Goal: Task Accomplishment & Management: Manage account settings

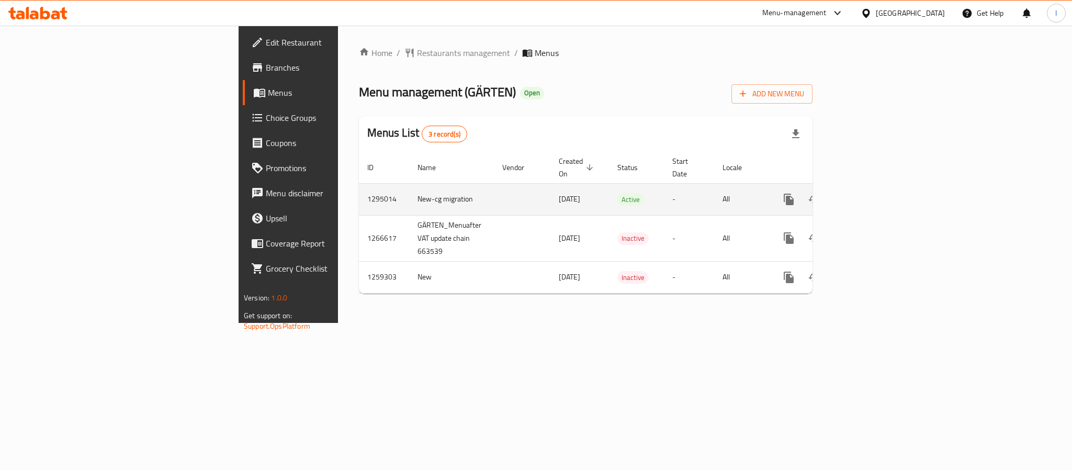
click at [871, 193] on icon "enhanced table" at bounding box center [864, 199] width 13 height 13
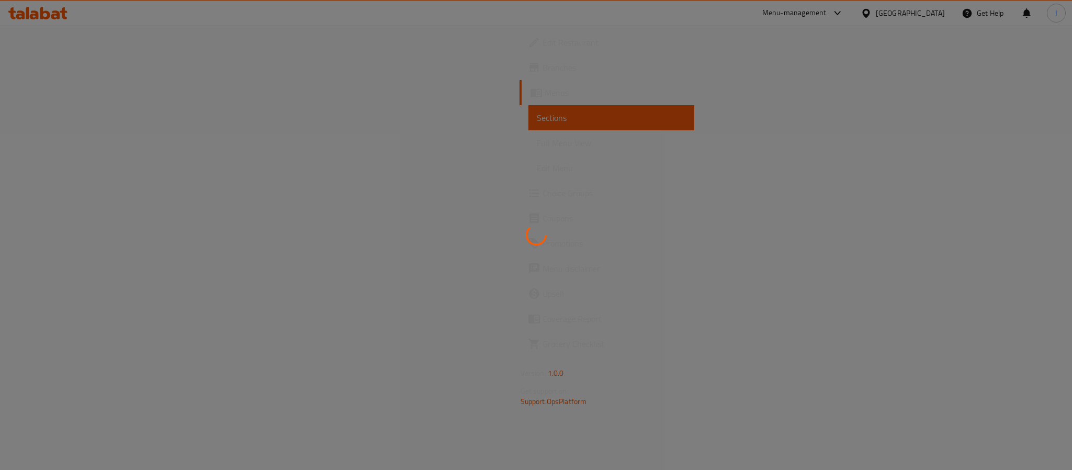
click at [615, 96] on div at bounding box center [536, 235] width 1072 height 470
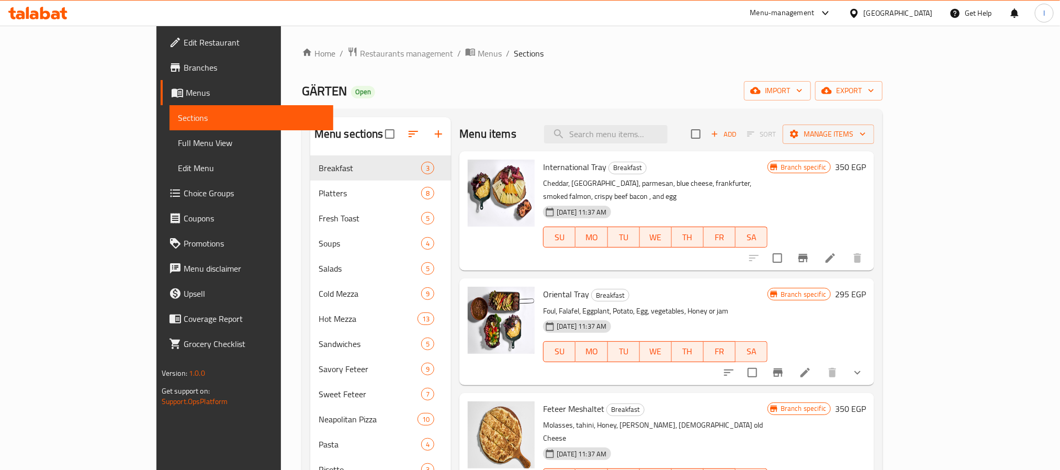
click at [523, 50] on ol "Home / Restaurants management / Menus / Sections" at bounding box center [592, 54] width 581 height 14
click at [560, 118] on div "Menu items Add Sort Manage items" at bounding box center [666, 134] width 415 height 34
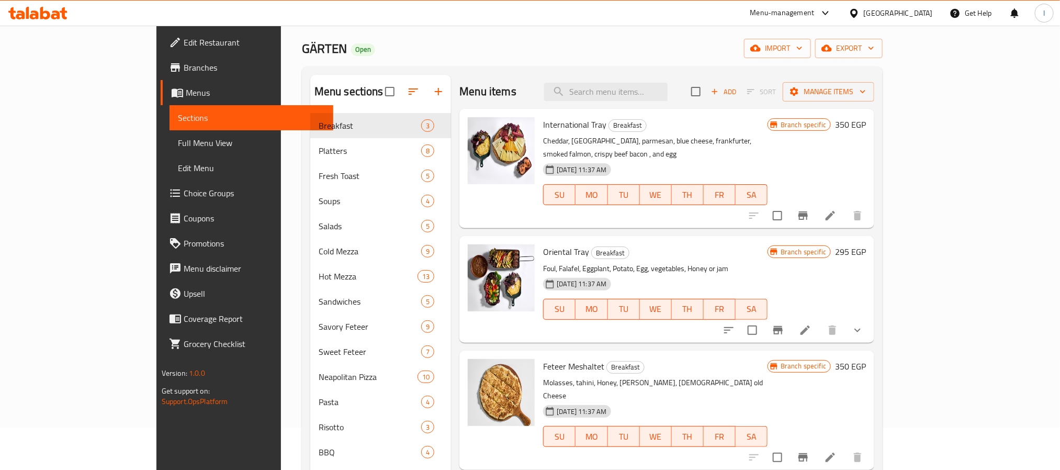
scroll to position [78, 0]
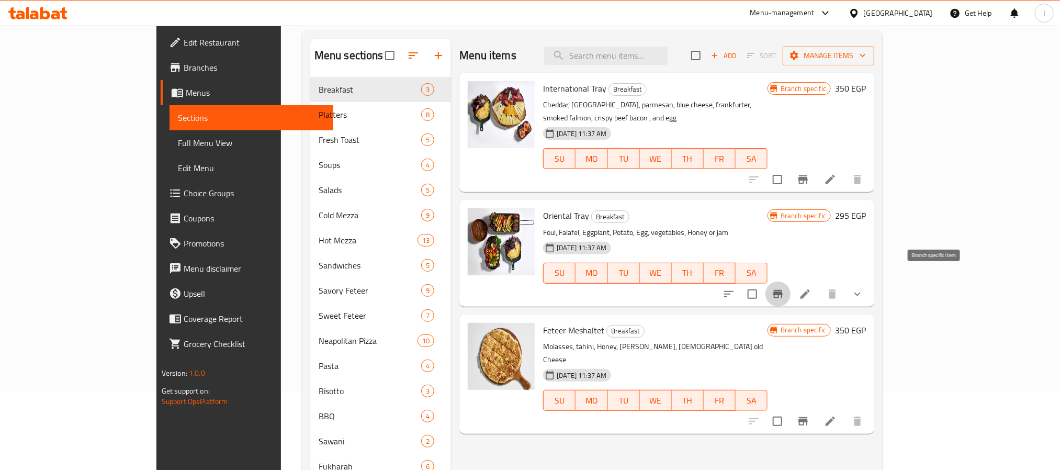
click at [784, 288] on icon "Branch-specific-item" at bounding box center [778, 294] width 13 height 13
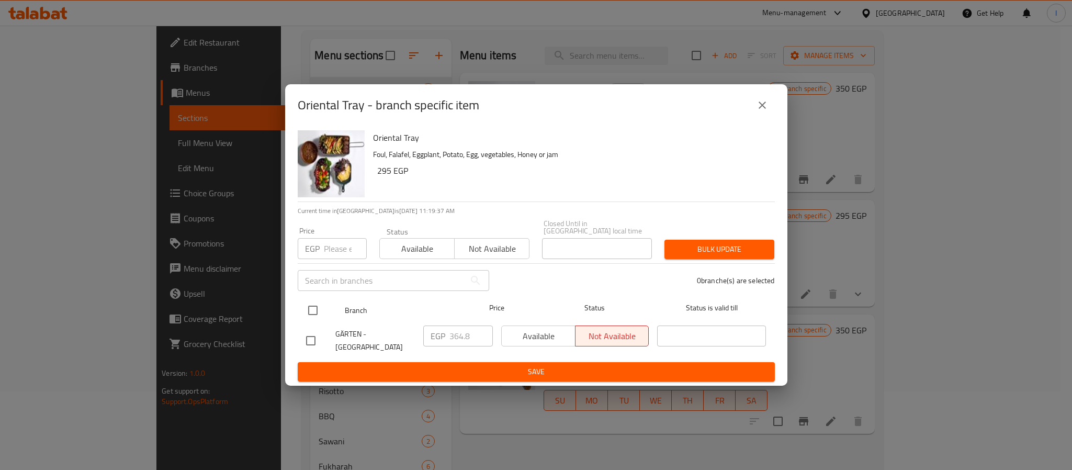
click at [310, 304] on input "checkbox" at bounding box center [313, 310] width 22 height 22
checkbox input "true"
click at [451, 334] on input "364.8" at bounding box center [470, 335] width 43 height 21
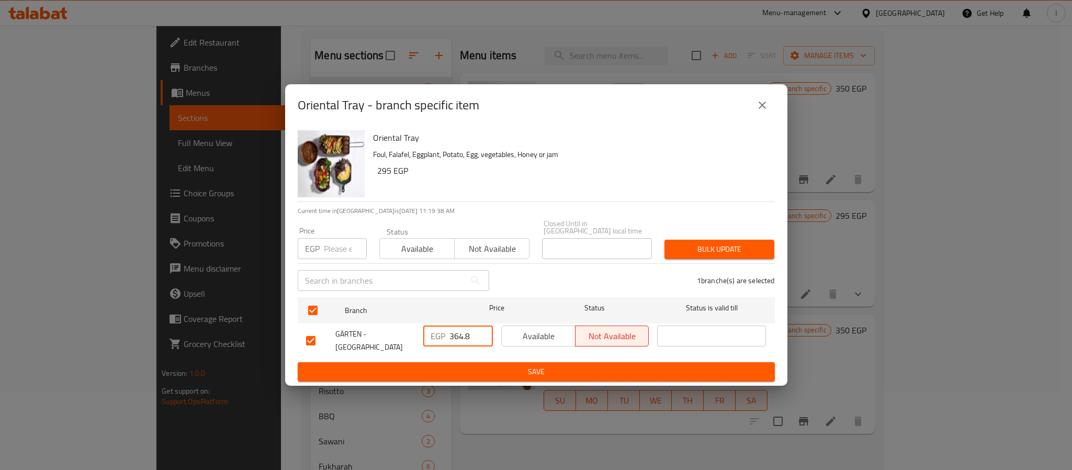
paste input "0"
type input "364.80"
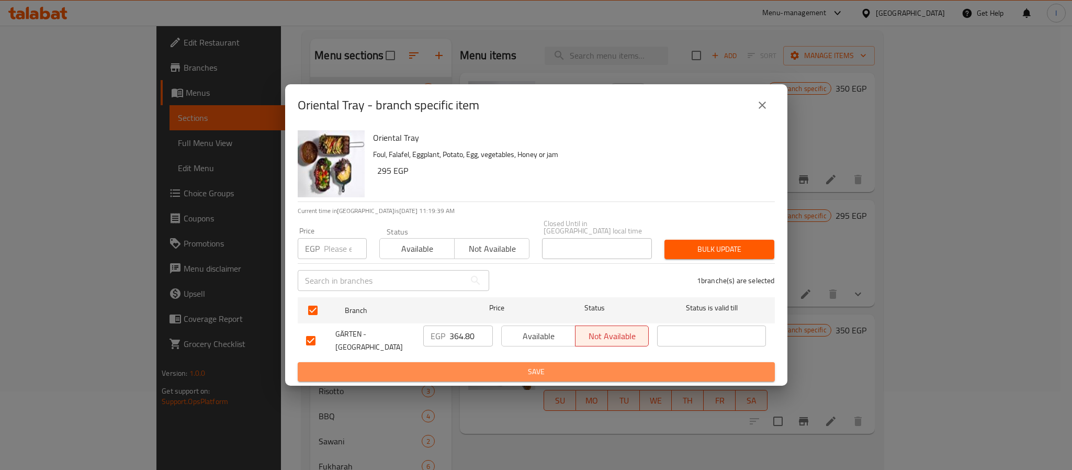
click at [479, 362] on button "Save" at bounding box center [536, 371] width 477 height 19
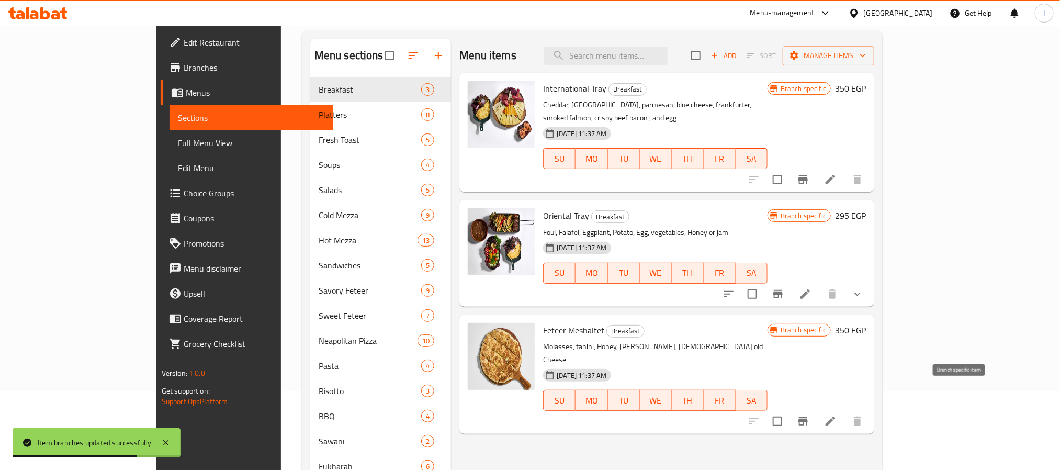
click at [808, 417] on icon "Branch-specific-item" at bounding box center [802, 421] width 9 height 8
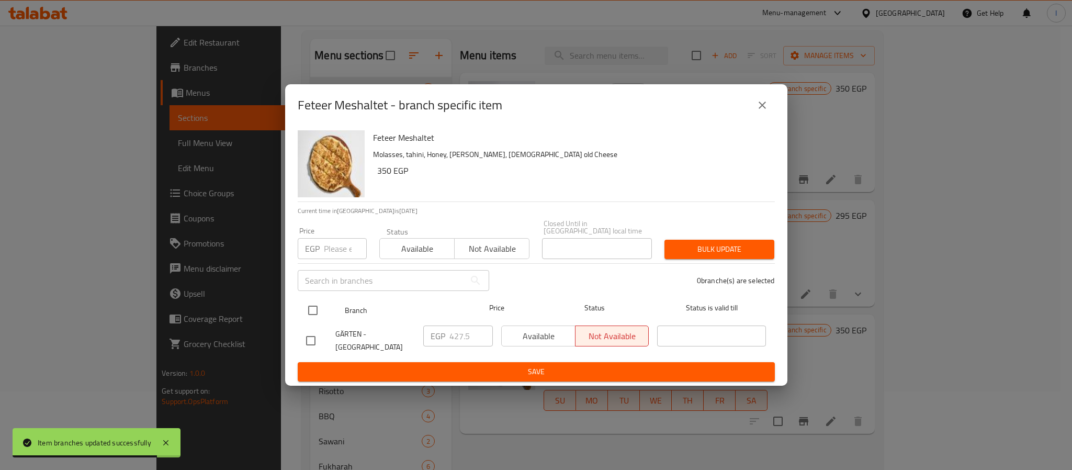
click at [317, 311] on input "checkbox" at bounding box center [313, 310] width 22 height 22
checkbox input "true"
click at [468, 333] on input "427.5" at bounding box center [470, 335] width 43 height 21
paste input "0"
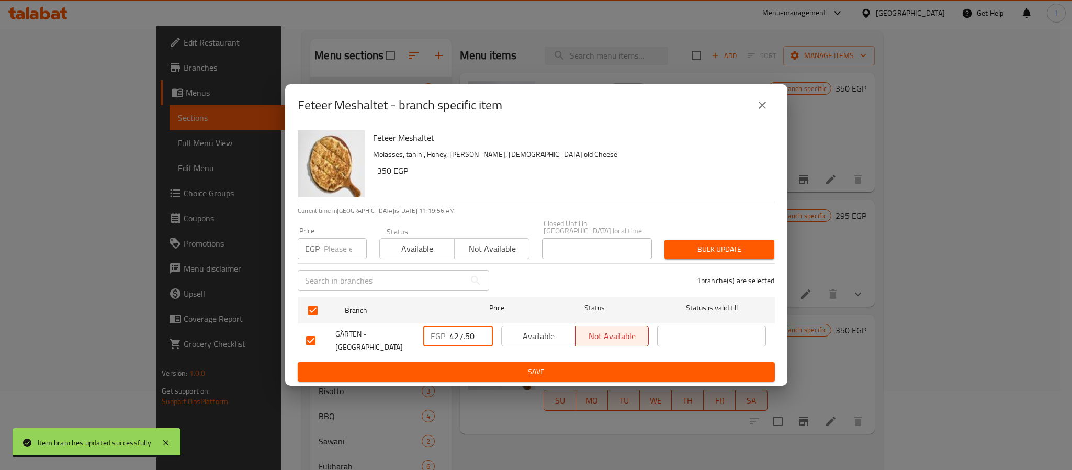
type input "427.50"
click at [479, 365] on span "Save" at bounding box center [536, 371] width 460 height 13
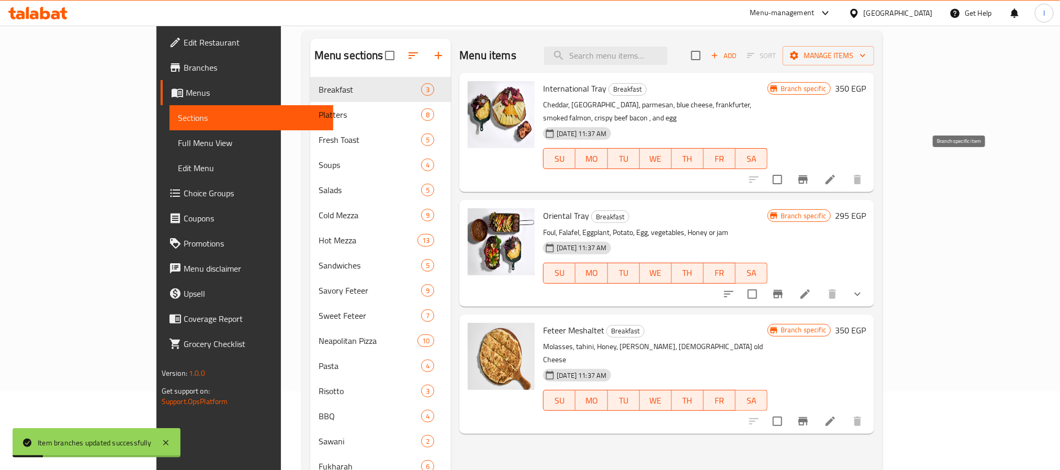
click at [808, 175] on icon "Branch-specific-item" at bounding box center [802, 179] width 9 height 8
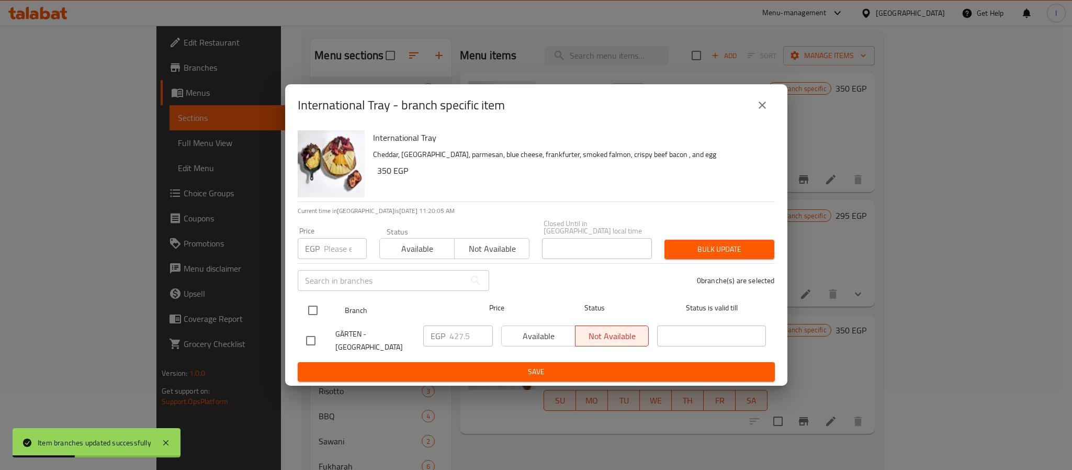
click at [311, 307] on input "checkbox" at bounding box center [313, 310] width 22 height 22
checkbox input "true"
click at [466, 330] on input "427.5" at bounding box center [470, 335] width 43 height 21
click at [460, 325] on input "427.5" at bounding box center [470, 335] width 43 height 21
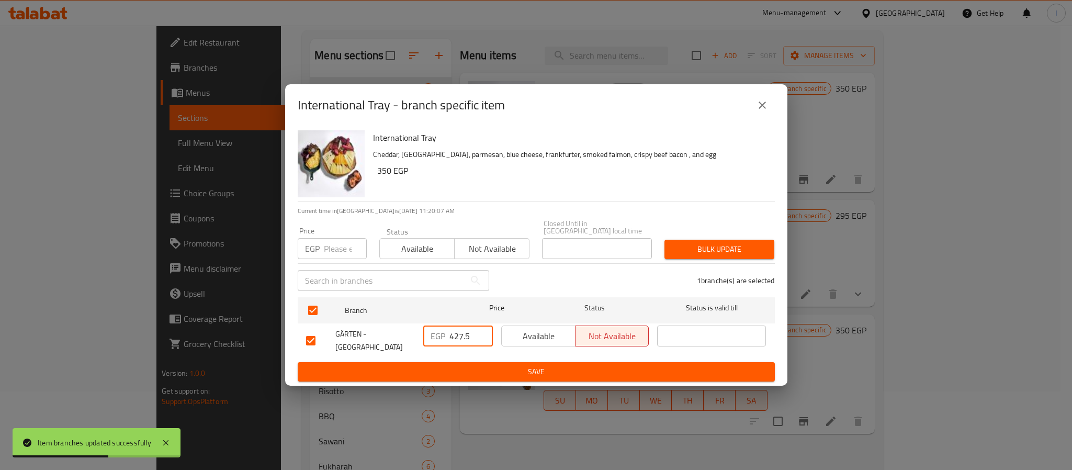
click at [460, 325] on input "427.5" at bounding box center [470, 335] width 43 height 21
paste input "0"
type input "427.50"
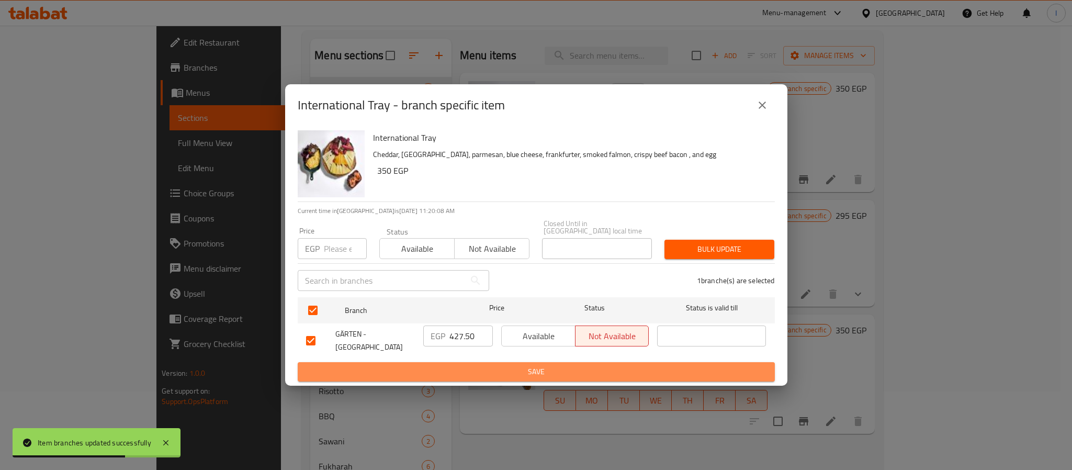
click at [487, 370] on span "Save" at bounding box center [536, 371] width 460 height 13
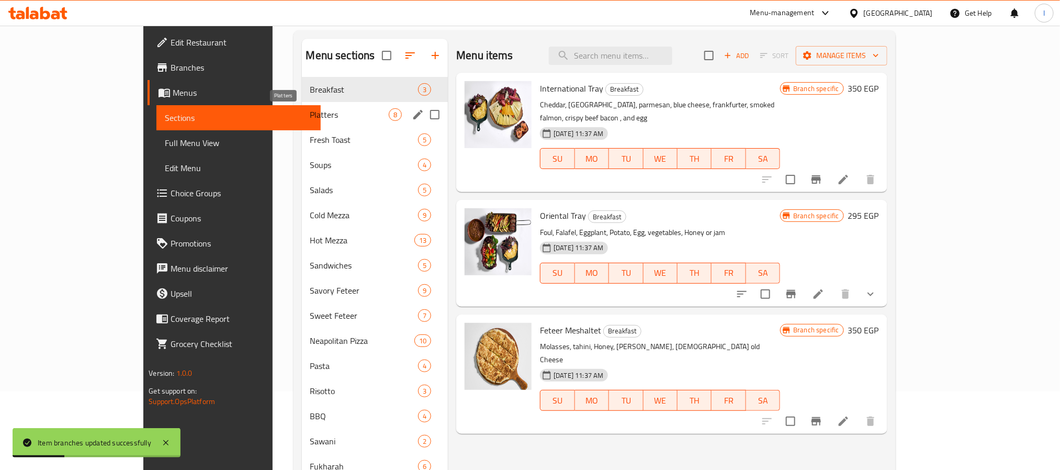
click at [310, 108] on span "Platters" at bounding box center [349, 114] width 79 height 13
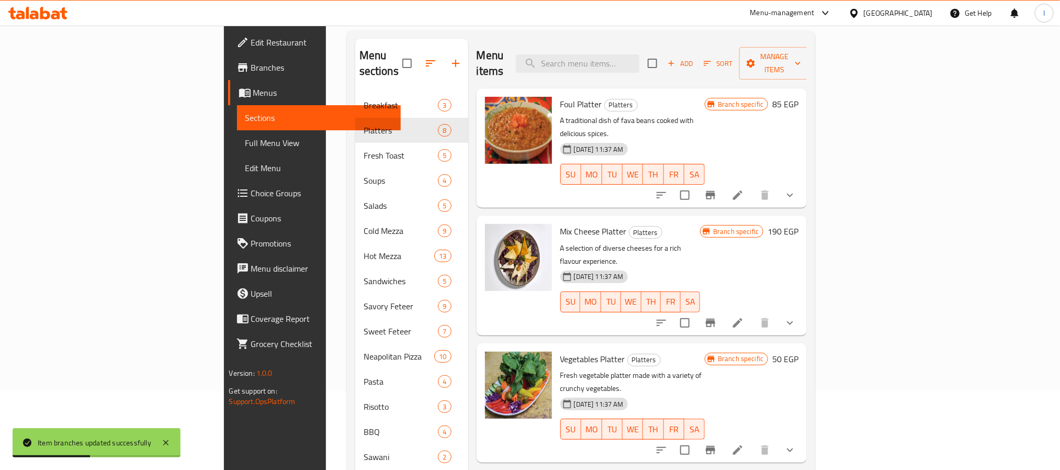
click at [715, 191] on icon "Branch-specific-item" at bounding box center [710, 195] width 9 height 8
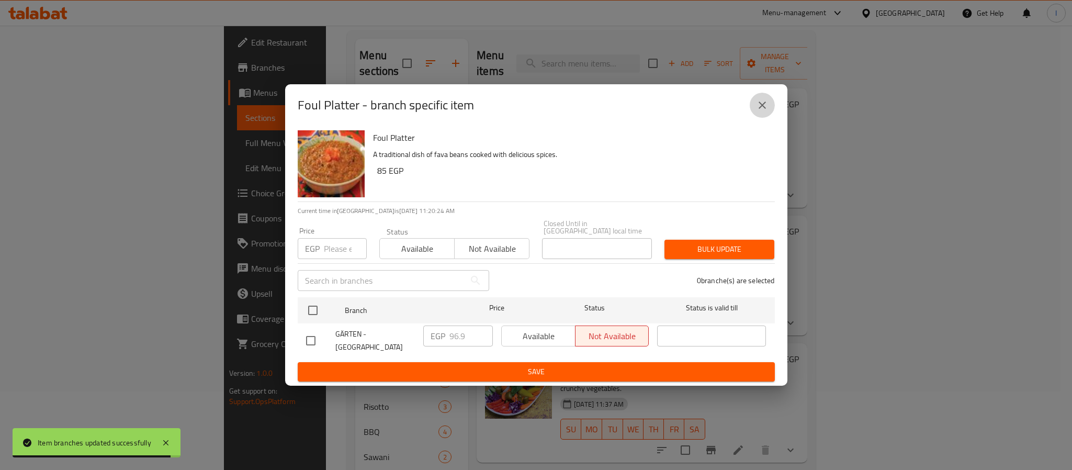
click at [766, 110] on icon "close" at bounding box center [762, 105] width 13 height 13
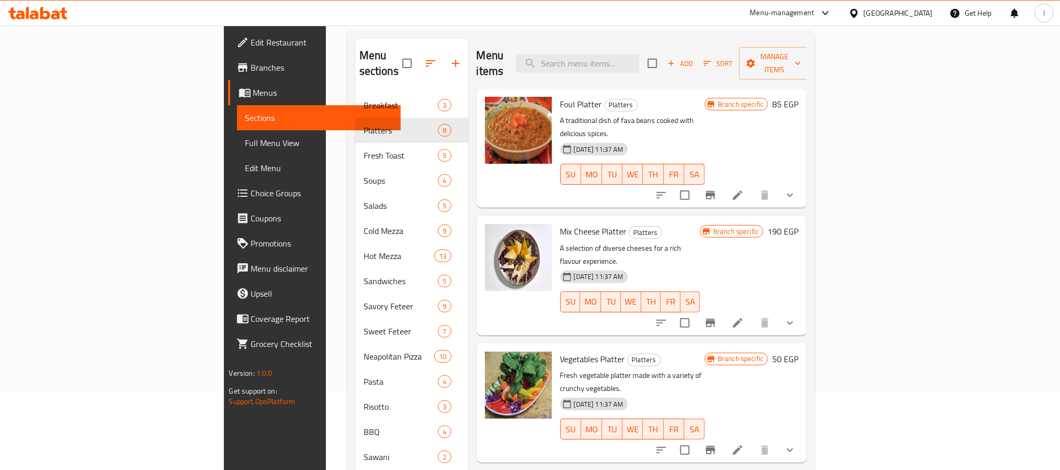
click at [715, 319] on icon "Branch-specific-item" at bounding box center [710, 323] width 9 height 8
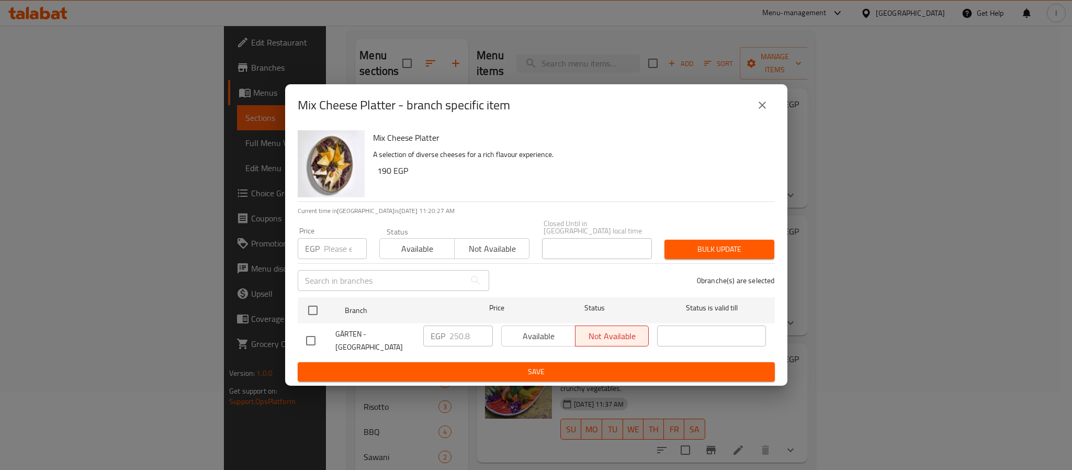
click at [368, 111] on h2 "Mix Cheese Platter - branch specific item" at bounding box center [404, 105] width 212 height 17
drag, startPoint x: 368, startPoint y: 111, endPoint x: 305, endPoint y: 111, distance: 62.8
click at [305, 111] on h2 "Mix Cheese Platter - branch specific item" at bounding box center [404, 105] width 212 height 17
copy h2 "Mix Cheese Platter"
click at [762, 111] on icon "close" at bounding box center [762, 105] width 13 height 13
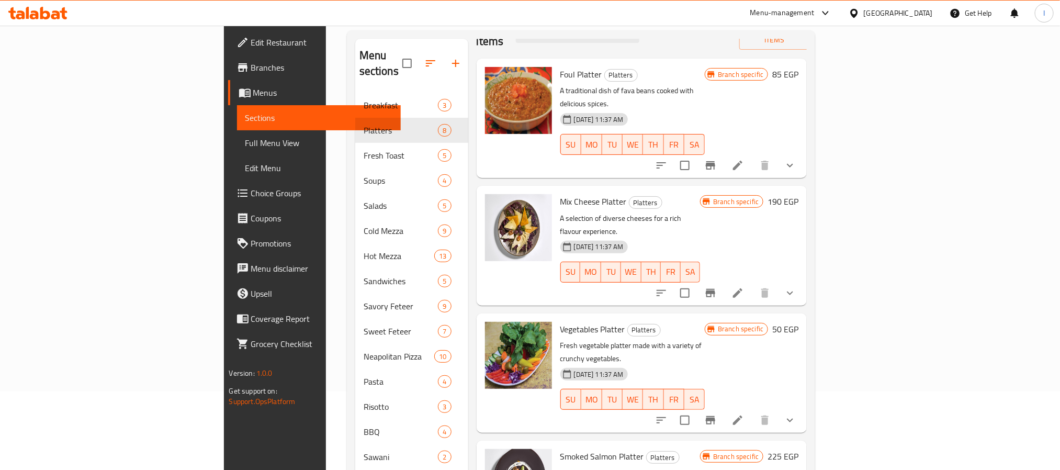
scroll to position [78, 0]
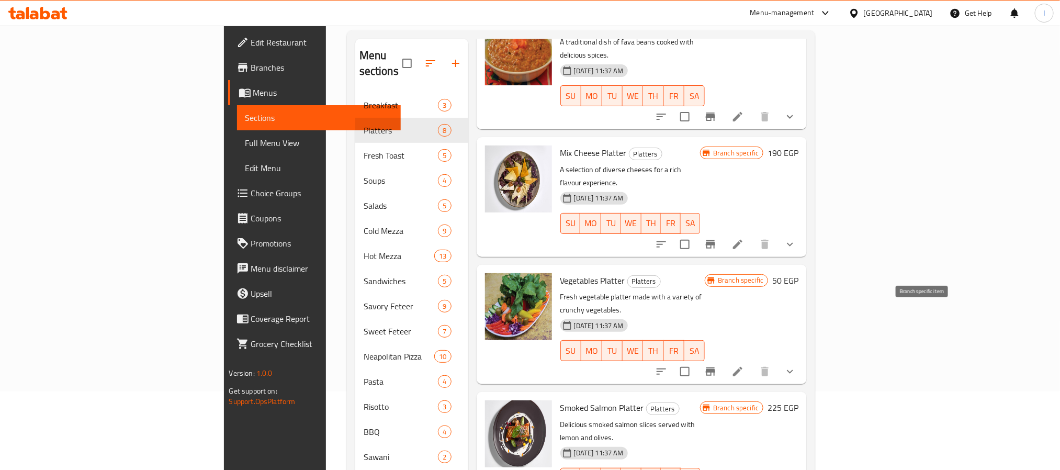
click at [715, 367] on icon "Branch-specific-item" at bounding box center [710, 371] width 9 height 8
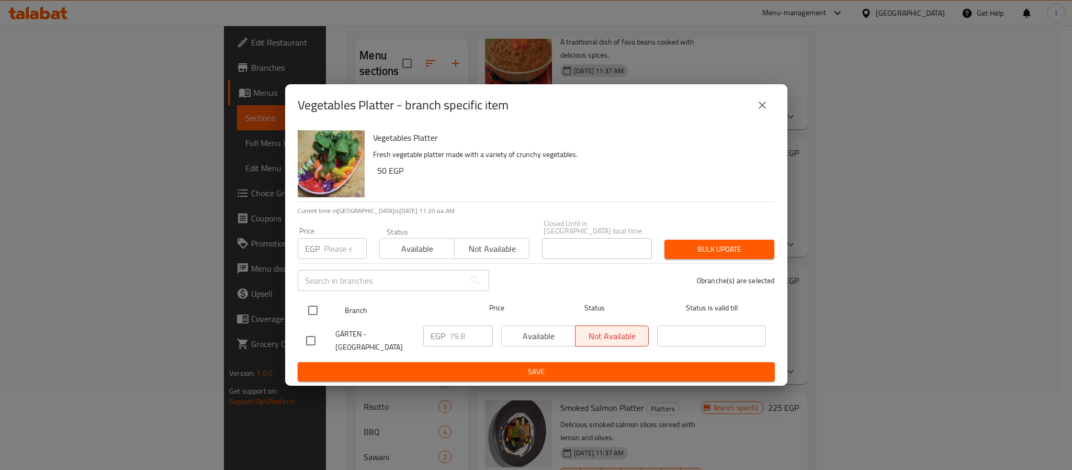
click at [312, 305] on input "checkbox" at bounding box center [313, 310] width 22 height 22
checkbox input "true"
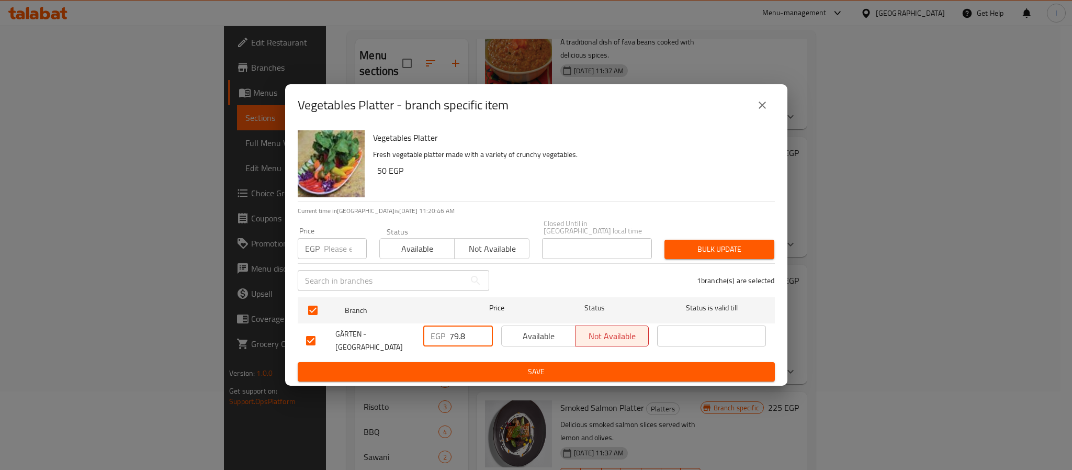
click at [458, 332] on input "79.8" at bounding box center [470, 335] width 43 height 21
type input "70"
click at [468, 357] on ul "Branch Price Status Status is valid till GÄRTEN - Trivium Square Mall EGP 70 ​ …" at bounding box center [536, 327] width 477 height 69
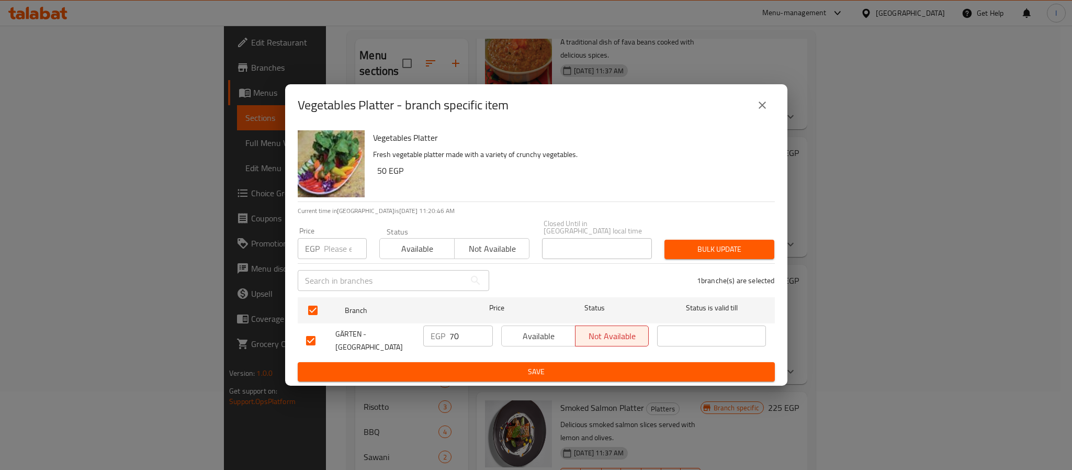
click at [477, 369] on span "Save" at bounding box center [536, 371] width 460 height 13
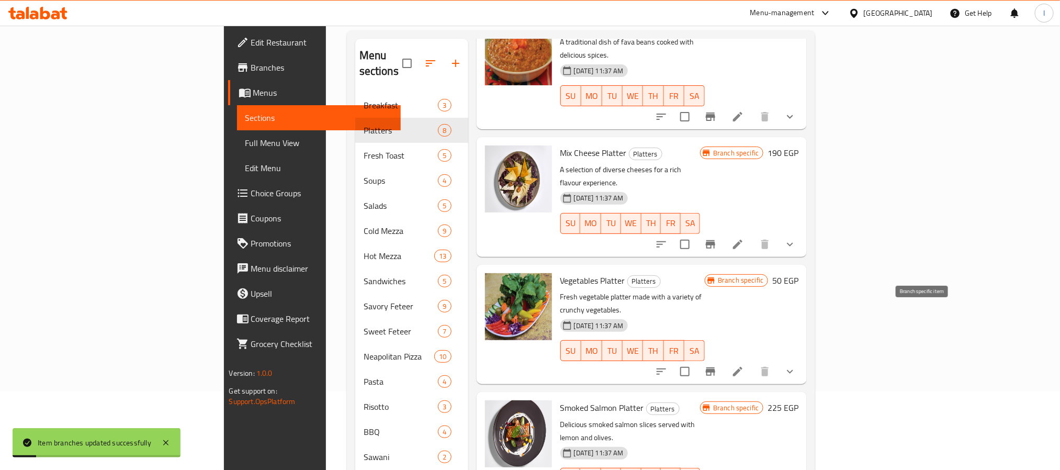
click at [715, 367] on icon "Branch-specific-item" at bounding box center [710, 371] width 9 height 8
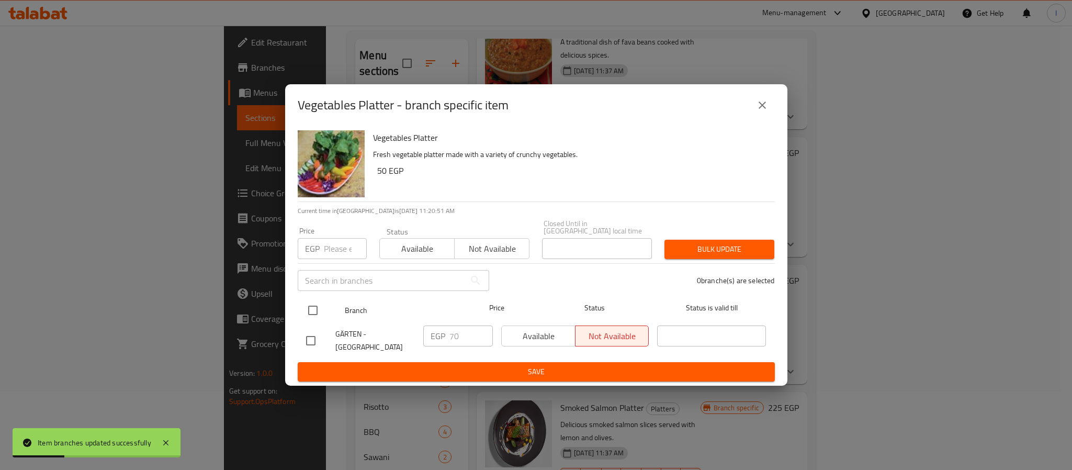
click at [314, 301] on input "checkbox" at bounding box center [313, 310] width 22 height 22
checkbox input "true"
click at [455, 331] on input "70" at bounding box center [470, 335] width 43 height 21
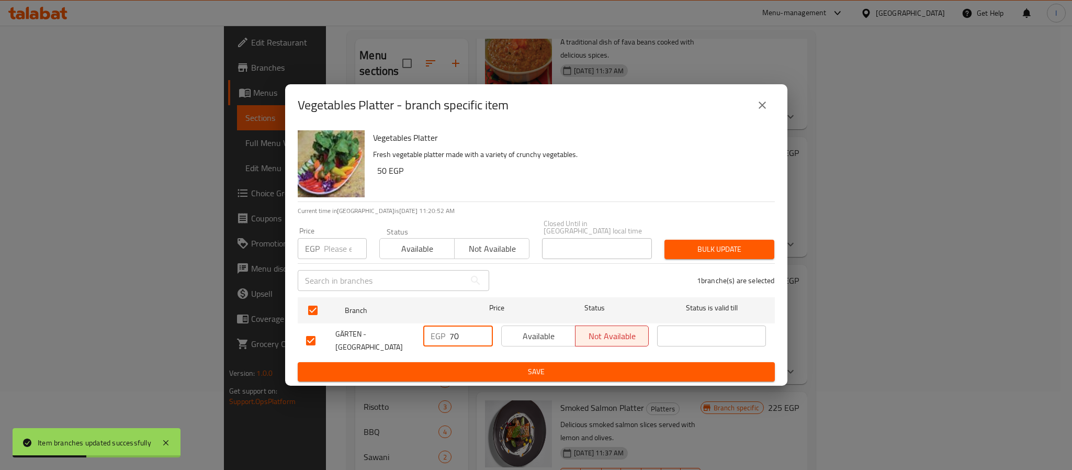
click at [455, 331] on input "70" at bounding box center [470, 335] width 43 height 21
type input "79"
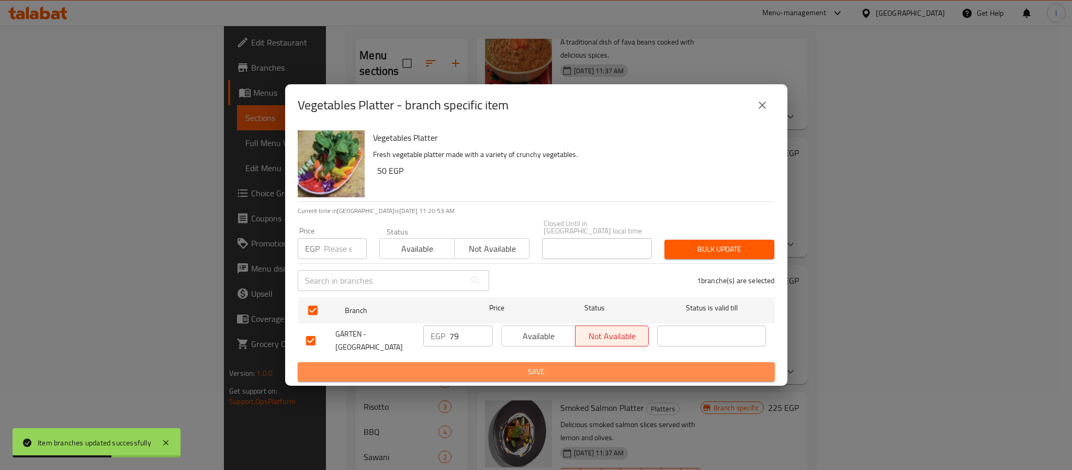
click at [471, 362] on button "Save" at bounding box center [536, 371] width 477 height 19
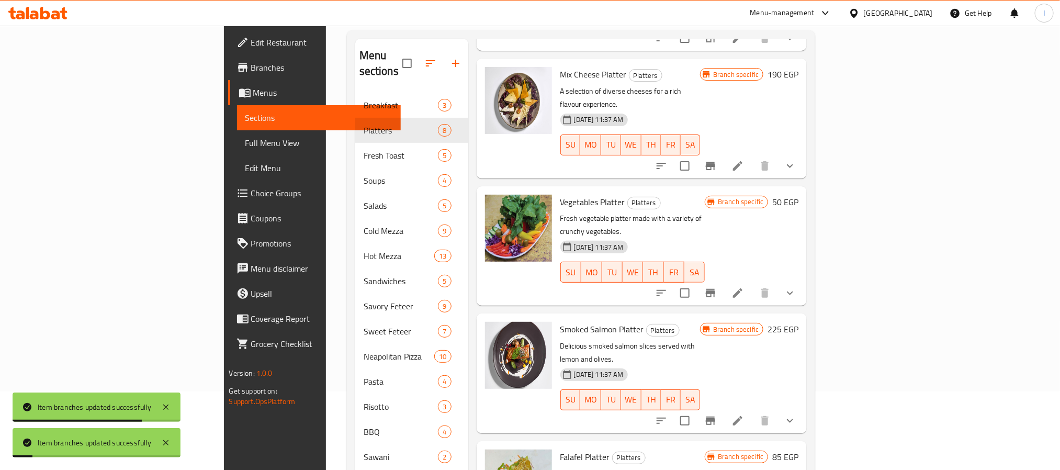
scroll to position [195, 0]
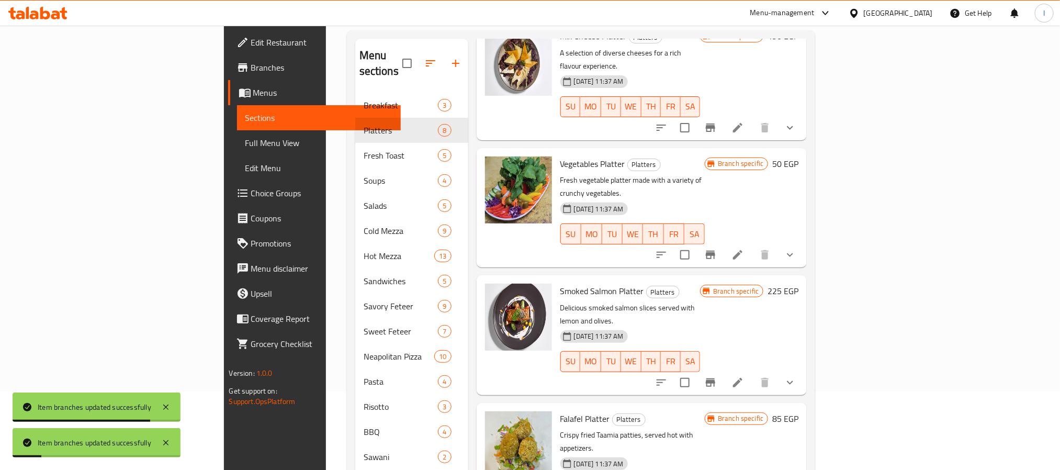
click at [717, 376] on icon "Branch-specific-item" at bounding box center [710, 382] width 13 height 13
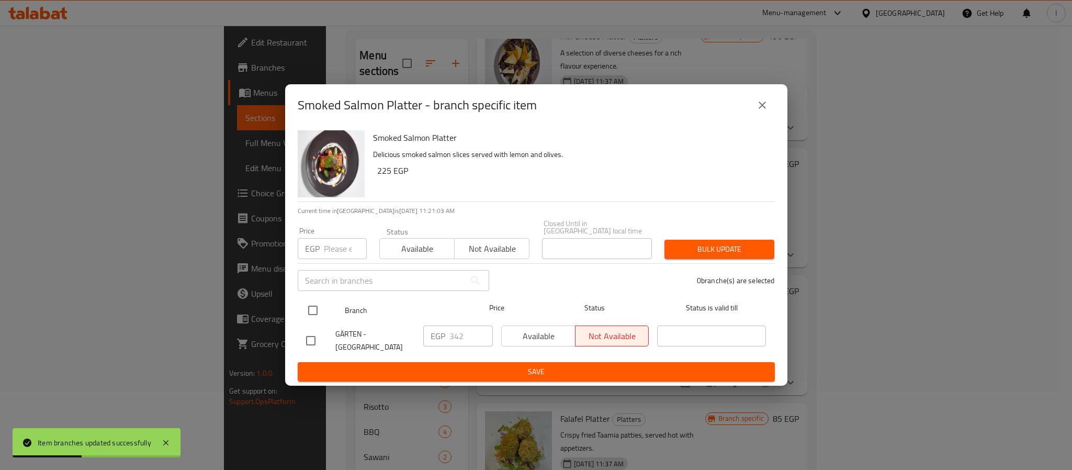
drag, startPoint x: 308, startPoint y: 310, endPoint x: 323, endPoint y: 311, distance: 15.2
click at [308, 309] on input "checkbox" at bounding box center [313, 310] width 22 height 22
checkbox input "true"
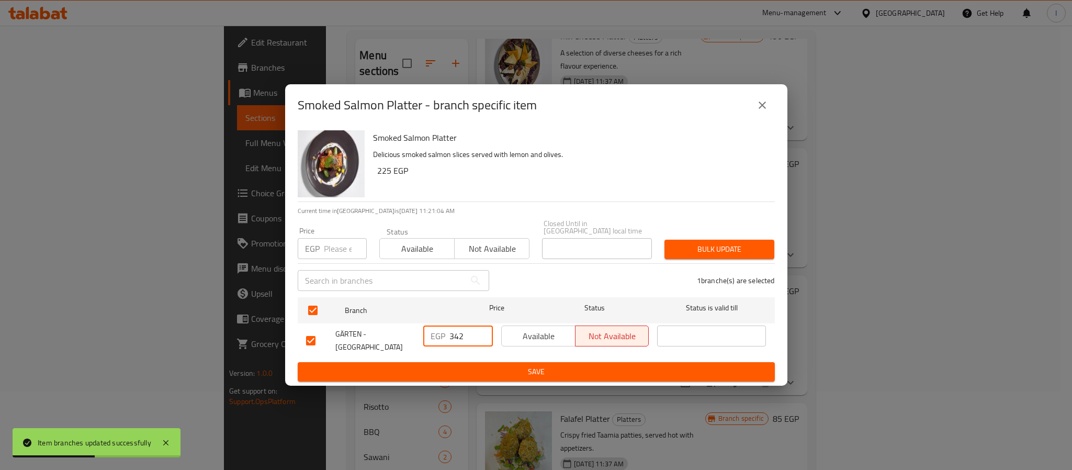
click at [457, 332] on input "342" at bounding box center [470, 335] width 43 height 21
paste input "00"
type input "300"
click at [476, 362] on button "Save" at bounding box center [536, 371] width 477 height 19
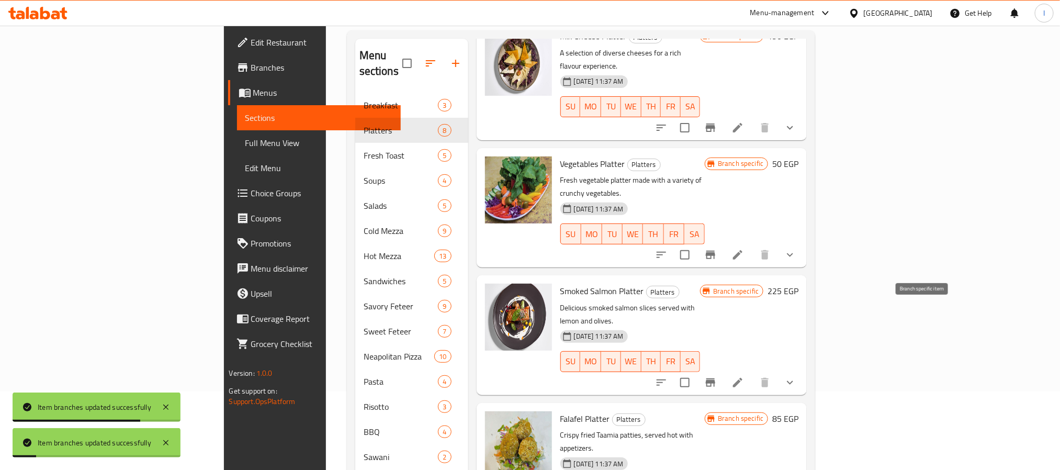
click at [723, 370] on button "Branch-specific-item" at bounding box center [710, 382] width 25 height 25
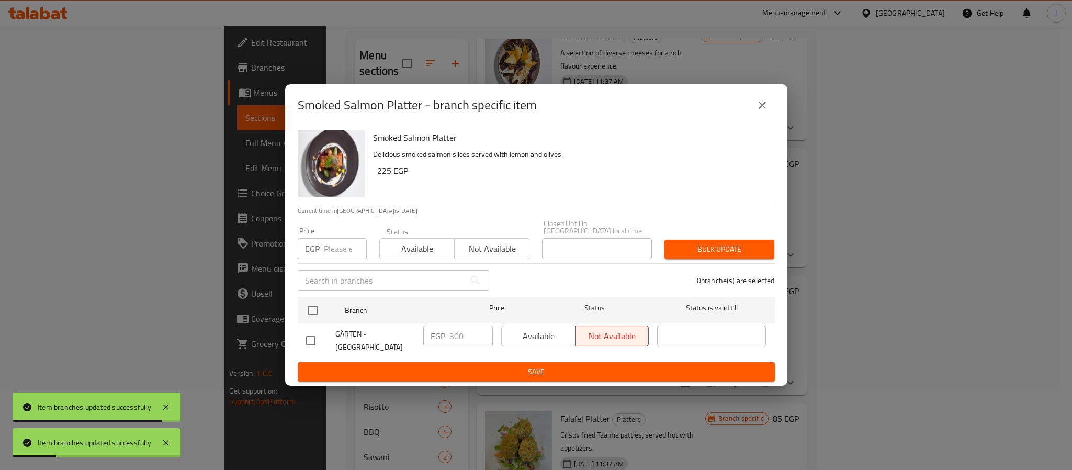
drag, startPoint x: 764, startPoint y: 110, endPoint x: 890, endPoint y: 185, distance: 146.6
click at [763, 110] on icon "close" at bounding box center [762, 105] width 13 height 13
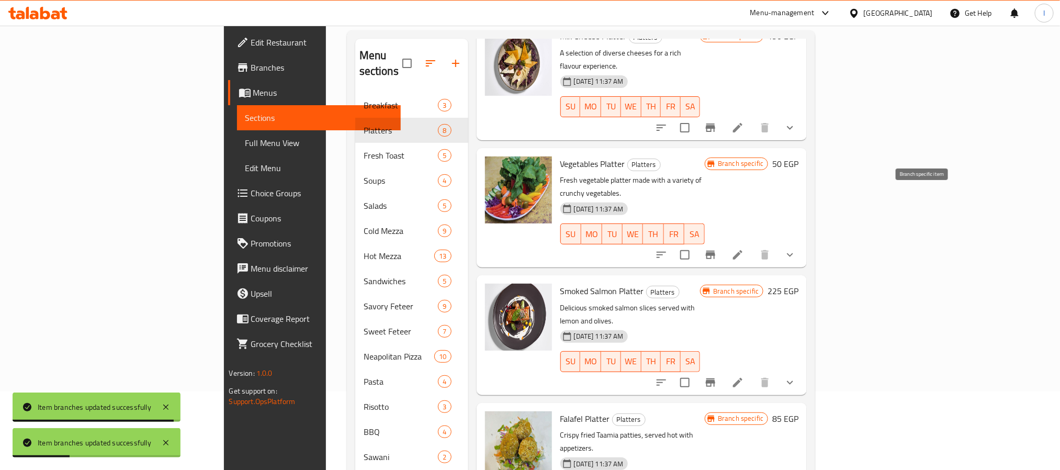
click at [723, 242] on button "Branch-specific-item" at bounding box center [710, 254] width 25 height 25
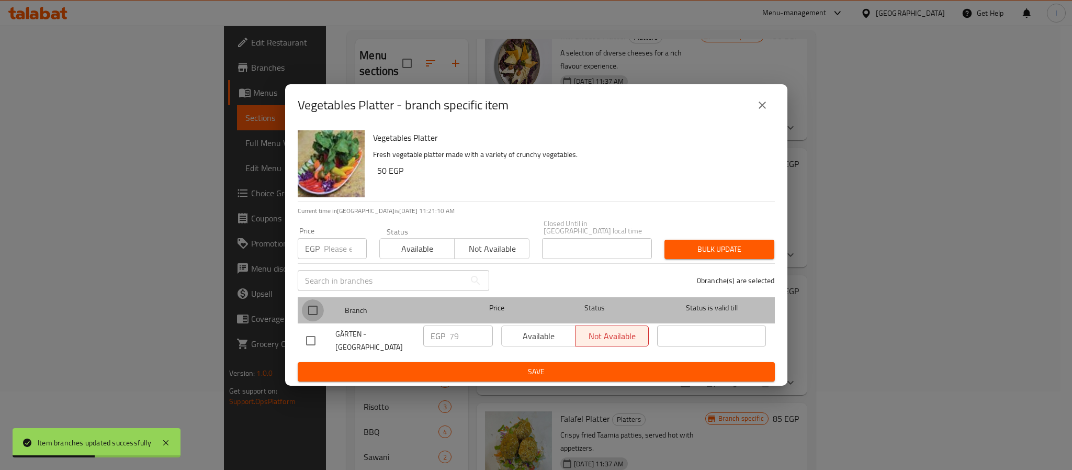
click at [314, 305] on input "checkbox" at bounding box center [313, 310] width 22 height 22
checkbox input "true"
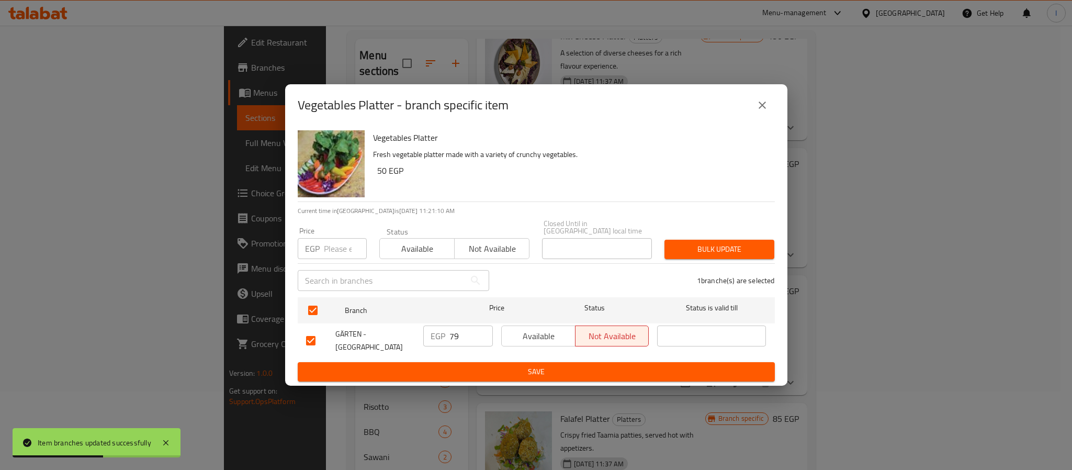
click at [454, 326] on input "79" at bounding box center [470, 335] width 43 height 21
type input "70"
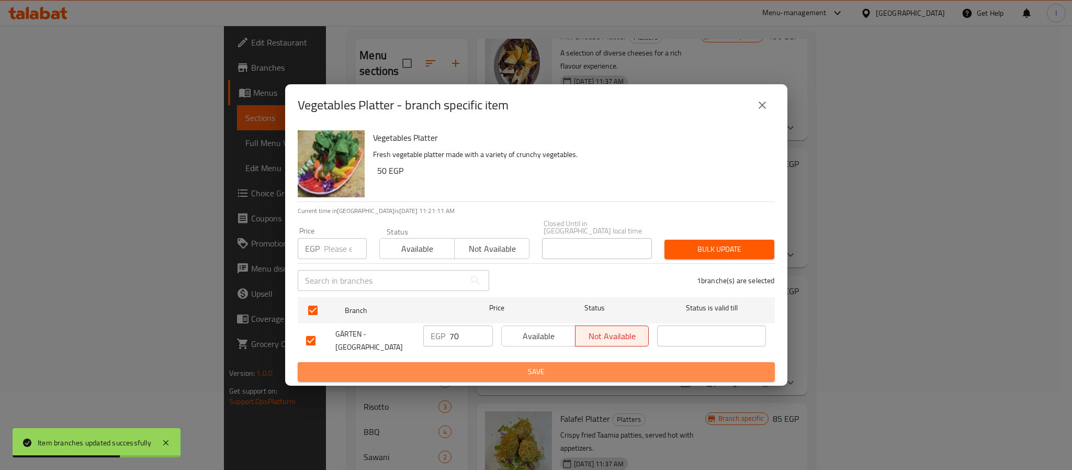
click at [463, 362] on button "Save" at bounding box center [536, 371] width 477 height 19
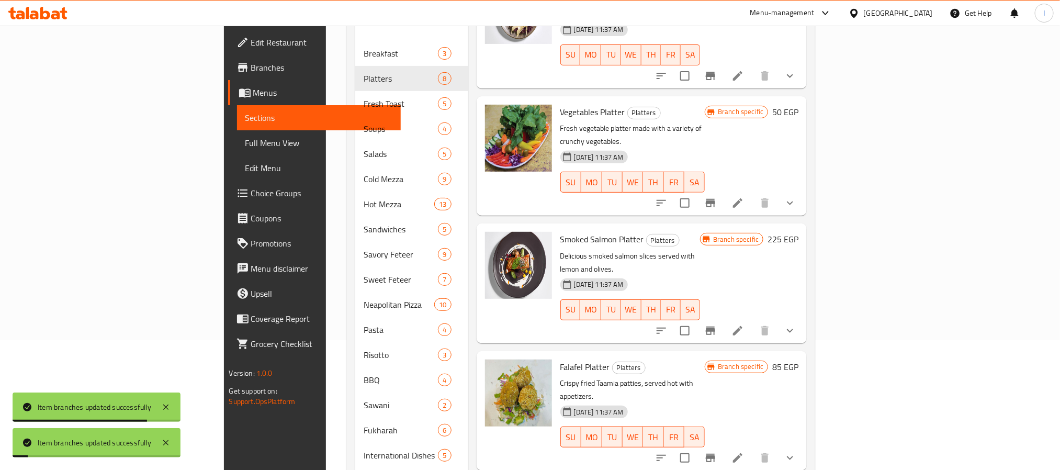
scroll to position [157, 0]
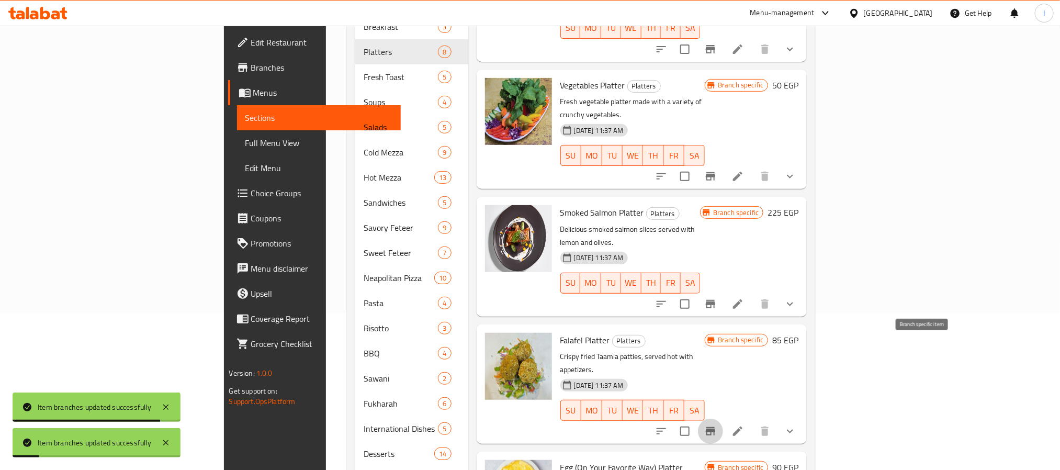
click at [717, 425] on icon "Branch-specific-item" at bounding box center [710, 431] width 13 height 13
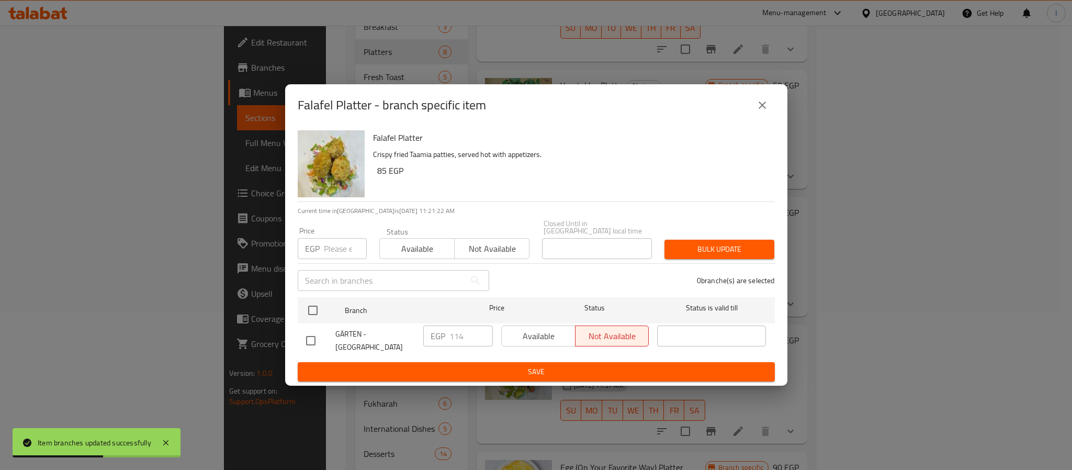
drag, startPoint x: 760, startPoint y: 105, endPoint x: 773, endPoint y: 160, distance: 56.5
click at [760, 106] on icon "close" at bounding box center [762, 105] width 13 height 13
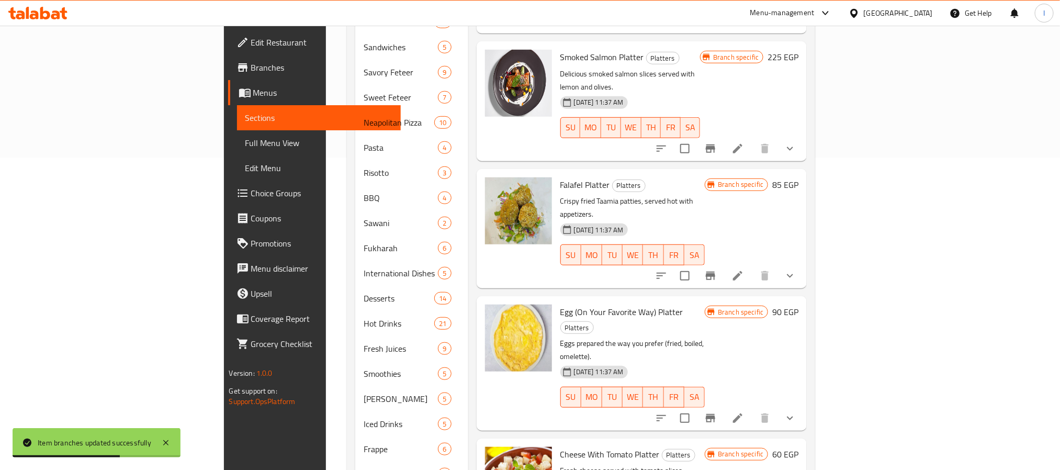
scroll to position [314, 0]
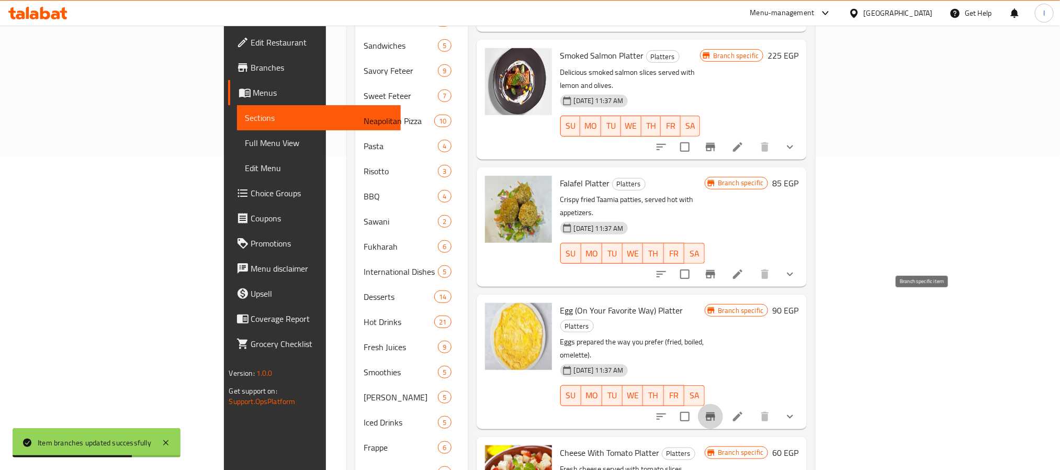
click at [717, 410] on icon "Branch-specific-item" at bounding box center [710, 416] width 13 height 13
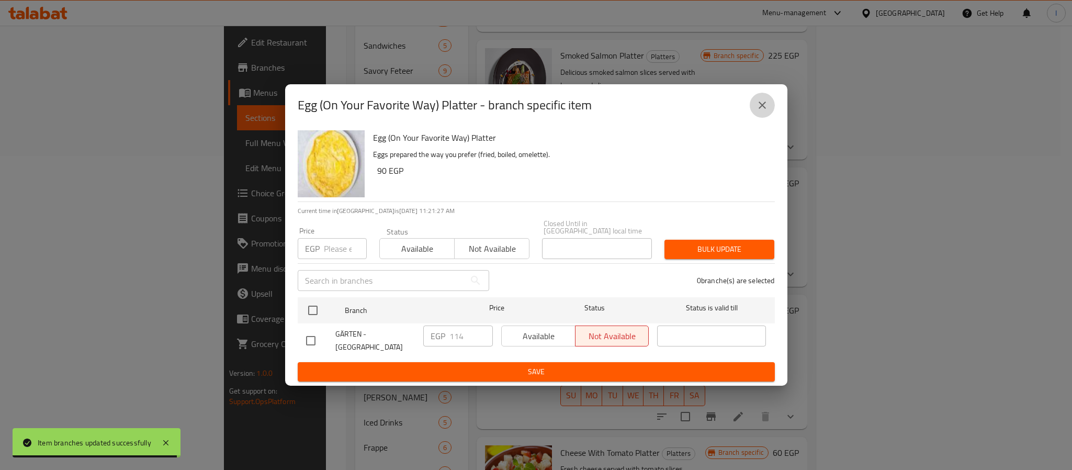
click at [767, 107] on icon "close" at bounding box center [762, 105] width 13 height 13
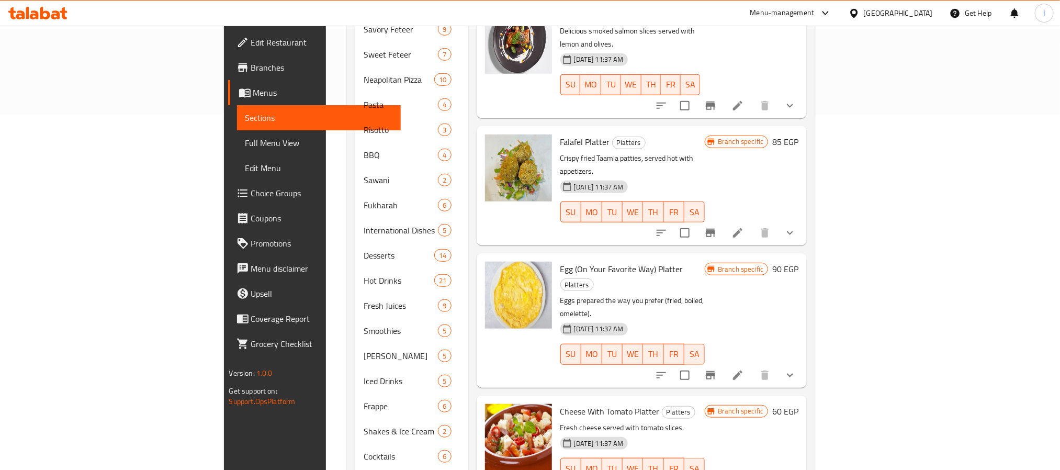
scroll to position [392, 0]
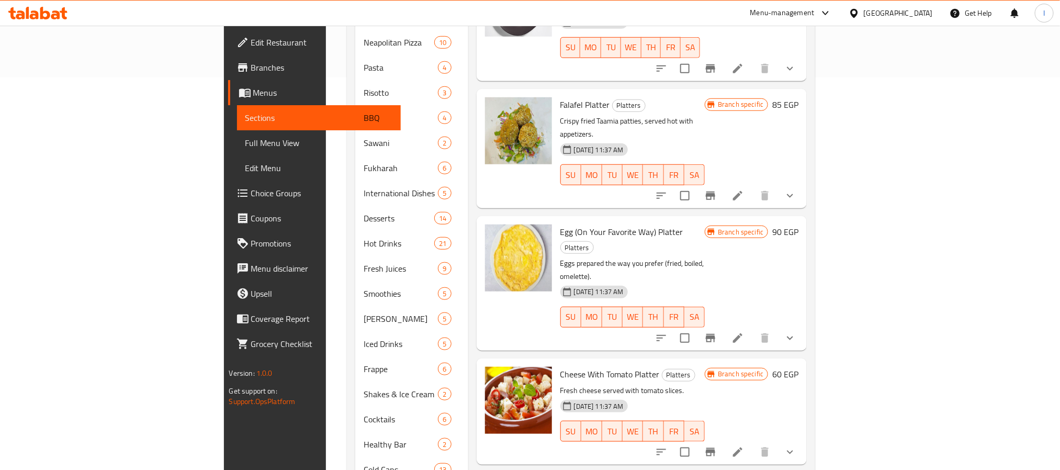
click at [723, 439] on button "Branch-specific-item" at bounding box center [710, 451] width 25 height 25
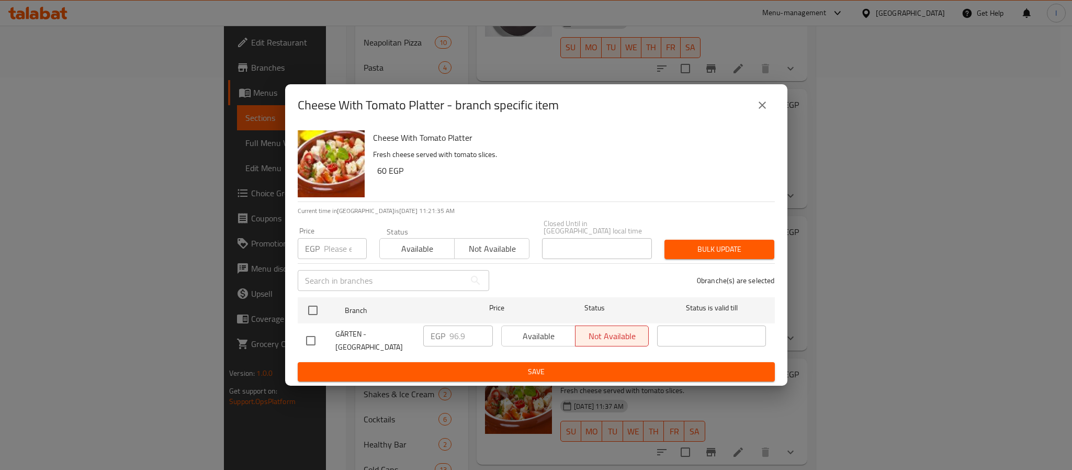
click at [760, 110] on icon "close" at bounding box center [762, 105] width 13 height 13
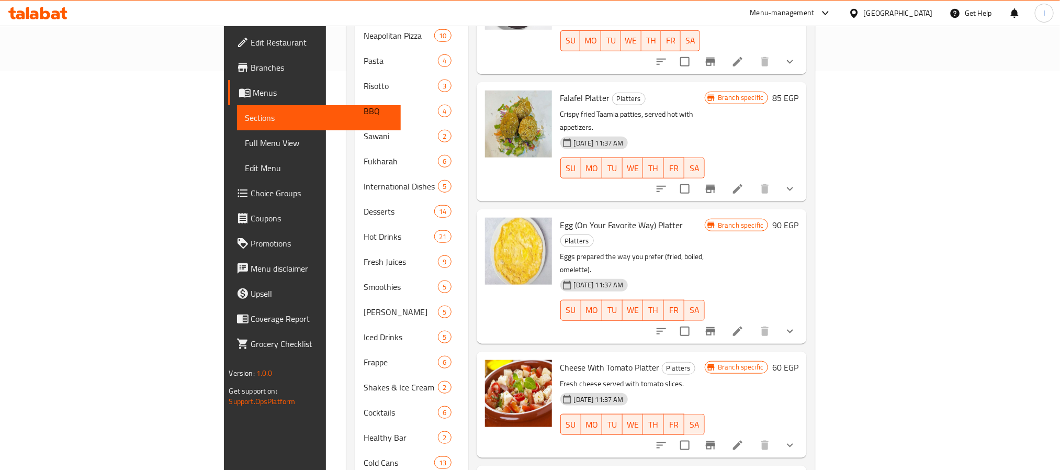
scroll to position [421, 0]
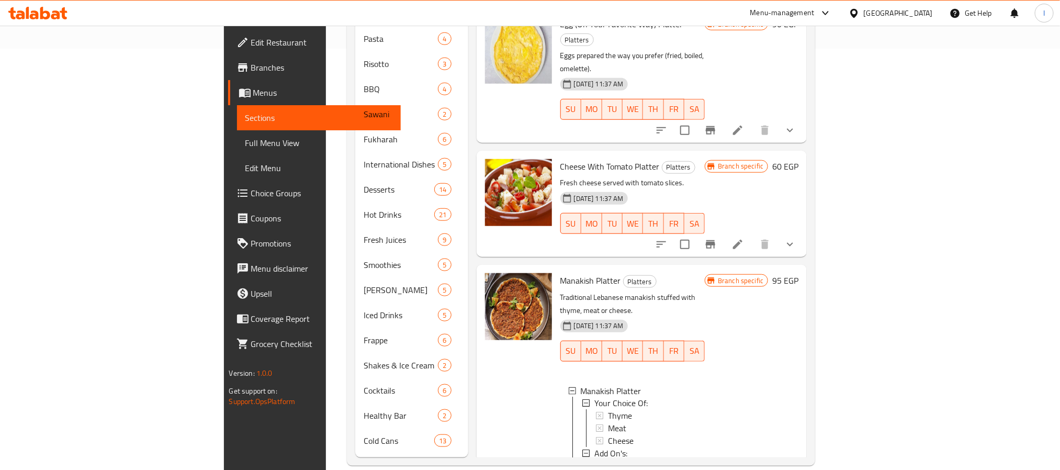
scroll to position [2, 0]
click at [608, 408] on div "Thyme" at bounding box center [652, 414] width 89 height 13
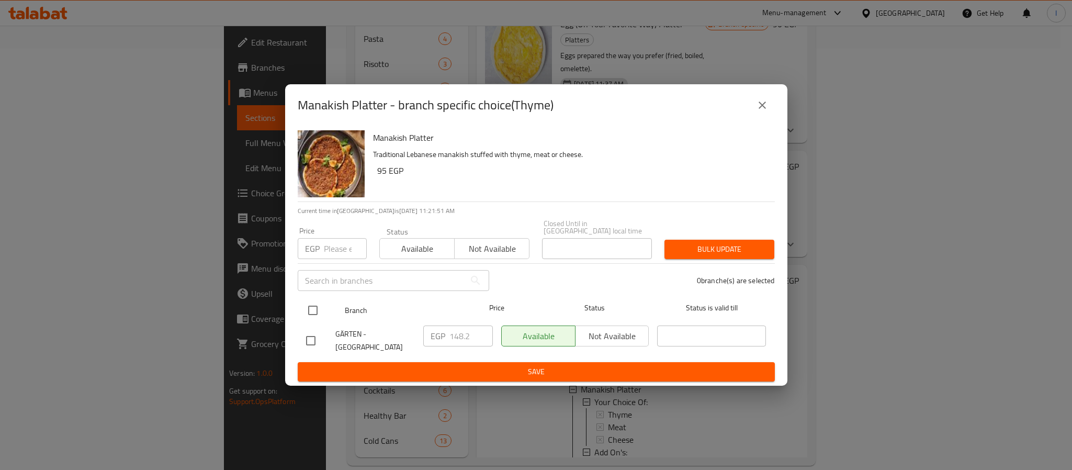
click at [312, 308] on input "checkbox" at bounding box center [313, 310] width 22 height 22
checkbox input "true"
click at [460, 330] on input "148.2" at bounding box center [470, 335] width 43 height 21
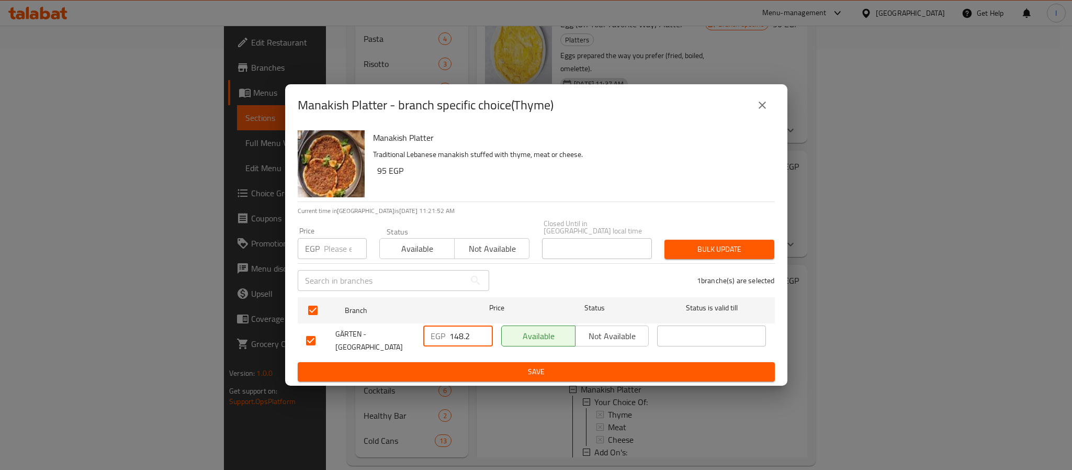
paste input "30"
type input "130"
click at [470, 365] on span "Save" at bounding box center [536, 371] width 460 height 13
click at [757, 107] on icon "close" at bounding box center [762, 105] width 13 height 13
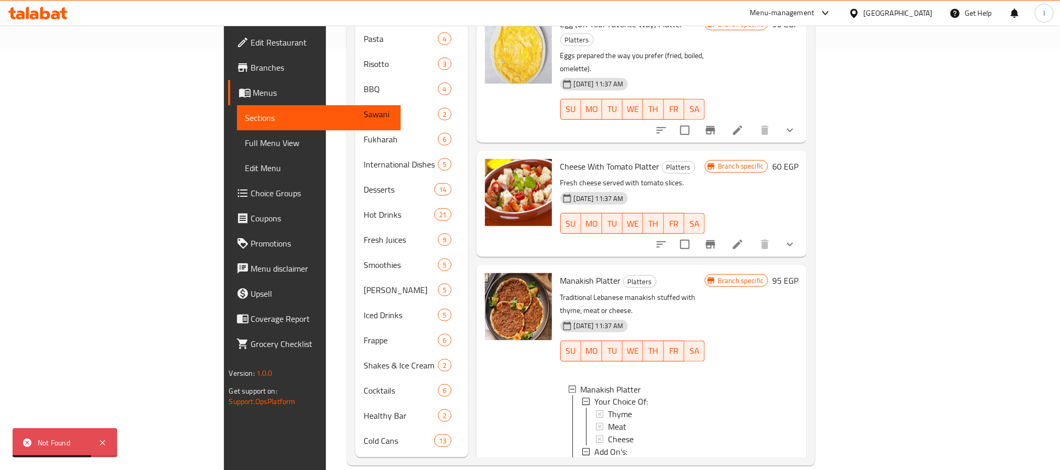
click at [608, 408] on div "Thyme" at bounding box center [652, 414] width 89 height 13
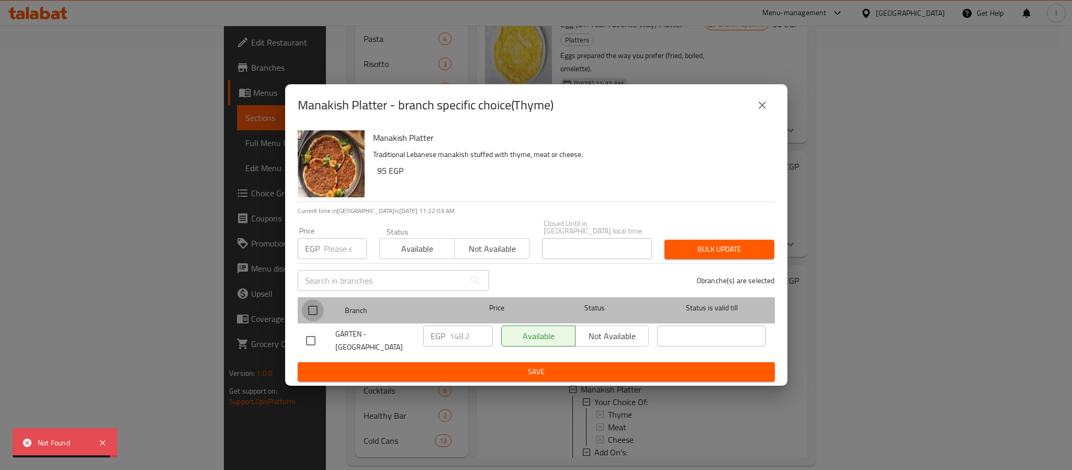
click at [310, 301] on input "checkbox" at bounding box center [313, 310] width 22 height 22
checkbox input "true"
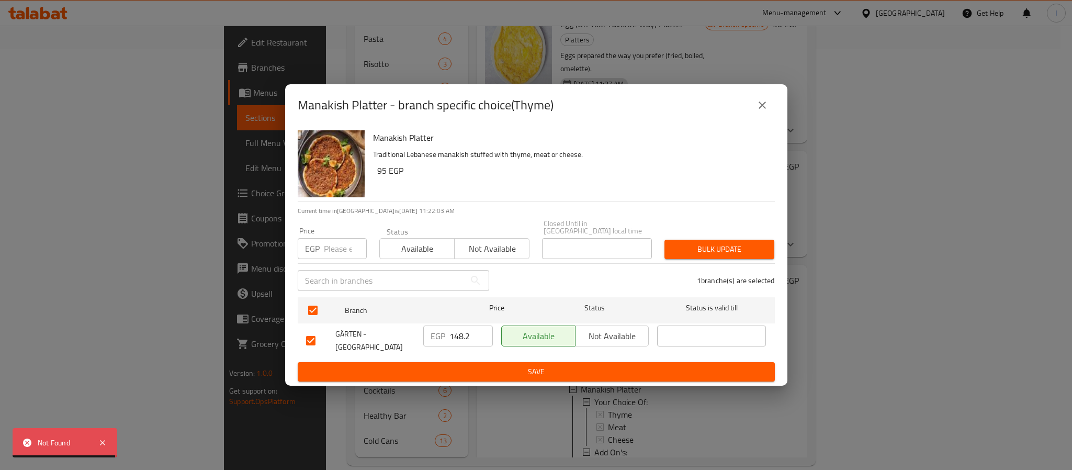
click at [454, 337] on input "148.2" at bounding box center [470, 335] width 43 height 21
paste input "30"
type input "130"
click at [513, 365] on span "Save" at bounding box center [536, 371] width 460 height 13
click at [761, 111] on icon "close" at bounding box center [762, 105] width 13 height 13
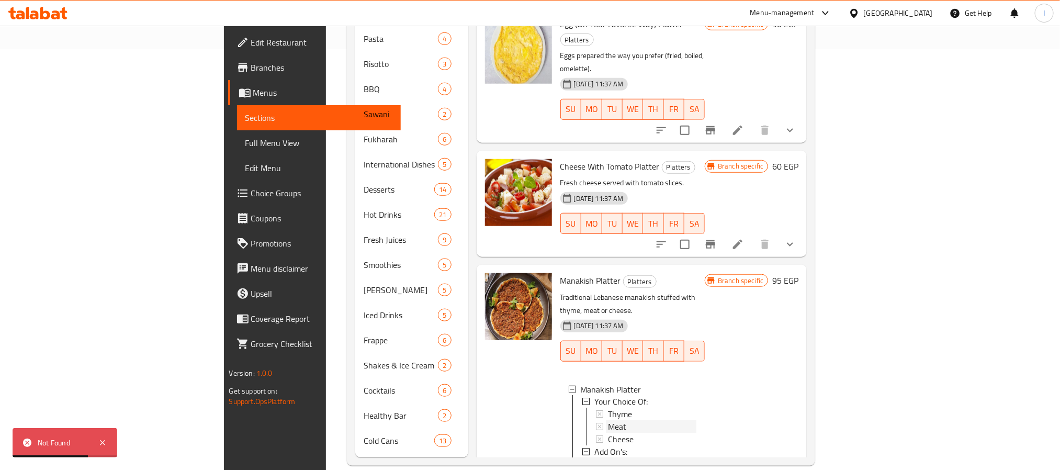
click at [608, 421] on div "Meat" at bounding box center [652, 427] width 89 height 13
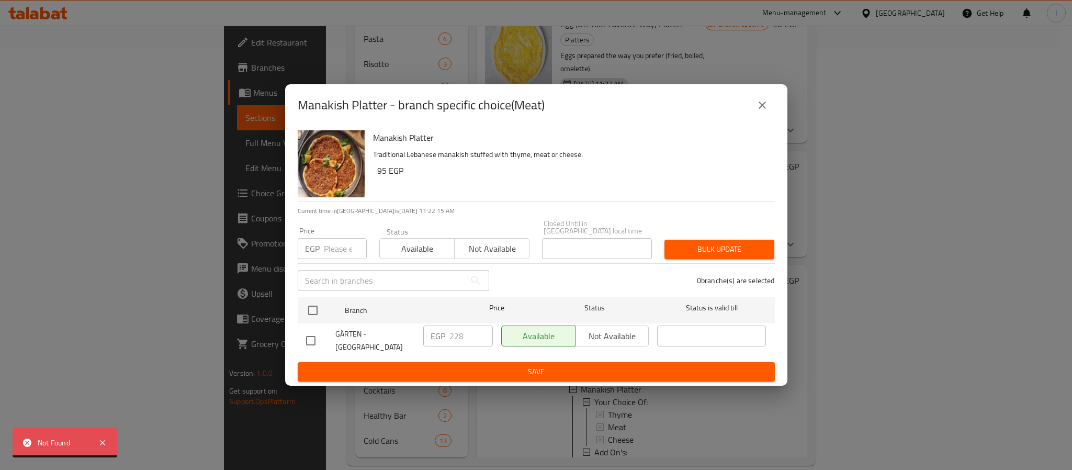
click at [757, 110] on icon "close" at bounding box center [762, 105] width 13 height 13
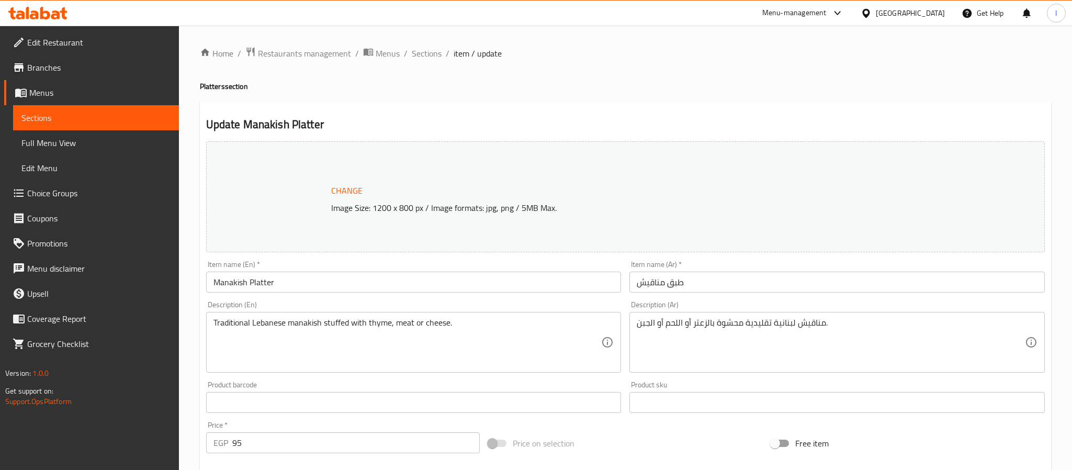
type input "إختيارك من:"
type input "1"
type input "الإضافات:"
type input "0"
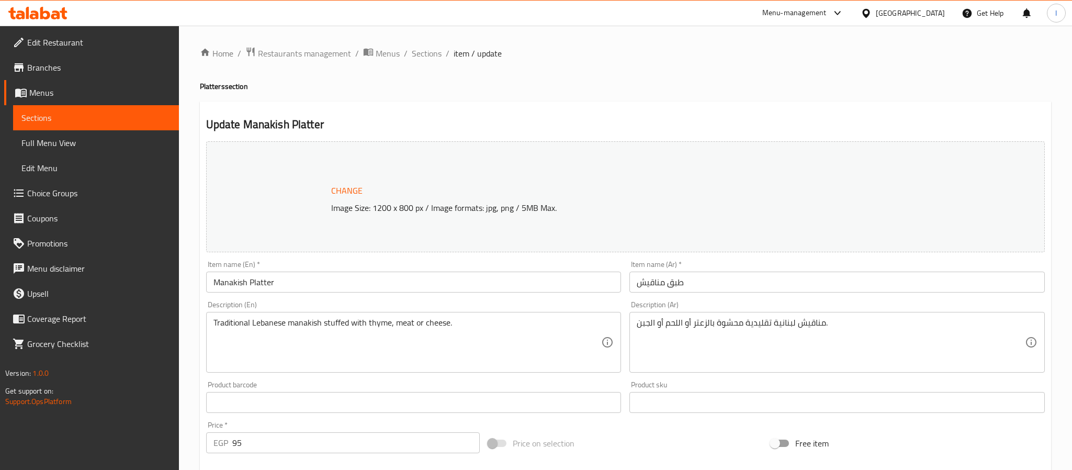
type input "0"
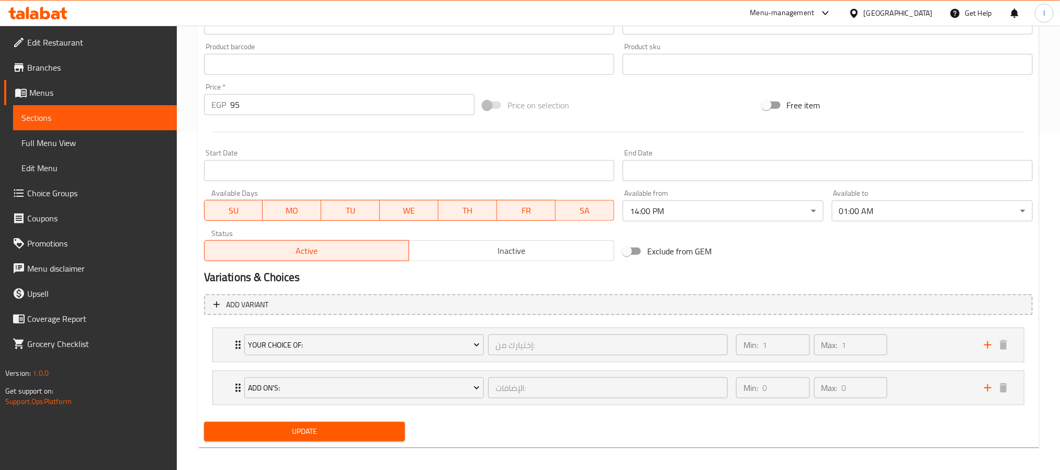
scroll to position [346, 0]
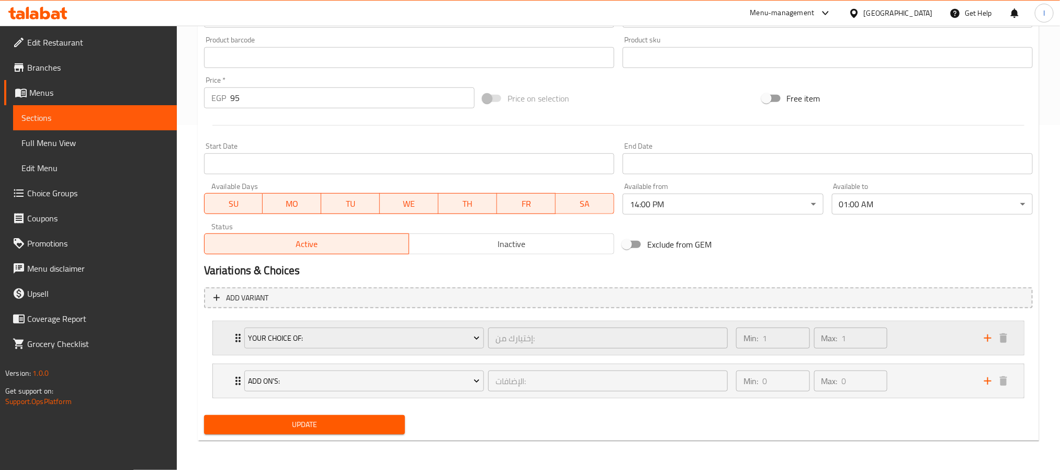
click at [952, 333] on div "Min: 1 ​ Max: 1 ​" at bounding box center [854, 337] width 248 height 33
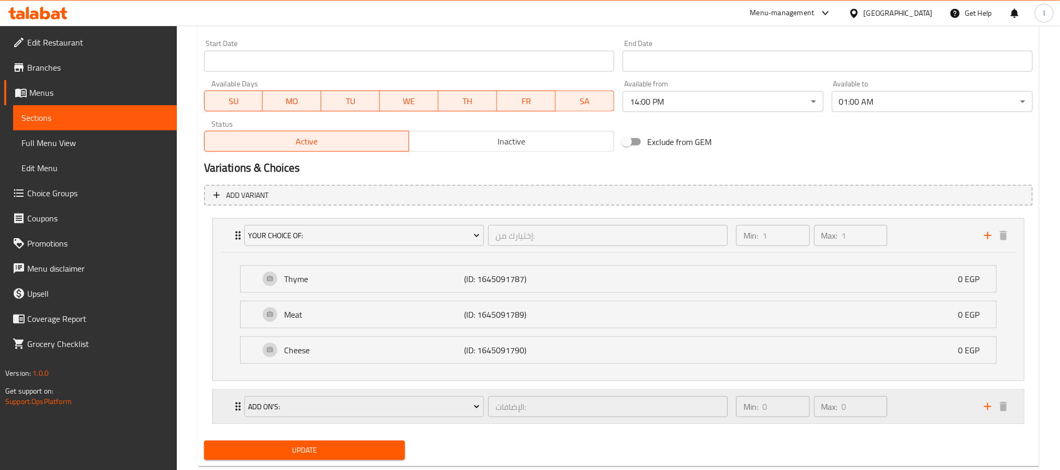
click at [933, 420] on div "Min: 0 ​ Max: 0 ​" at bounding box center [854, 406] width 248 height 33
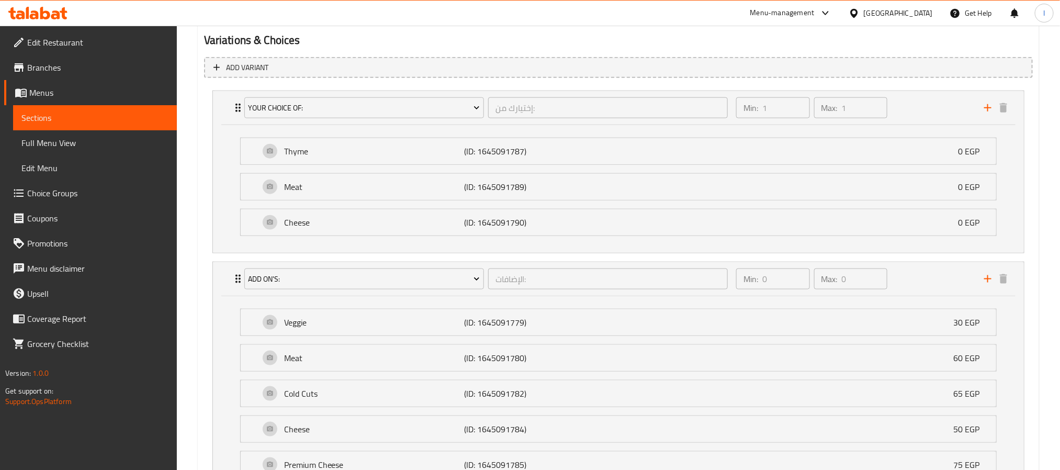
scroll to position [604, 0]
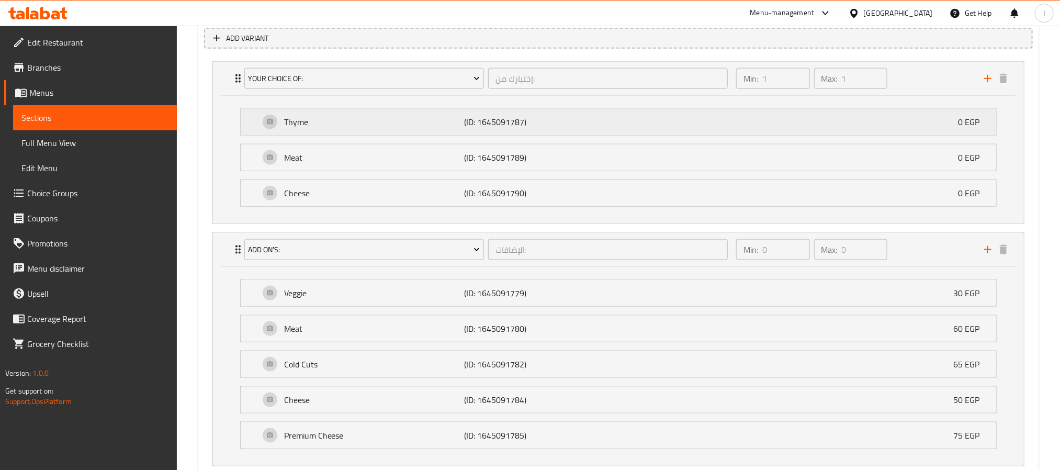
click at [379, 118] on p "Thyme" at bounding box center [374, 122] width 180 height 13
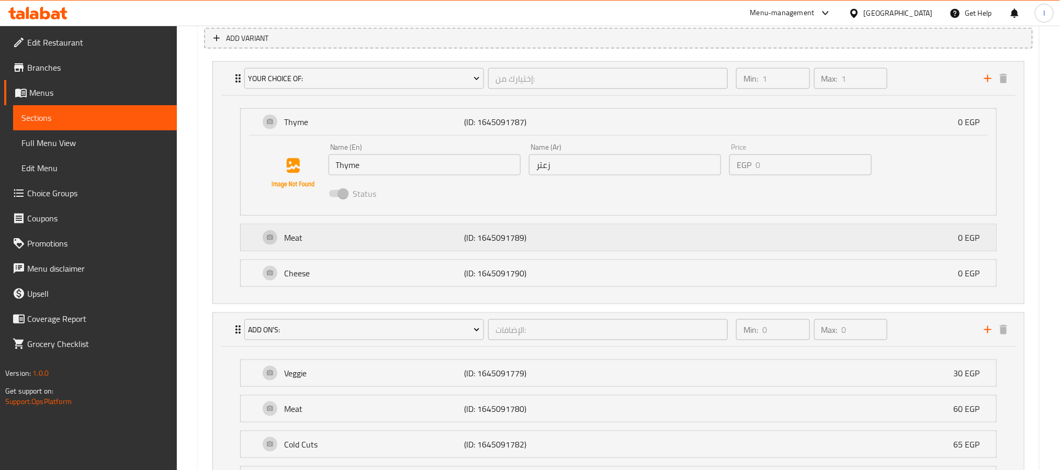
click at [393, 246] on div "Meat (ID: 1645091789) 0 EGP" at bounding box center [621, 237] width 724 height 26
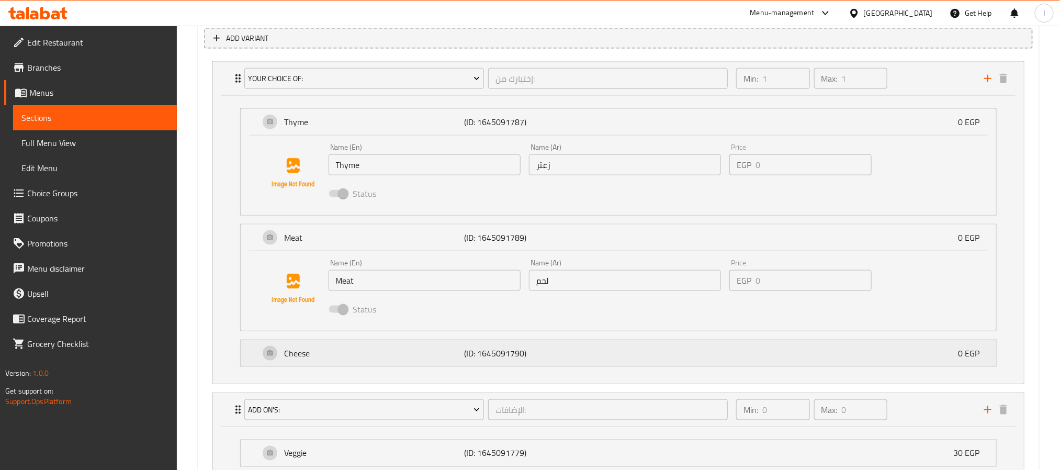
click at [364, 353] on p "Cheese" at bounding box center [374, 353] width 180 height 13
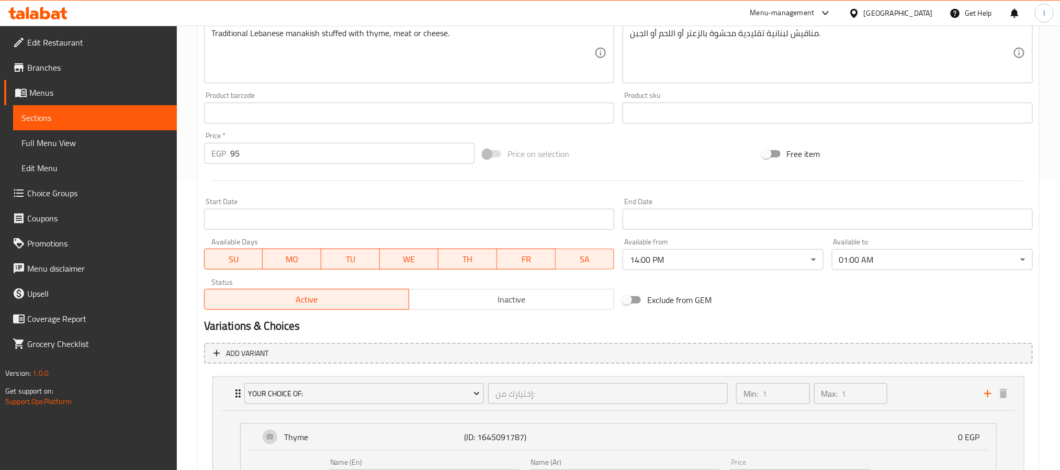
scroll to position [0, 0]
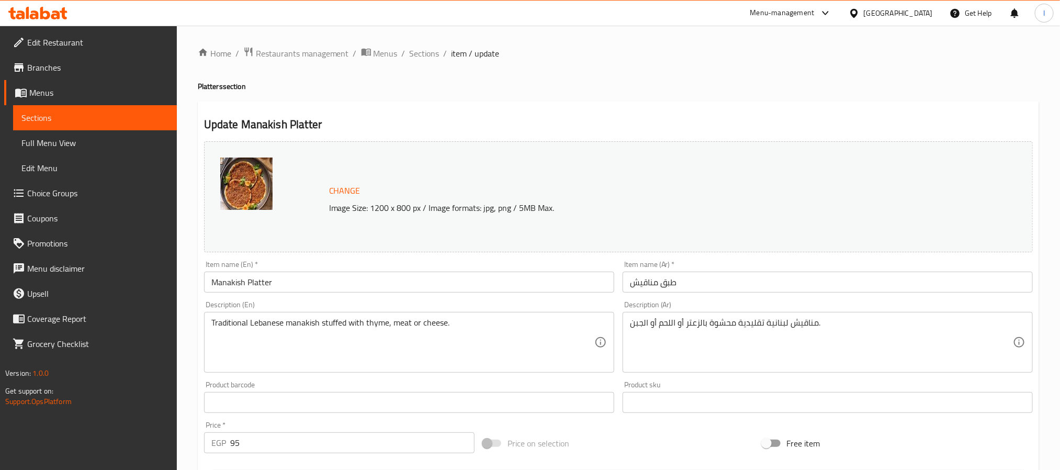
drag, startPoint x: 422, startPoint y: 54, endPoint x: 675, endPoint y: 28, distance: 254.5
click at [422, 54] on span "Sections" at bounding box center [425, 53] width 30 height 13
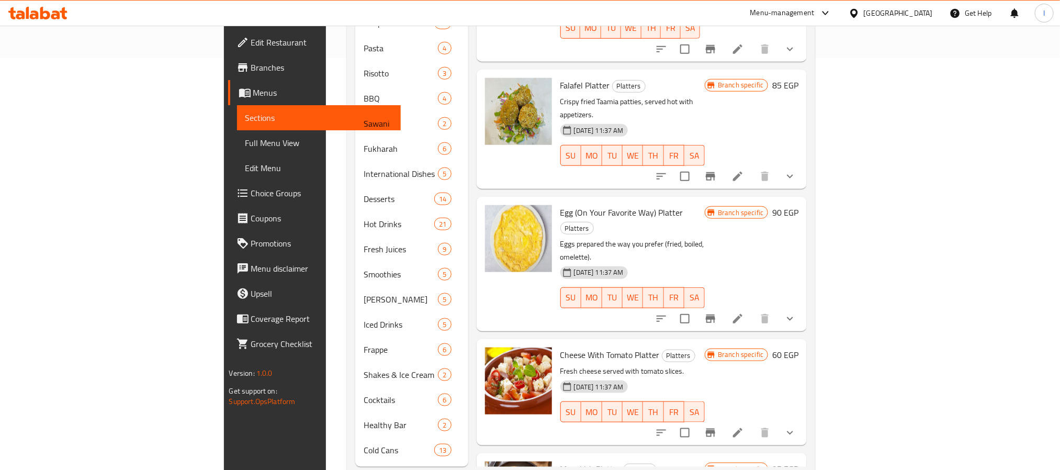
scroll to position [421, 0]
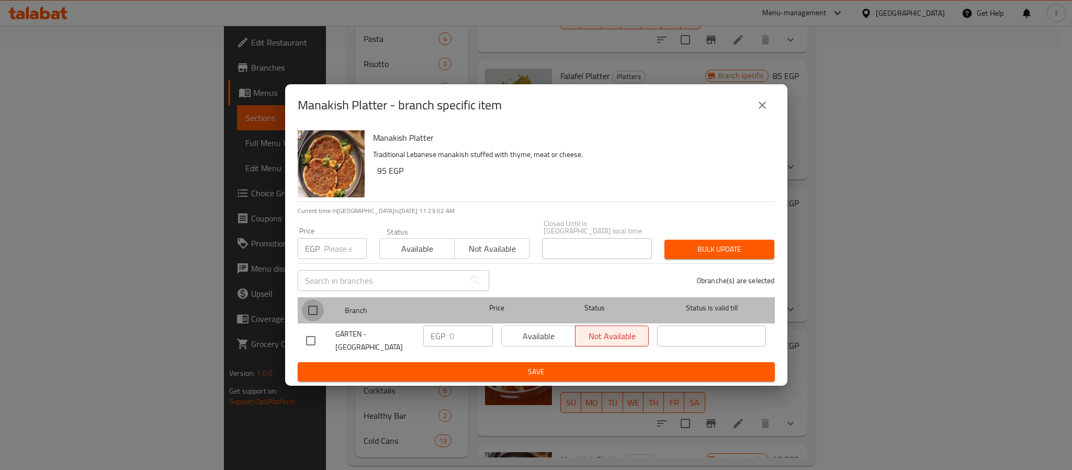
click at [308, 306] on input "checkbox" at bounding box center [313, 310] width 22 height 22
checkbox input "true"
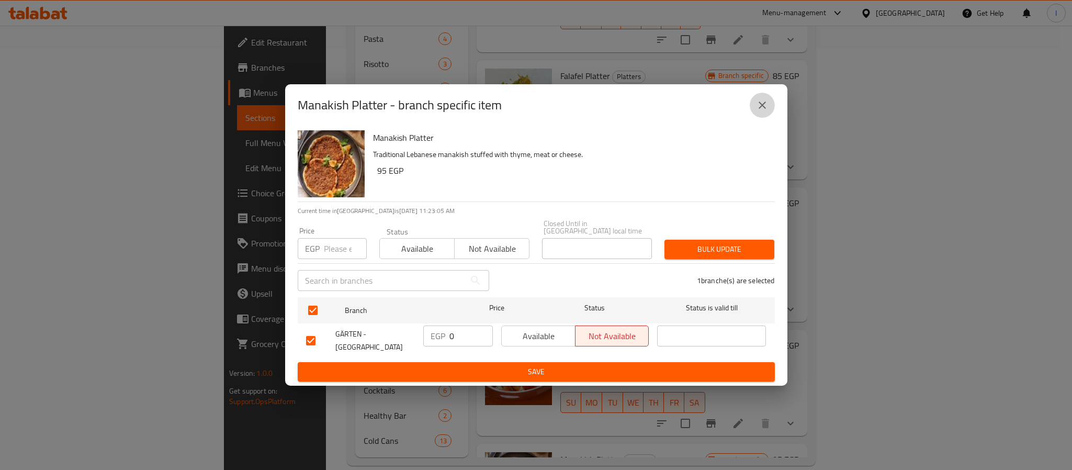
click at [764, 111] on icon "close" at bounding box center [762, 105] width 13 height 13
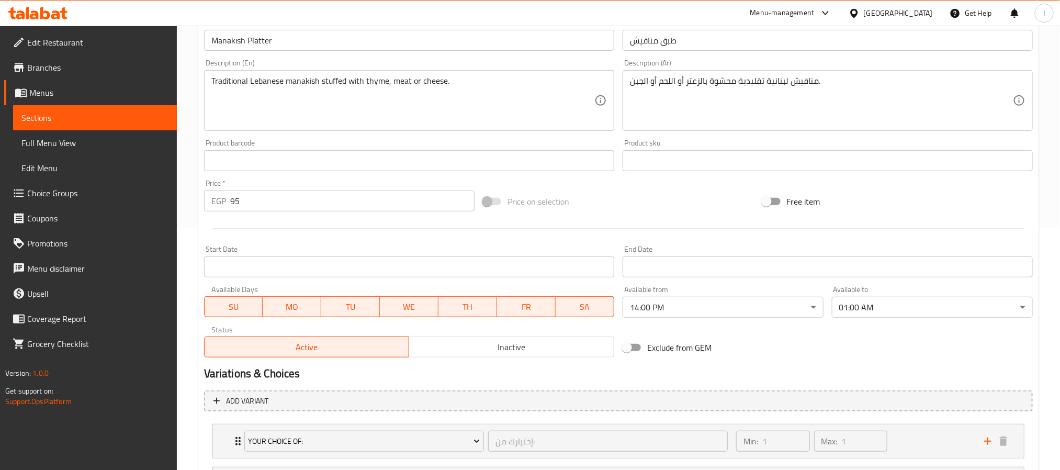
scroll to position [346, 0]
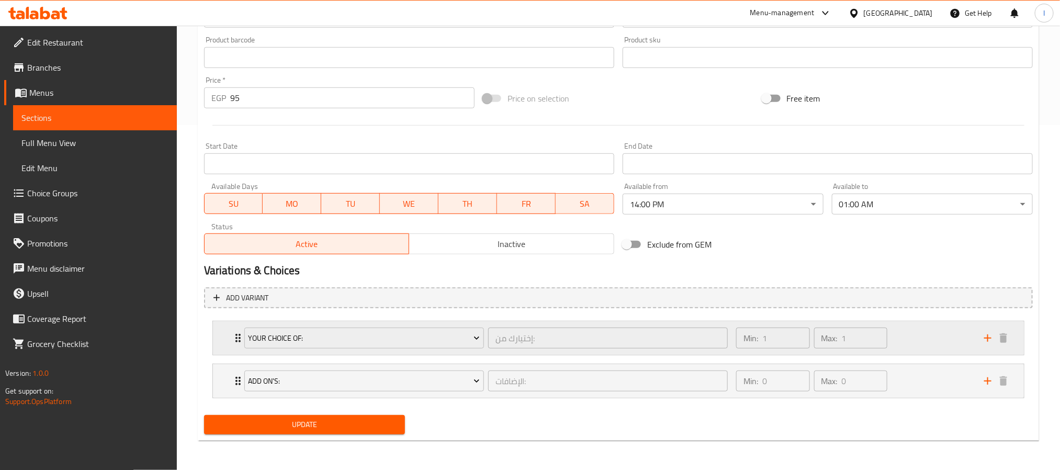
click at [939, 350] on div "Min: 1 ​ Max: 1 ​" at bounding box center [854, 337] width 248 height 33
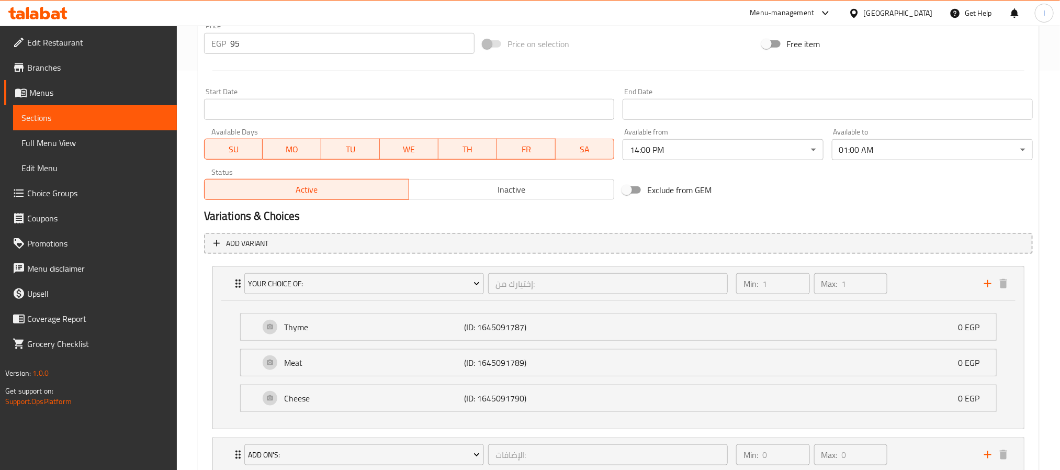
scroll to position [476, 0]
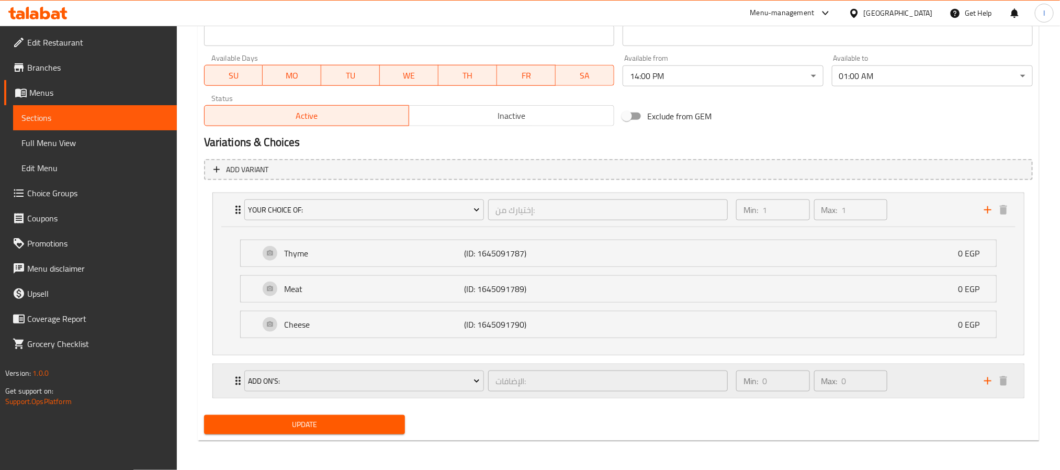
click at [918, 394] on div "Min: 0 ​ Max: 0 ​" at bounding box center [854, 380] width 248 height 33
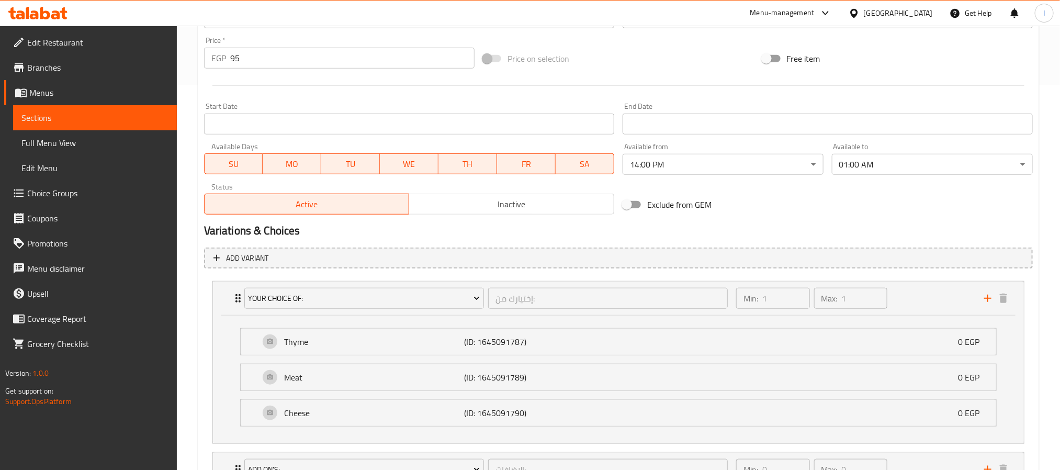
scroll to position [240, 0]
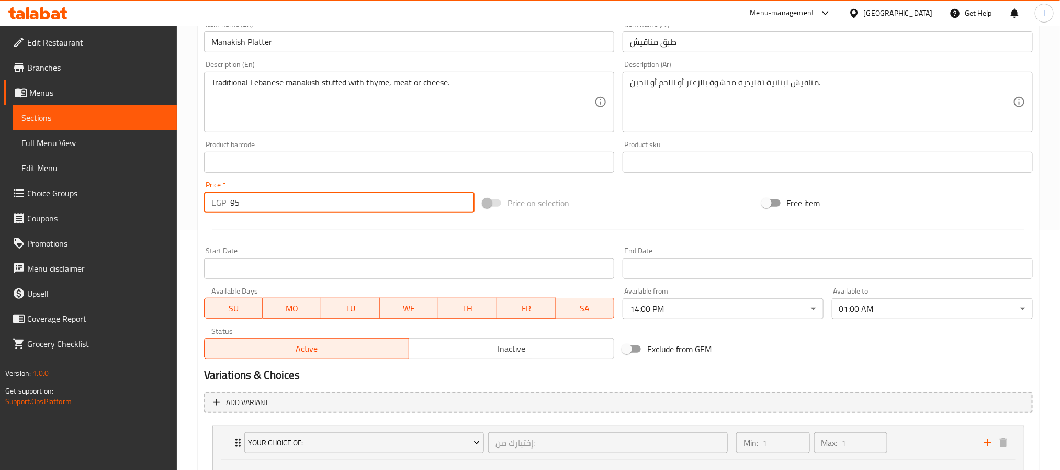
click at [311, 195] on input "95" at bounding box center [352, 202] width 244 height 21
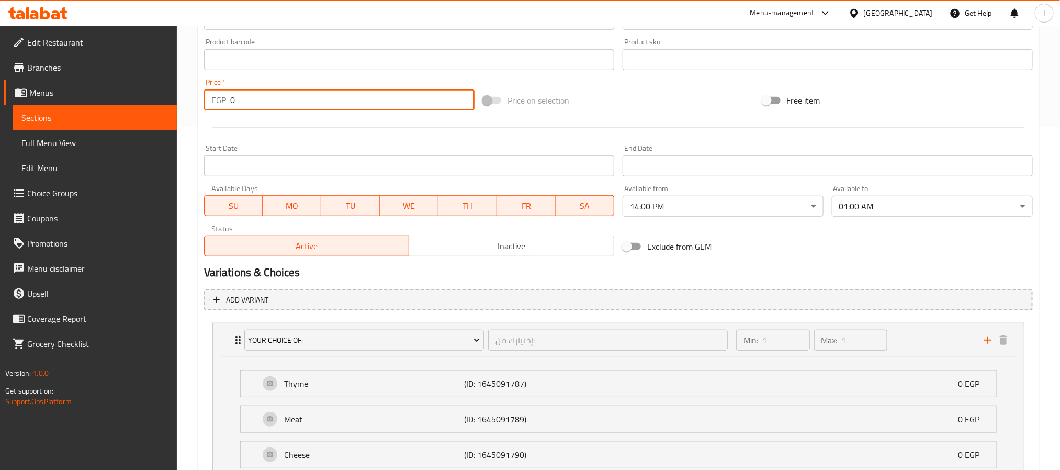
scroll to position [476, 0]
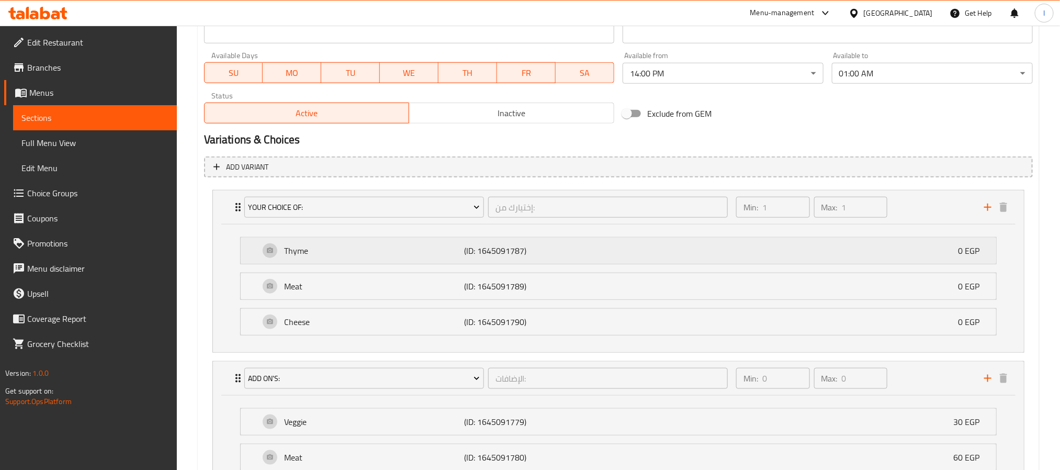
click at [840, 250] on div "Thyme (ID: 1645091787) 0 EGP" at bounding box center [621, 251] width 724 height 26
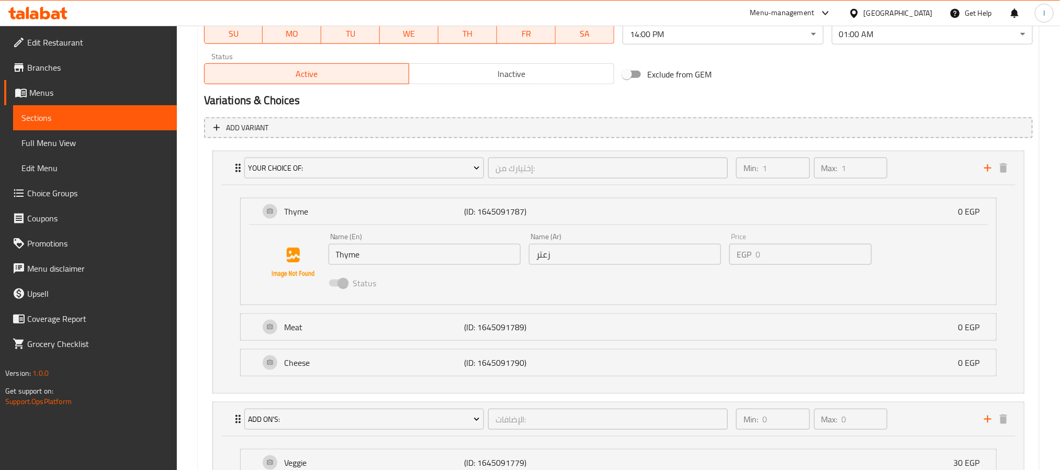
scroll to position [554, 0]
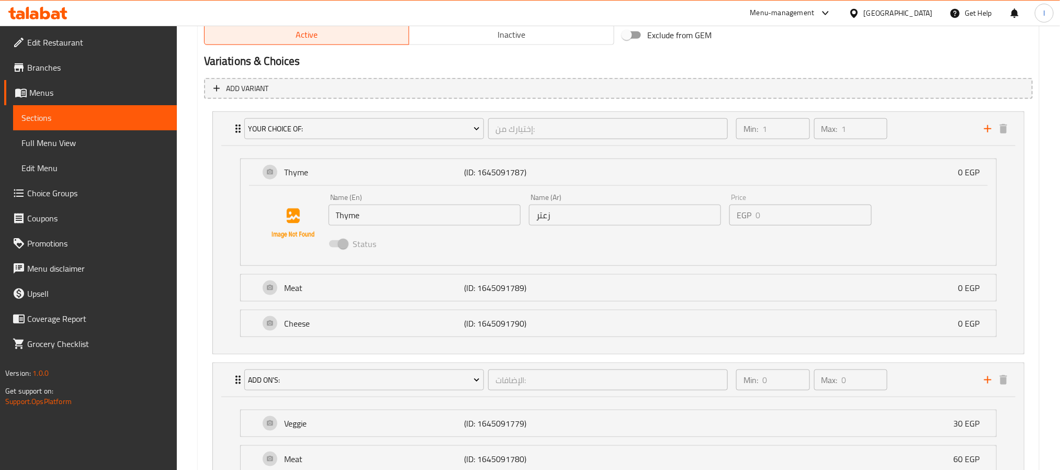
type input "0"
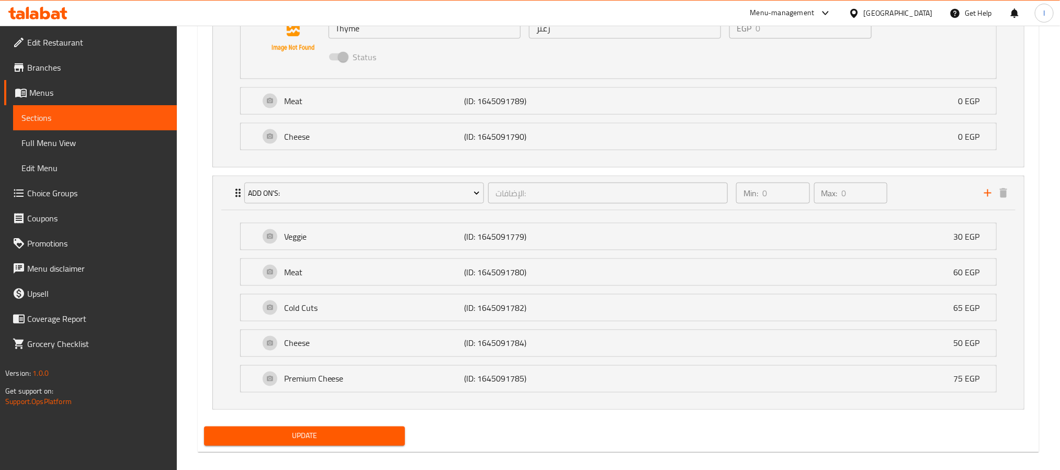
scroll to position [757, 0]
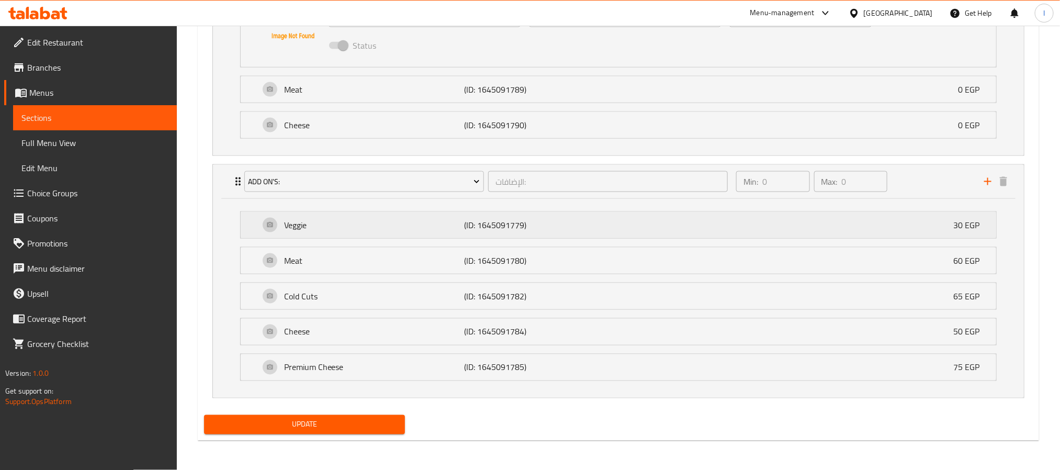
click at [518, 231] on div "Veggie (ID: 1645091779) 30 EGP" at bounding box center [621, 225] width 724 height 26
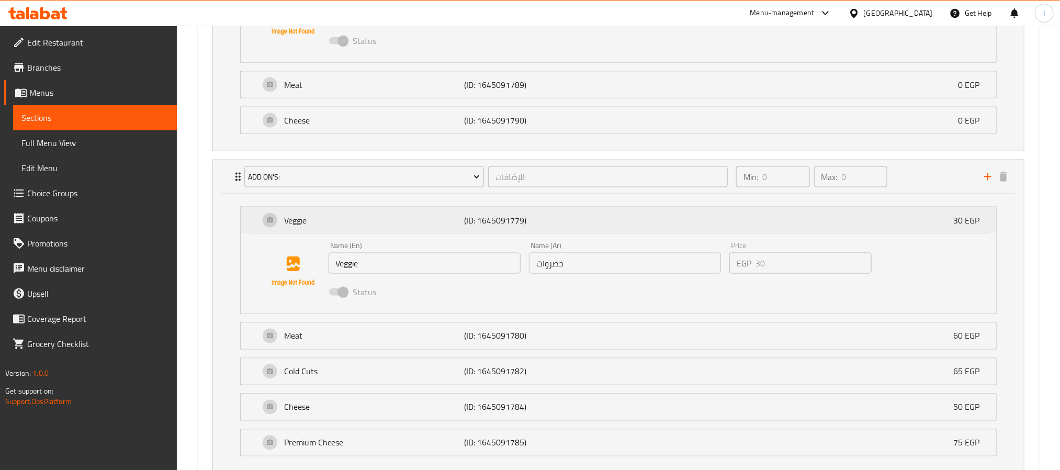
scroll to position [835, 0]
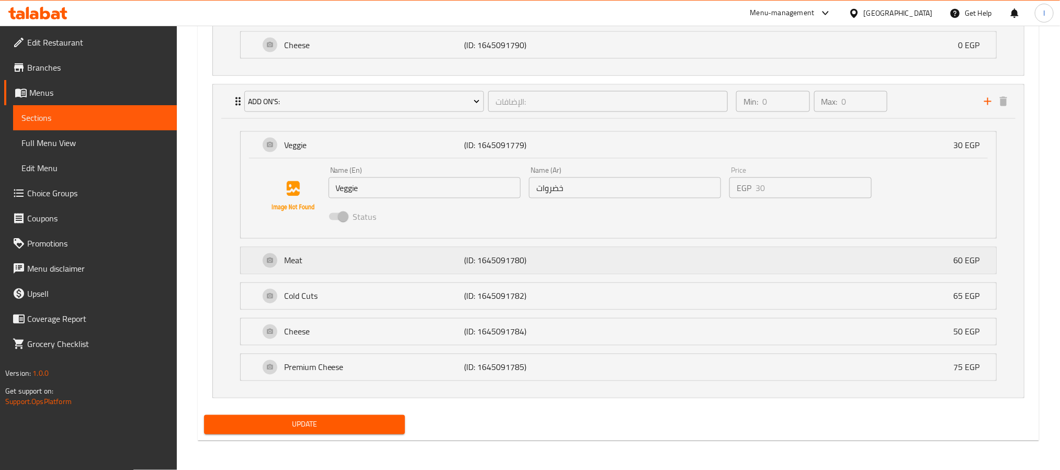
click at [479, 268] on div "Meat (ID: 1645091780) 60 EGP" at bounding box center [621, 260] width 724 height 26
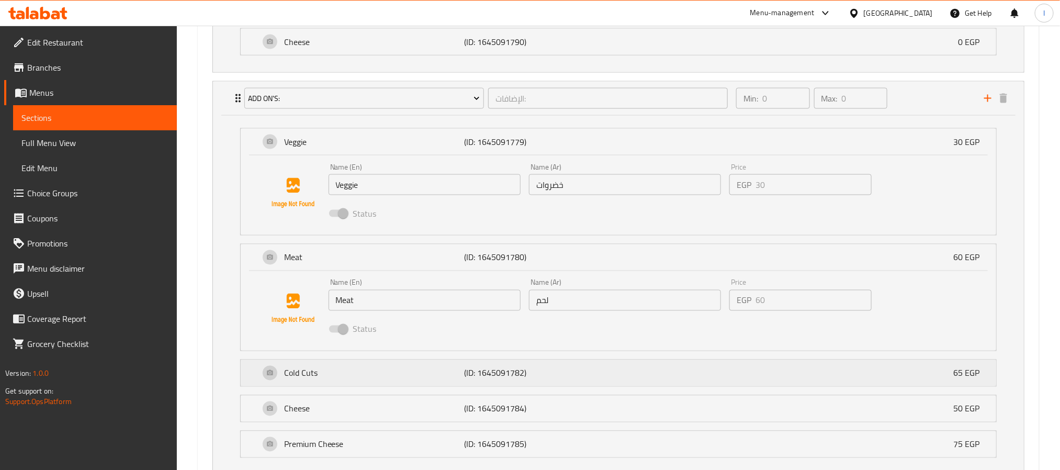
click at [392, 379] on p "Cold Cuts" at bounding box center [374, 373] width 180 height 13
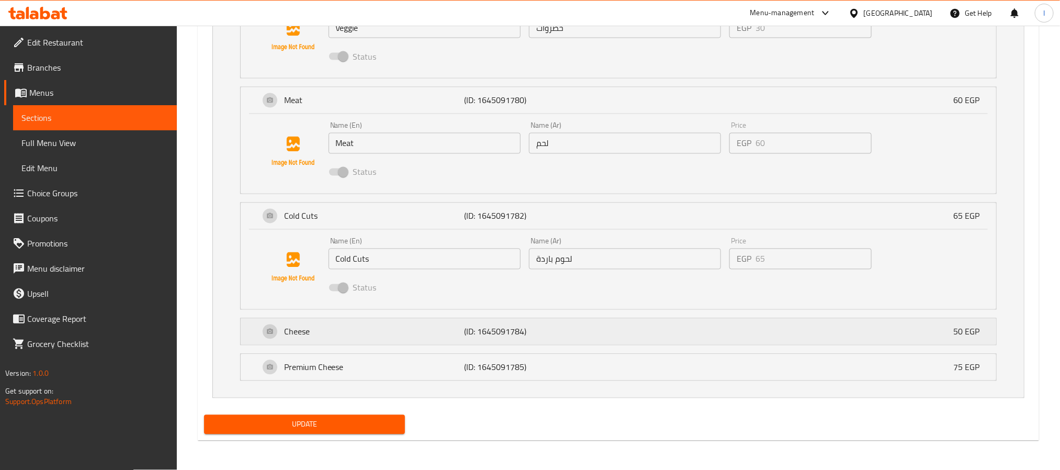
click at [394, 330] on p "Cheese" at bounding box center [374, 331] width 180 height 13
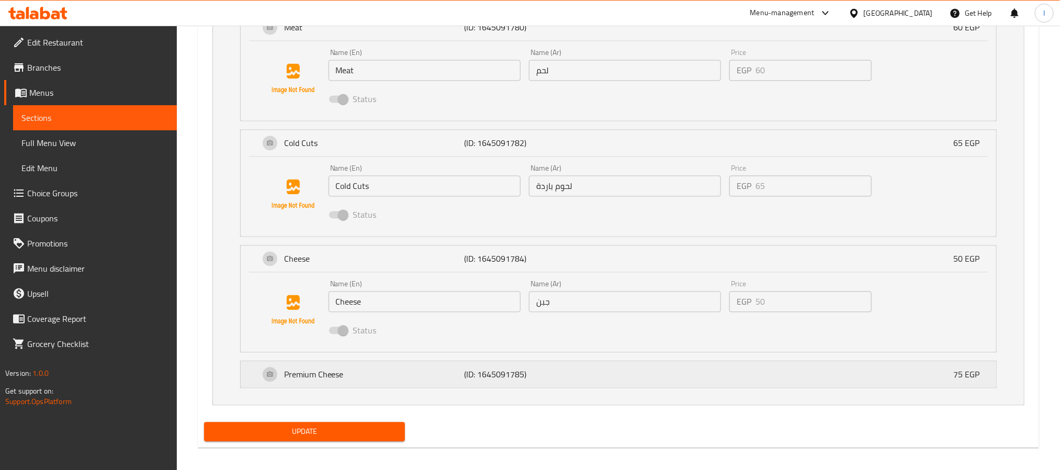
click at [394, 386] on div "Premium Cheese (ID: 1645091785) 75 EGP" at bounding box center [621, 374] width 724 height 26
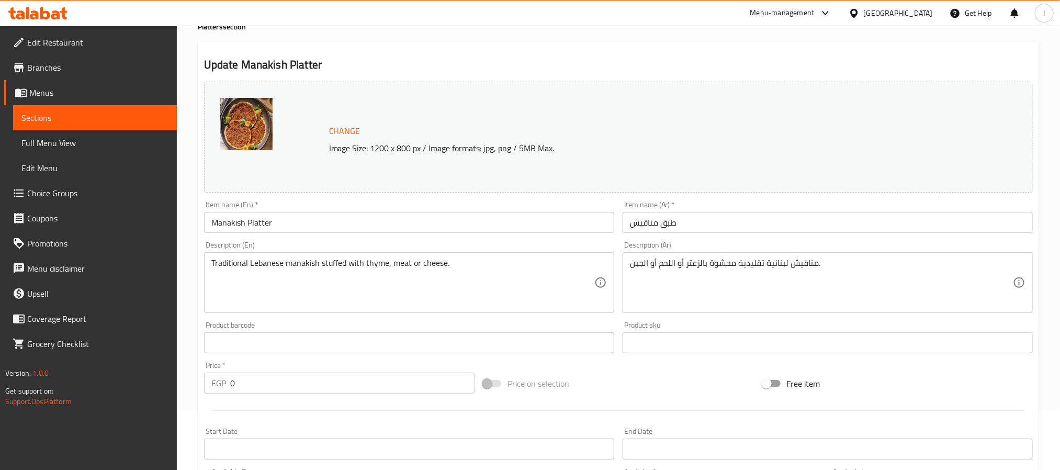
scroll to position [0, 0]
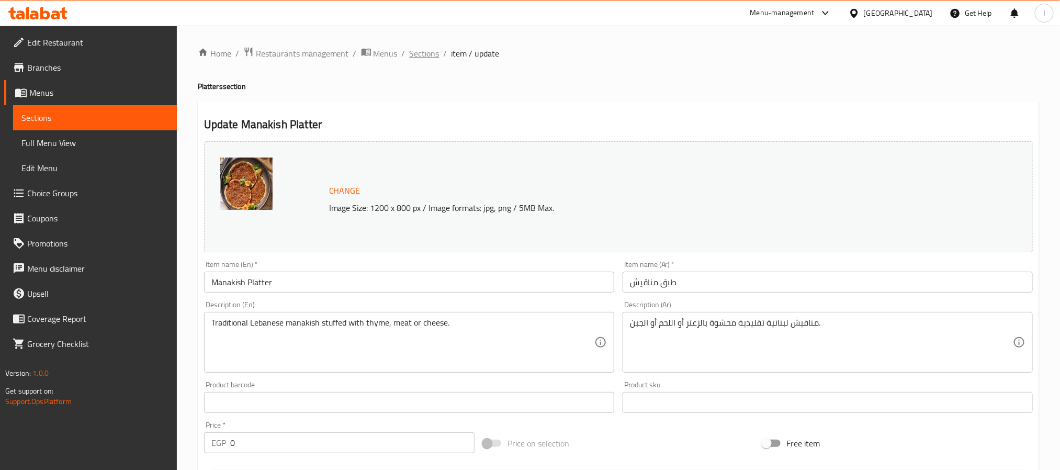
click at [418, 54] on span "Sections" at bounding box center [425, 53] width 30 height 13
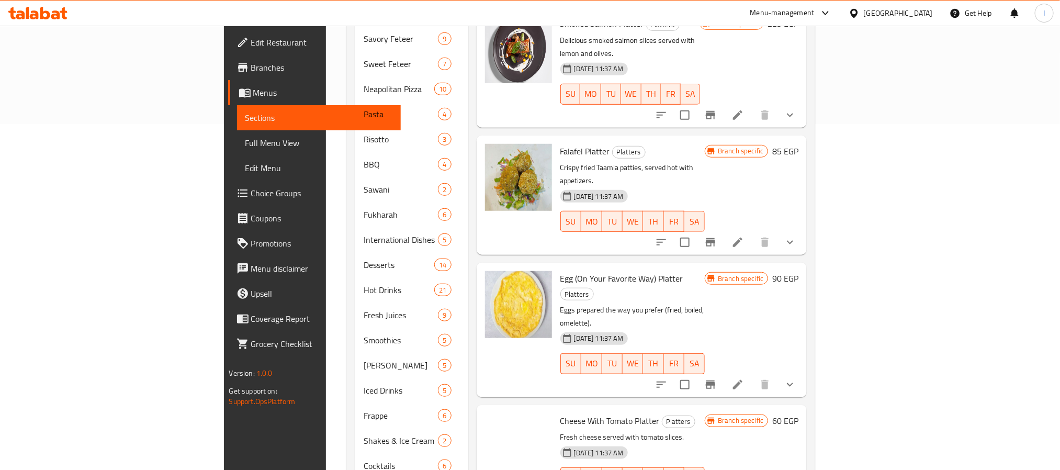
scroll to position [421, 0]
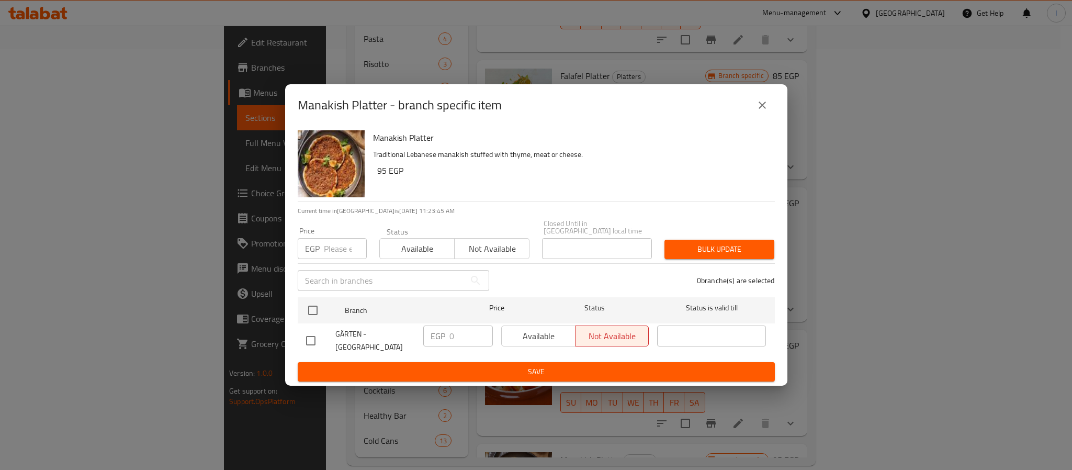
click at [756, 104] on icon "close" at bounding box center [762, 105] width 13 height 13
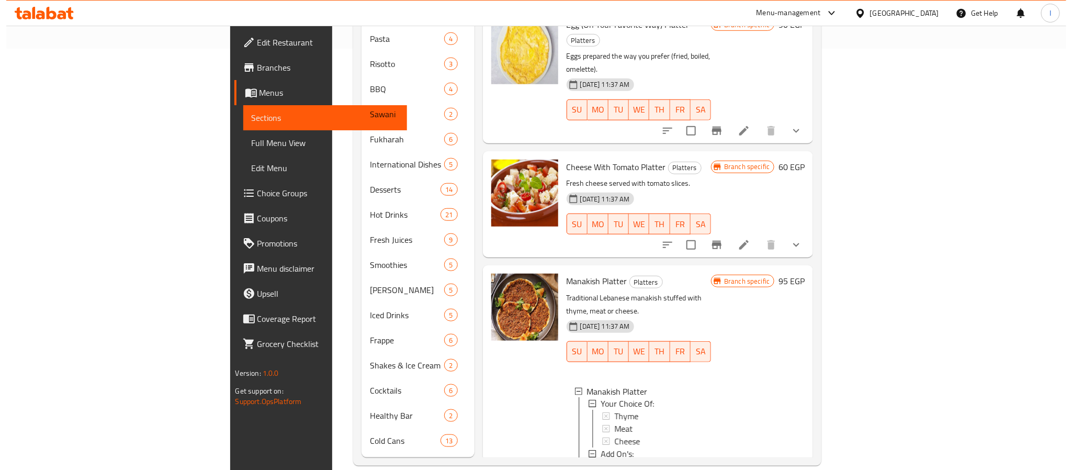
scroll to position [2, 0]
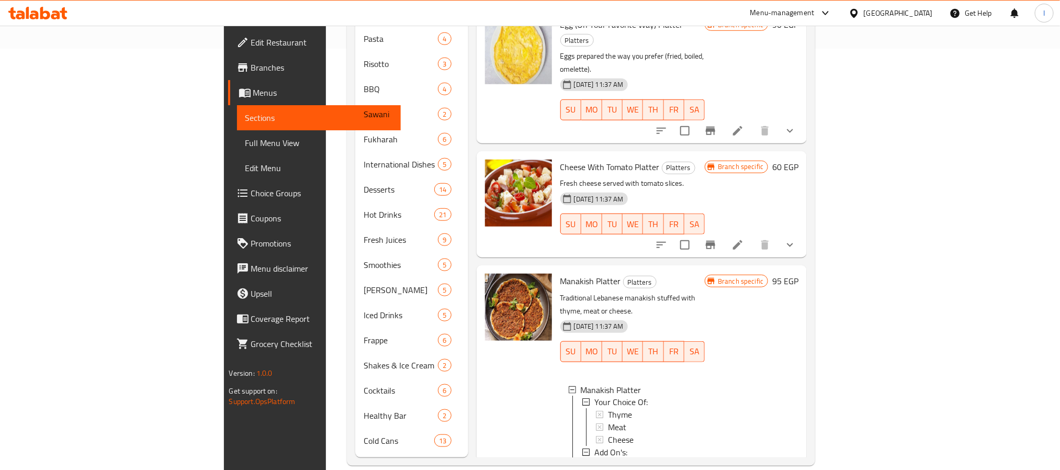
click at [608, 459] on div "Veggie" at bounding box center [652, 465] width 89 height 13
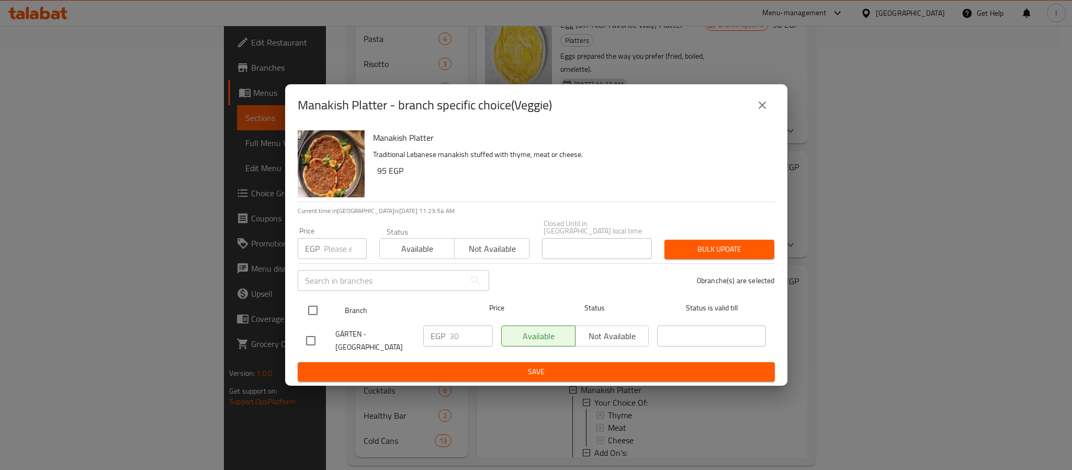
click at [315, 310] on input "checkbox" at bounding box center [313, 310] width 22 height 22
checkbox input "true"
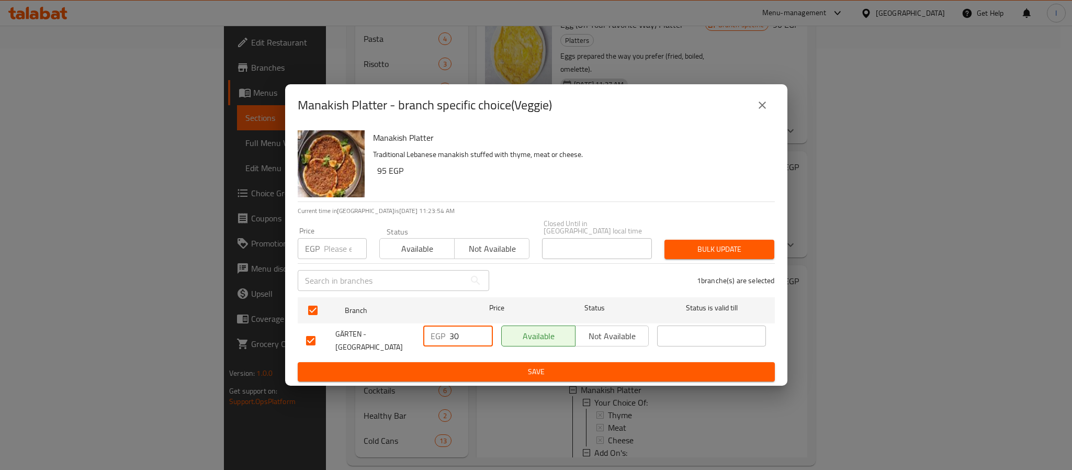
click at [457, 337] on input "30" at bounding box center [470, 335] width 43 height 21
type input "34.20"
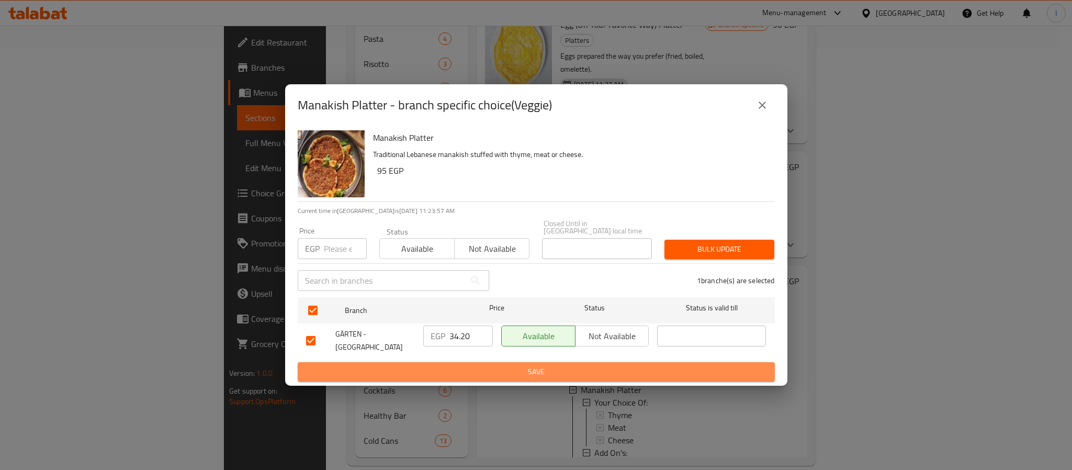
click at [461, 372] on span "Save" at bounding box center [536, 371] width 460 height 13
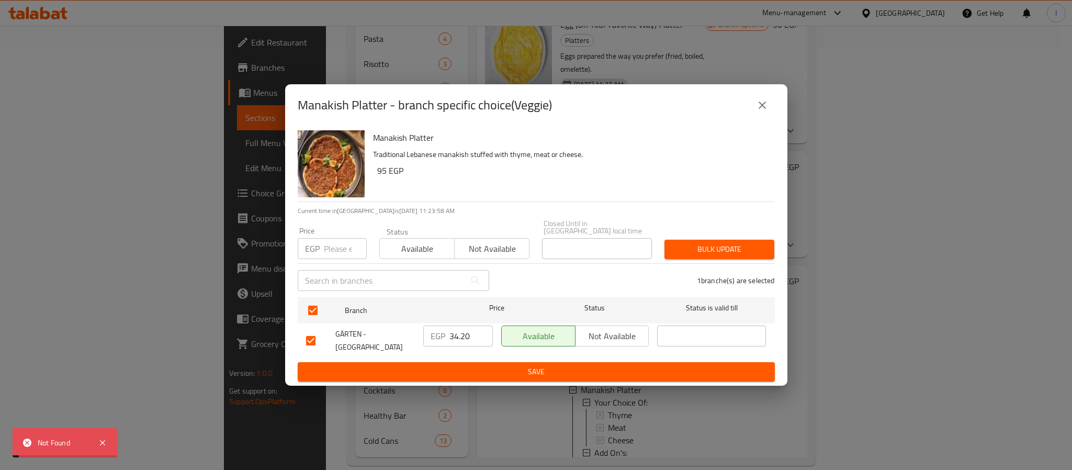
click at [536, 372] on span "Save" at bounding box center [536, 371] width 460 height 13
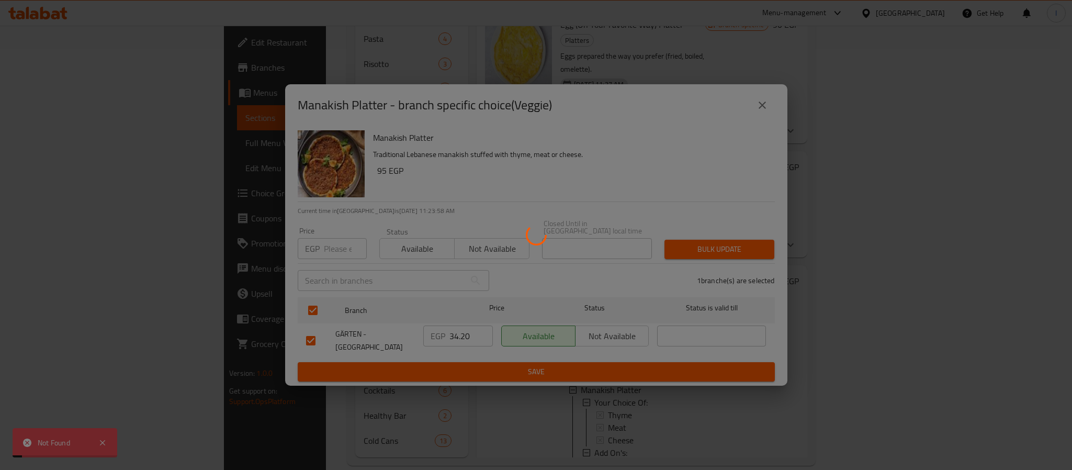
click at [536, 372] on div at bounding box center [536, 235] width 1072 height 470
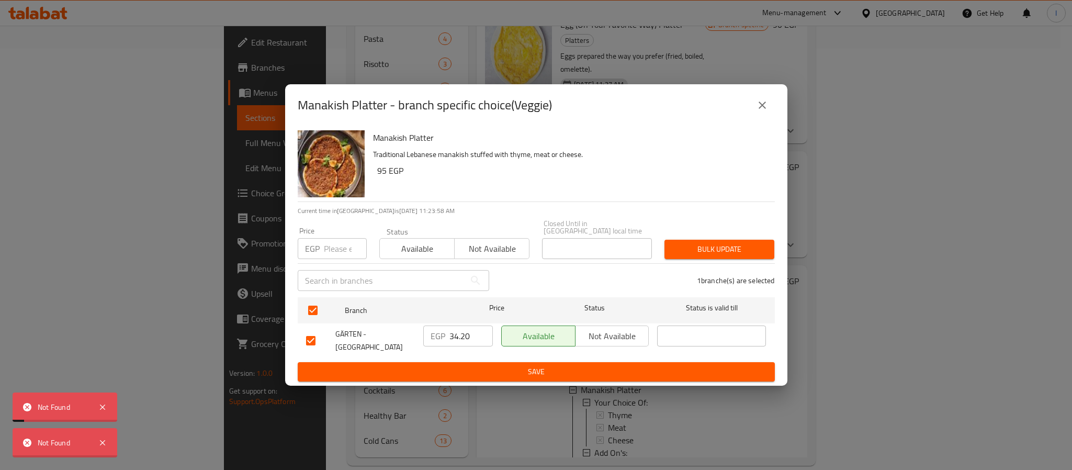
click at [536, 372] on div at bounding box center [536, 235] width 1072 height 470
click at [761, 109] on icon "close" at bounding box center [762, 105] width 13 height 13
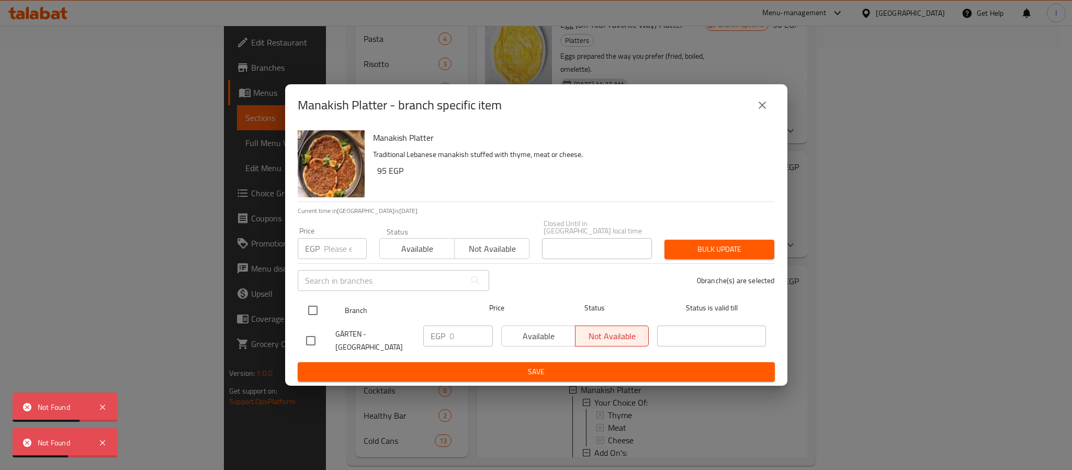
click at [310, 308] on input "checkbox" at bounding box center [313, 310] width 22 height 22
checkbox input "true"
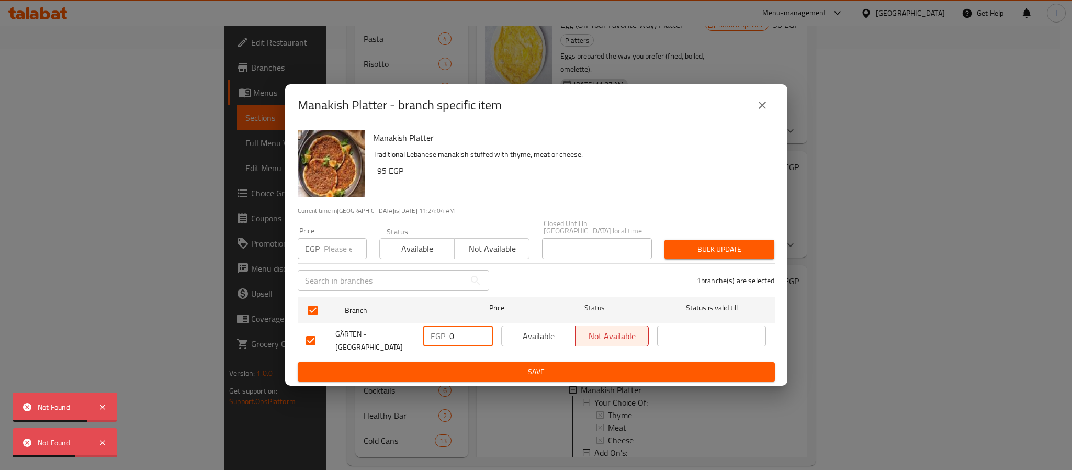
click at [466, 335] on input "0" at bounding box center [470, 335] width 43 height 21
type input "95"
click at [509, 375] on button "Save" at bounding box center [536, 371] width 477 height 19
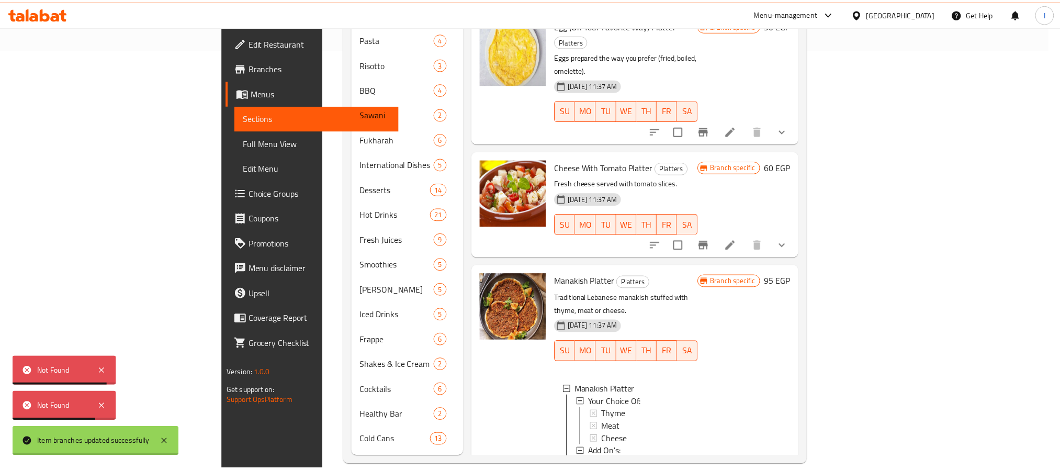
scroll to position [374, 0]
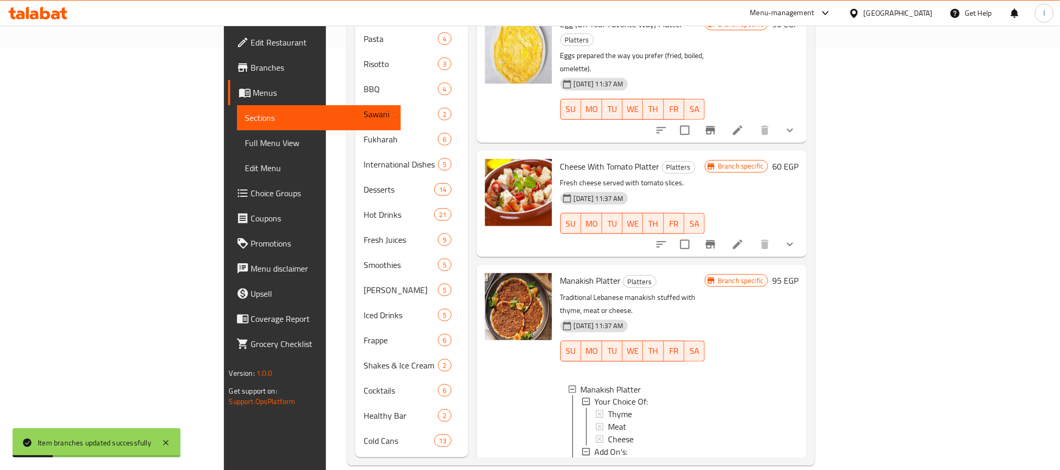
click at [608, 458] on div "Veggie" at bounding box center [652, 464] width 89 height 13
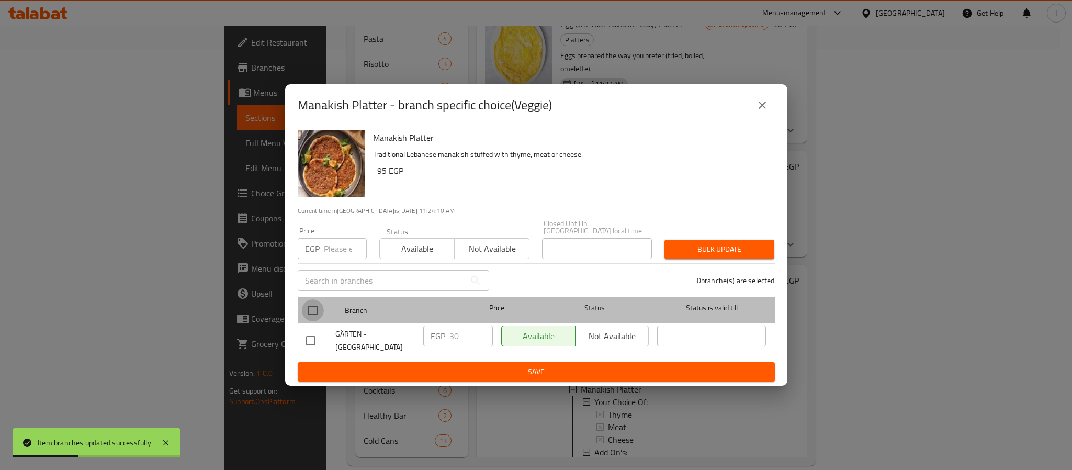
click at [309, 307] on input "checkbox" at bounding box center [313, 310] width 22 height 22
checkbox input "true"
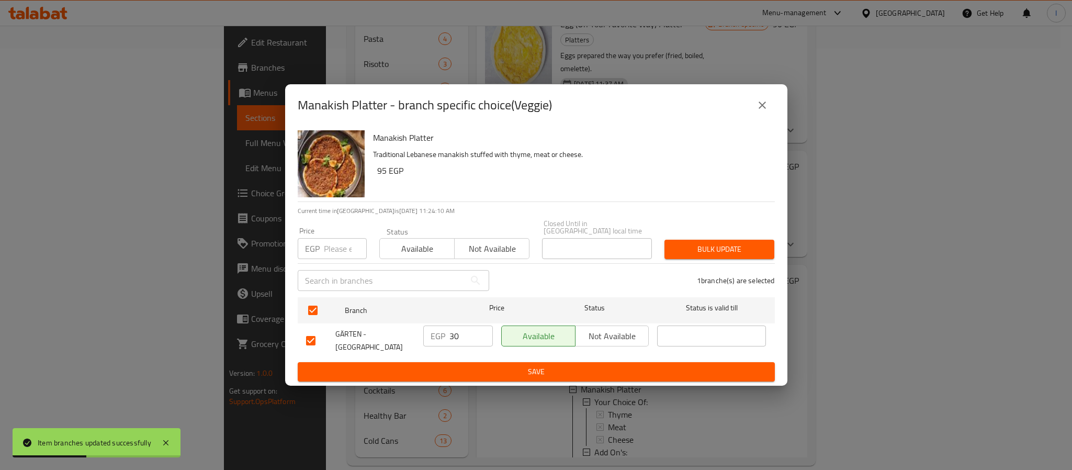
click at [461, 330] on input "30" at bounding box center [470, 335] width 43 height 21
paste input "1"
paste input "4.2"
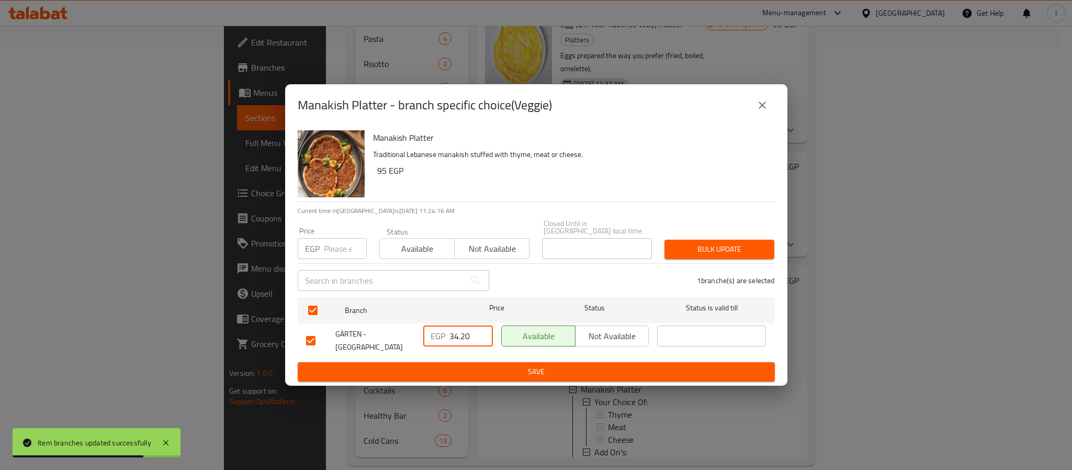
type input "34.20"
click at [483, 370] on span "Save" at bounding box center [536, 371] width 460 height 13
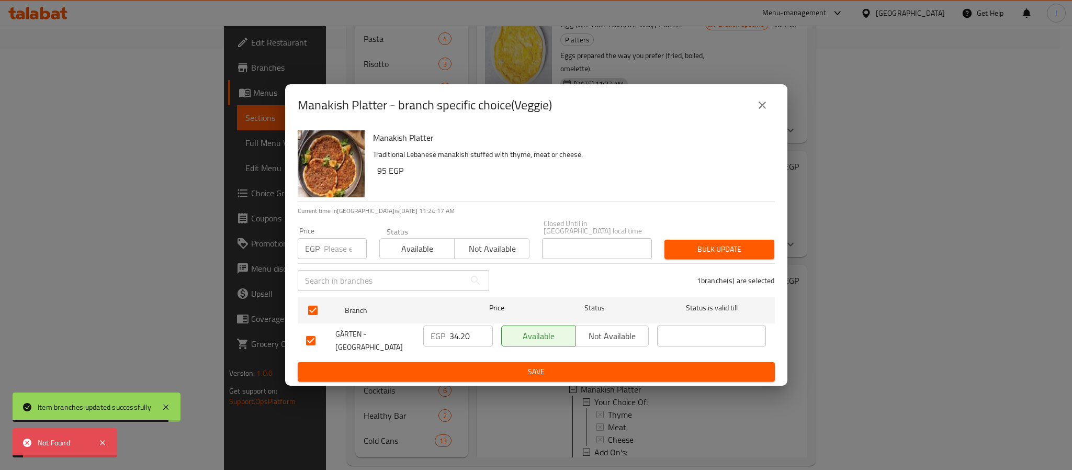
click at [504, 372] on span "Save" at bounding box center [536, 371] width 460 height 13
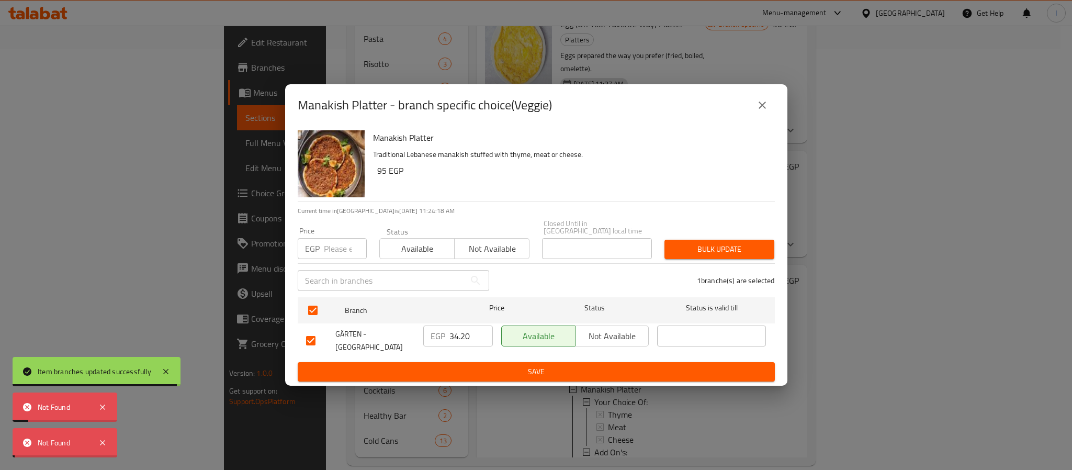
click at [504, 372] on span "Save" at bounding box center [536, 371] width 460 height 13
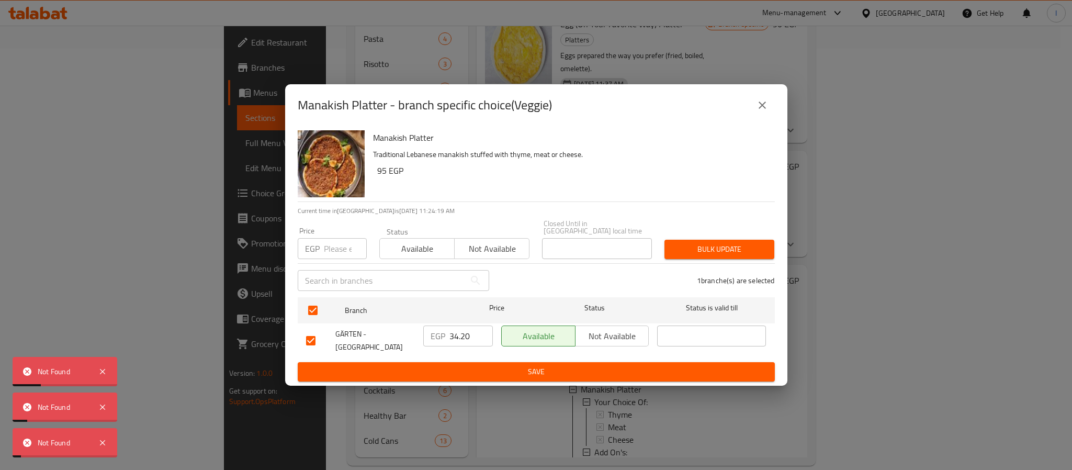
drag, startPoint x: 763, startPoint y: 109, endPoint x: 748, endPoint y: 176, distance: 68.7
click at [760, 109] on icon "close" at bounding box center [762, 105] width 13 height 13
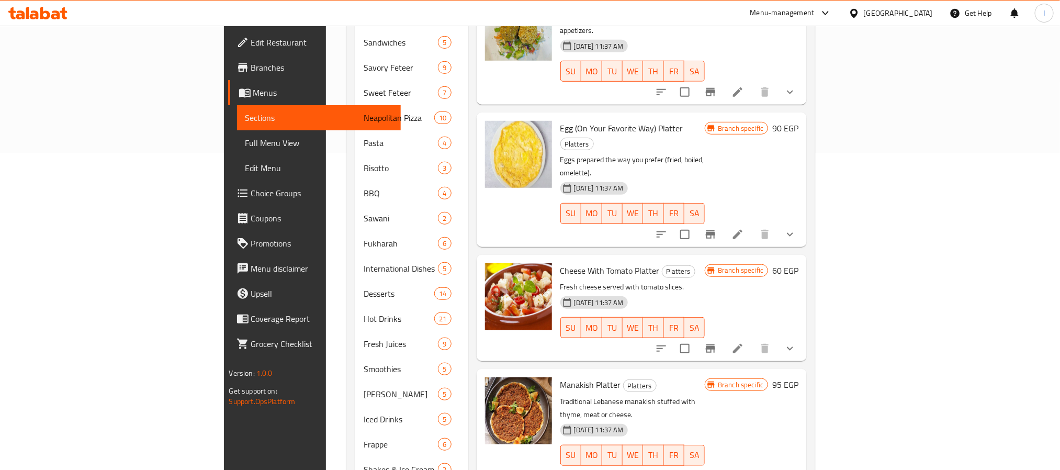
scroll to position [421, 0]
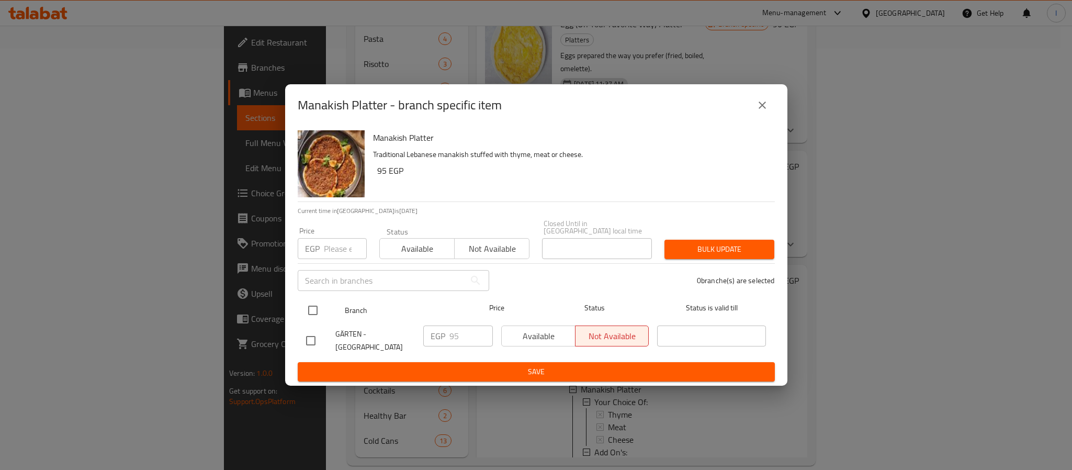
click at [315, 301] on input "checkbox" at bounding box center [313, 310] width 22 height 22
checkbox input "true"
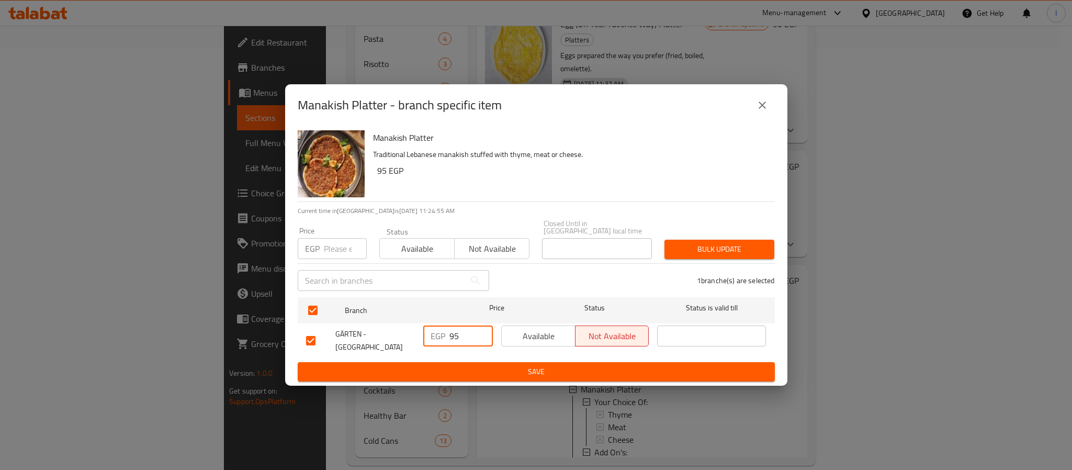
click at [465, 334] on input "95" at bounding box center [470, 335] width 43 height 21
type input "0"
click at [479, 368] on span "Save" at bounding box center [536, 371] width 460 height 13
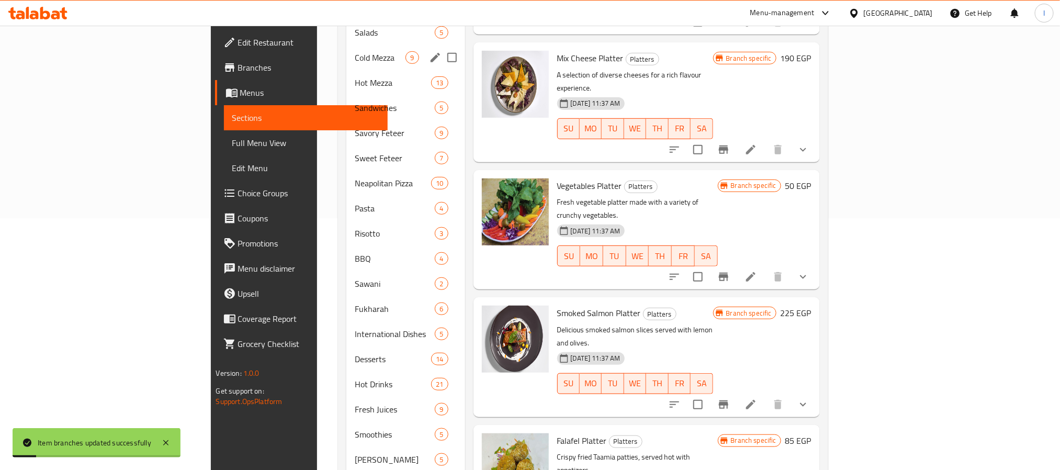
scroll to position [0, 0]
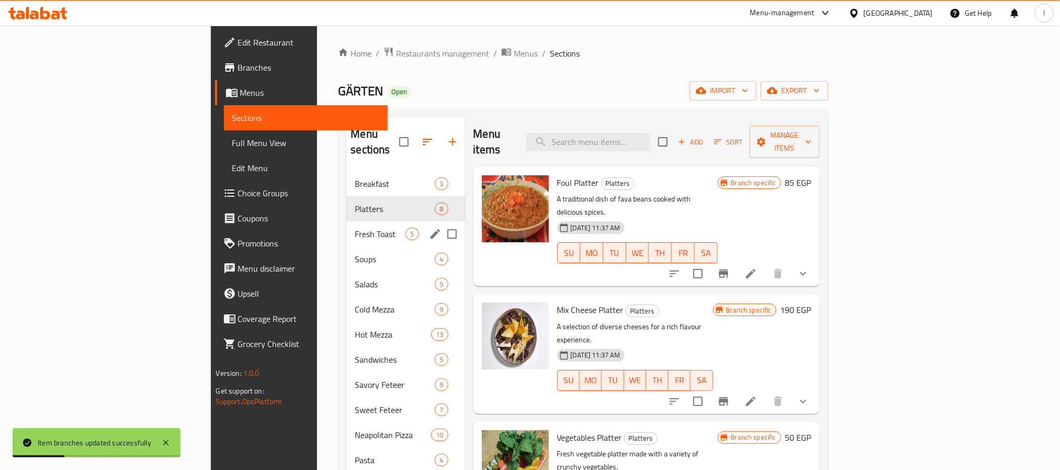
click at [355, 228] on span "Fresh Toast" at bounding box center [380, 234] width 51 height 13
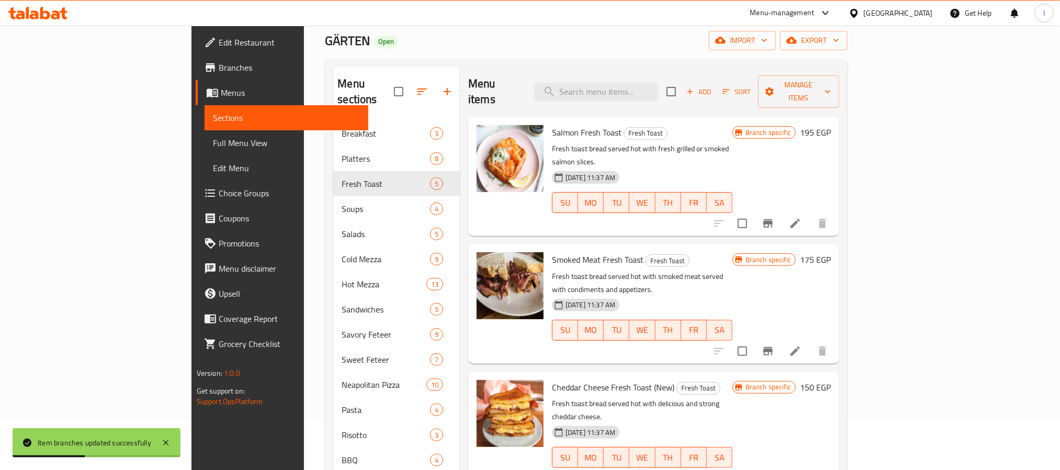
scroll to position [78, 0]
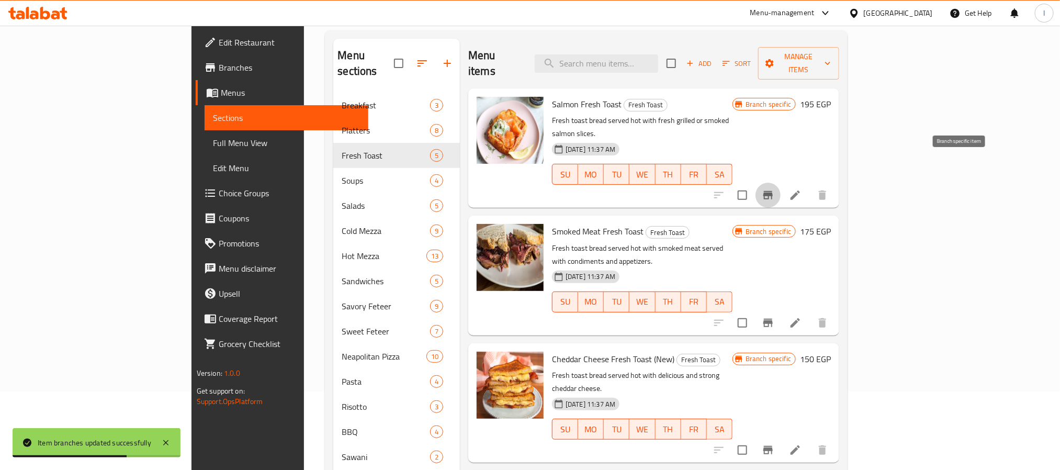
click at [774, 189] on icon "Branch-specific-item" at bounding box center [768, 195] width 13 height 13
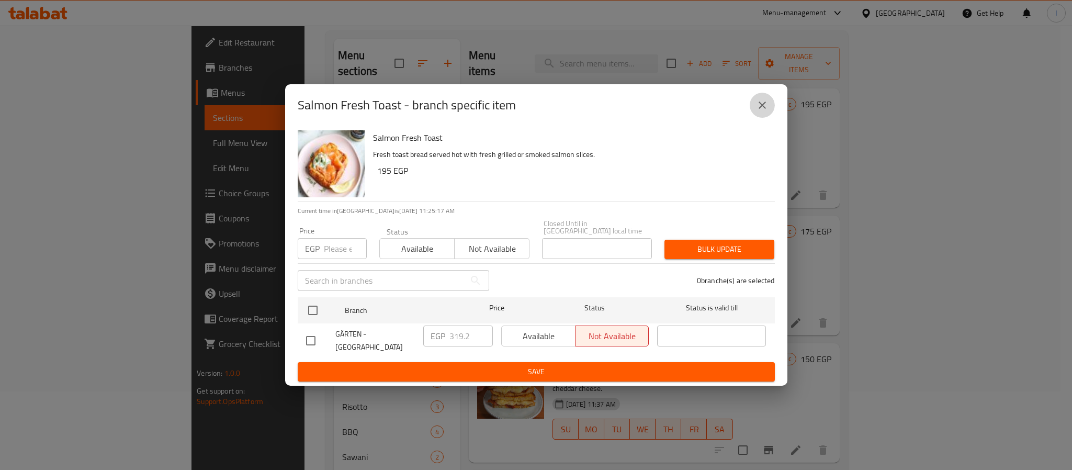
click at [761, 111] on icon "close" at bounding box center [762, 105] width 13 height 13
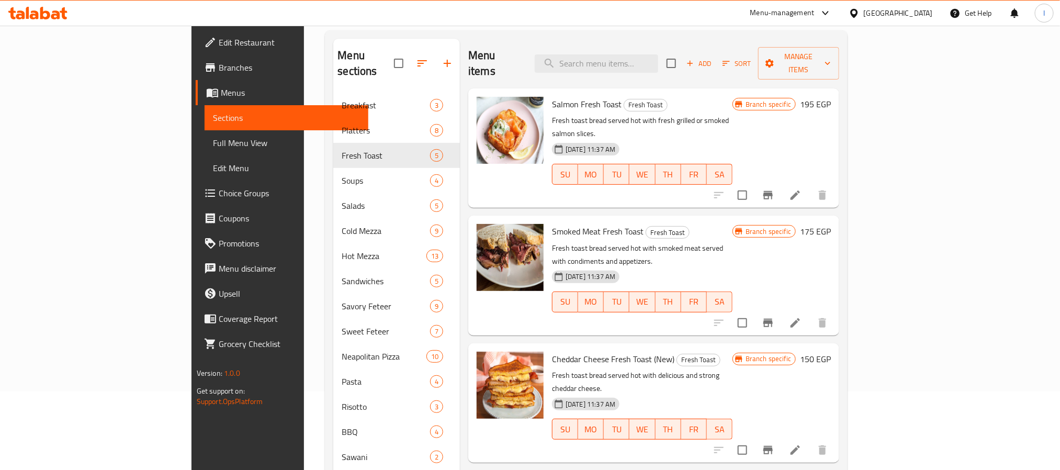
click at [732, 114] on p "Fresh toast bread served hot with fresh grilled or smoked salmon slices." at bounding box center [642, 127] width 180 height 26
click at [773, 191] on icon "Branch-specific-item" at bounding box center [767, 195] width 9 height 8
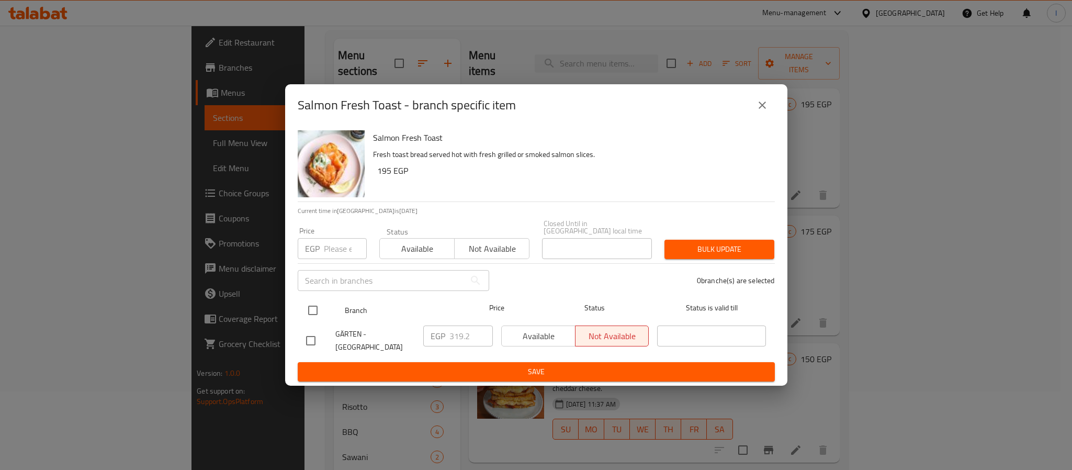
click at [312, 303] on input "checkbox" at bounding box center [313, 310] width 22 height 22
checkbox input "true"
click at [461, 338] on input "319.2" at bounding box center [470, 335] width 43 height 21
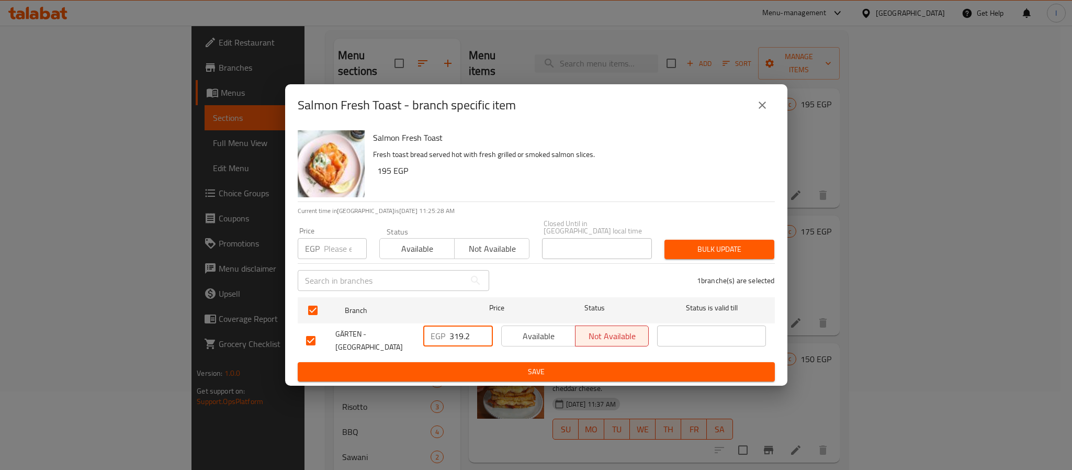
paste input "280"
type input "280"
click at [476, 365] on span "Save" at bounding box center [536, 371] width 460 height 13
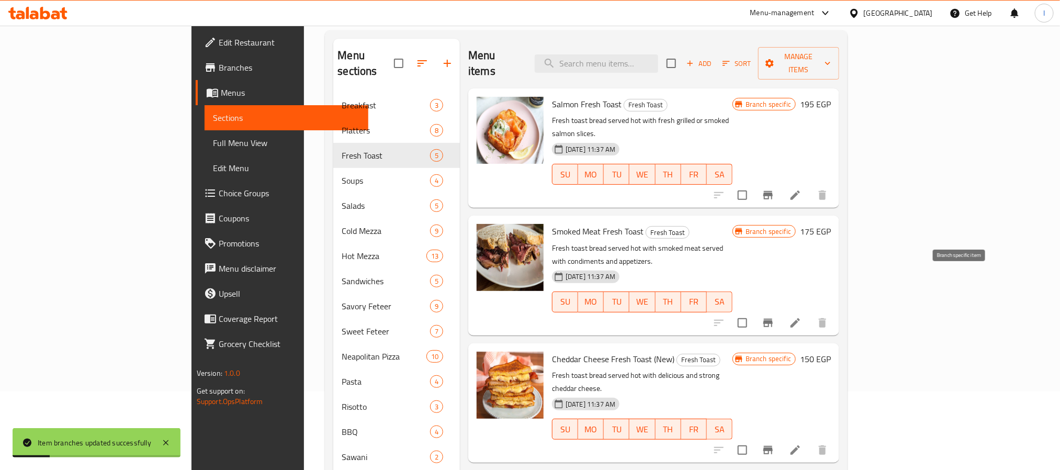
click at [773, 319] on icon "Branch-specific-item" at bounding box center [767, 323] width 9 height 8
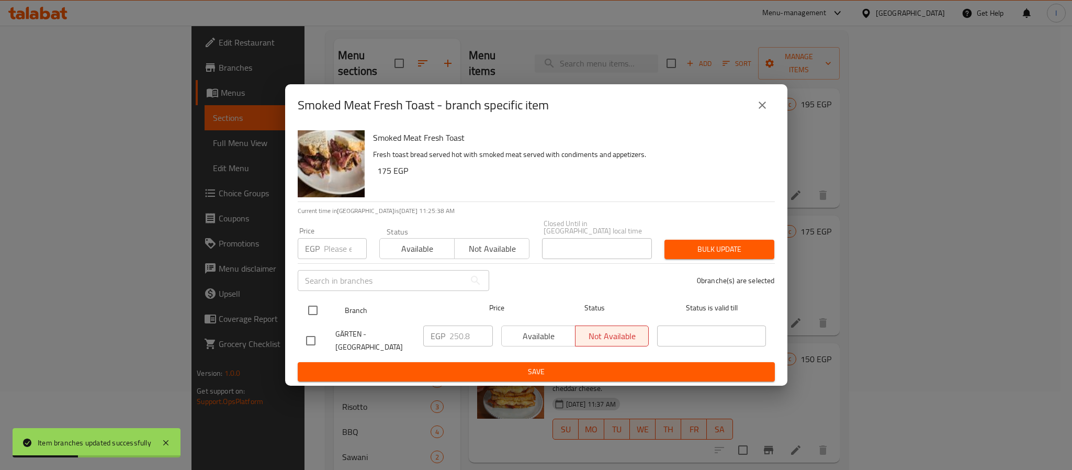
drag, startPoint x: 311, startPoint y: 311, endPoint x: 325, endPoint y: 311, distance: 14.1
click at [312, 309] on input "checkbox" at bounding box center [313, 310] width 22 height 22
checkbox input "true"
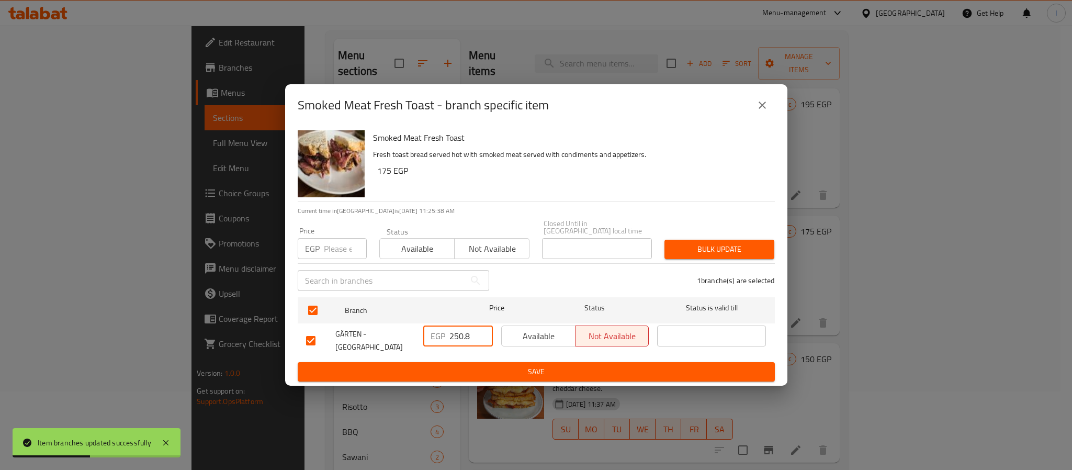
click at [465, 336] on input "250.8" at bounding box center [470, 335] width 43 height 21
paste input "20"
type input "220"
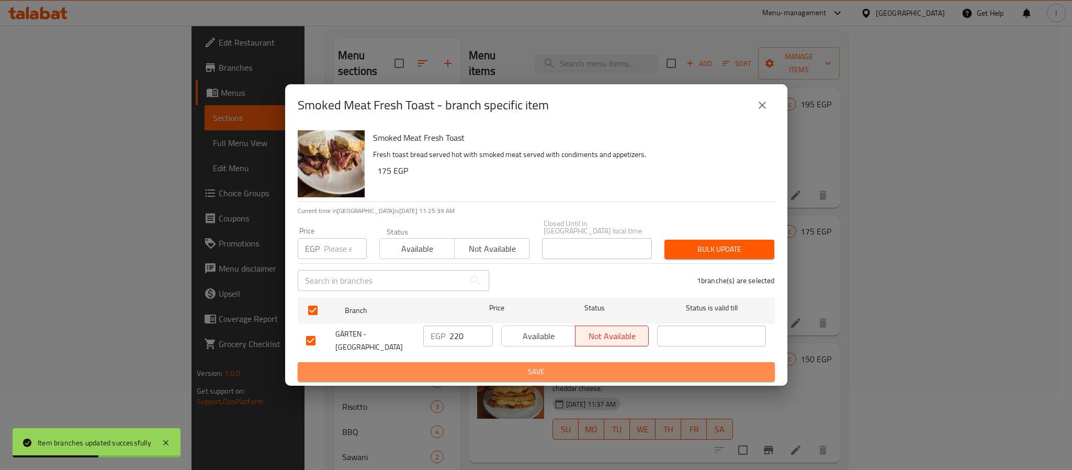
click at [473, 365] on span "Save" at bounding box center [536, 371] width 460 height 13
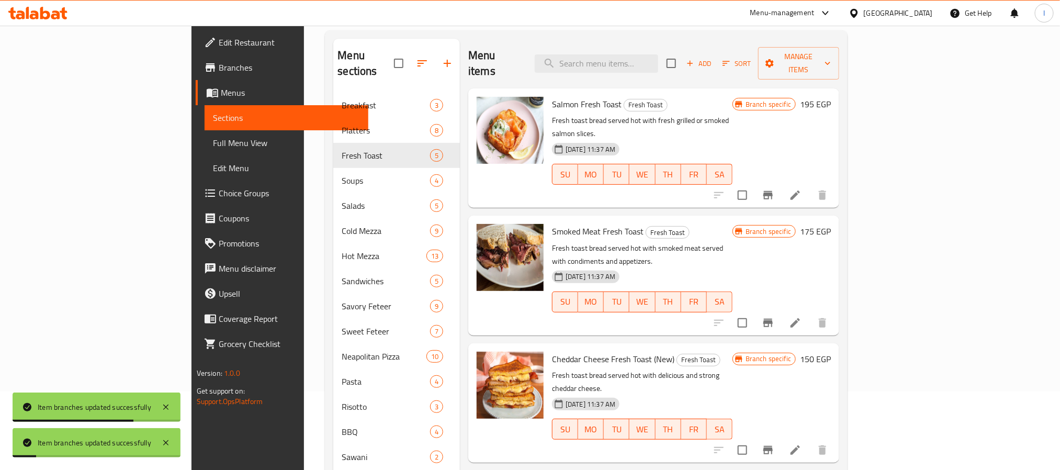
scroll to position [157, 0]
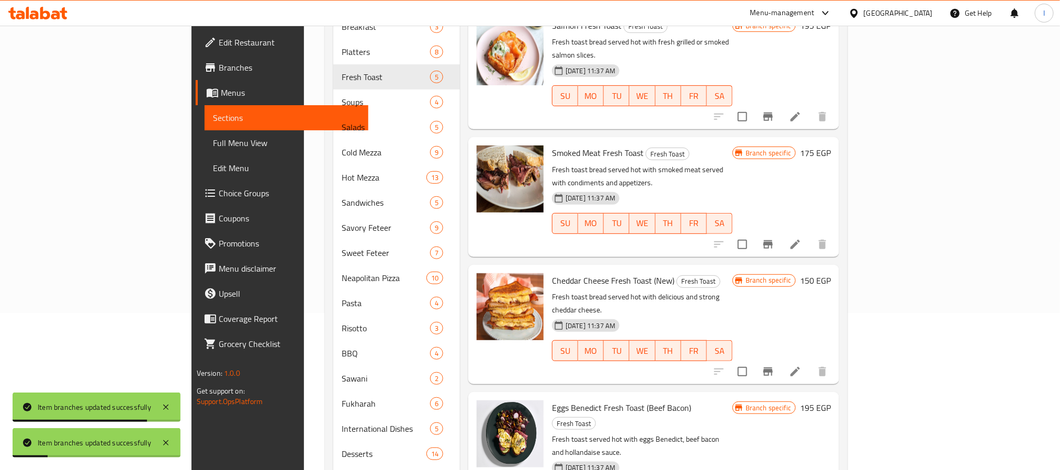
click at [774, 365] on icon "Branch-specific-item" at bounding box center [768, 371] width 13 height 13
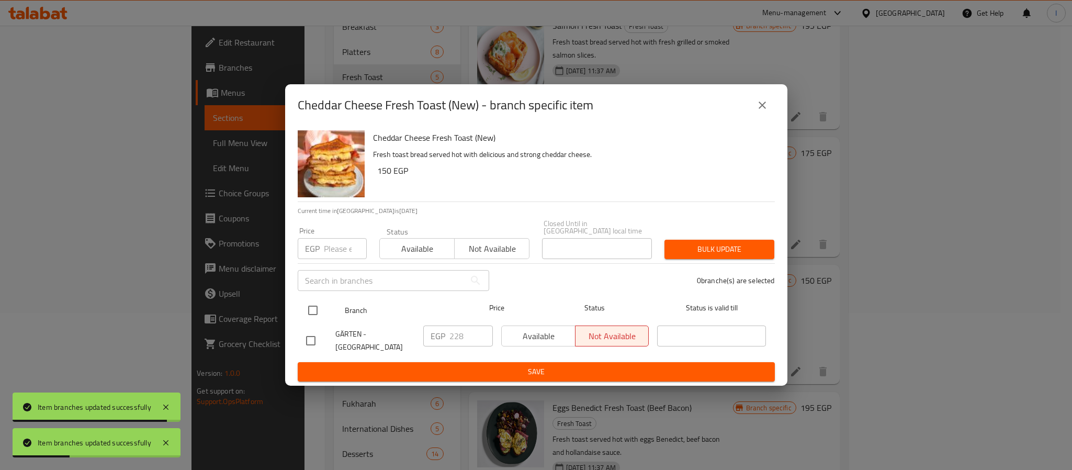
click at [307, 307] on input "checkbox" at bounding box center [313, 310] width 22 height 22
checkbox input "true"
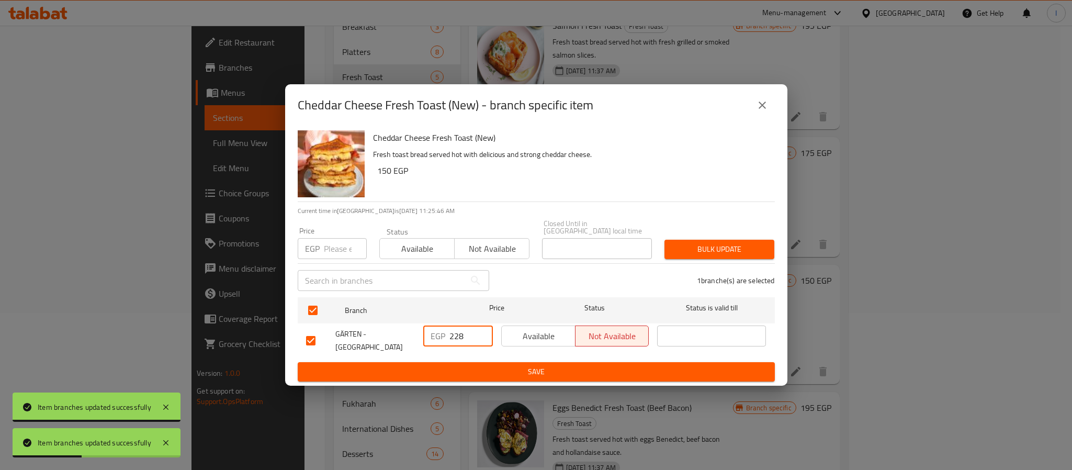
click at [460, 338] on input "228" at bounding box center [470, 335] width 43 height 21
paste input "00"
type input "200"
click at [474, 365] on span "Save" at bounding box center [536, 371] width 460 height 13
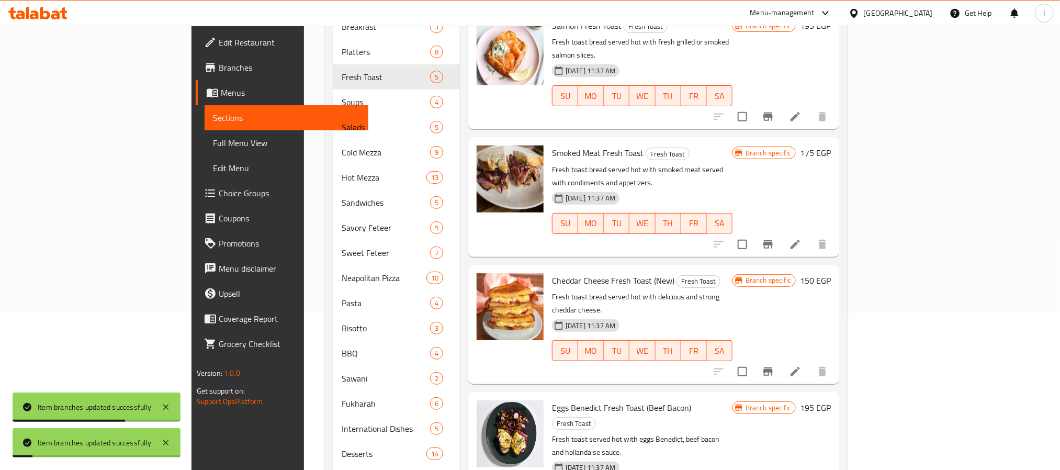
scroll to position [235, 0]
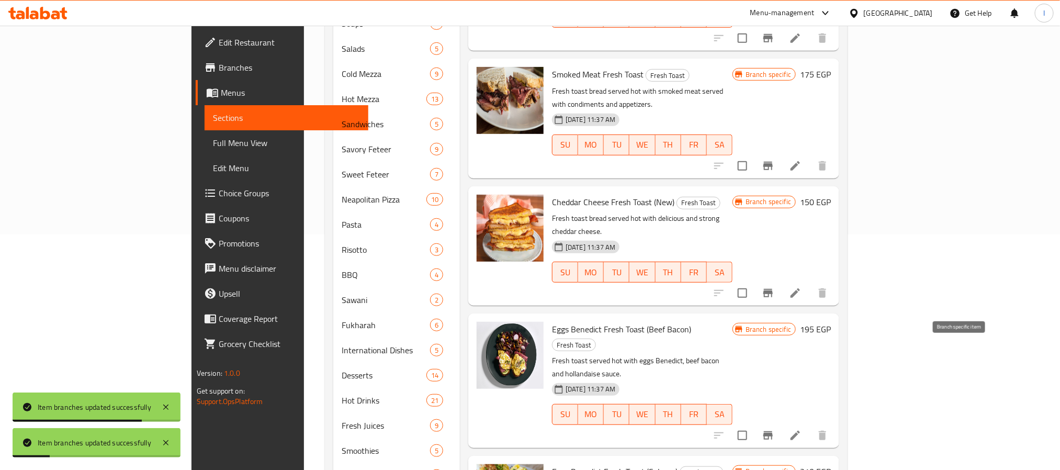
click at [774, 429] on icon "Branch-specific-item" at bounding box center [768, 435] width 13 height 13
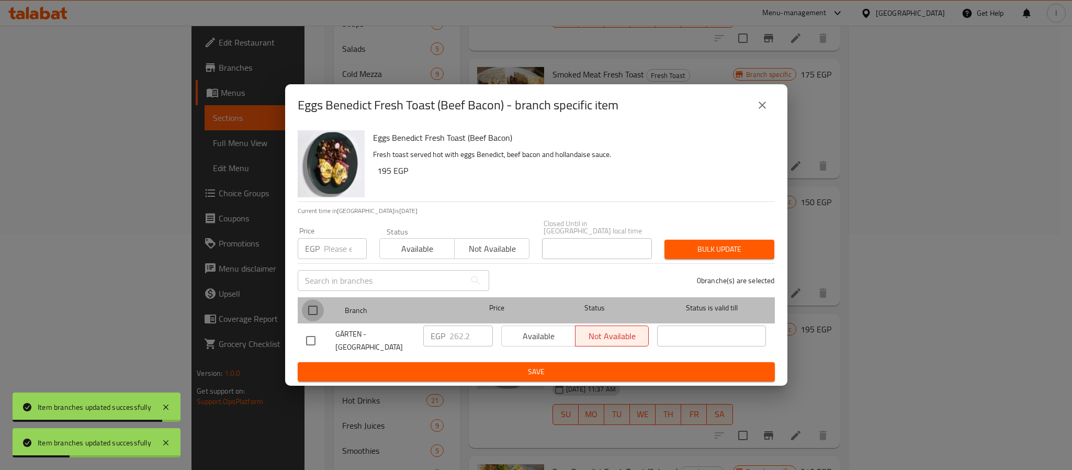
click at [317, 310] on input "checkbox" at bounding box center [313, 310] width 22 height 22
checkbox input "true"
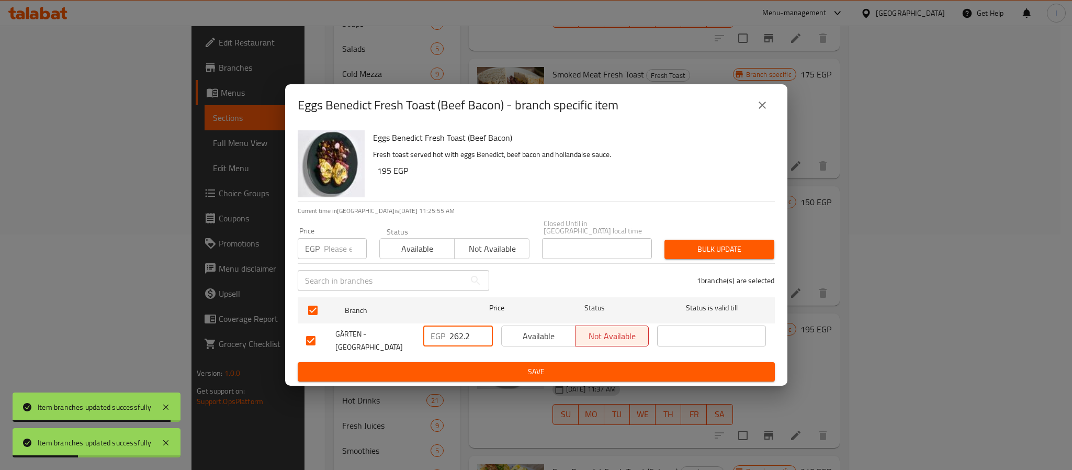
click at [460, 326] on input "262.2" at bounding box center [470, 335] width 43 height 21
paste input "0"
type input "262.20"
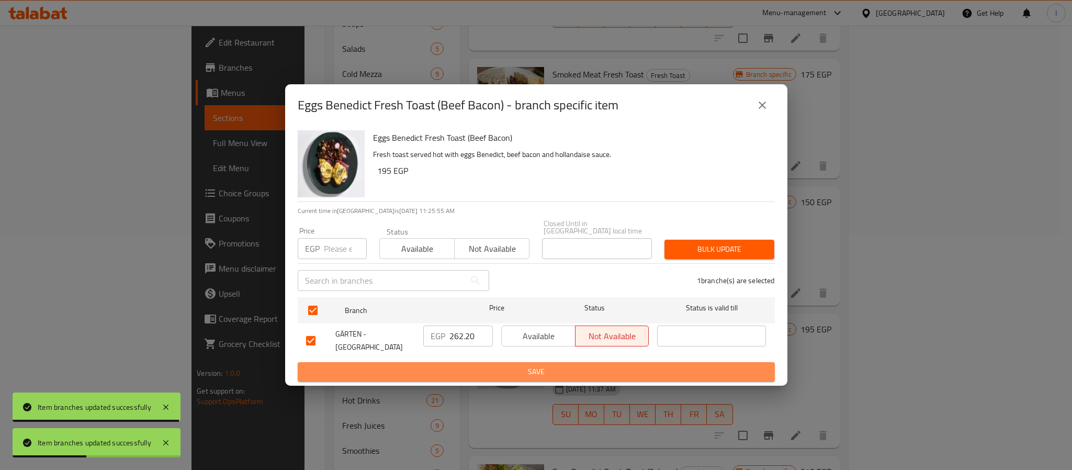
click at [471, 365] on span "Save" at bounding box center [536, 371] width 460 height 13
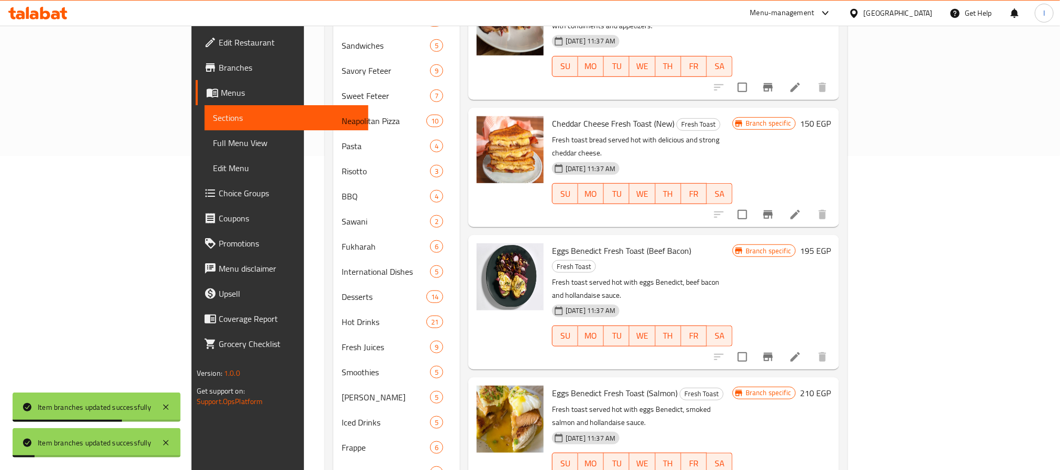
scroll to position [392, 0]
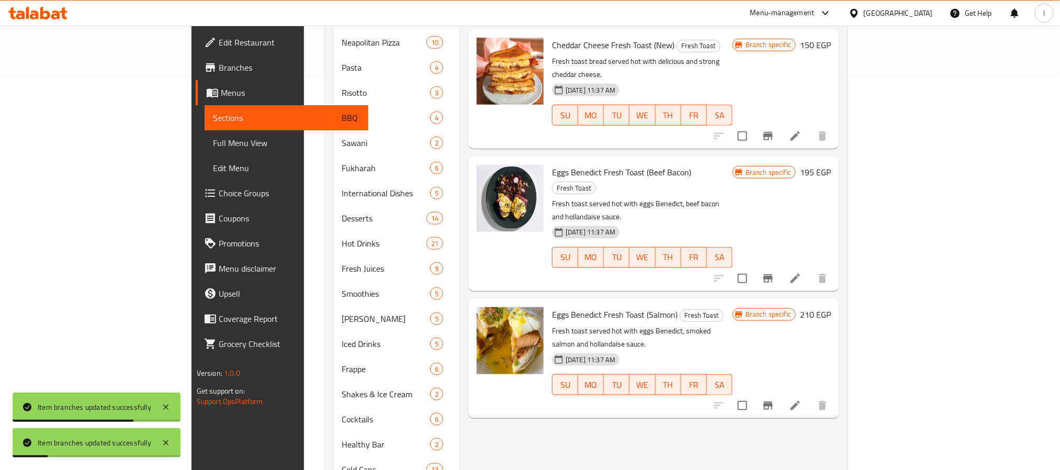
click at [773, 401] on icon "Branch-specific-item" at bounding box center [767, 405] width 9 height 8
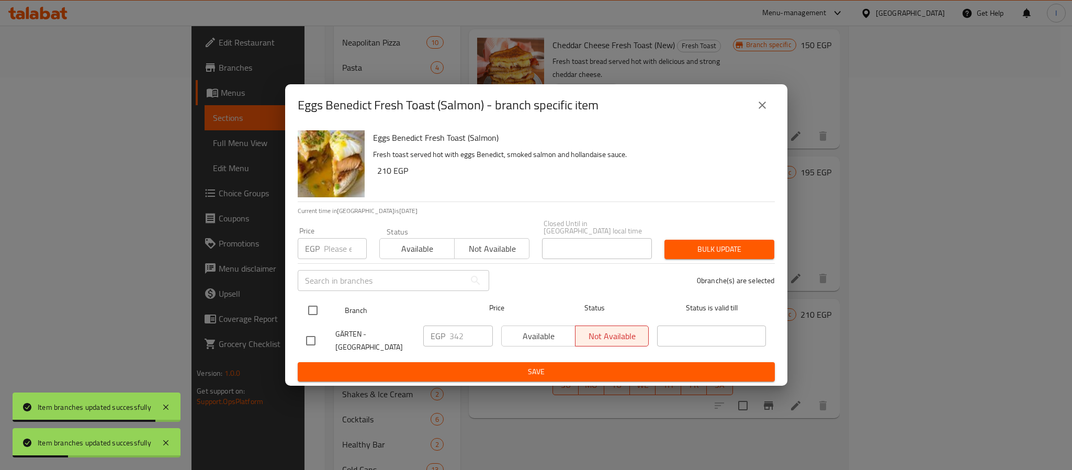
click at [317, 301] on input "checkbox" at bounding box center [313, 310] width 22 height 22
checkbox input "true"
click at [457, 330] on input "342" at bounding box center [470, 335] width 43 height 21
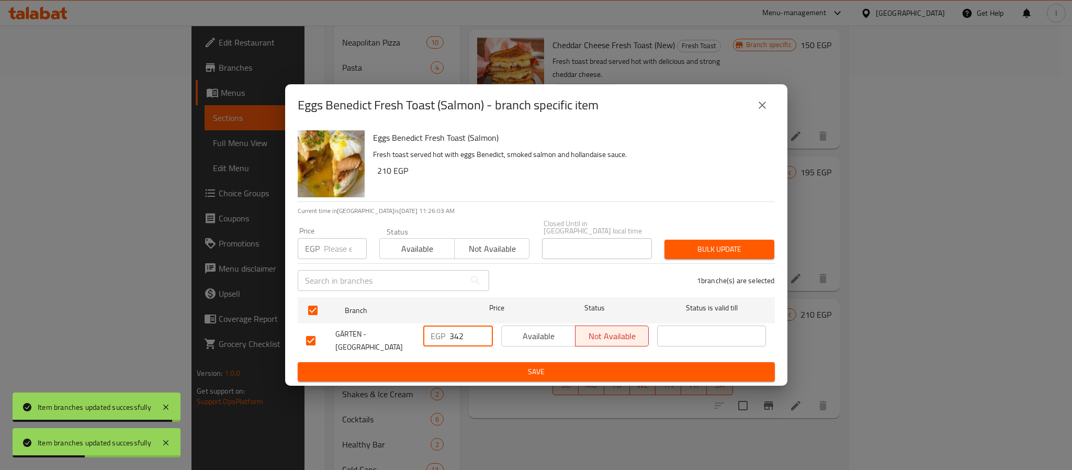
paste input ".00"
type input "342.00"
click at [476, 365] on span "Save" at bounding box center [536, 371] width 460 height 13
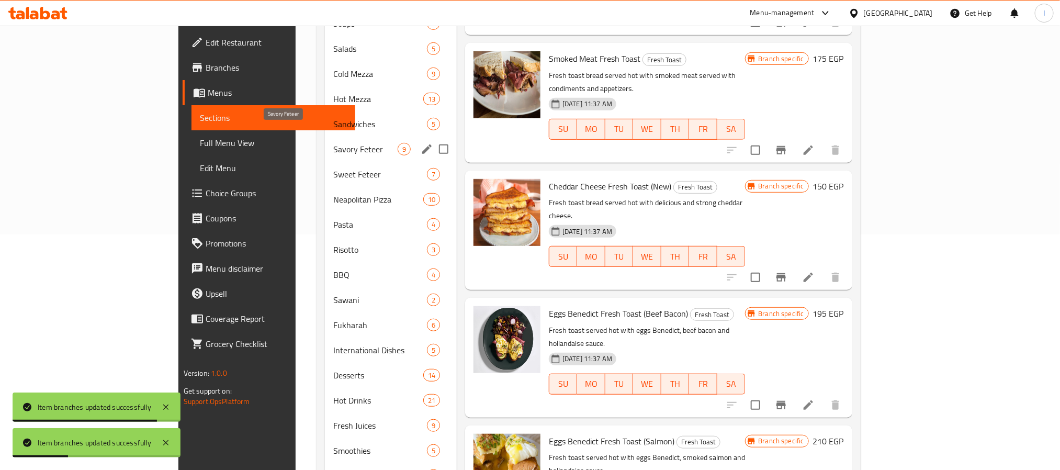
scroll to position [78, 0]
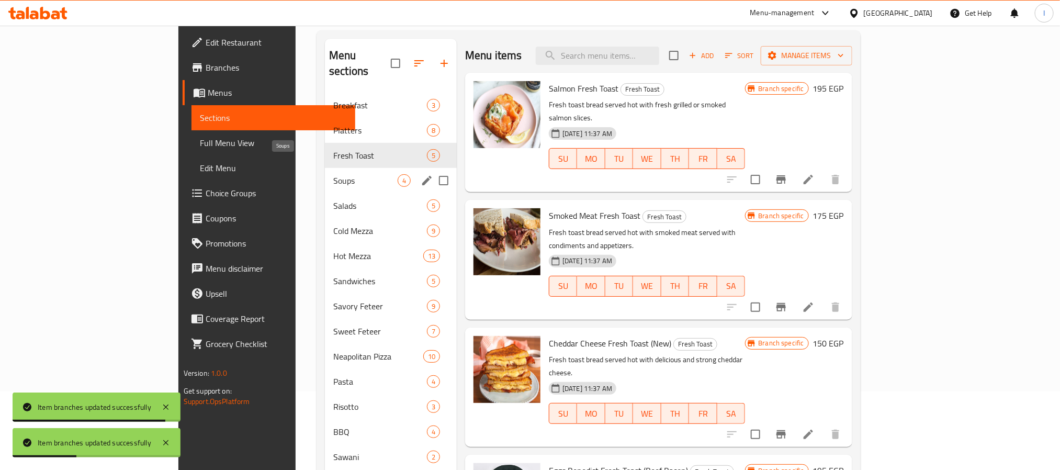
click at [333, 174] on span "Soups" at bounding box center [365, 180] width 64 height 13
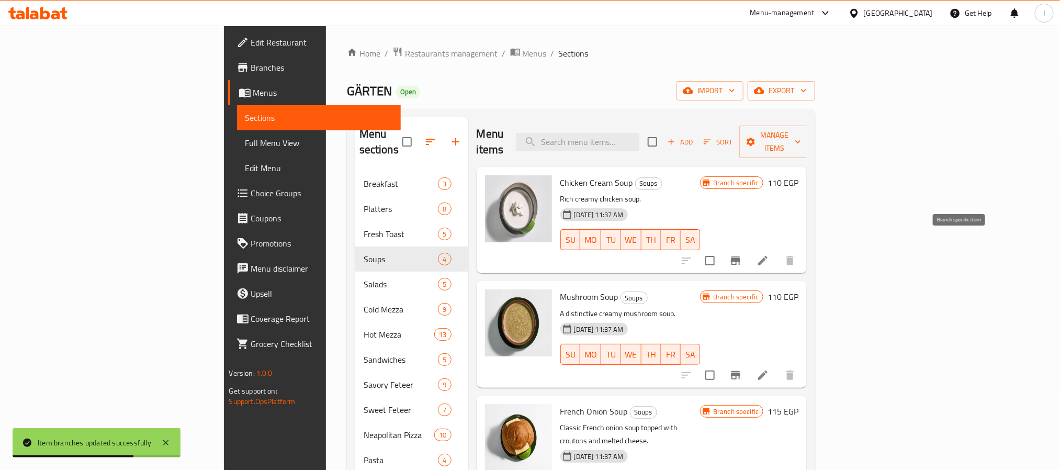
click at [742, 254] on icon "Branch-specific-item" at bounding box center [735, 260] width 13 height 13
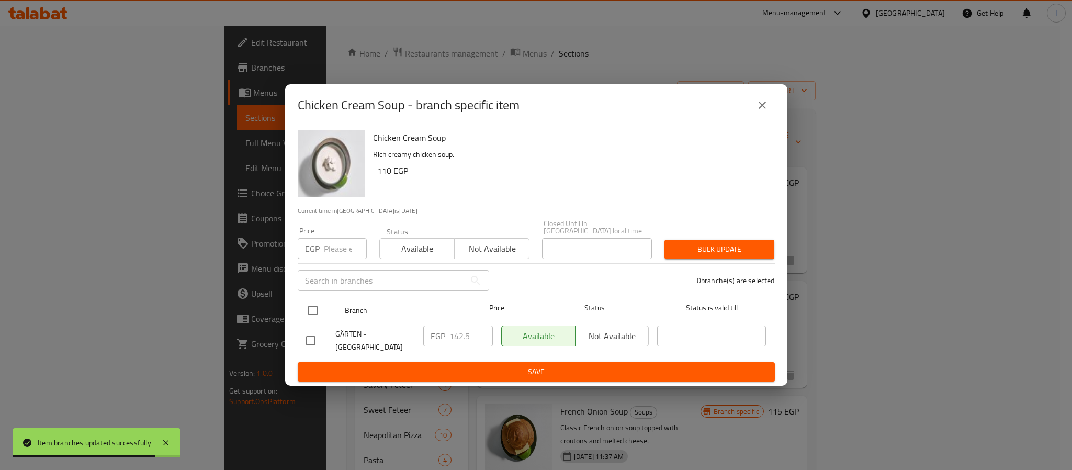
click at [311, 307] on input "checkbox" at bounding box center [313, 310] width 22 height 22
checkbox input "true"
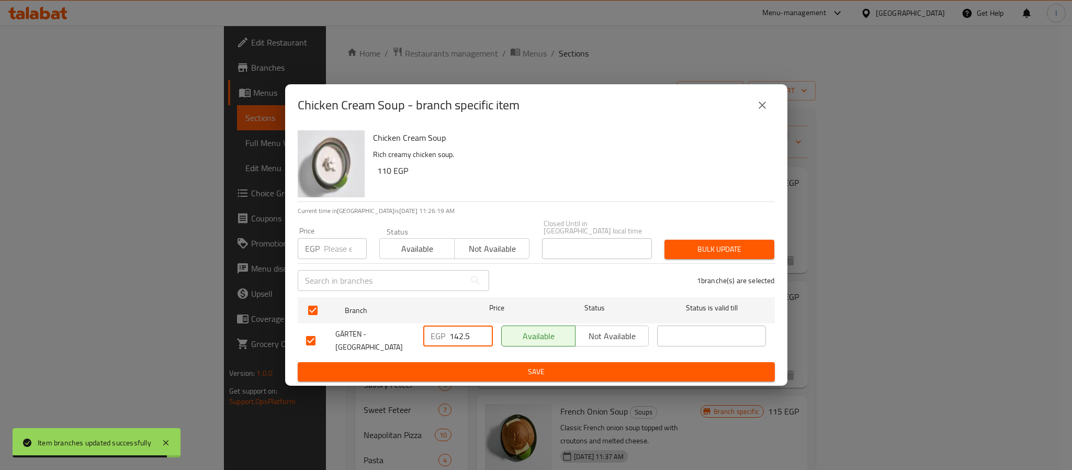
click at [456, 327] on input "142.5" at bounding box center [470, 335] width 43 height 21
paste input "0"
type input "142.50"
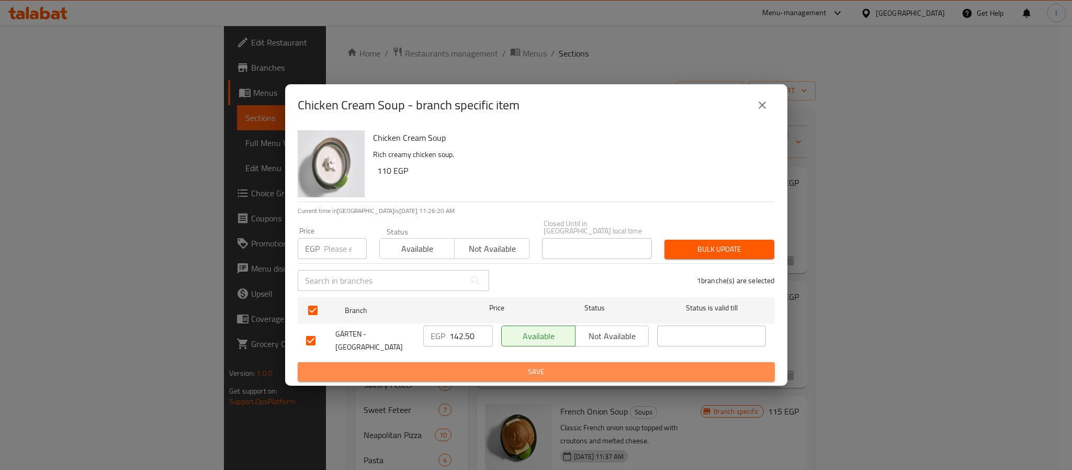
click at [471, 365] on span "Save" at bounding box center [536, 371] width 460 height 13
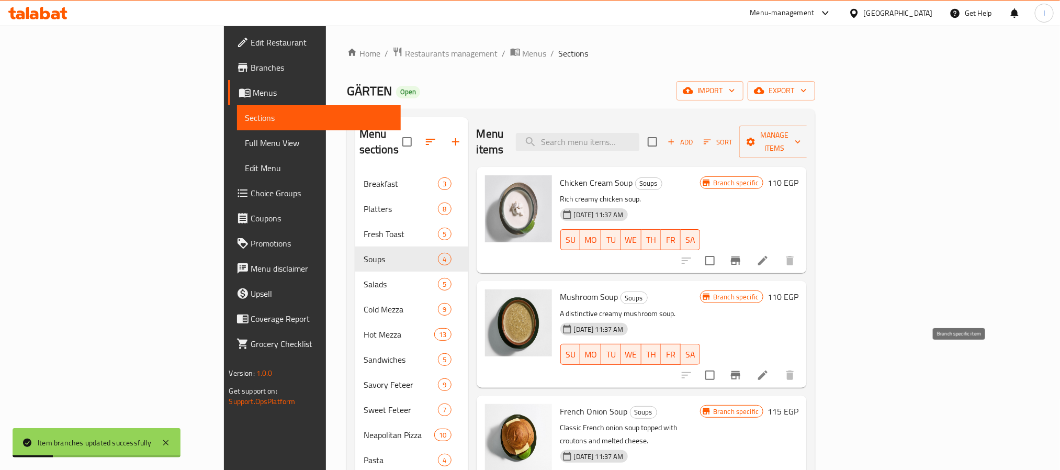
click at [748, 363] on button "Branch-specific-item" at bounding box center [735, 375] width 25 height 25
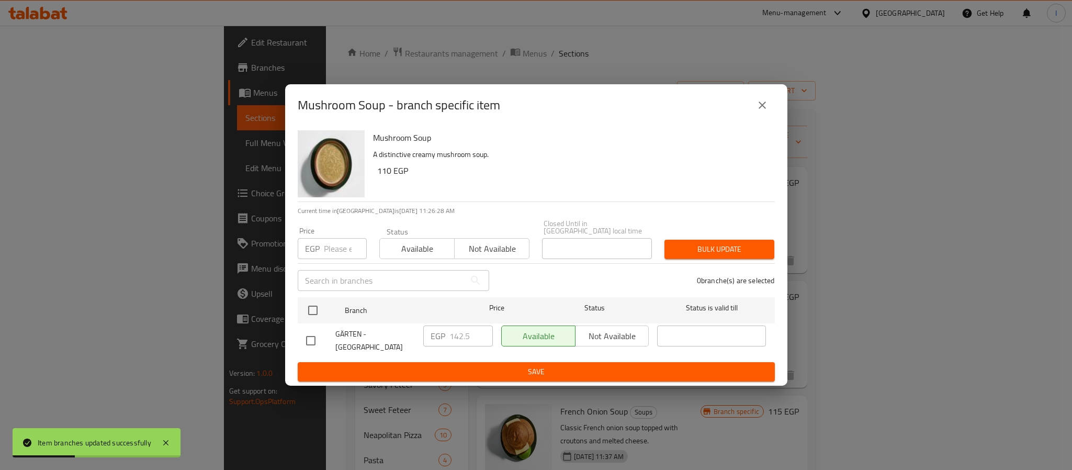
click at [770, 109] on button "close" at bounding box center [762, 105] width 25 height 25
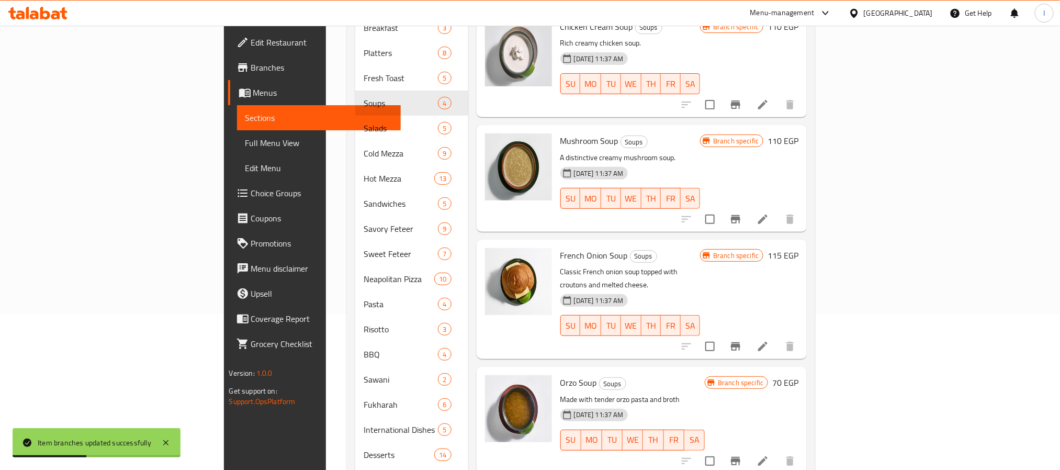
scroll to position [157, 0]
click at [740, 341] on icon "Branch-specific-item" at bounding box center [735, 345] width 9 height 8
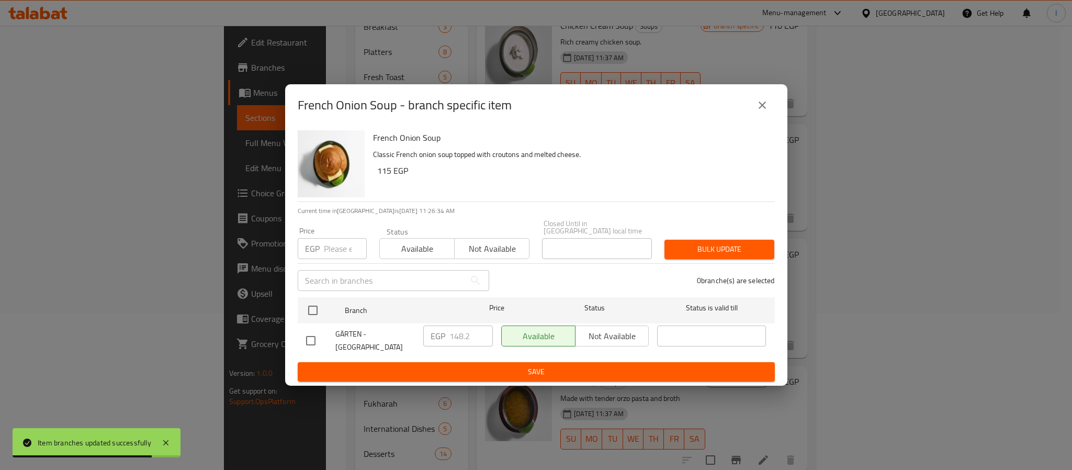
click at [758, 108] on icon "close" at bounding box center [762, 105] width 13 height 13
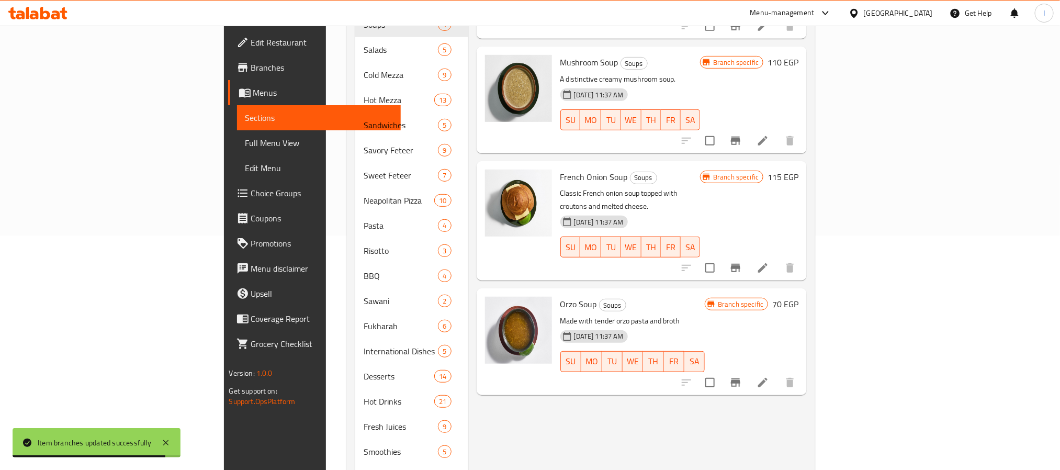
scroll to position [235, 0]
click at [748, 369] on button "Branch-specific-item" at bounding box center [735, 381] width 25 height 25
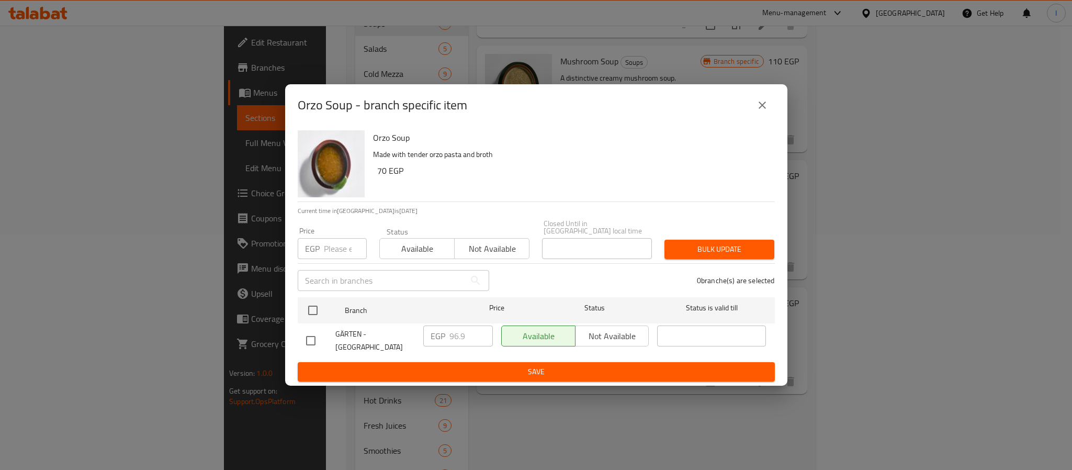
click at [765, 110] on icon "close" at bounding box center [762, 105] width 13 height 13
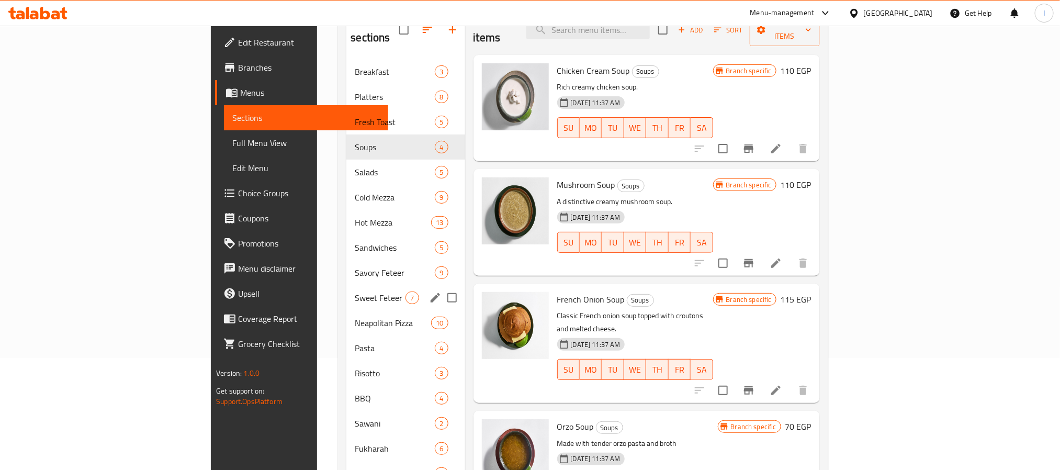
scroll to position [107, 0]
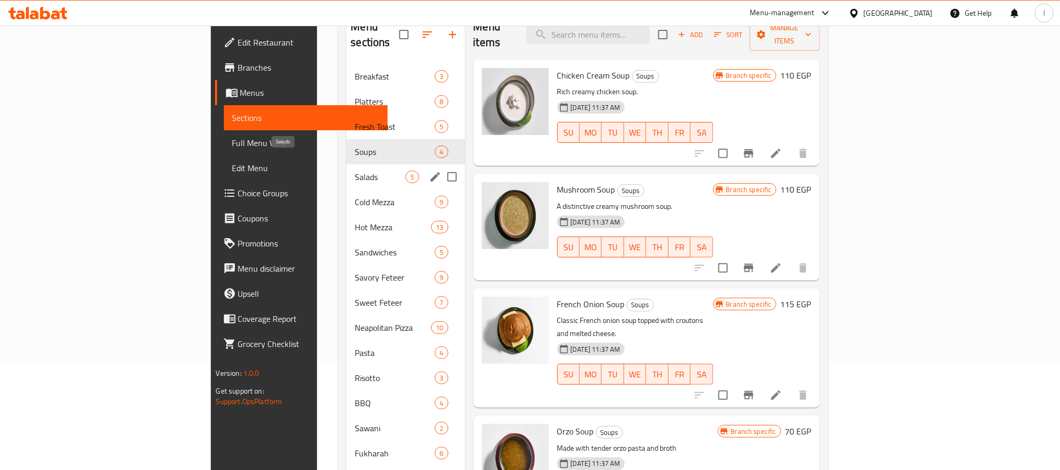
click at [355, 171] on span "Salads" at bounding box center [380, 177] width 51 height 13
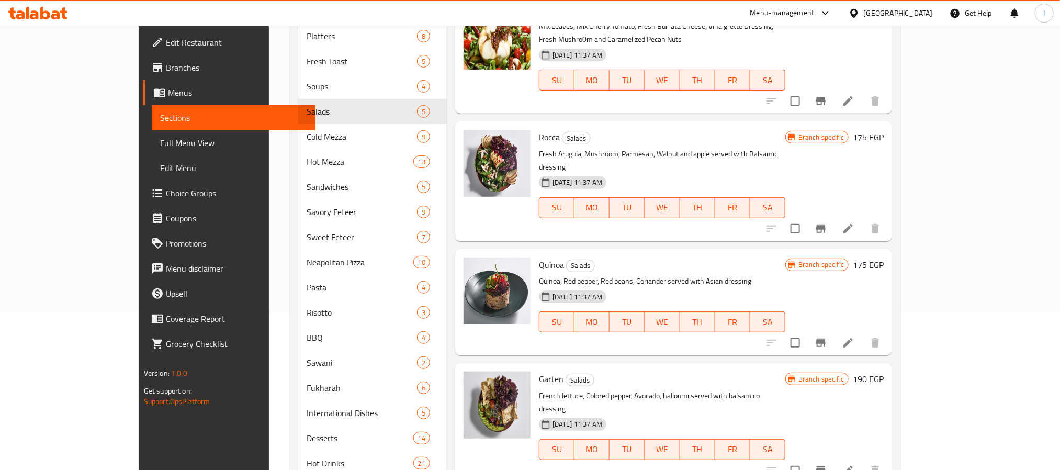
scroll to position [78, 0]
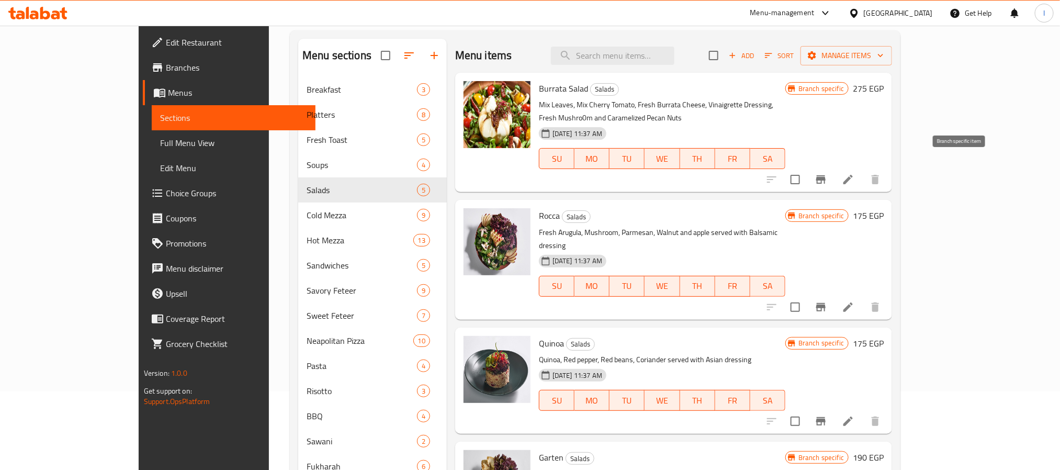
click at [827, 173] on icon "Branch-specific-item" at bounding box center [821, 179] width 13 height 13
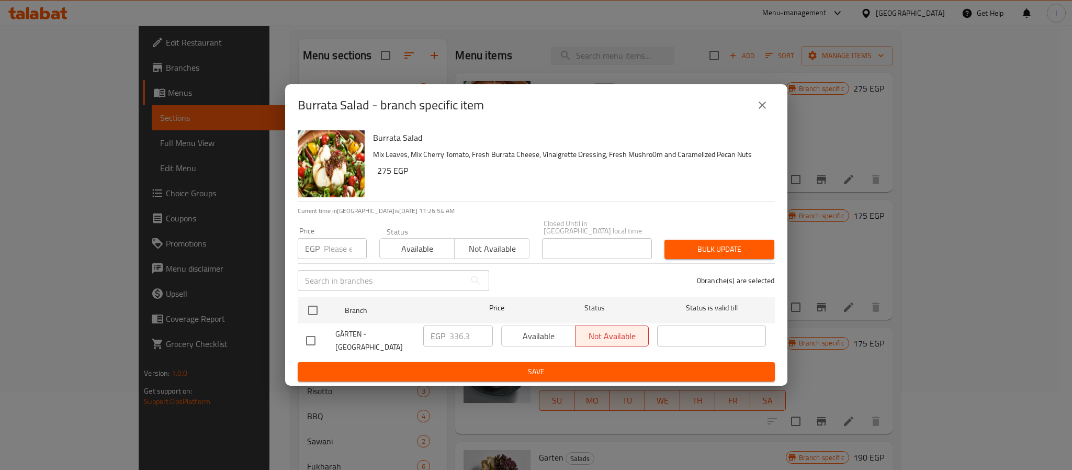
click at [763, 107] on icon "close" at bounding box center [762, 105] width 13 height 13
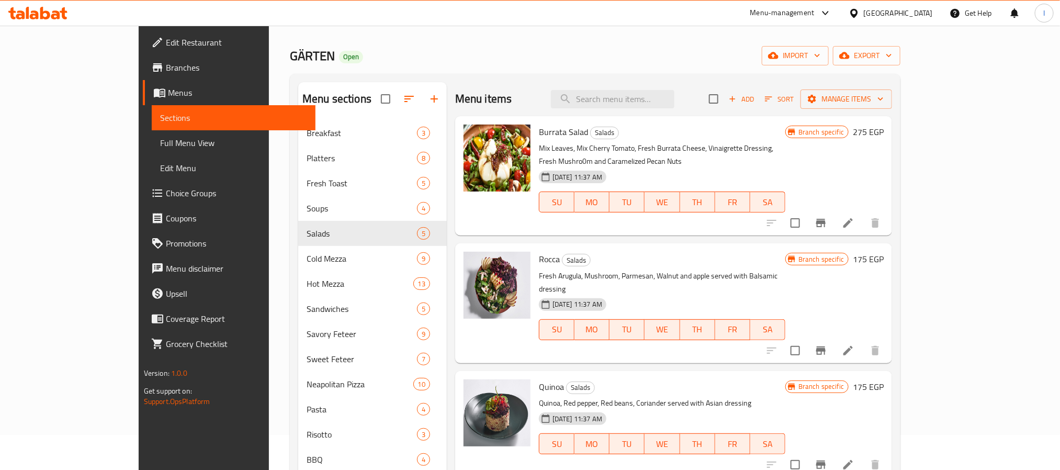
scroll to position [0, 0]
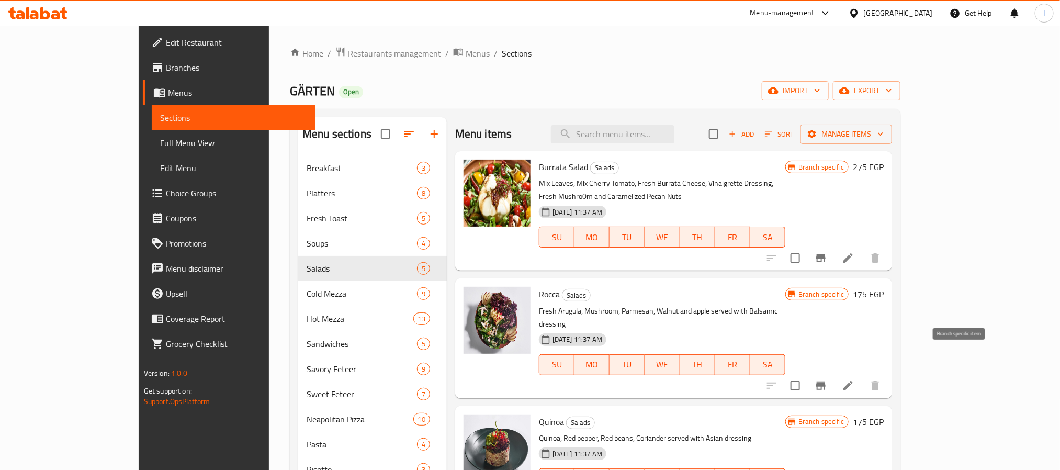
click at [826, 381] on icon "Branch-specific-item" at bounding box center [820, 385] width 9 height 8
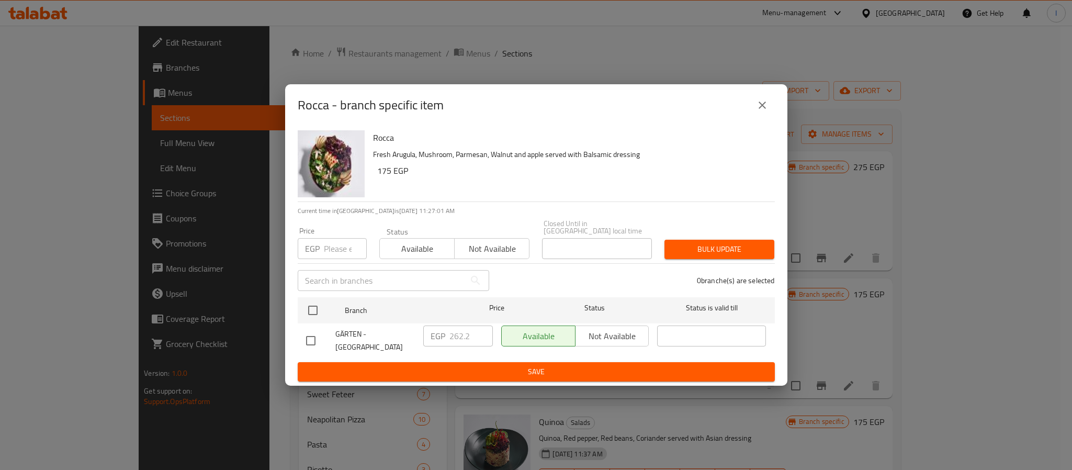
click at [762, 109] on icon "close" at bounding box center [762, 104] width 7 height 7
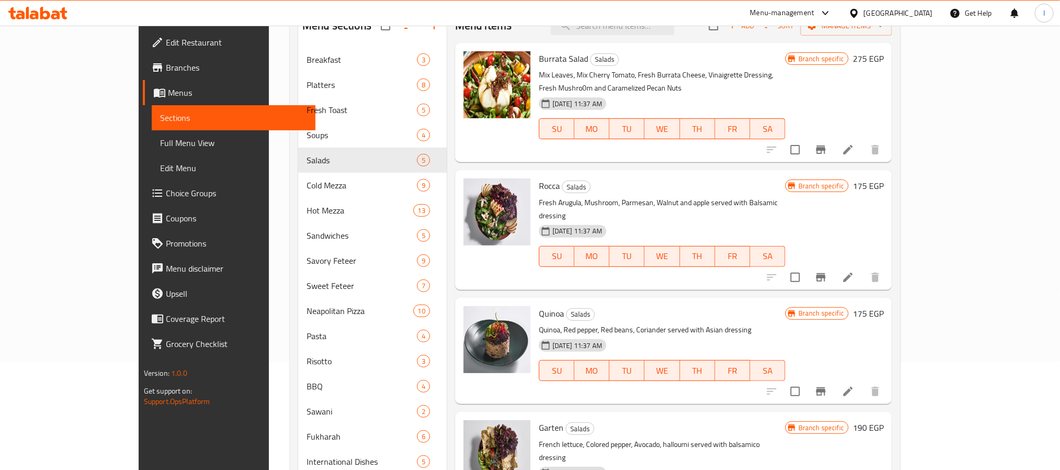
scroll to position [157, 0]
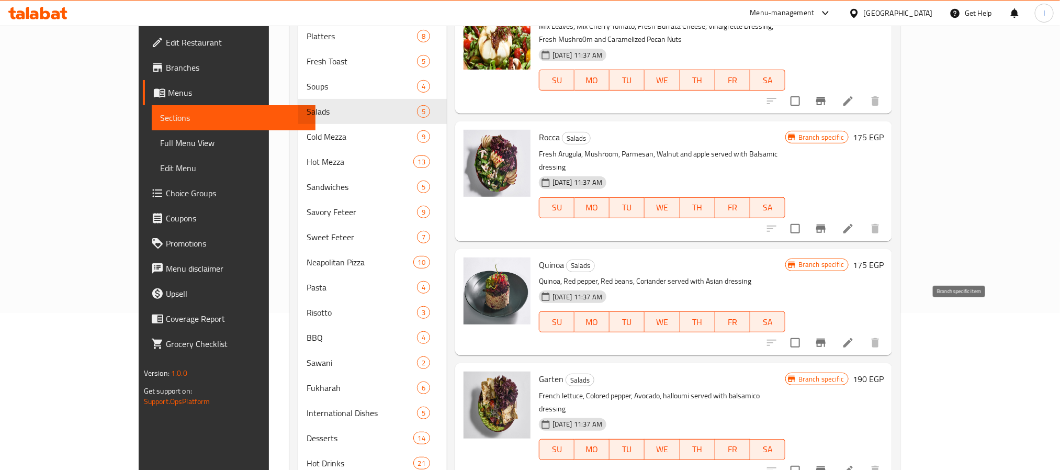
click at [827, 336] on icon "Branch-specific-item" at bounding box center [821, 342] width 13 height 13
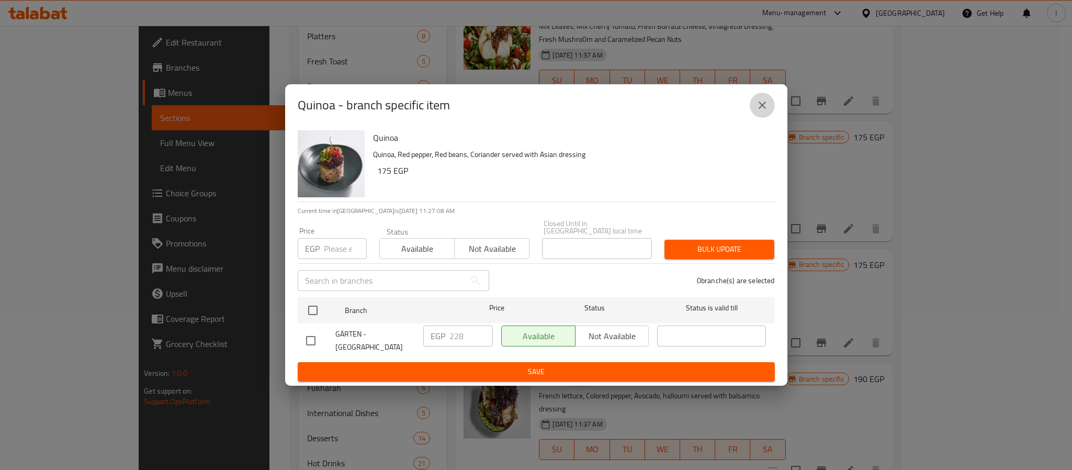
click at [763, 107] on icon "close" at bounding box center [762, 105] width 13 height 13
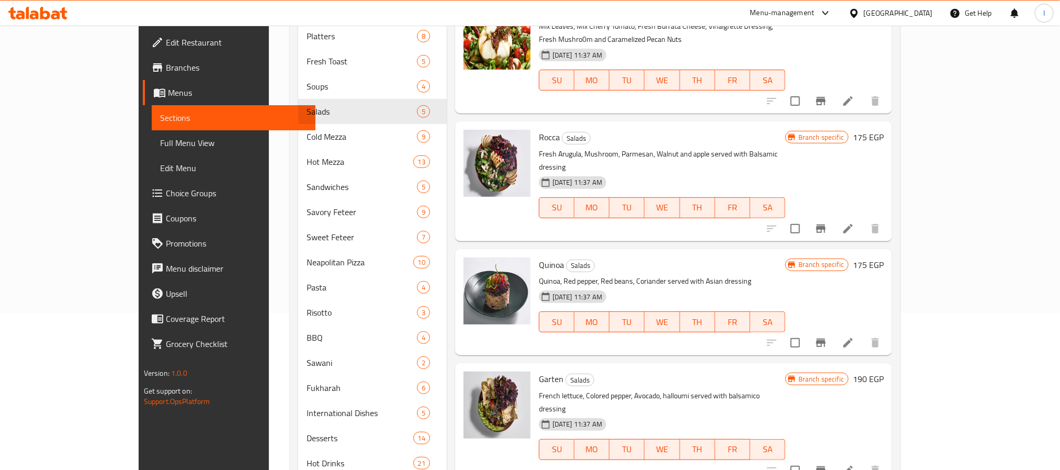
scroll to position [235, 0]
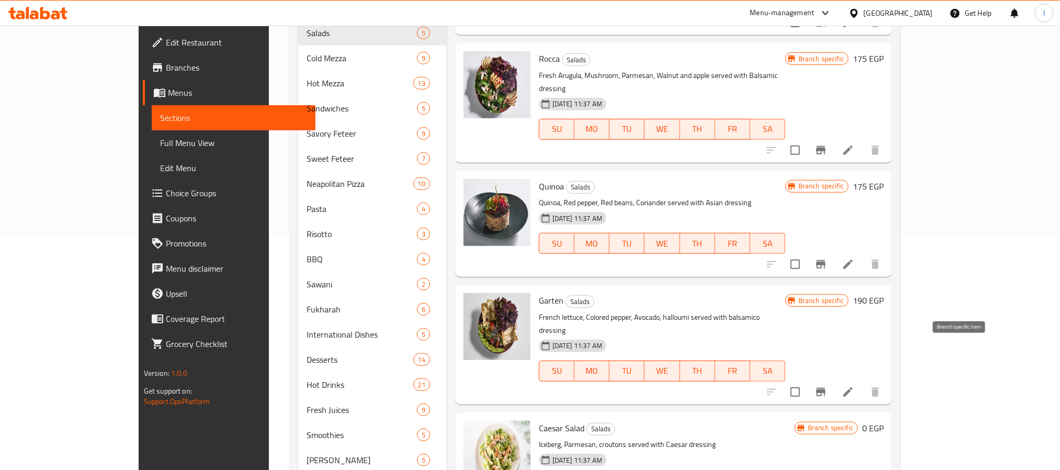
click at [827, 386] on icon "Branch-specific-item" at bounding box center [821, 392] width 13 height 13
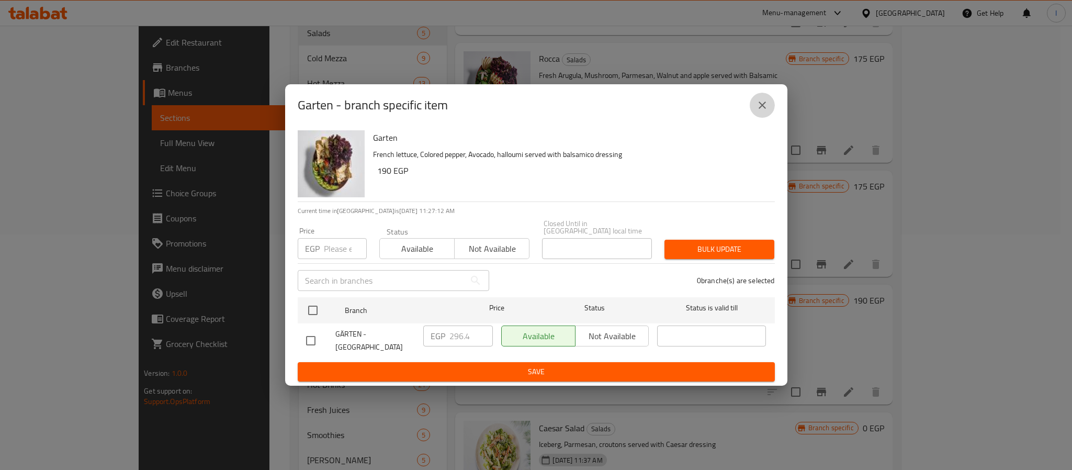
click at [763, 107] on icon "close" at bounding box center [762, 105] width 13 height 13
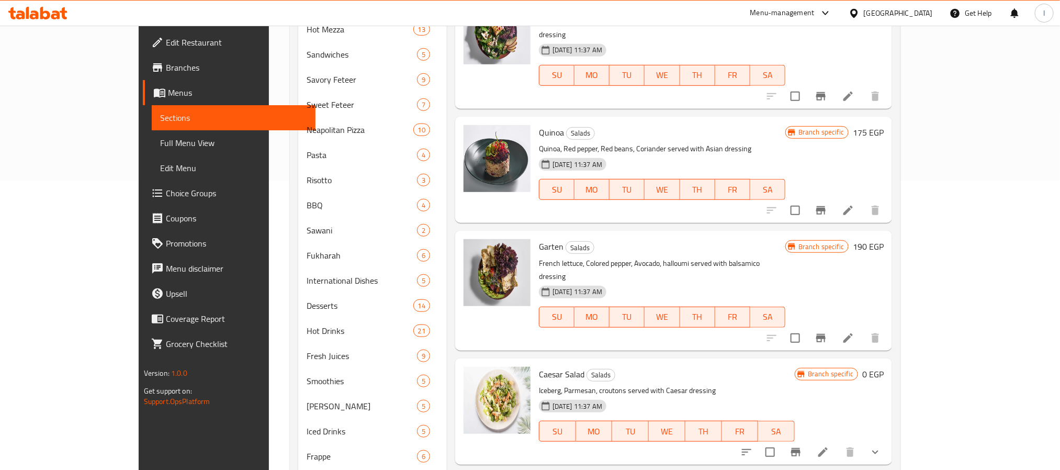
scroll to position [314, 0]
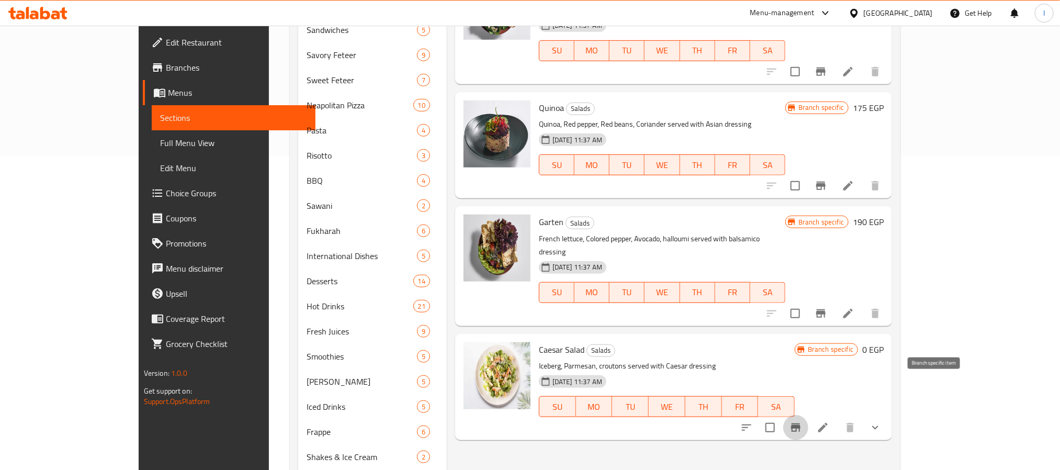
click at [802, 421] on icon "Branch-specific-item" at bounding box center [795, 427] width 13 height 13
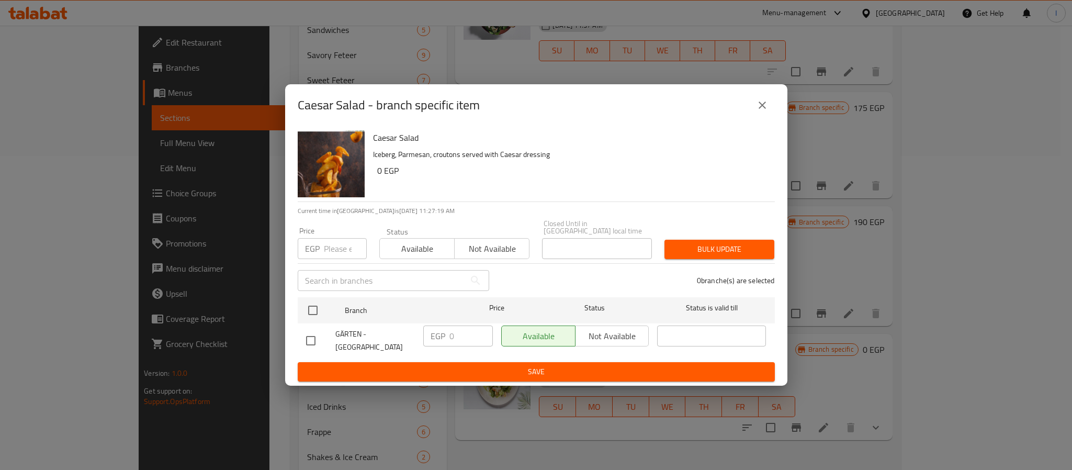
click at [760, 100] on button "close" at bounding box center [762, 105] width 25 height 25
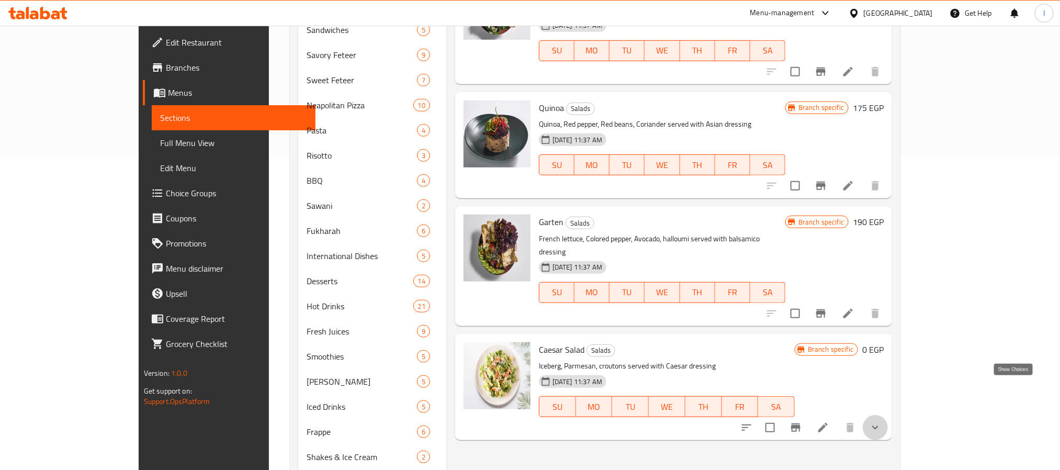
drag, startPoint x: 1015, startPoint y: 393, endPoint x: 1007, endPoint y: 396, distance: 9.3
click at [882, 421] on icon "show more" at bounding box center [875, 427] width 13 height 13
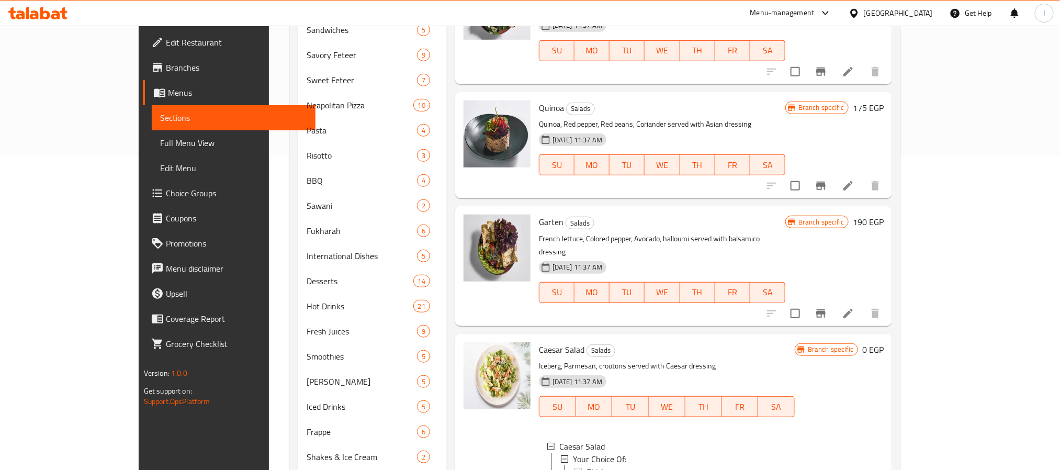
scroll to position [392, 0]
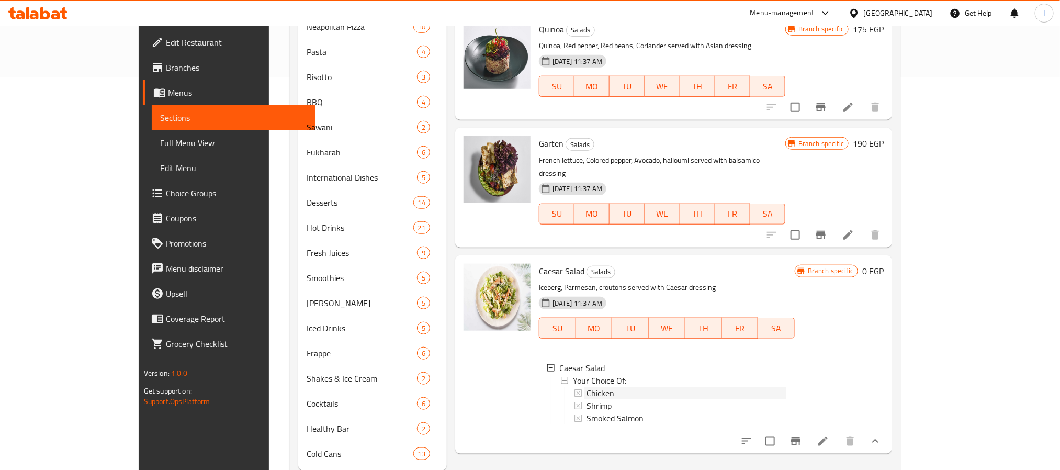
click at [600, 387] on div "Chicken" at bounding box center [686, 393] width 200 height 13
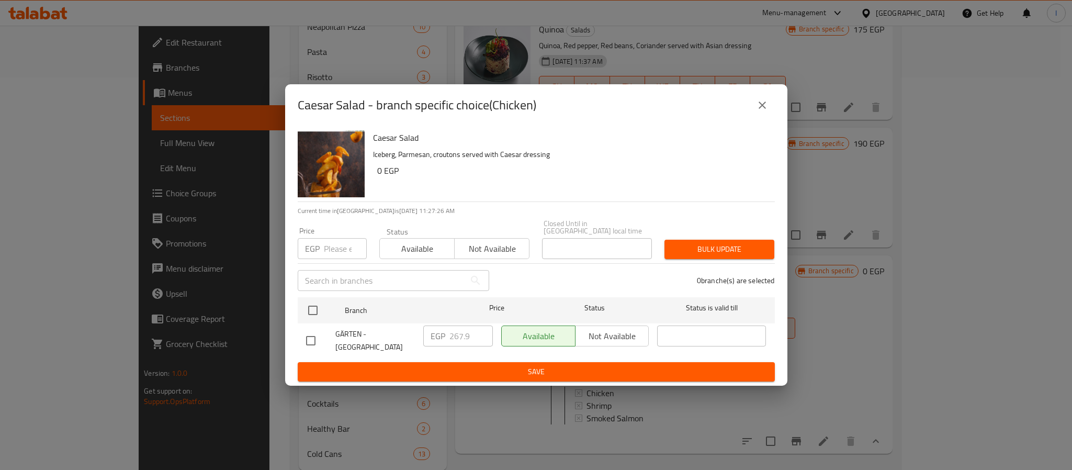
click at [763, 109] on icon "close" at bounding box center [762, 105] width 13 height 13
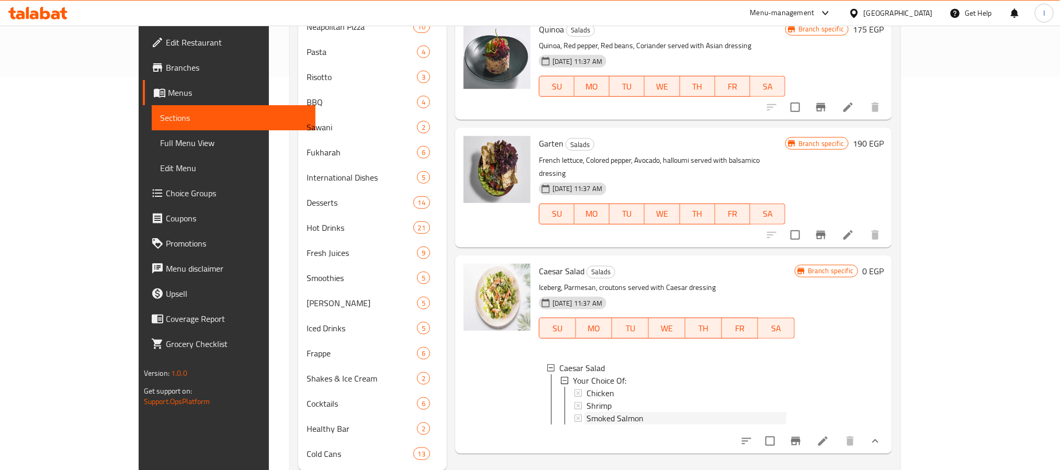
click at [586, 412] on span "Smoked Salmon" at bounding box center [614, 418] width 57 height 13
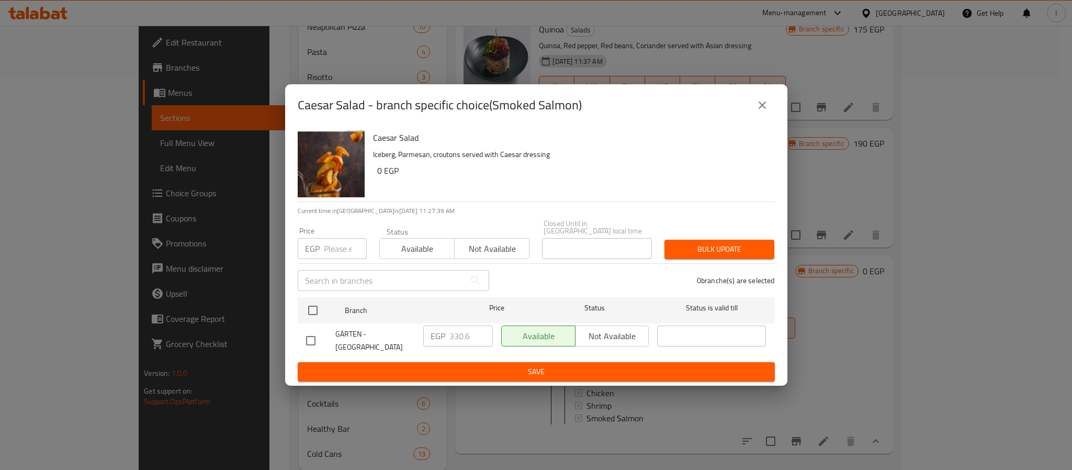
click at [764, 107] on icon "close" at bounding box center [762, 104] width 7 height 7
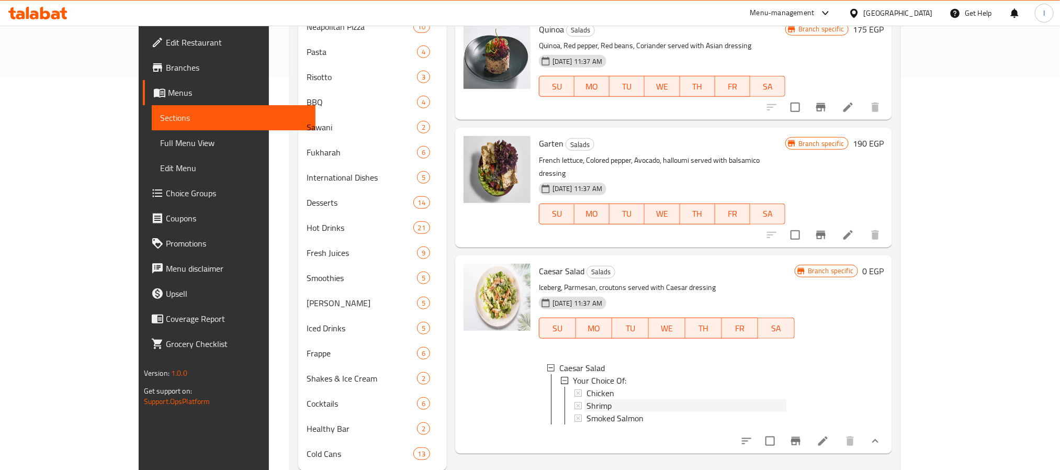
click at [600, 399] on div "Shrimp" at bounding box center [686, 405] width 200 height 13
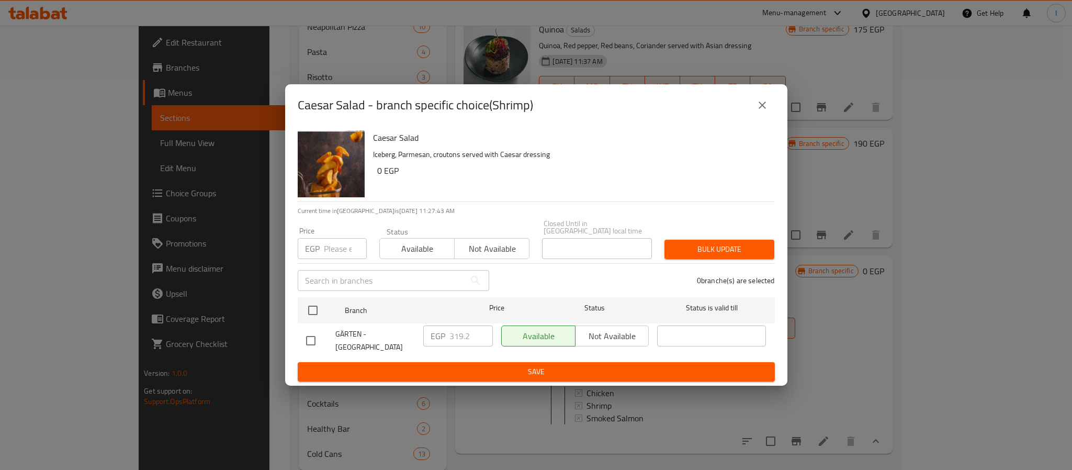
drag, startPoint x: 768, startPoint y: 117, endPoint x: 763, endPoint y: 118, distance: 5.5
click at [767, 117] on button "close" at bounding box center [762, 105] width 25 height 25
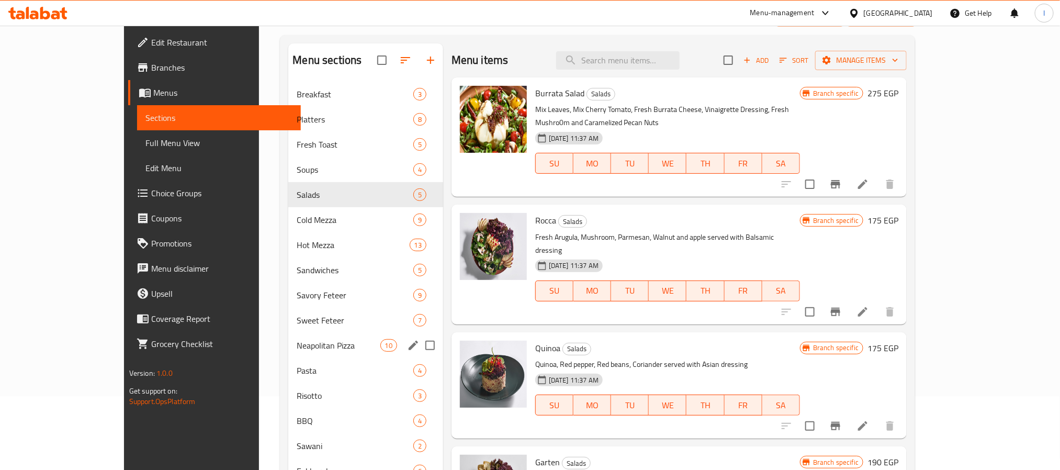
scroll to position [0, 0]
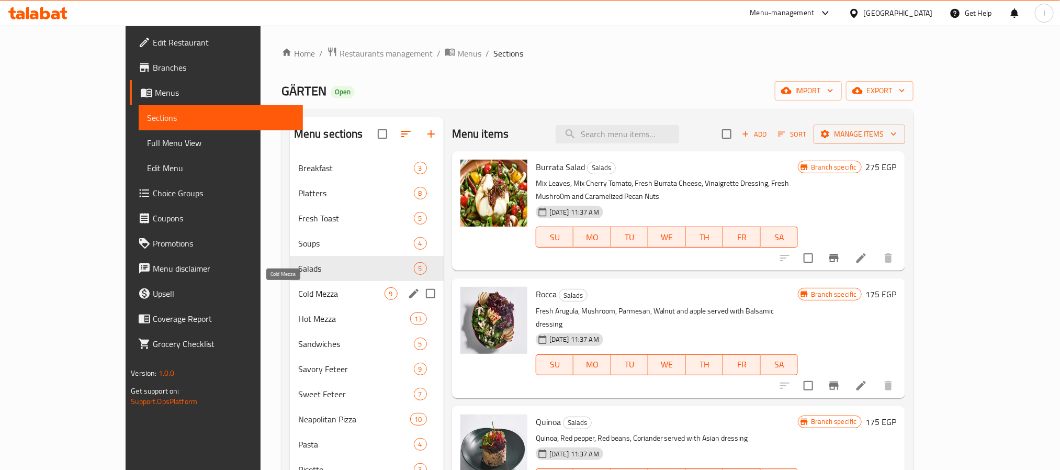
click at [298, 295] on span "Cold Mezza" at bounding box center [341, 293] width 86 height 13
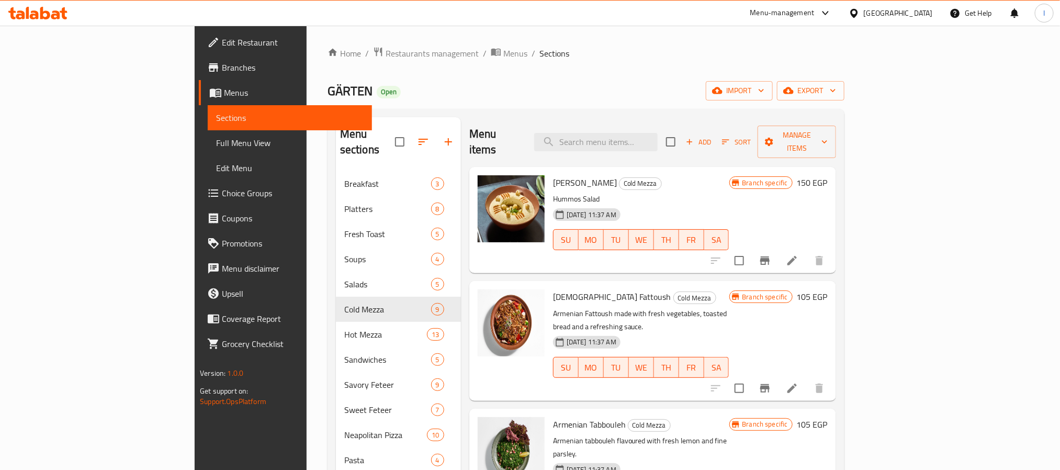
click at [697, 71] on div "Home / Restaurants management / Menus / Sections GÄRTEN Open import export Menu…" at bounding box center [586, 467] width 517 height 840
click at [770, 256] on icon "Branch-specific-item" at bounding box center [764, 260] width 9 height 8
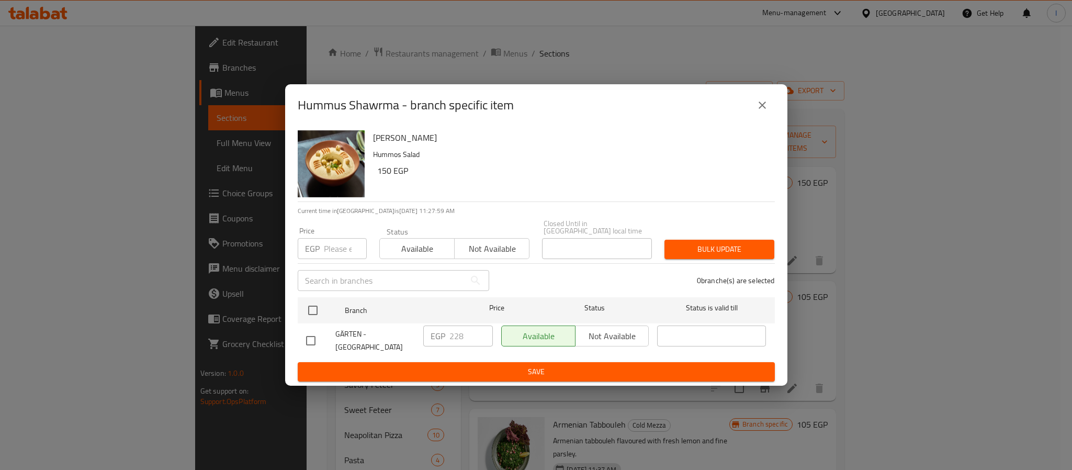
click at [766, 106] on icon "close" at bounding box center [762, 105] width 13 height 13
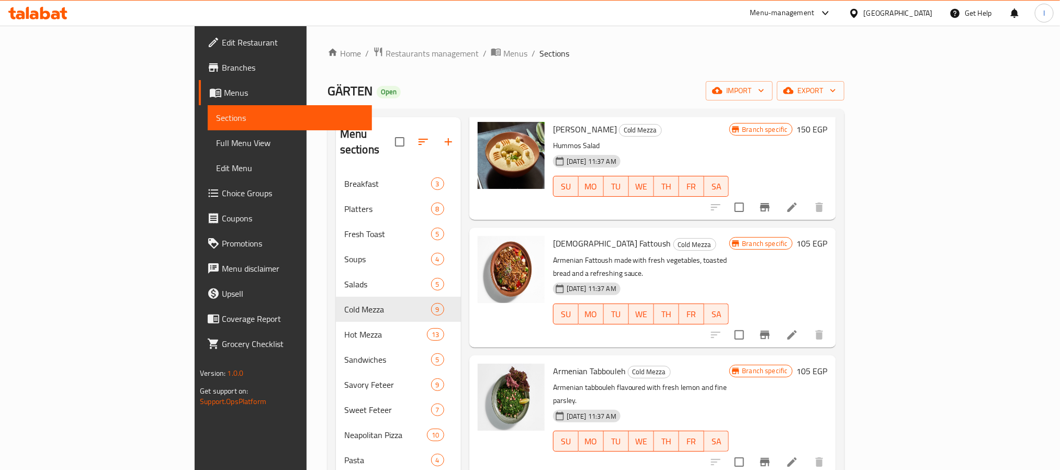
scroll to position [78, 0]
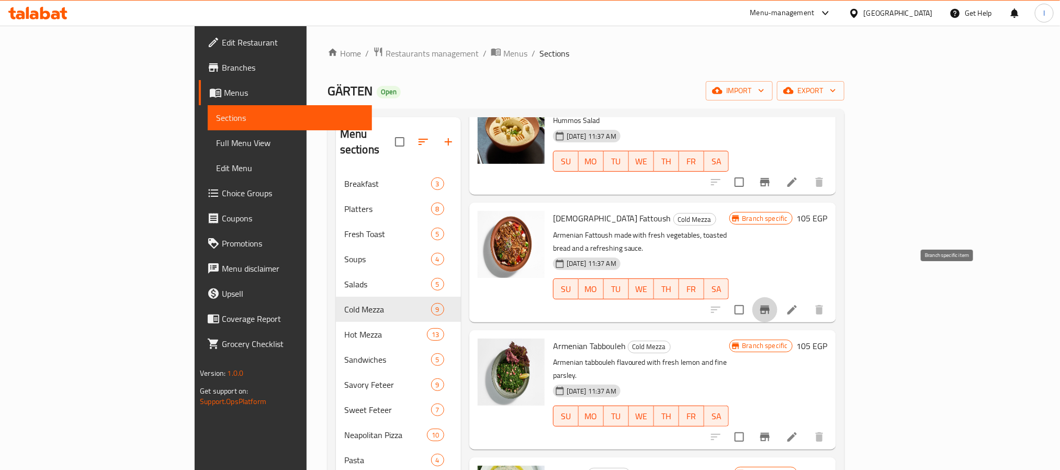
click at [771, 303] on icon "Branch-specific-item" at bounding box center [765, 309] width 13 height 13
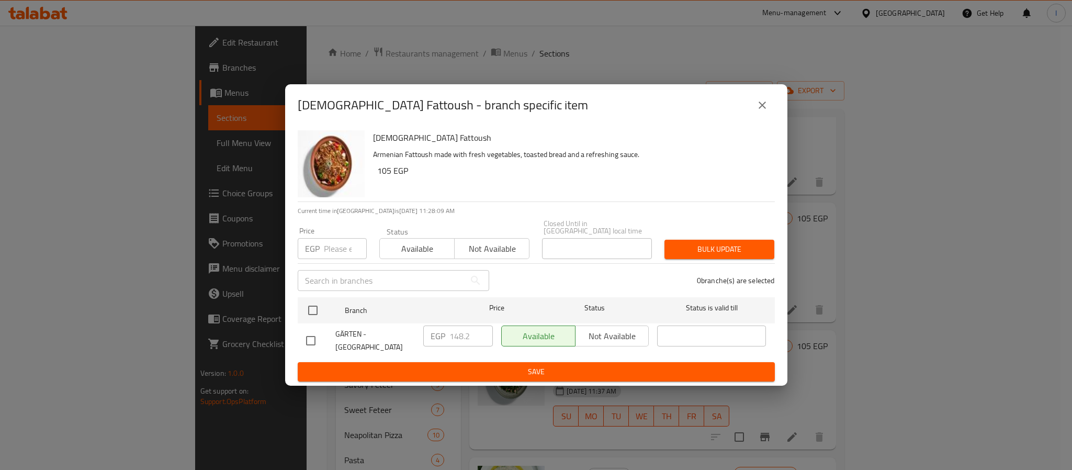
click at [418, 137] on h6 "Armenian Fattoush" at bounding box center [569, 137] width 393 height 15
copy h6 "Armenian Fattoush"
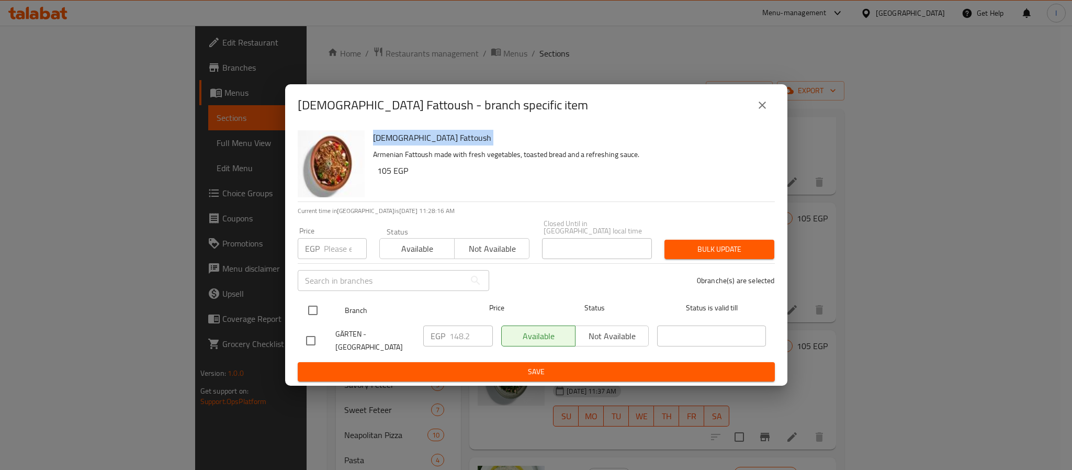
click at [311, 303] on input "checkbox" at bounding box center [313, 310] width 22 height 22
checkbox input "true"
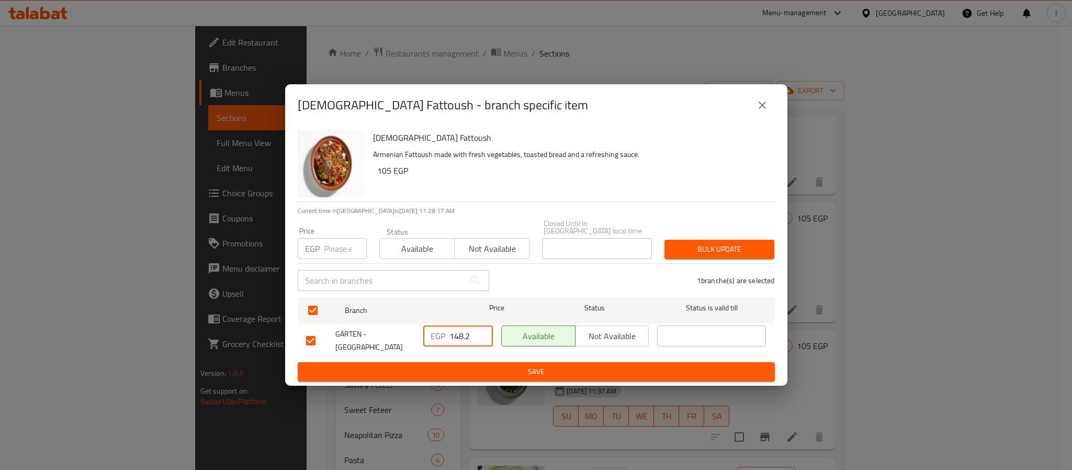
click at [465, 336] on input "148.2" at bounding box center [470, 335] width 43 height 21
paste input "71.00"
type input "171.00"
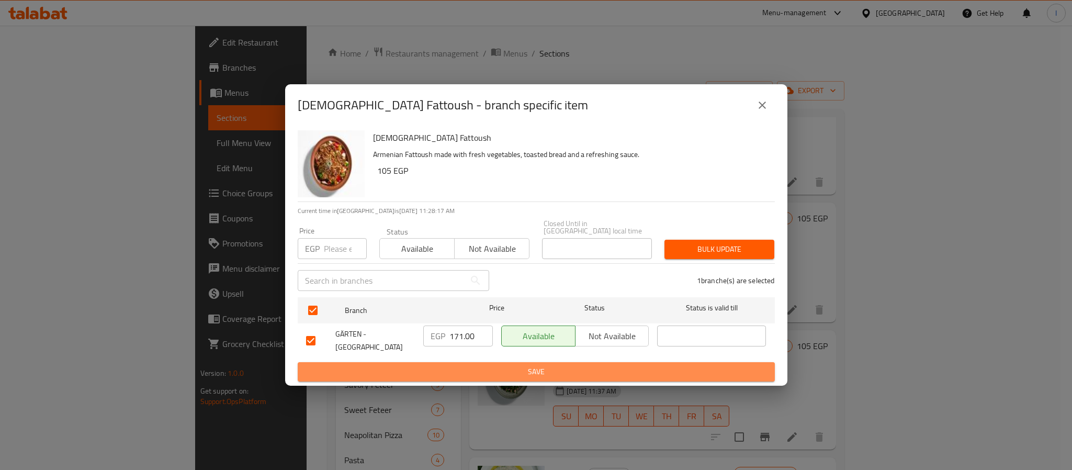
click at [487, 368] on span "Save" at bounding box center [536, 371] width 460 height 13
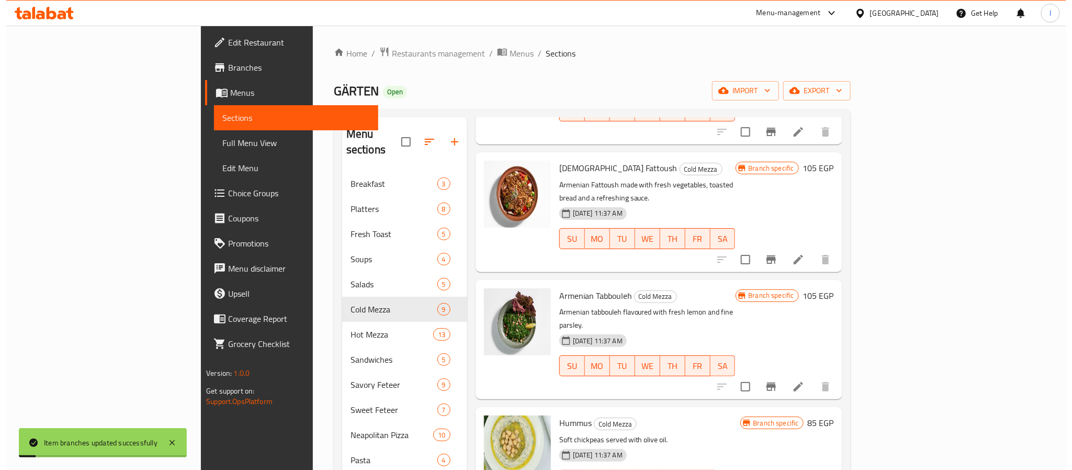
scroll to position [157, 0]
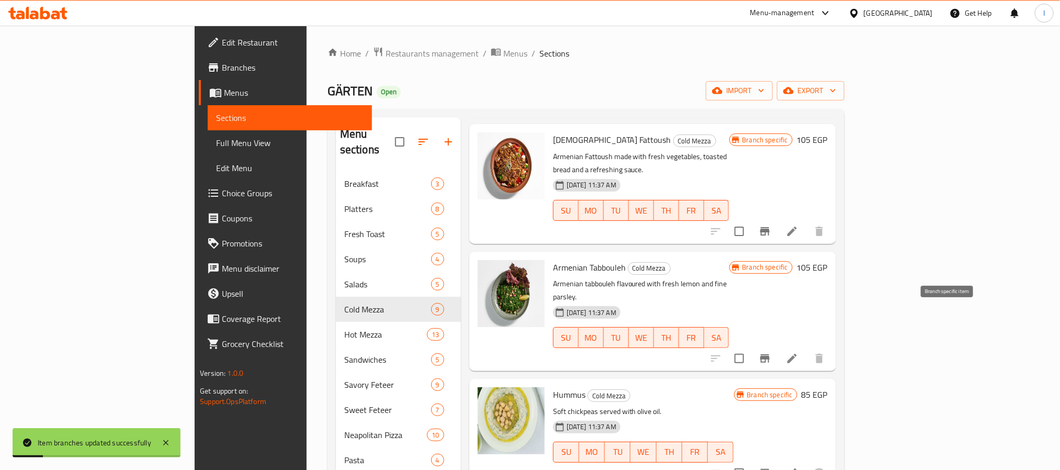
click at [771, 352] on icon "Branch-specific-item" at bounding box center [765, 358] width 13 height 13
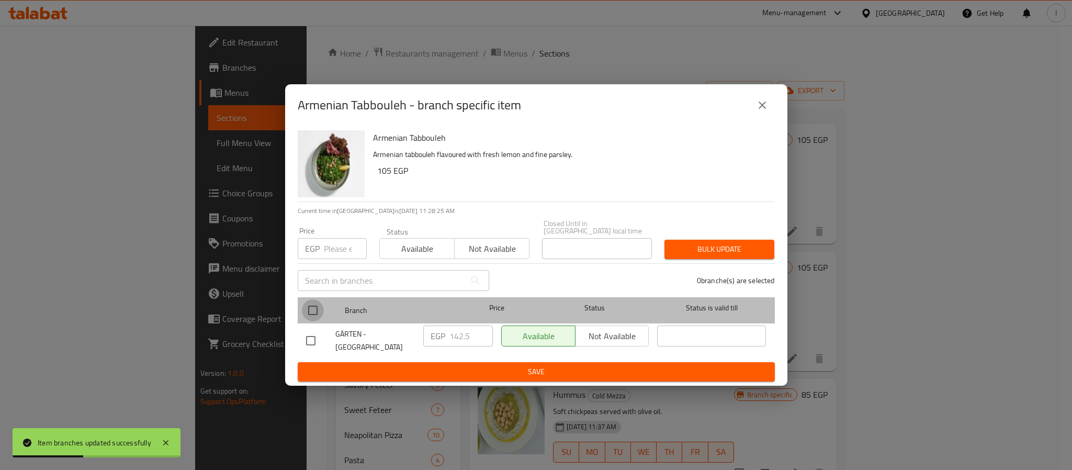
click at [313, 305] on input "checkbox" at bounding box center [313, 310] width 22 height 22
checkbox input "true"
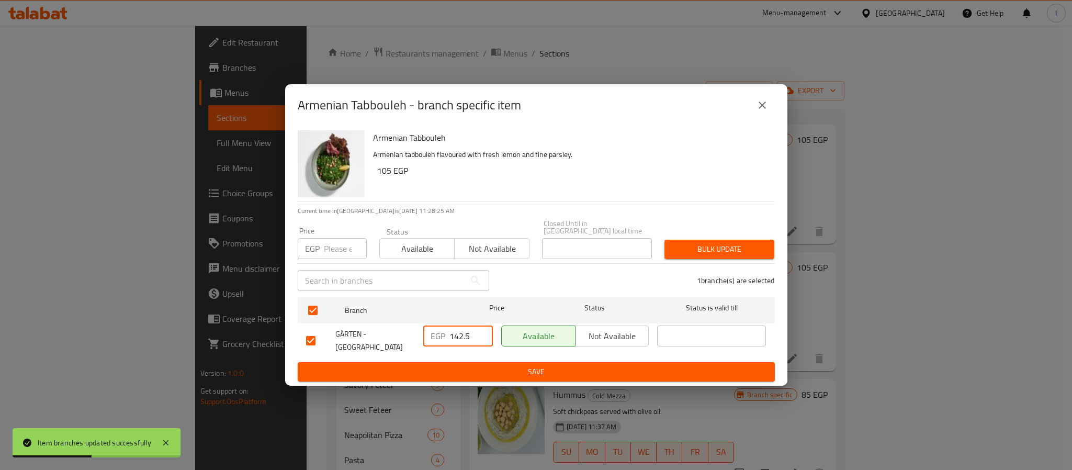
click at [468, 333] on input "142.5" at bounding box center [470, 335] width 43 height 21
paste input "00"
type input "142.500"
click at [482, 365] on span "Save" at bounding box center [536, 371] width 460 height 13
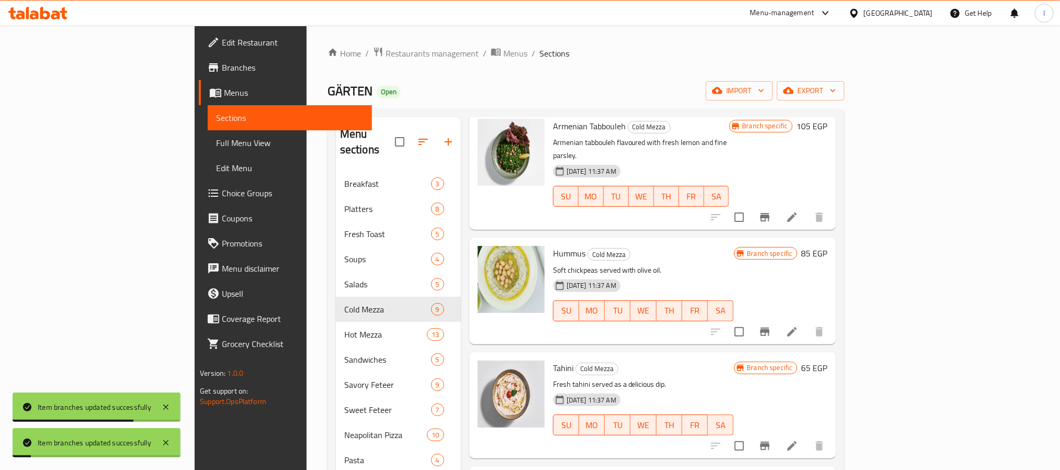
scroll to position [309, 0]
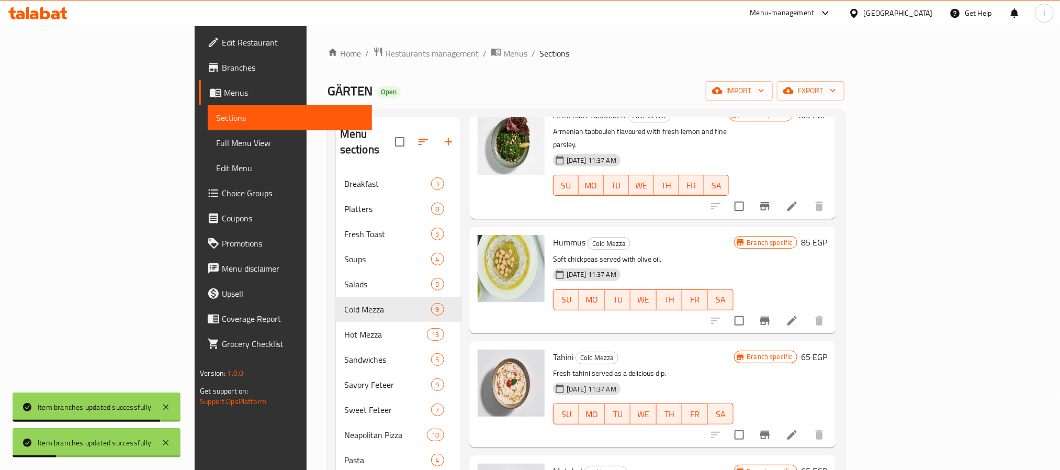
click at [777, 308] on button "Branch-specific-item" at bounding box center [764, 320] width 25 height 25
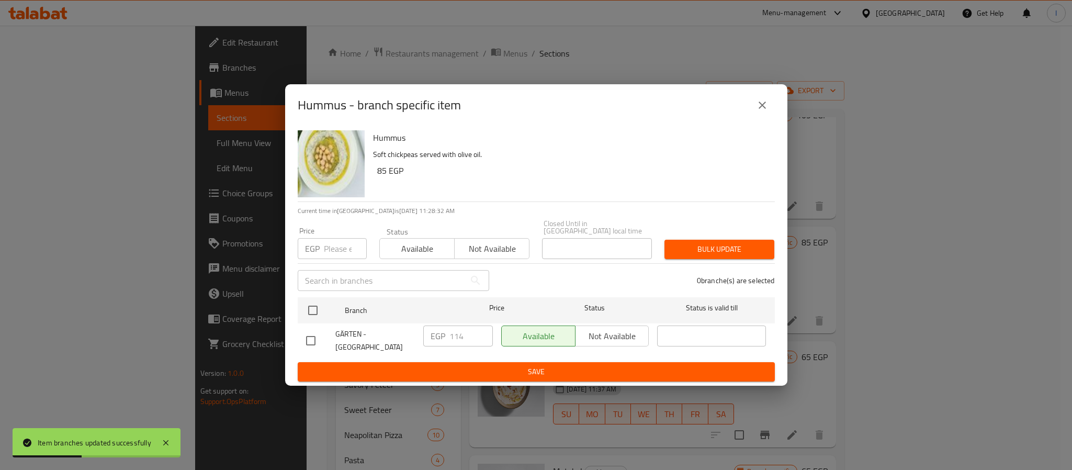
drag, startPoint x: 761, startPoint y: 107, endPoint x: 764, endPoint y: 187, distance: 80.1
click at [760, 108] on icon "close" at bounding box center [762, 105] width 13 height 13
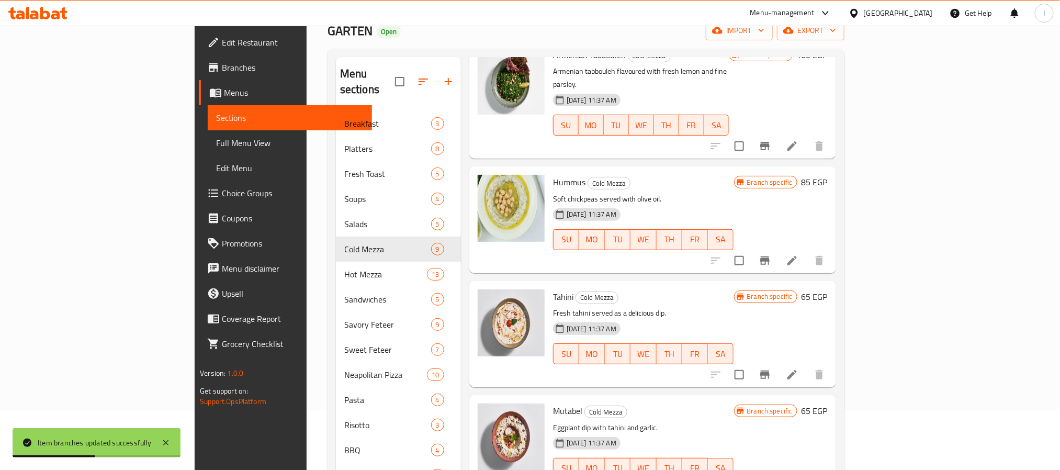
scroll to position [78, 0]
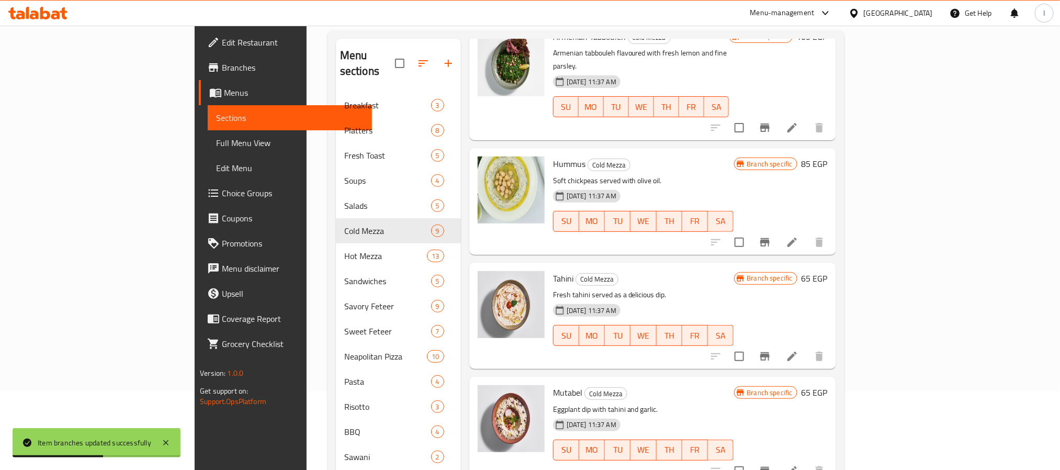
click at [770, 352] on icon "Branch-specific-item" at bounding box center [764, 356] width 9 height 8
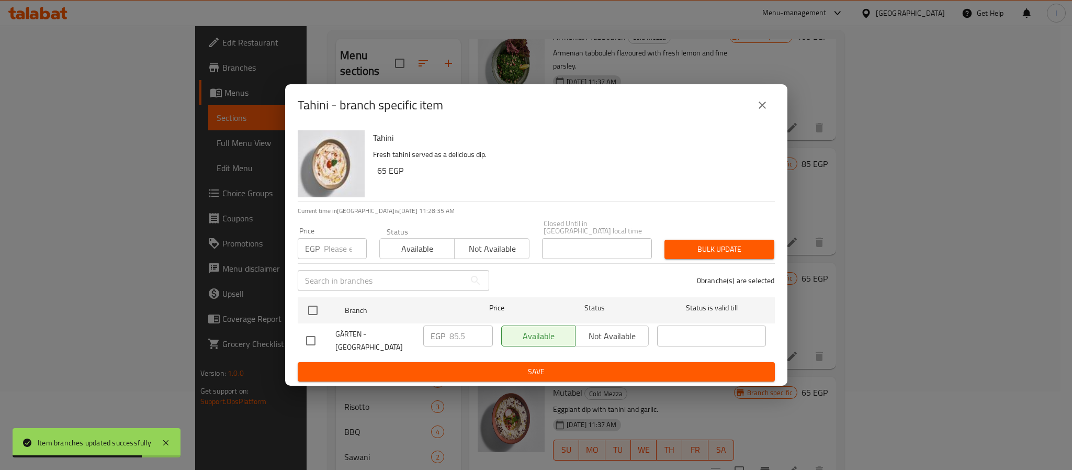
click at [762, 108] on icon "close" at bounding box center [762, 105] width 13 height 13
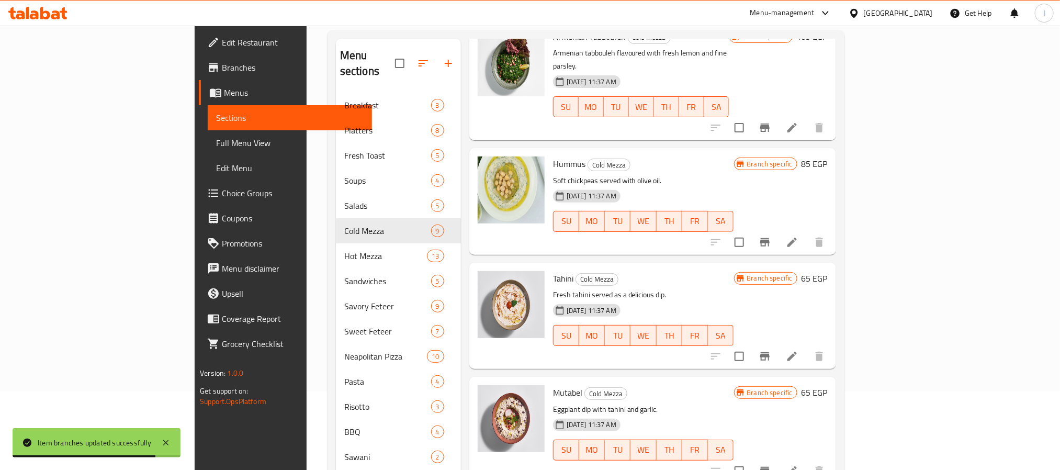
scroll to position [157, 0]
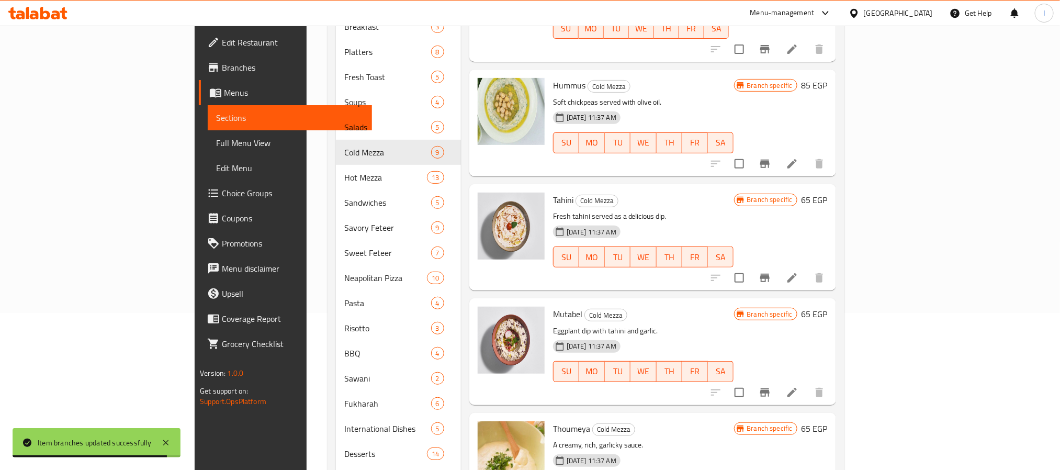
click at [777, 380] on button "Branch-specific-item" at bounding box center [764, 392] width 25 height 25
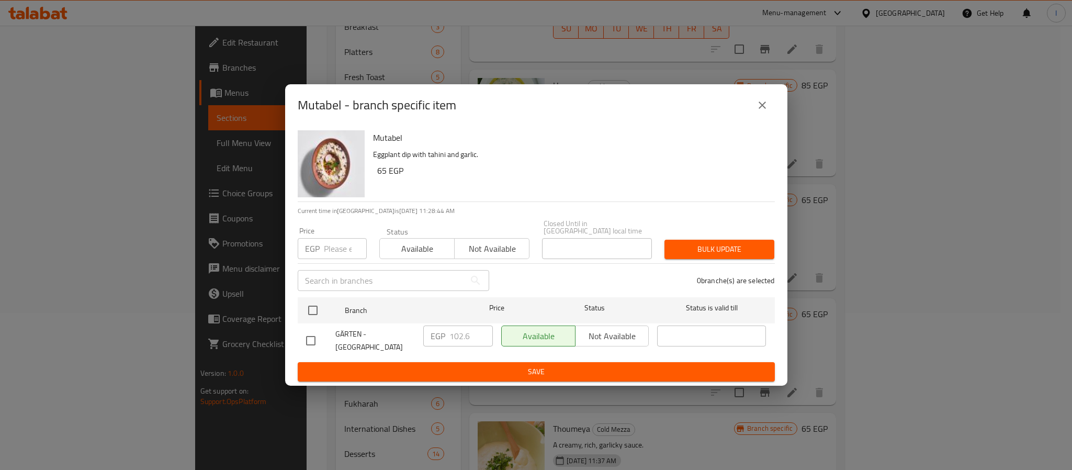
click at [756, 110] on icon "close" at bounding box center [762, 105] width 13 height 13
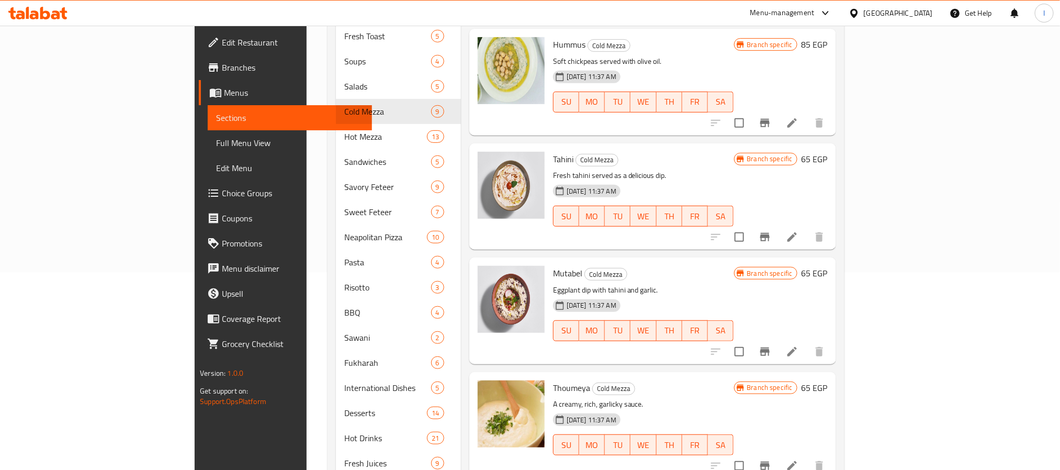
scroll to position [235, 0]
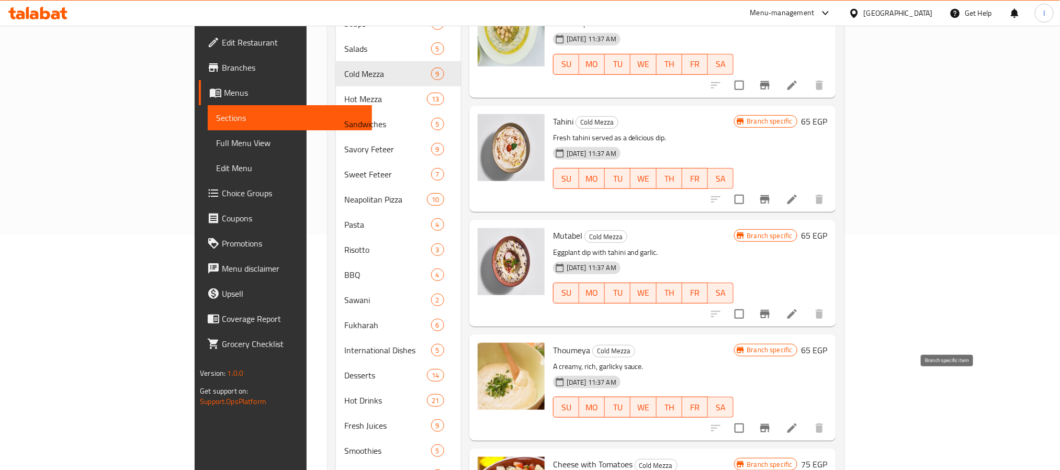
click at [771, 422] on icon "Branch-specific-item" at bounding box center [765, 428] width 13 height 13
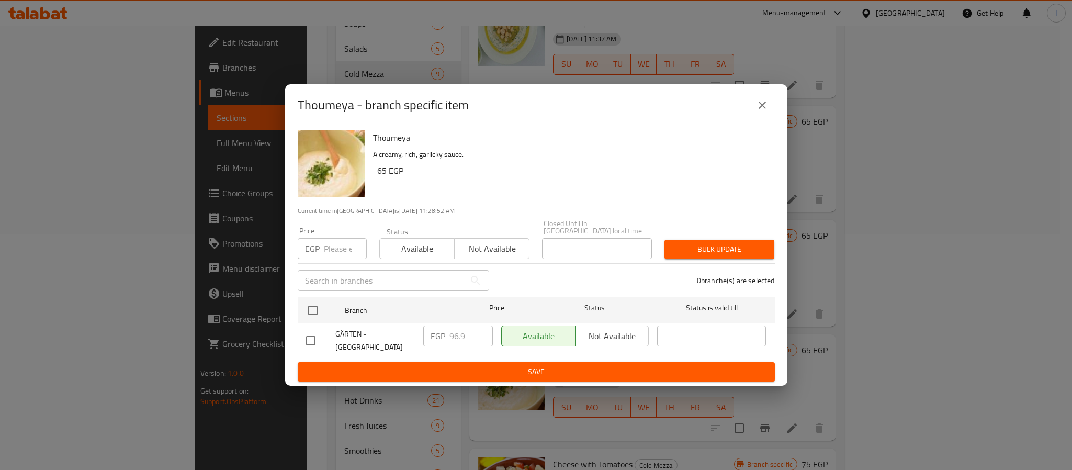
click at [760, 111] on icon "close" at bounding box center [762, 105] width 13 height 13
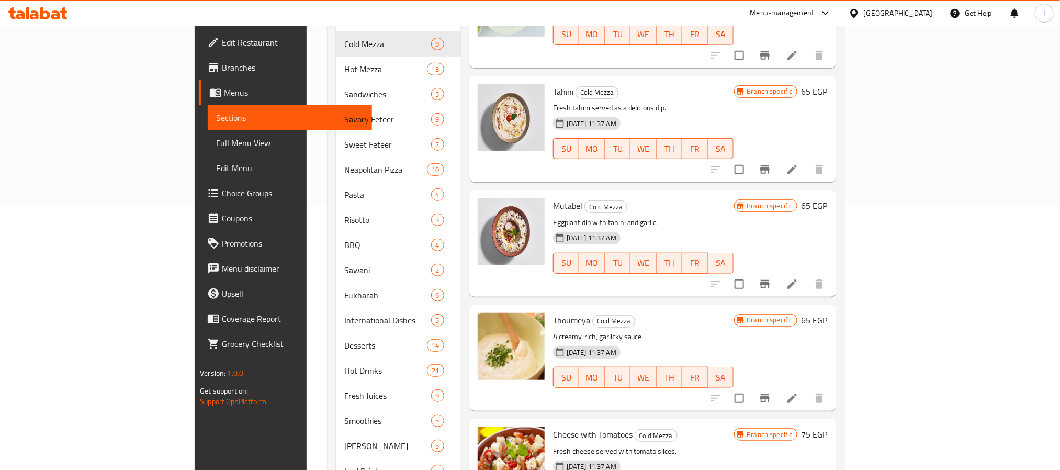
scroll to position [314, 0]
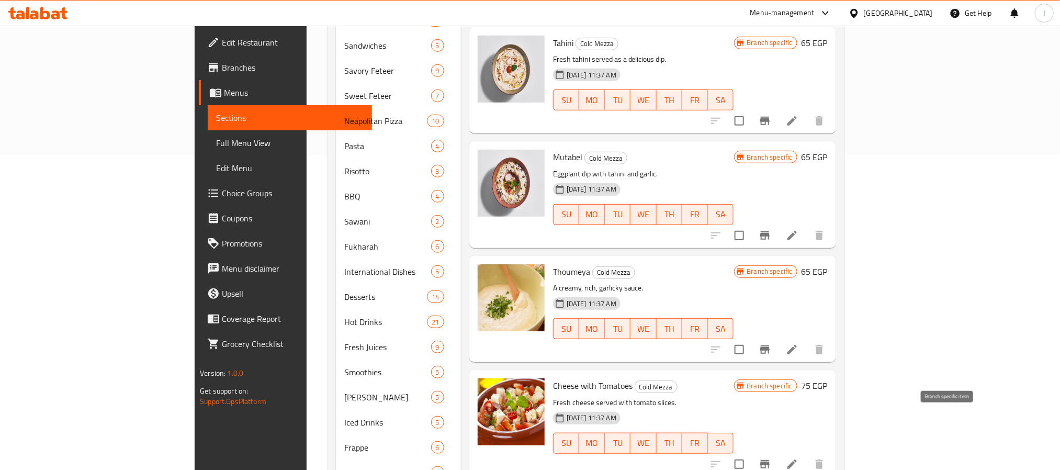
click at [771, 458] on icon "Branch-specific-item" at bounding box center [765, 464] width 13 height 13
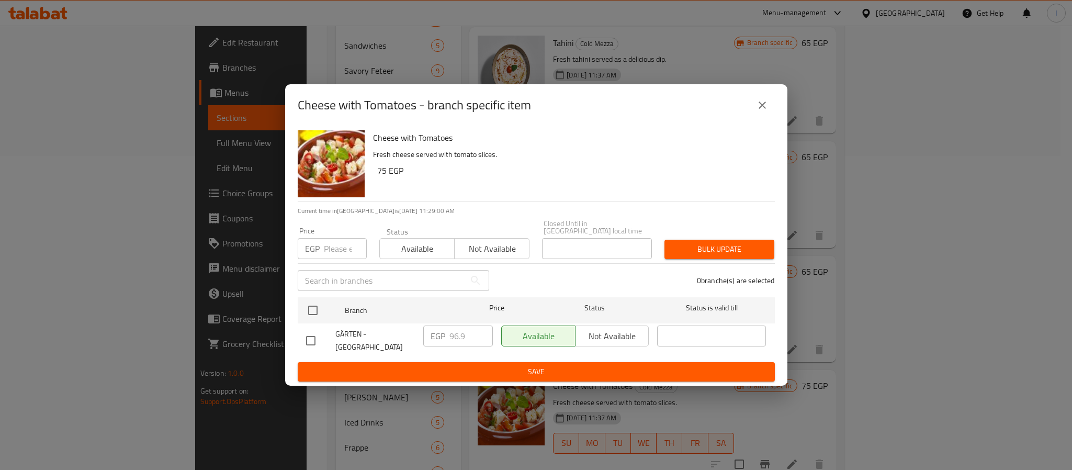
click at [762, 109] on icon "close" at bounding box center [762, 104] width 7 height 7
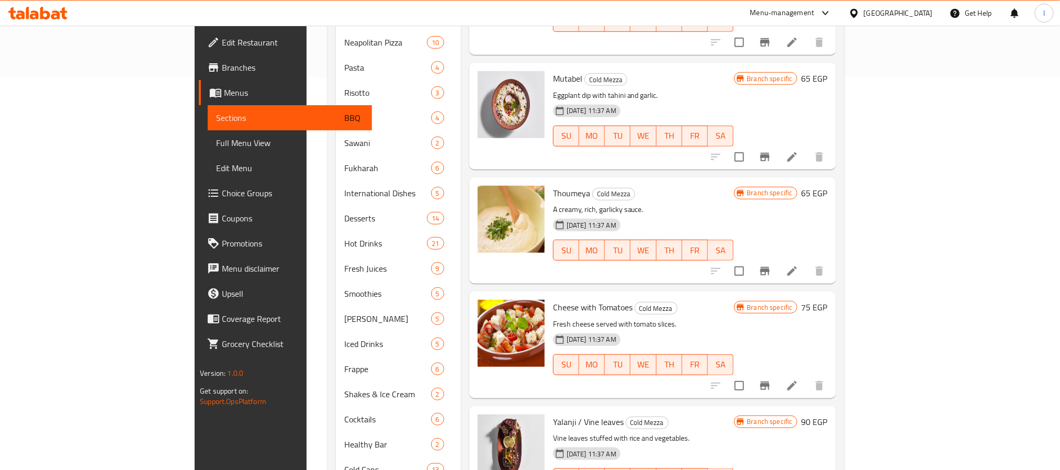
scroll to position [421, 0]
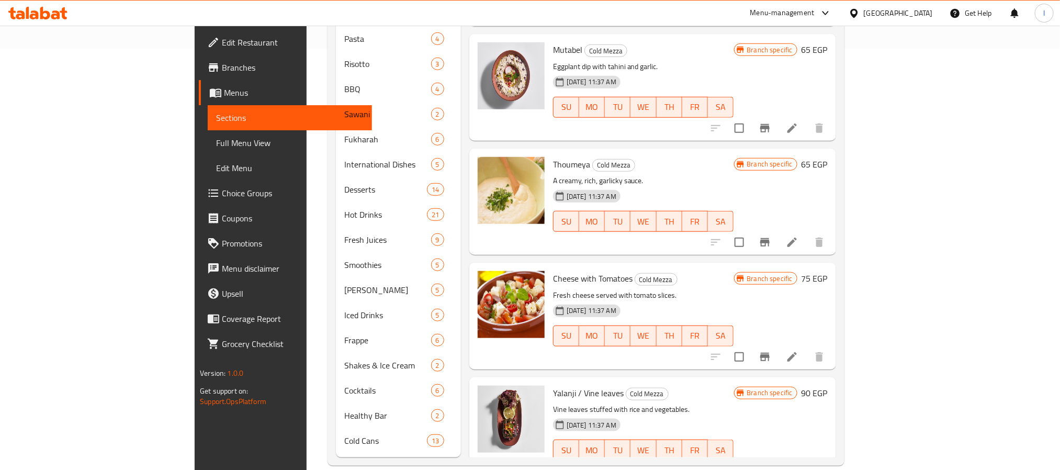
click at [771, 465] on icon "Branch-specific-item" at bounding box center [765, 471] width 13 height 13
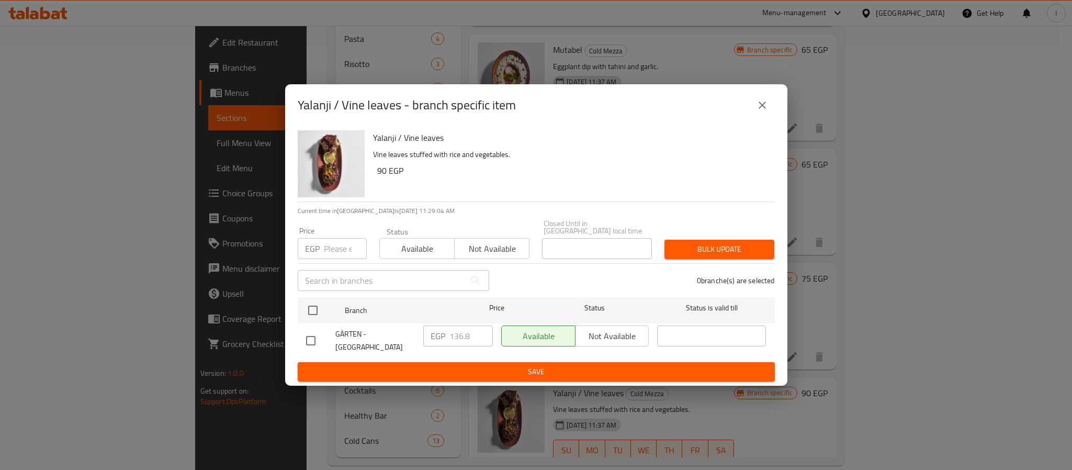
click at [763, 109] on icon "close" at bounding box center [762, 104] width 7 height 7
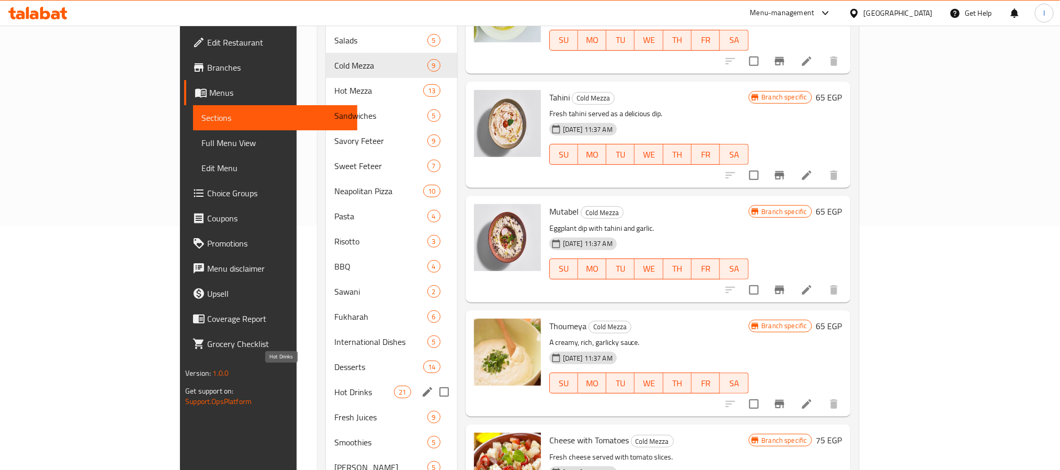
scroll to position [186, 0]
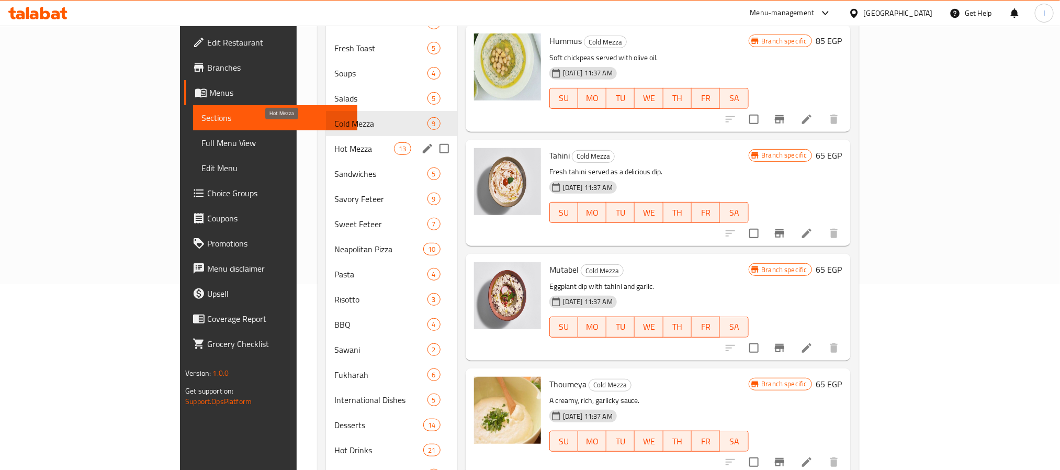
click at [334, 142] on span "Hot Mezza" at bounding box center [364, 148] width 60 height 13
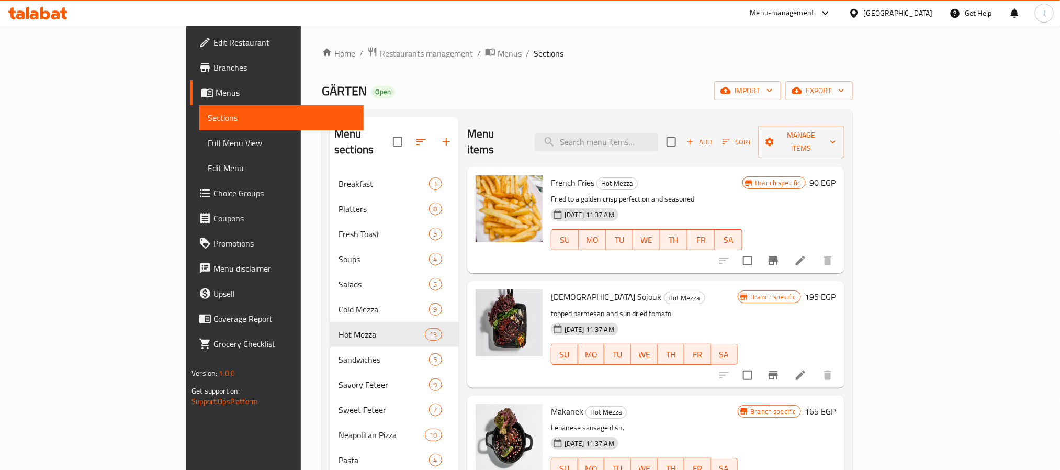
click at [774, 60] on ol "Home / Restaurants management / Menus / Sections" at bounding box center [587, 54] width 531 height 14
click at [778, 256] on icon "Branch-specific-item" at bounding box center [773, 260] width 9 height 8
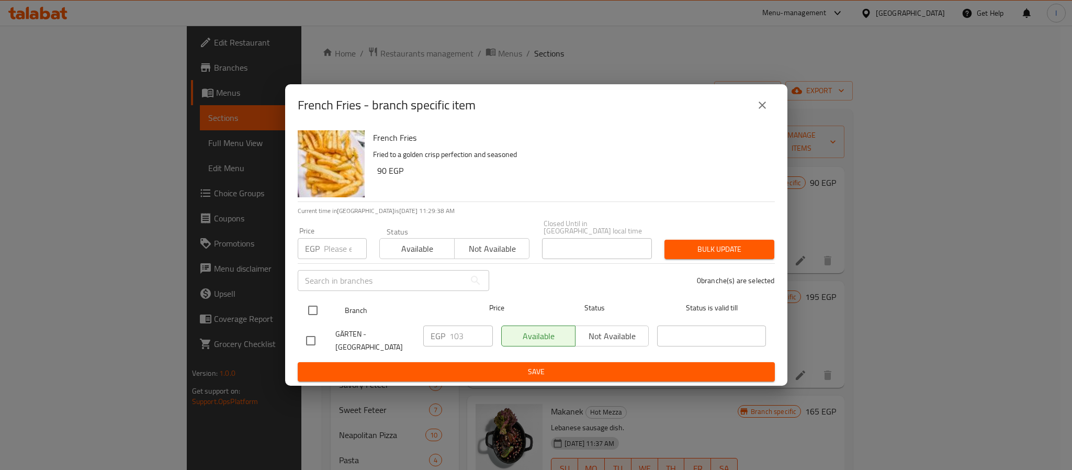
drag, startPoint x: 312, startPoint y: 309, endPoint x: 343, endPoint y: 311, distance: 30.4
click at [313, 309] on input "checkbox" at bounding box center [313, 310] width 22 height 22
checkbox input "true"
click at [462, 331] on input "103" at bounding box center [470, 335] width 43 height 21
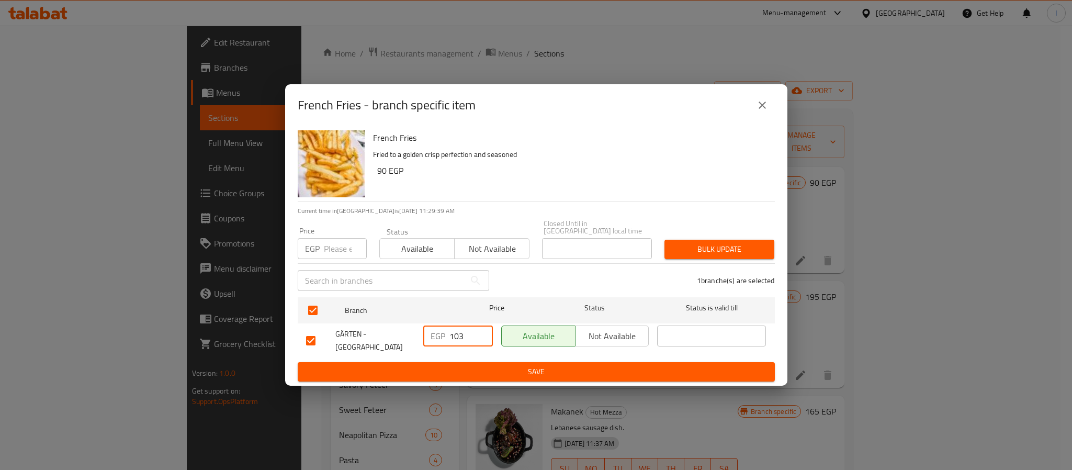
click at [463, 331] on input "103" at bounding box center [470, 335] width 43 height 21
click at [459, 332] on input "103" at bounding box center [470, 335] width 43 height 21
type input "90"
click at [492, 380] on div "French Fries Fried to a golden crisp perfection and seasoned 90 EGP Current tim…" at bounding box center [536, 255] width 502 height 259
click at [496, 372] on span "Save" at bounding box center [536, 371] width 460 height 13
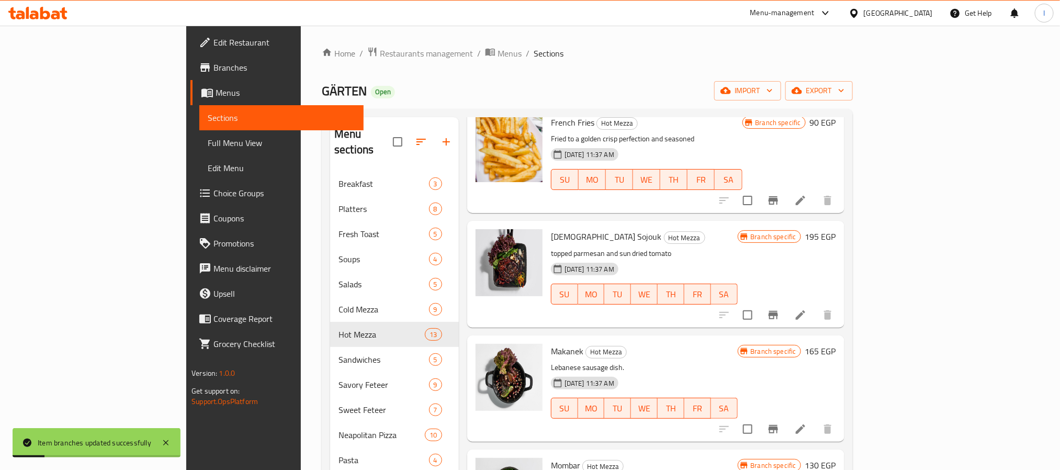
scroll to position [78, 0]
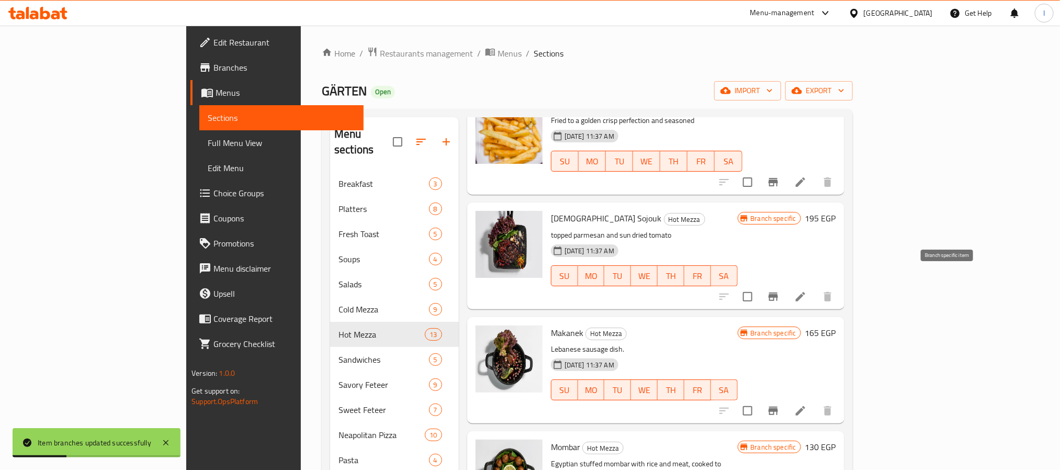
click at [786, 284] on button "Branch-specific-item" at bounding box center [773, 296] width 25 height 25
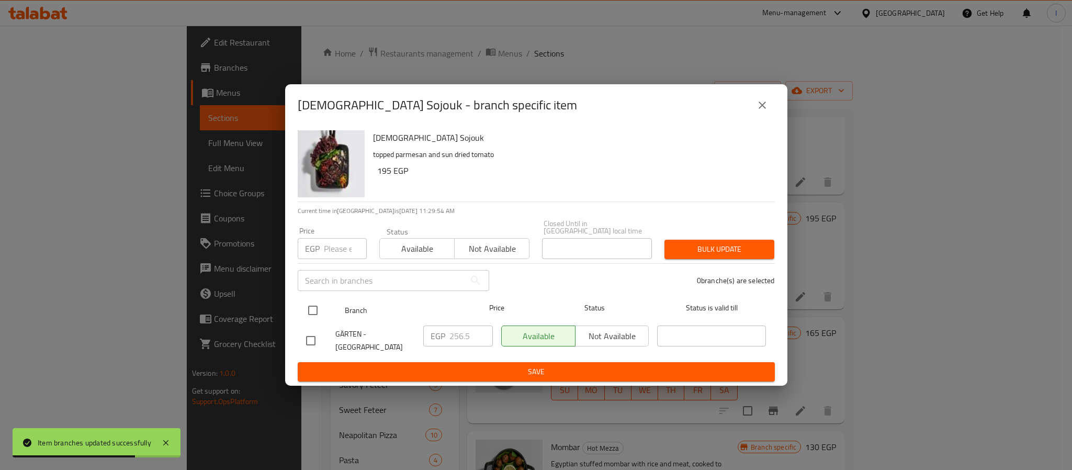
click at [312, 305] on input "checkbox" at bounding box center [313, 310] width 22 height 22
checkbox input "true"
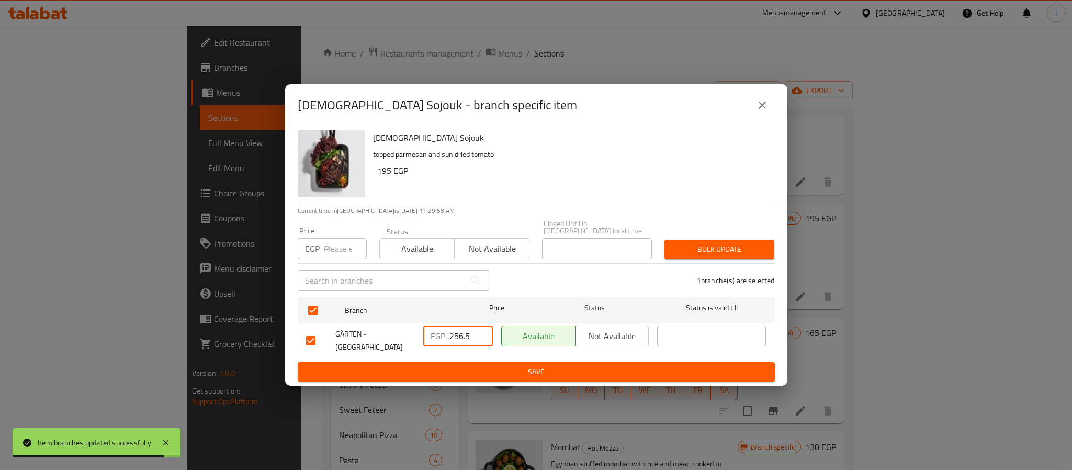
click at [457, 334] on input "256.5" at bounding box center [470, 335] width 43 height 21
paste input "90.70"
type input "290.70"
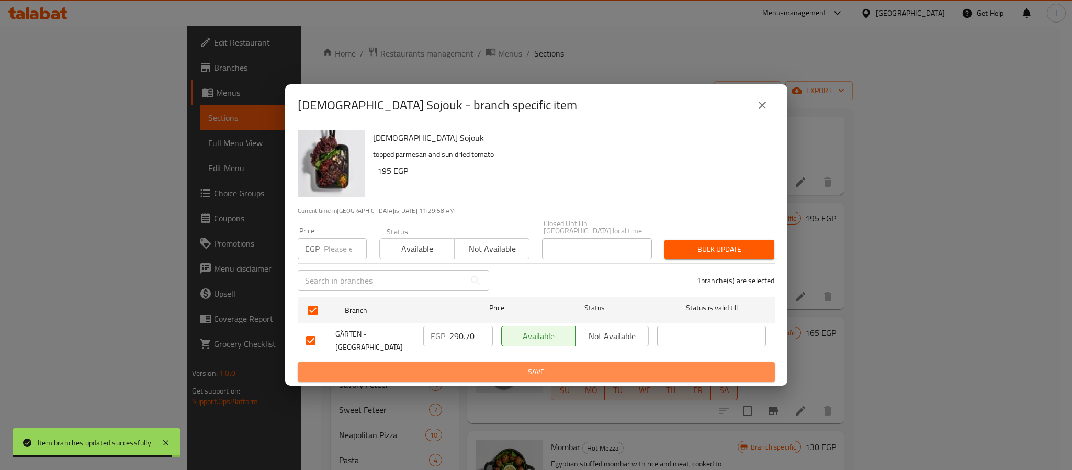
click at [485, 368] on span "Save" at bounding box center [536, 371] width 460 height 13
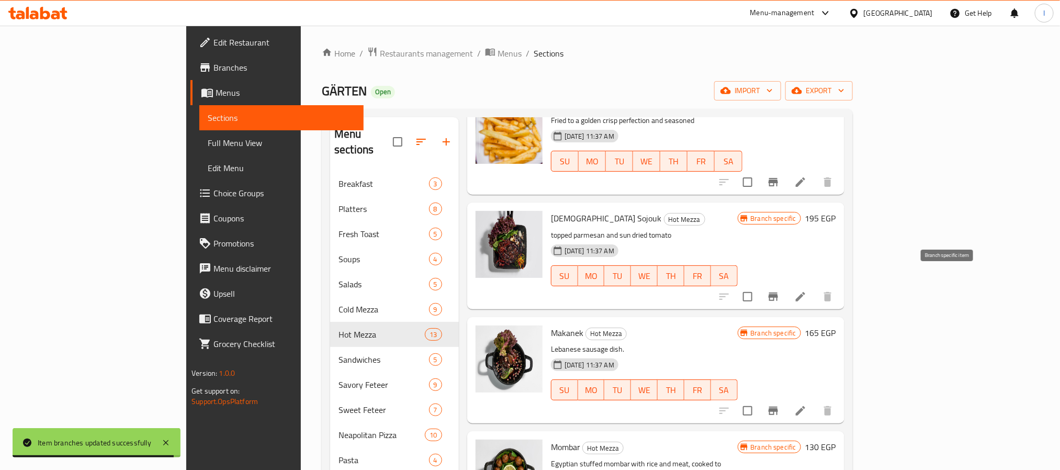
click at [780, 290] on icon "Branch-specific-item" at bounding box center [773, 296] width 13 height 13
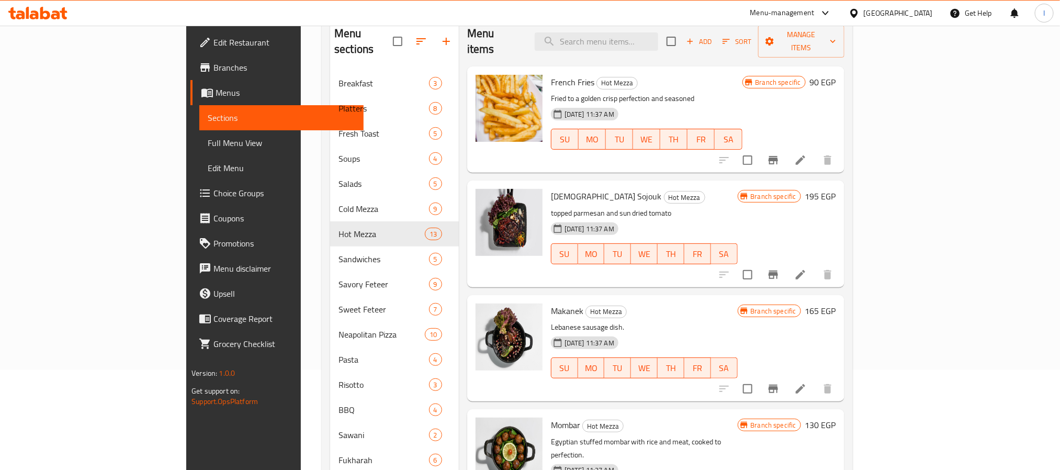
scroll to position [99, 0]
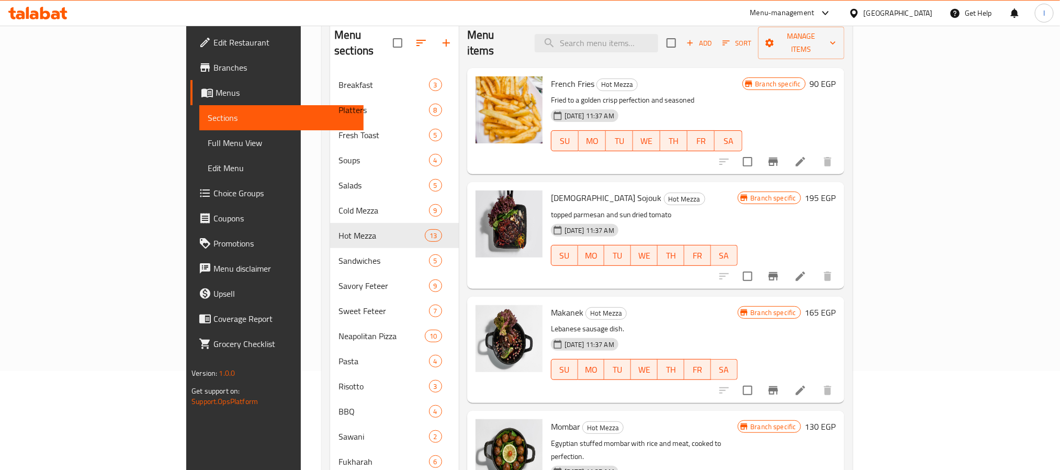
click at [786, 265] on button "Branch-specific-item" at bounding box center [773, 276] width 25 height 25
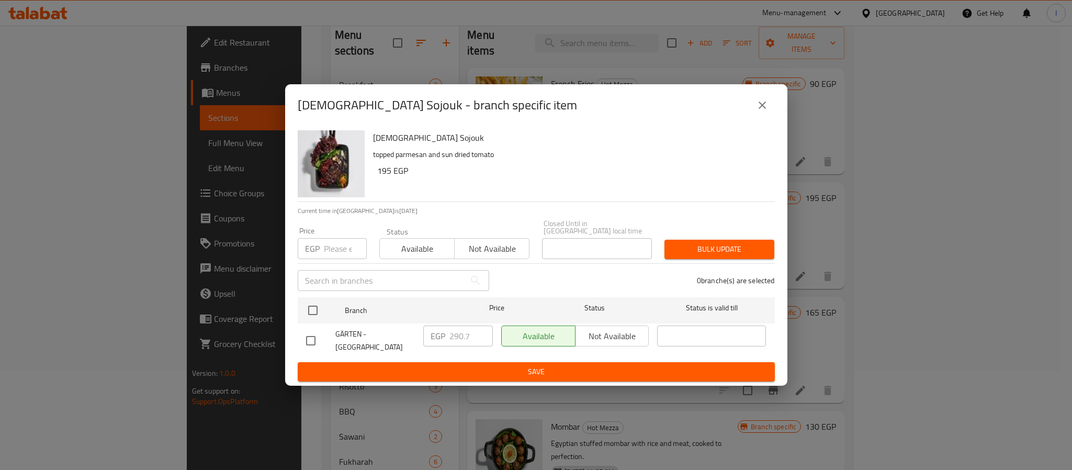
click at [943, 265] on div "Italian Sojouk - branch specific item Italian Sojouk topped parmesan and sun dr…" at bounding box center [536, 235] width 1072 height 470
click at [765, 109] on icon "close" at bounding box center [762, 104] width 7 height 7
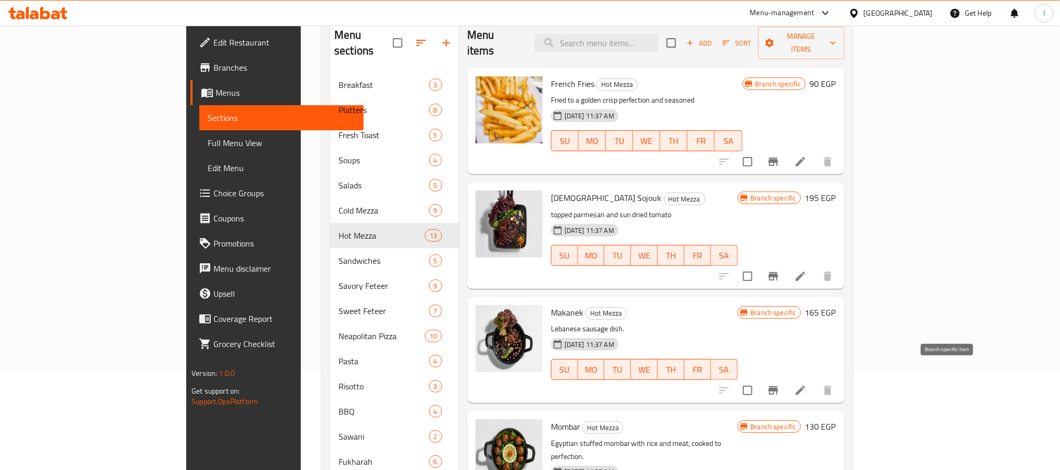
click at [780, 384] on icon "Branch-specific-item" at bounding box center [773, 390] width 13 height 13
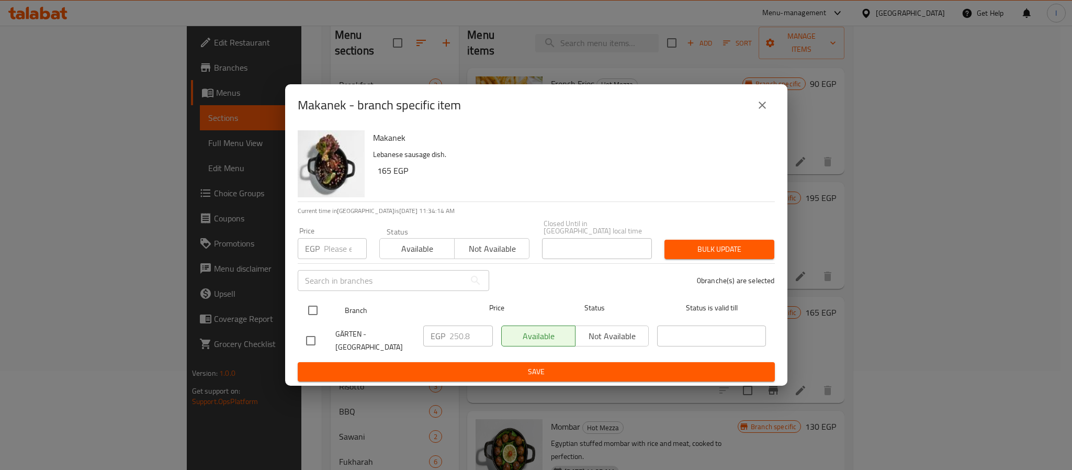
click at [311, 303] on input "checkbox" at bounding box center [313, 310] width 22 height 22
checkbox input "true"
click at [458, 334] on input "250.8" at bounding box center [470, 335] width 43 height 21
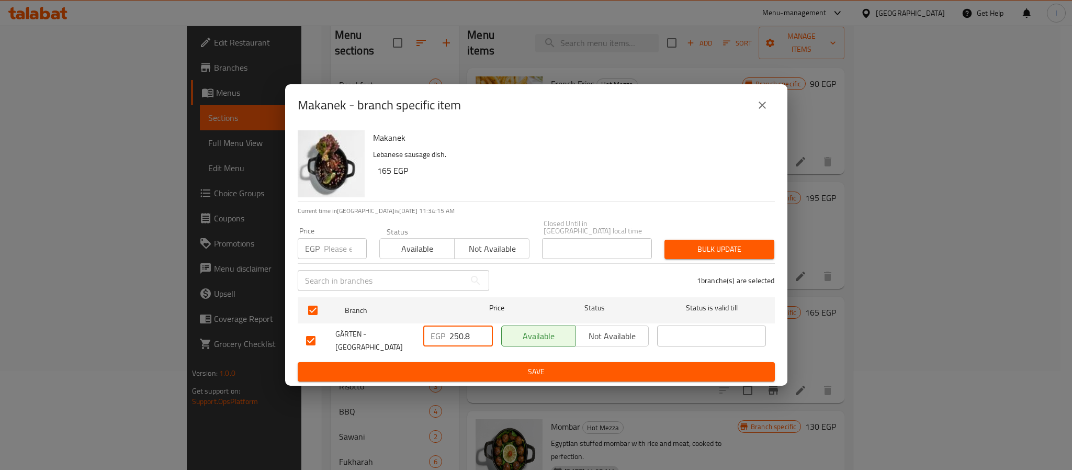
paste input "90.70"
type input "290.70"
click at [490, 365] on span "Save" at bounding box center [536, 371] width 460 height 13
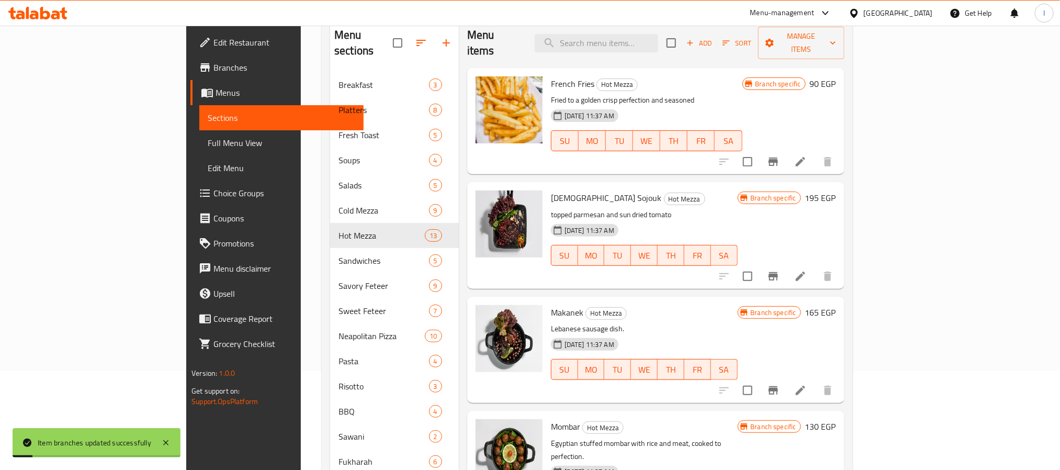
scroll to position [78, 0]
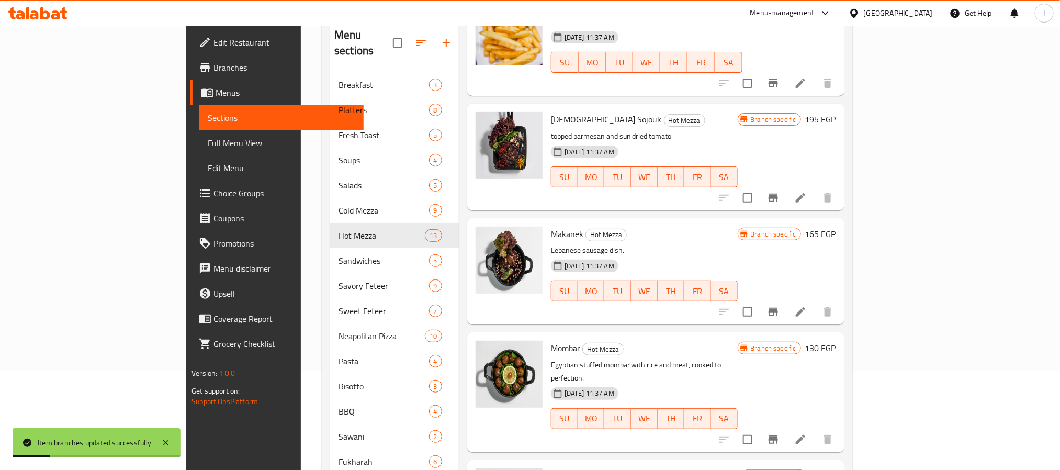
click at [778, 435] on icon "Branch-specific-item" at bounding box center [773, 439] width 9 height 8
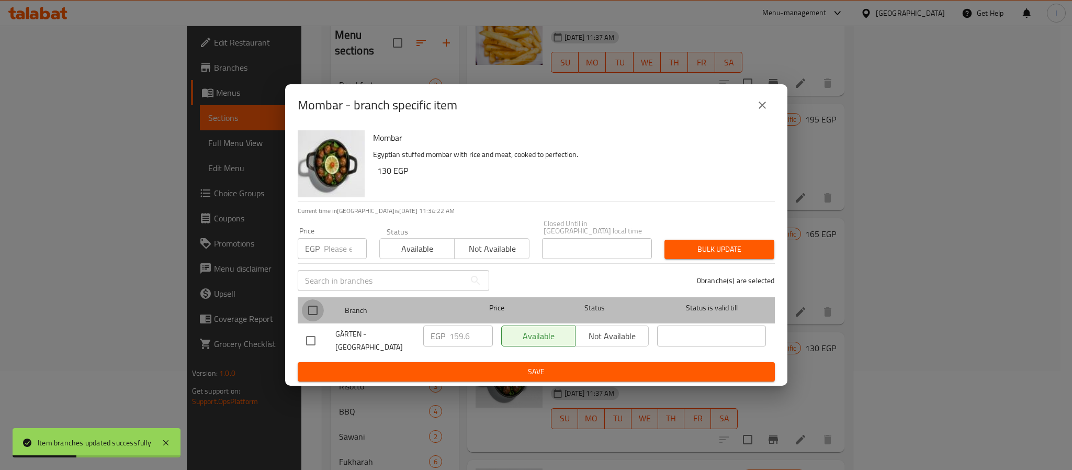
click at [312, 302] on input "checkbox" at bounding box center [313, 310] width 22 height 22
checkbox input "true"
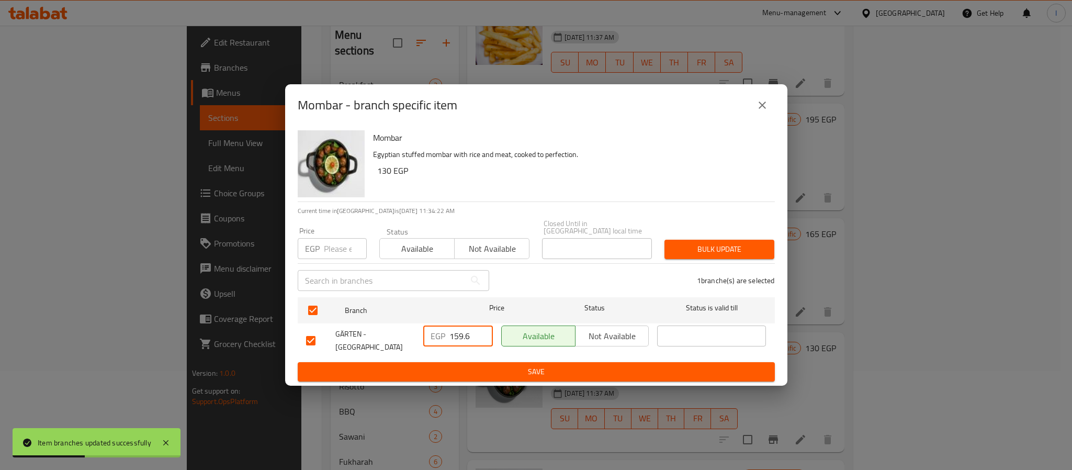
click at [464, 336] on input "159.6" at bounding box center [470, 335] width 43 height 21
paste input "93.80"
type input "193.80"
click at [487, 368] on span "Save" at bounding box center [536, 371] width 460 height 13
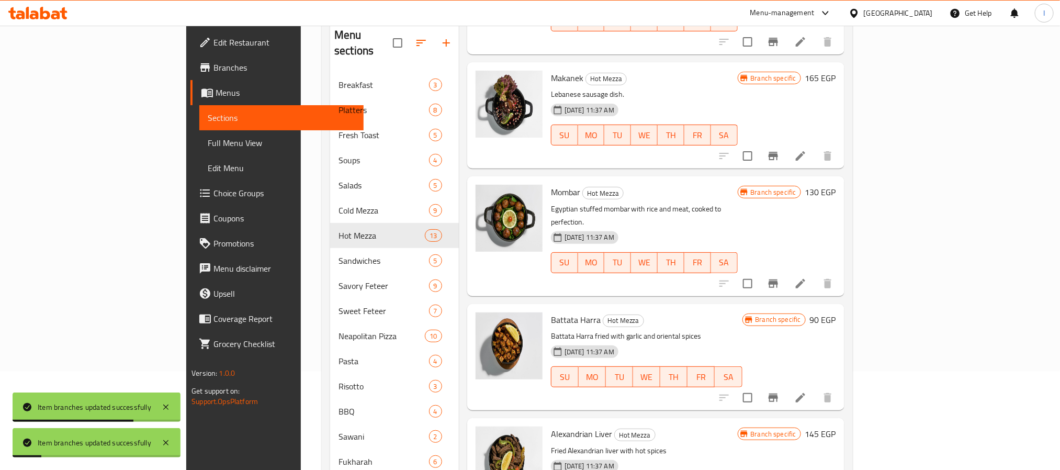
scroll to position [235, 0]
click at [780, 390] on icon "Branch-specific-item" at bounding box center [773, 396] width 13 height 13
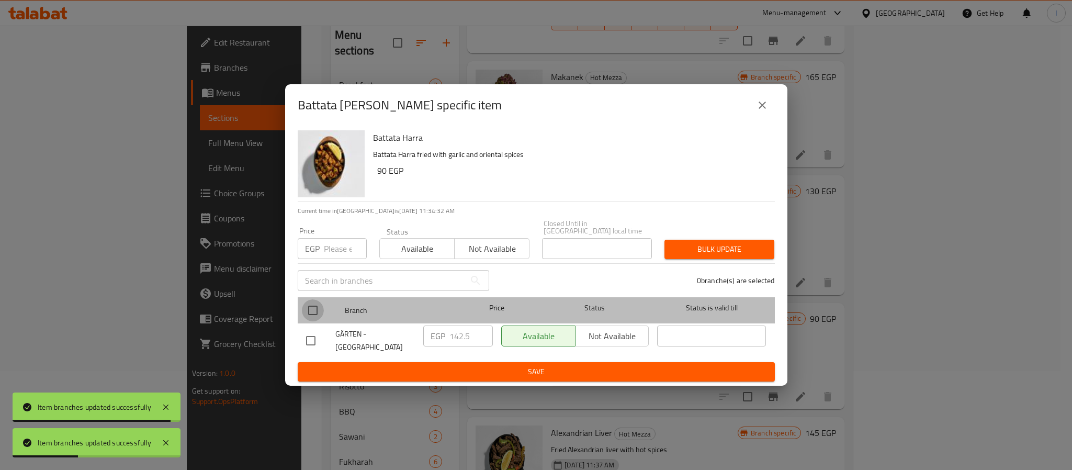
click at [318, 307] on input "checkbox" at bounding box center [313, 310] width 22 height 22
checkbox input "true"
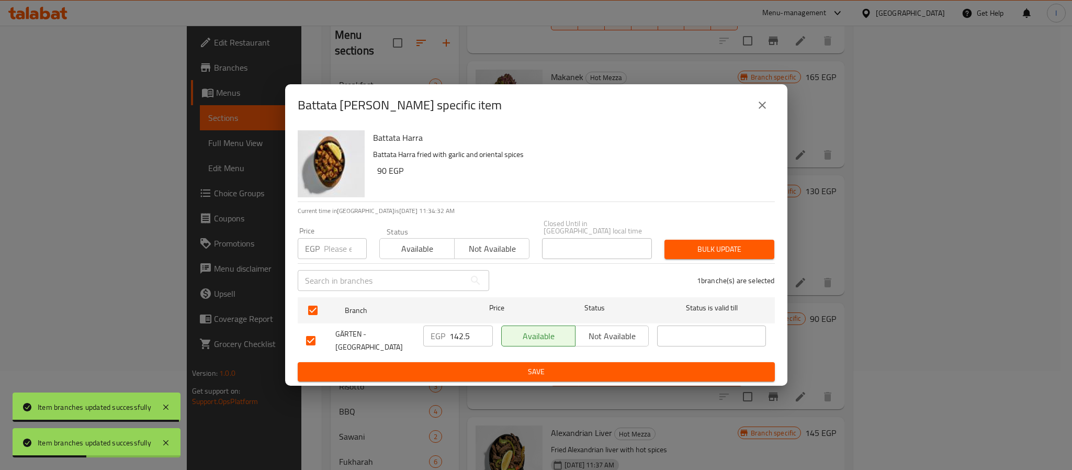
click at [460, 333] on input "142.5" at bounding box center [470, 335] width 43 height 21
paste input "76.70"
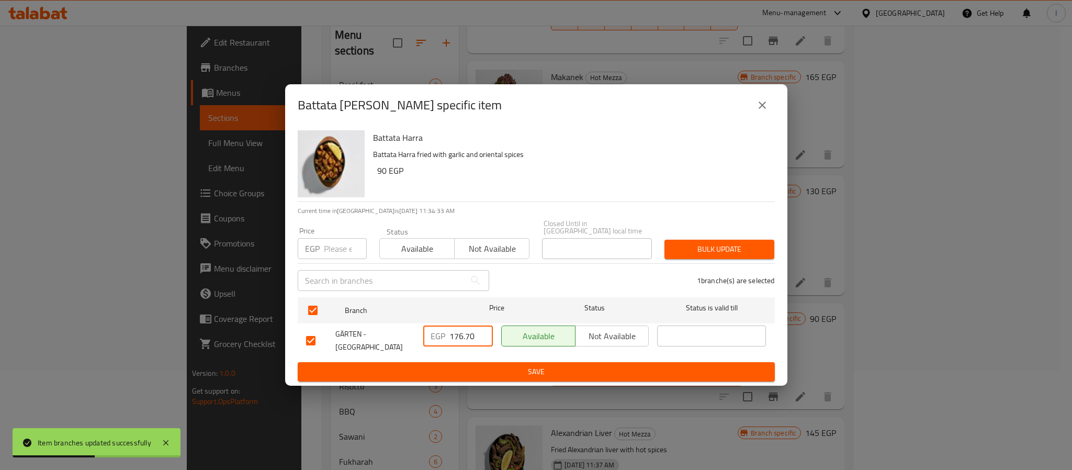
type input "176.70"
click at [468, 356] on div "EGP 176.70 ​" at bounding box center [458, 340] width 78 height 39
click at [485, 369] on span "Save" at bounding box center [536, 371] width 460 height 13
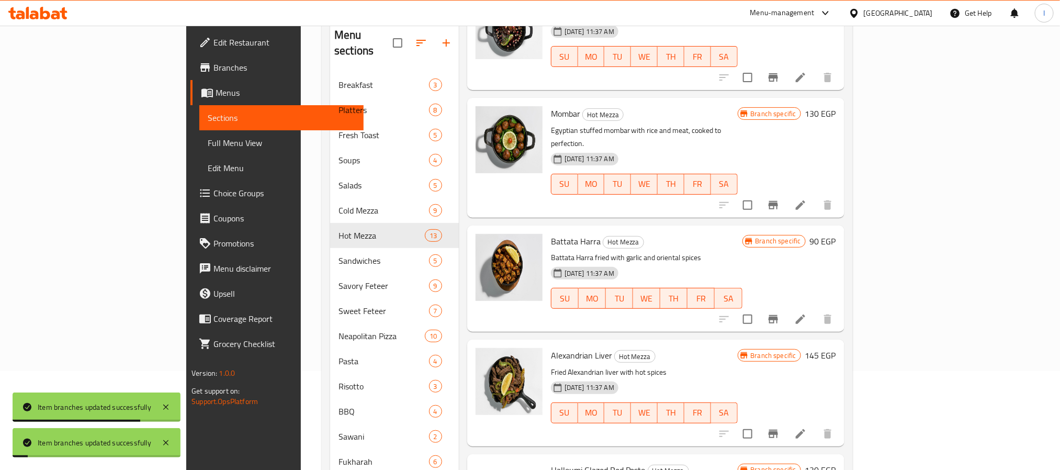
scroll to position [314, 0]
click at [840, 420] on div at bounding box center [776, 432] width 129 height 25
click at [780, 426] on icon "Branch-specific-item" at bounding box center [773, 432] width 13 height 13
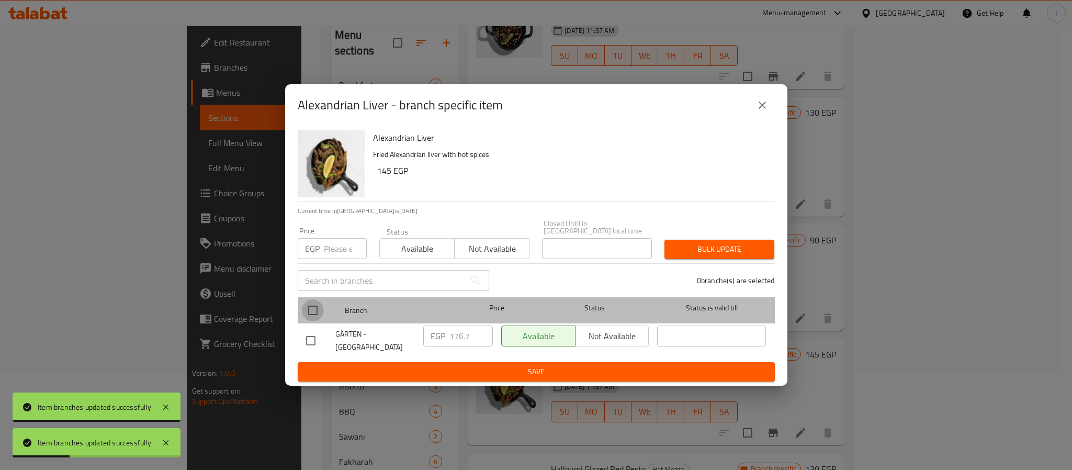
click at [309, 305] on input "checkbox" at bounding box center [313, 310] width 22 height 22
checkbox input "true"
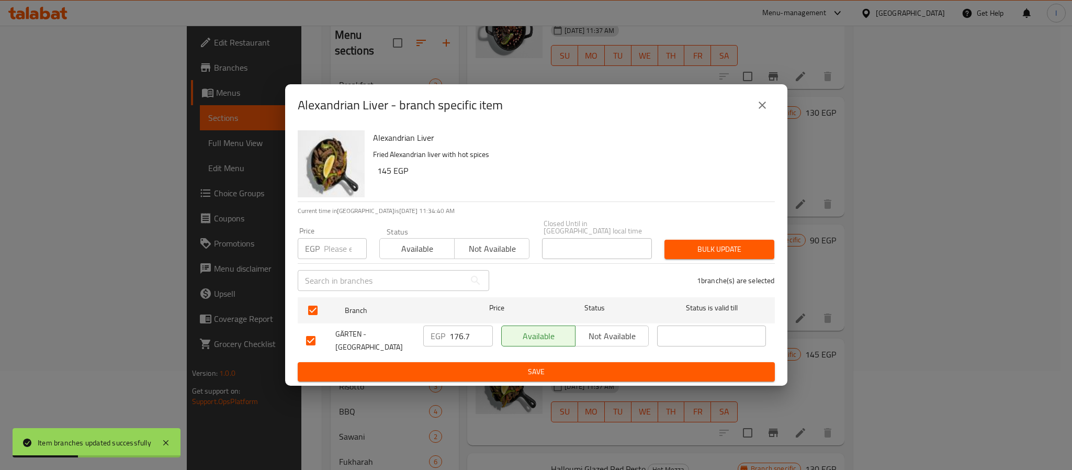
click at [459, 325] on input "176.7" at bounding box center [470, 335] width 43 height 21
paste input "210.90"
type input "210.90"
click at [484, 366] on span "Save" at bounding box center [536, 371] width 460 height 13
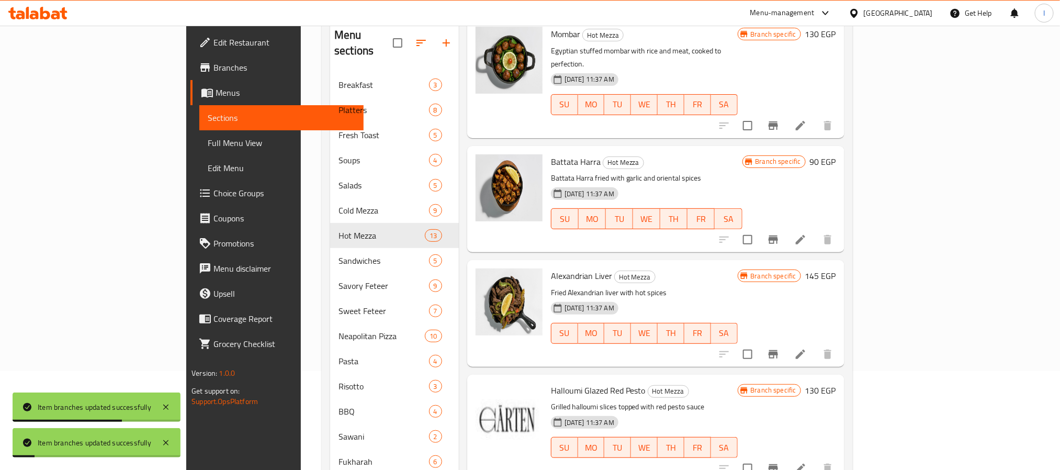
scroll to position [471, 0]
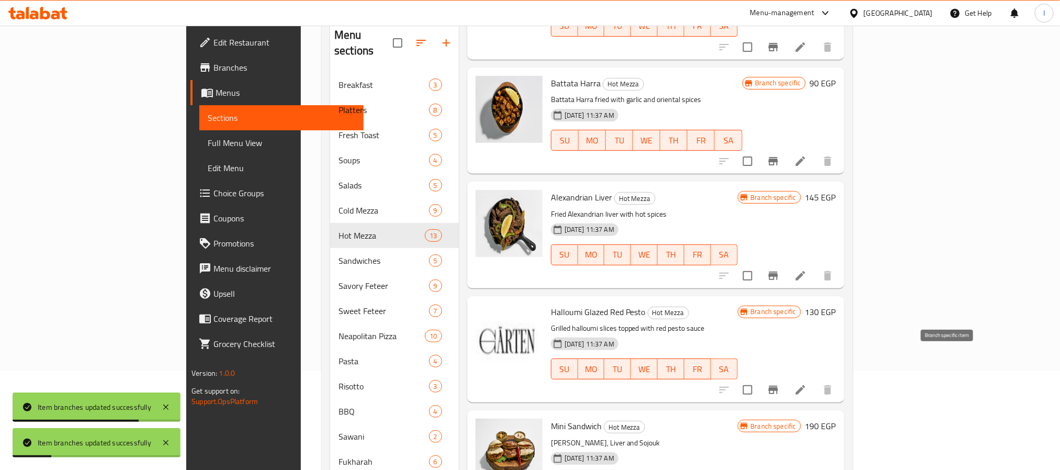
click at [778, 386] on icon "Branch-specific-item" at bounding box center [773, 390] width 9 height 8
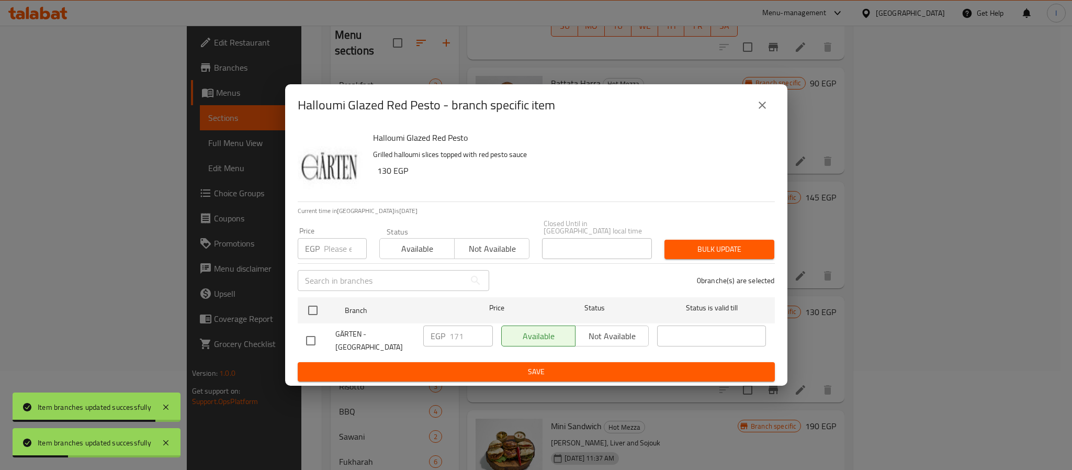
drag, startPoint x: 308, startPoint y: 305, endPoint x: 408, endPoint y: 325, distance: 102.4
click at [310, 305] on input "checkbox" at bounding box center [313, 310] width 22 height 22
checkbox input "true"
click at [460, 334] on input "171" at bounding box center [470, 335] width 43 height 21
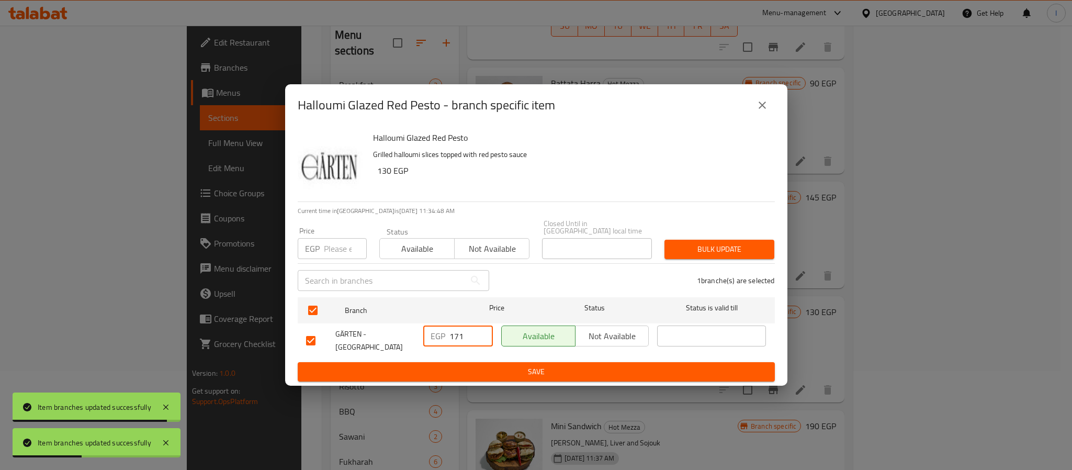
paste input "205.20"
type input "205.20"
click at [479, 362] on button "Save" at bounding box center [536, 371] width 477 height 19
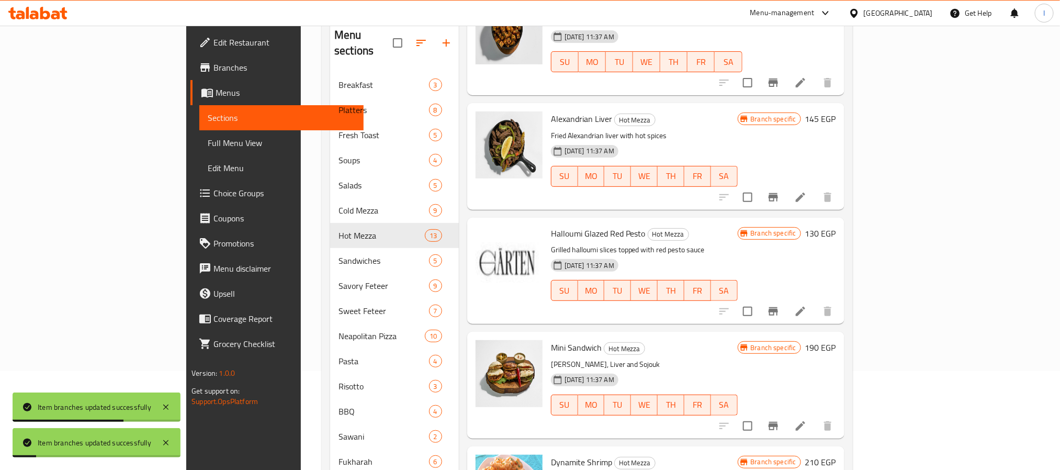
scroll to position [628, 0]
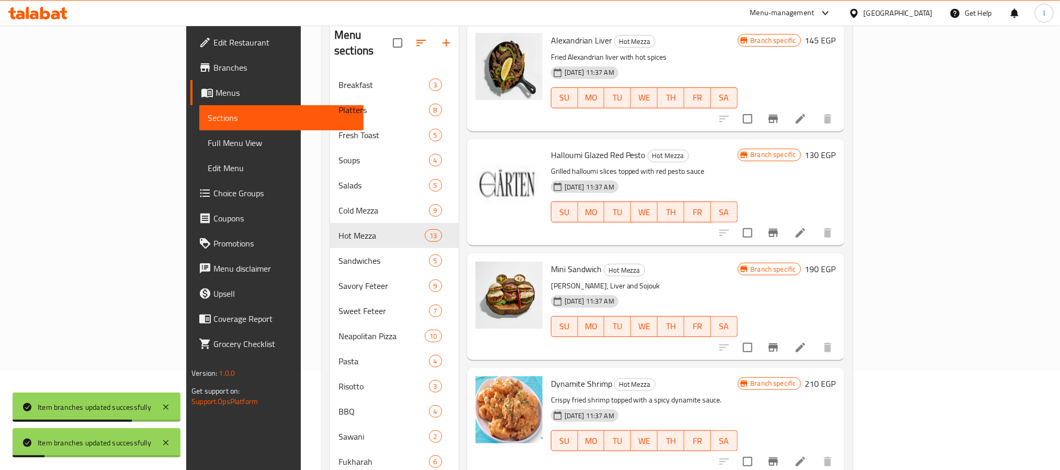
click at [778, 343] on icon "Branch-specific-item" at bounding box center [773, 347] width 9 height 8
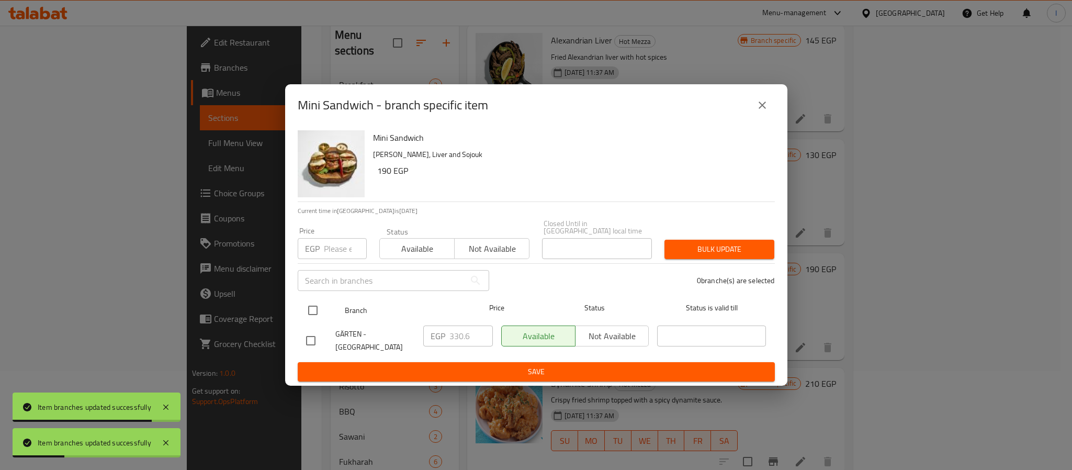
click at [317, 308] on input "checkbox" at bounding box center [313, 310] width 22 height 22
checkbox input "true"
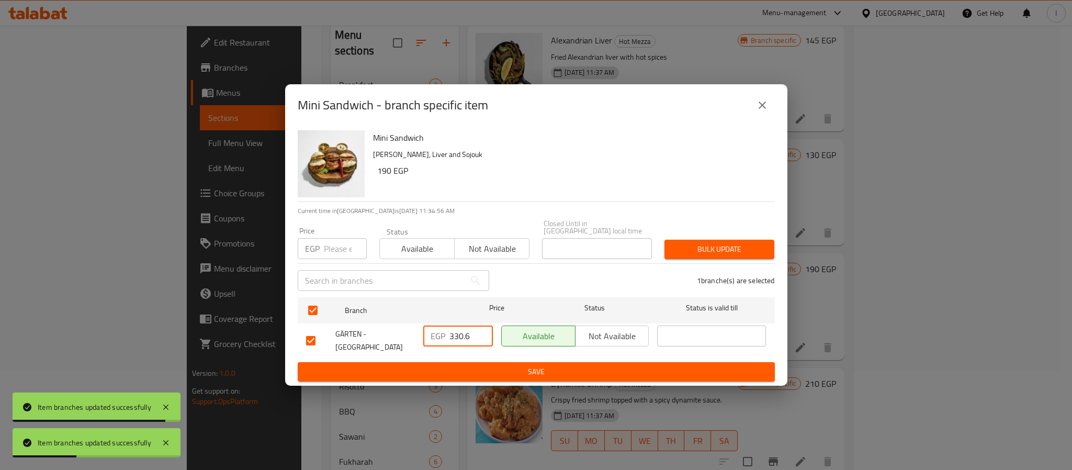
click at [459, 328] on input "330.6" at bounding box center [470, 335] width 43 height 21
paste input "64.80"
type input "364.80"
click at [468, 365] on span "Save" at bounding box center [536, 371] width 460 height 13
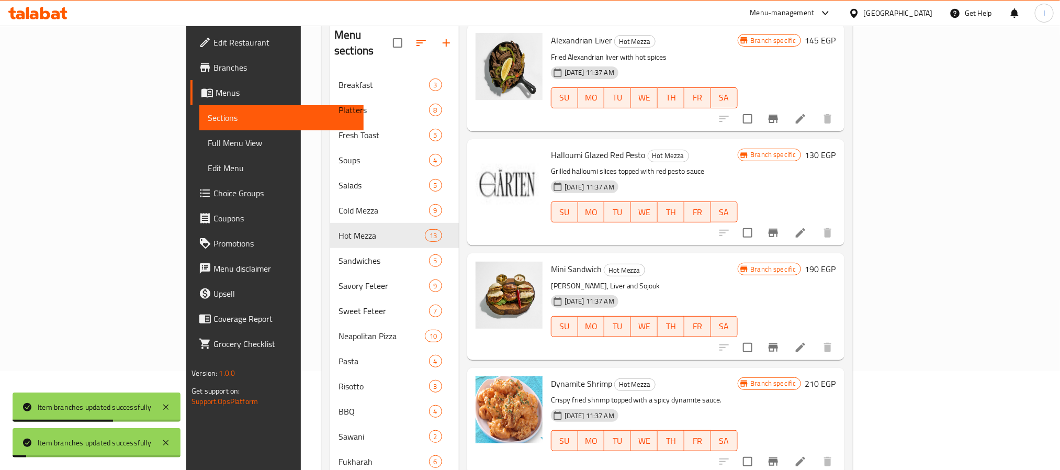
scroll to position [706, 0]
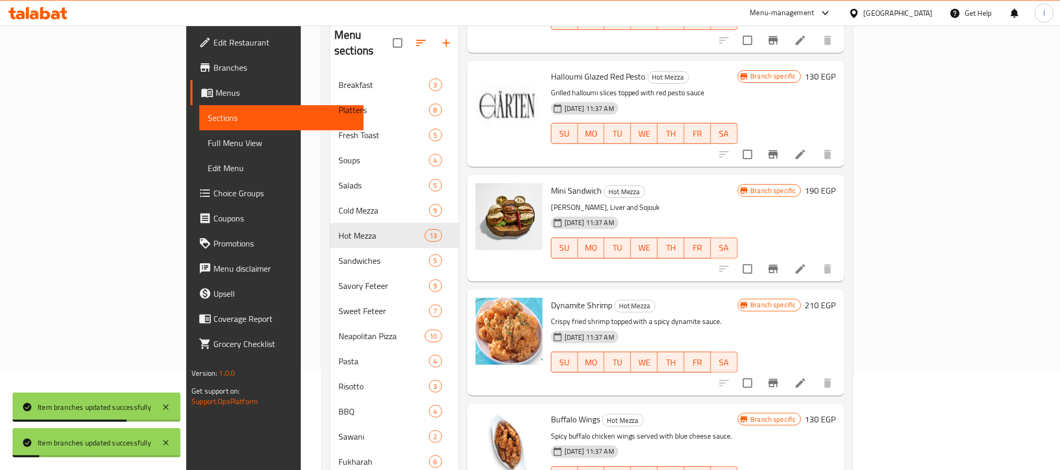
click at [780, 377] on icon "Branch-specific-item" at bounding box center [773, 383] width 13 height 13
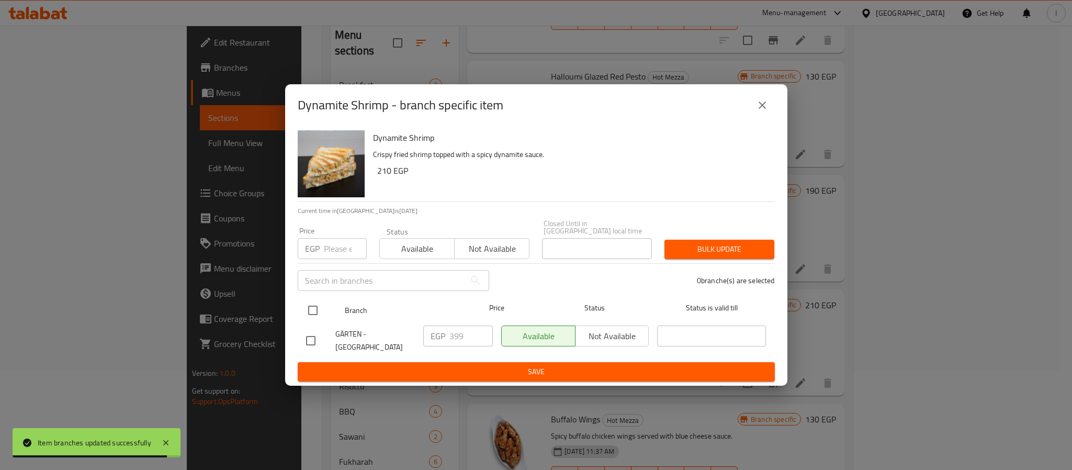
click at [307, 301] on input "checkbox" at bounding box center [313, 310] width 22 height 22
checkbox input "true"
click at [455, 336] on input "399" at bounding box center [470, 335] width 43 height 21
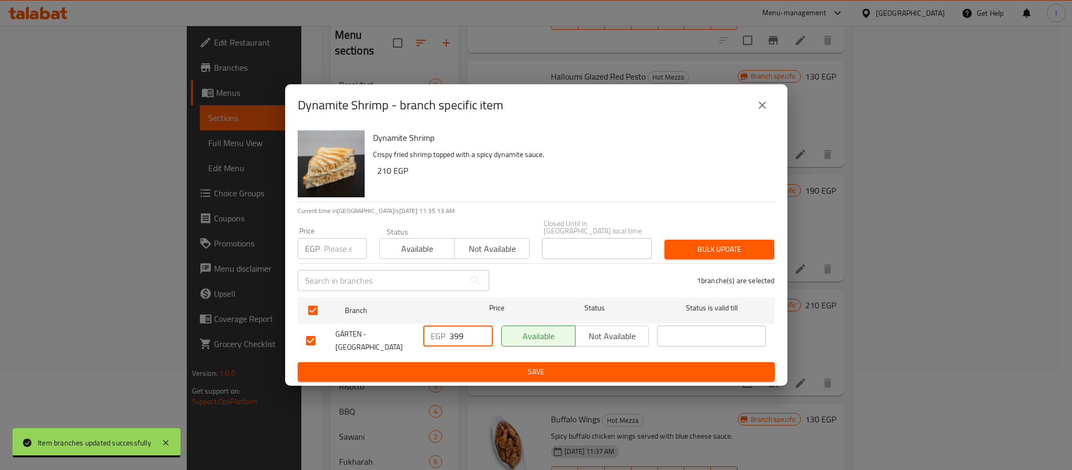
paste input "433.20"
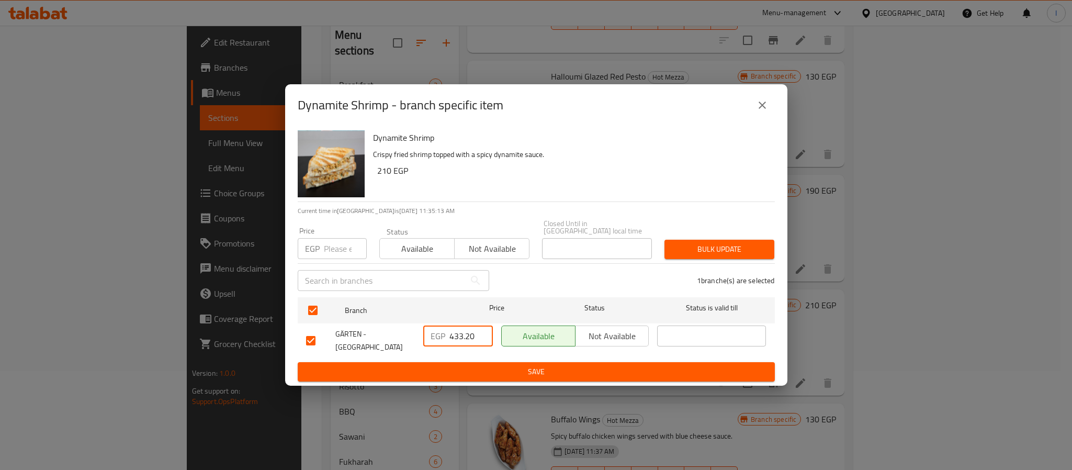
type input "433.20"
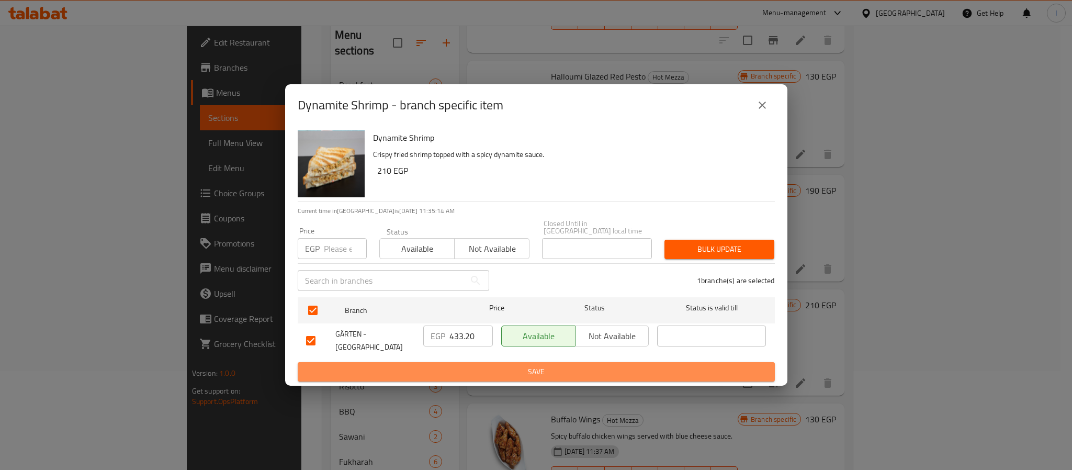
click at [464, 362] on button "Save" at bounding box center [536, 371] width 477 height 19
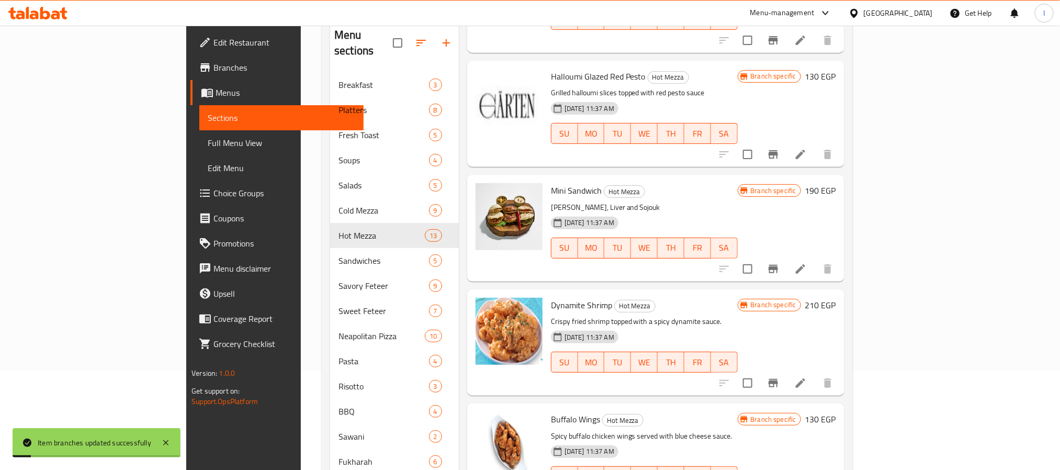
scroll to position [766, 0]
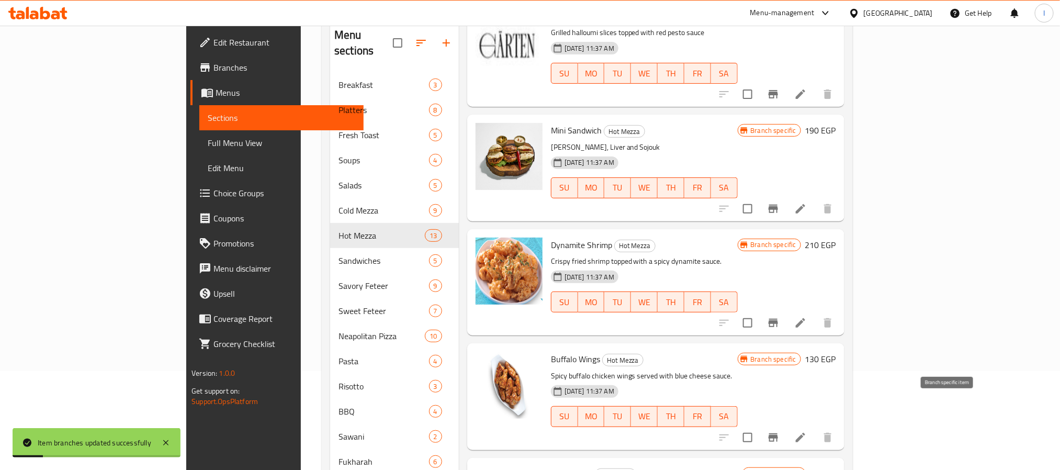
click at [778, 433] on icon "Branch-specific-item" at bounding box center [773, 437] width 9 height 8
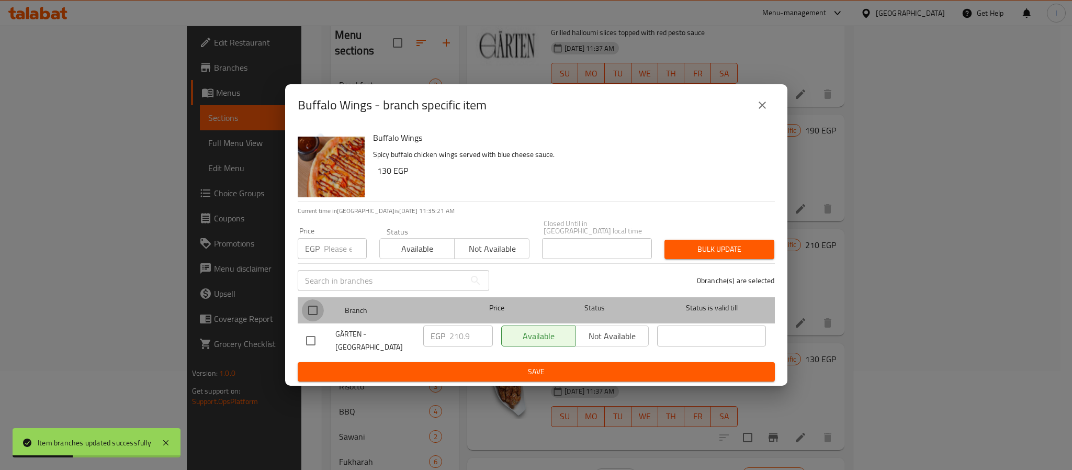
click at [311, 305] on input "checkbox" at bounding box center [313, 310] width 22 height 22
checkbox input "true"
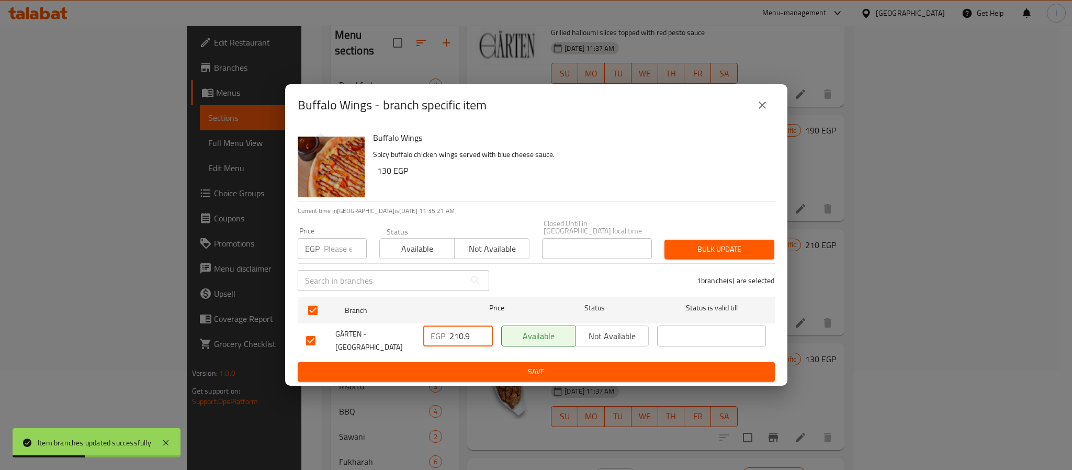
click at [472, 336] on input "210.9" at bounding box center [470, 335] width 43 height 21
paste input "45.10"
type input "245.10"
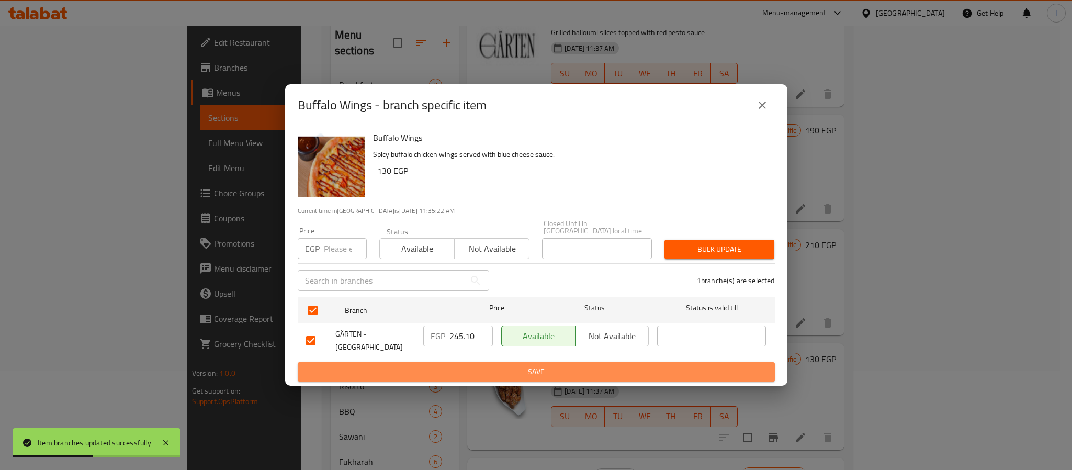
click at [475, 365] on span "Save" at bounding box center [536, 371] width 460 height 13
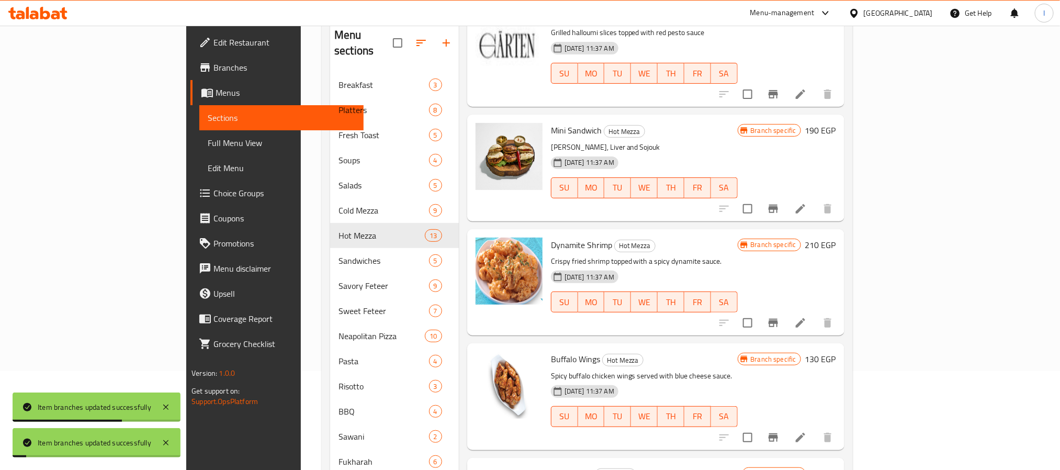
scroll to position [256, 0]
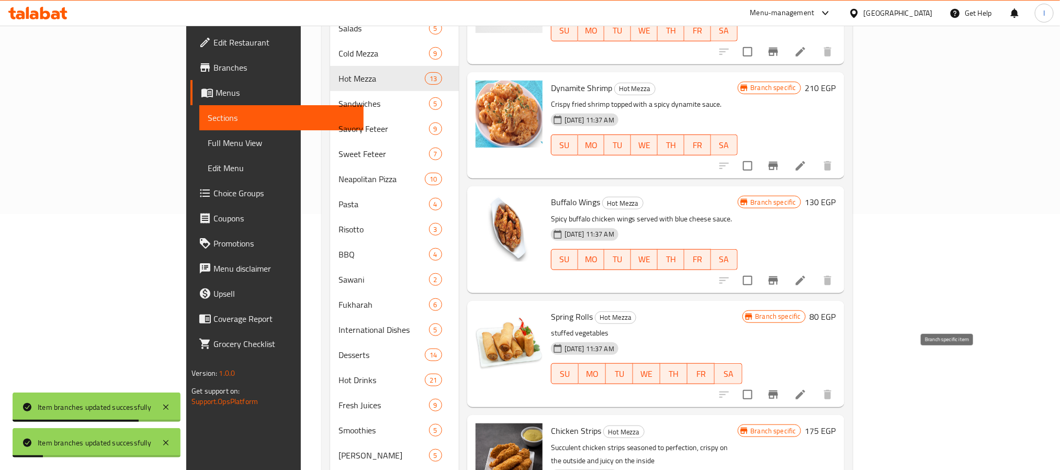
click at [780, 388] on icon "Branch-specific-item" at bounding box center [773, 394] width 13 height 13
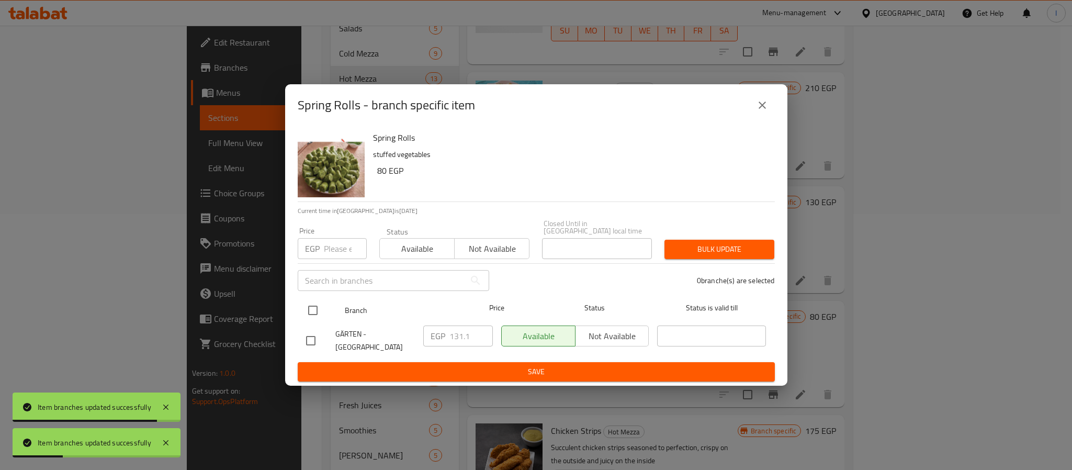
click at [310, 302] on input "checkbox" at bounding box center [313, 310] width 22 height 22
checkbox input "true"
click at [468, 332] on input "131.1" at bounding box center [470, 335] width 43 height 21
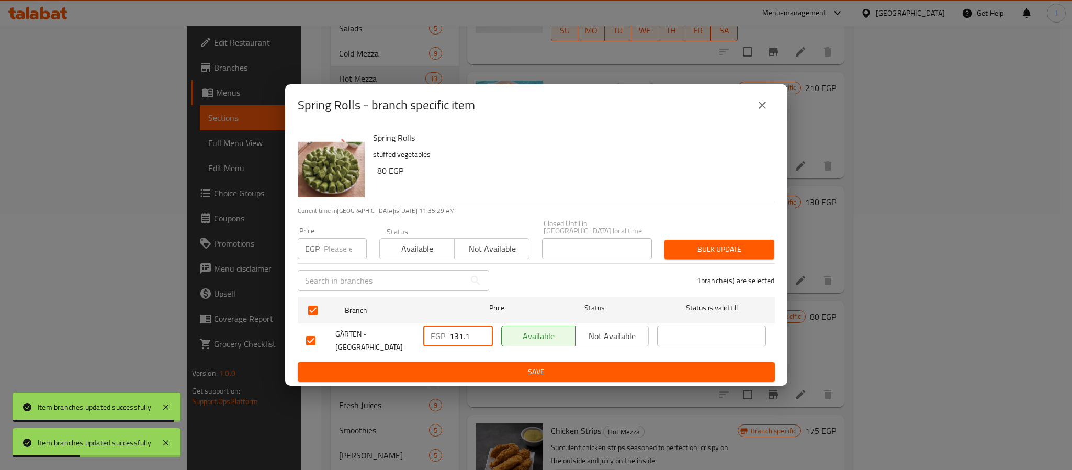
paste input "65.30"
type input "165.30"
click at [487, 365] on span "Save" at bounding box center [536, 371] width 460 height 13
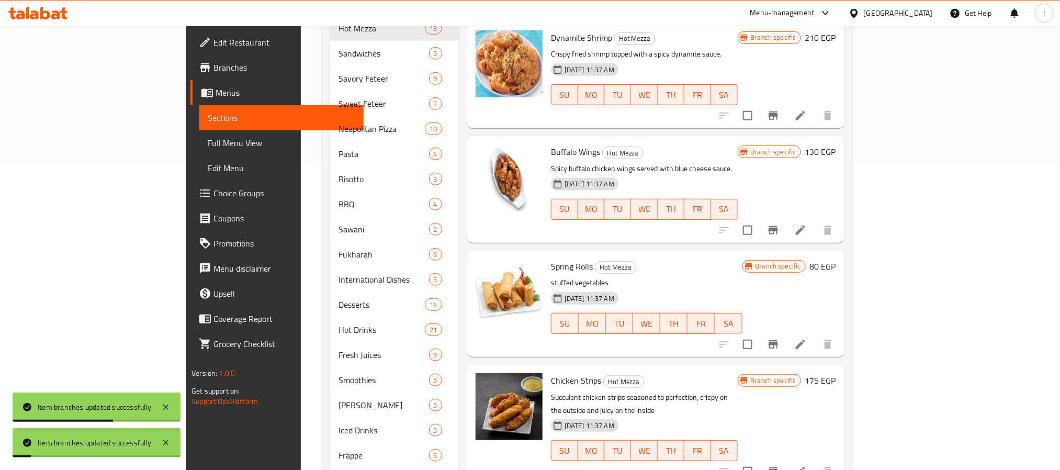
scroll to position [334, 0]
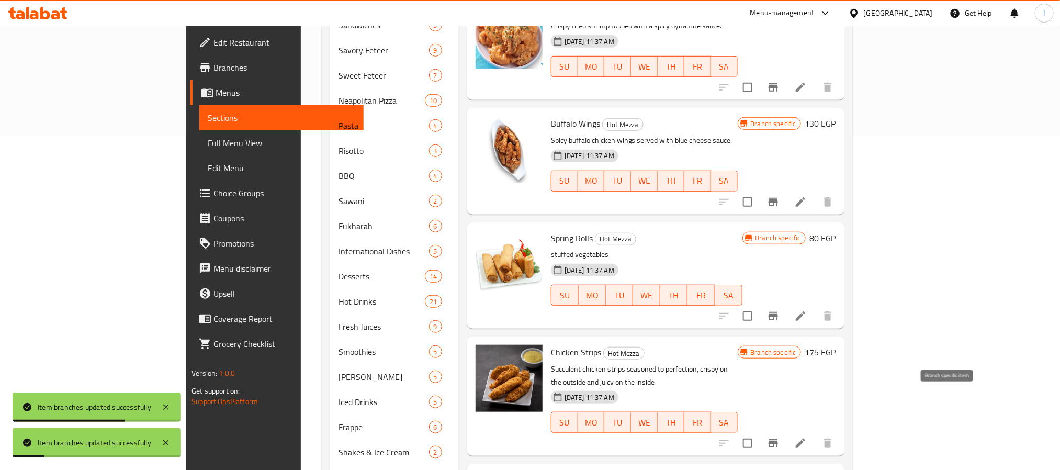
click at [780, 437] on icon "Branch-specific-item" at bounding box center [773, 443] width 13 height 13
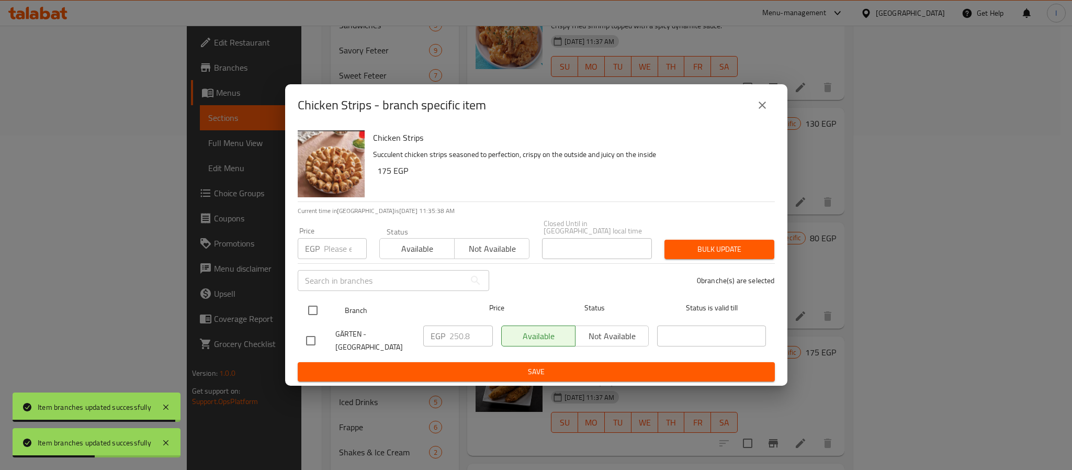
click at [304, 315] on input "checkbox" at bounding box center [313, 310] width 22 height 22
checkbox input "true"
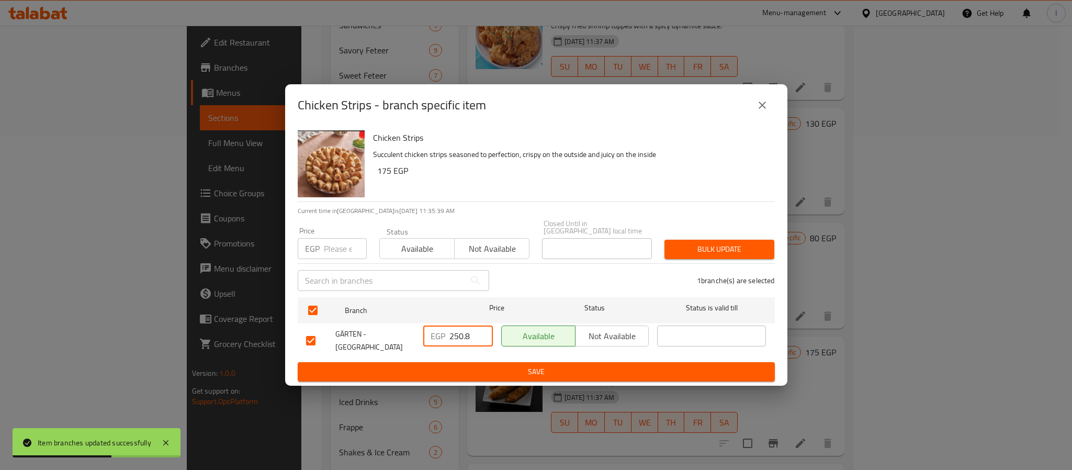
drag, startPoint x: 467, startPoint y: 333, endPoint x: 490, endPoint y: 379, distance: 51.7
click at [466, 333] on input "250.8" at bounding box center [470, 335] width 43 height 21
paste input "85.00"
type input "285.00"
click at [490, 372] on span "Save" at bounding box center [536, 371] width 460 height 13
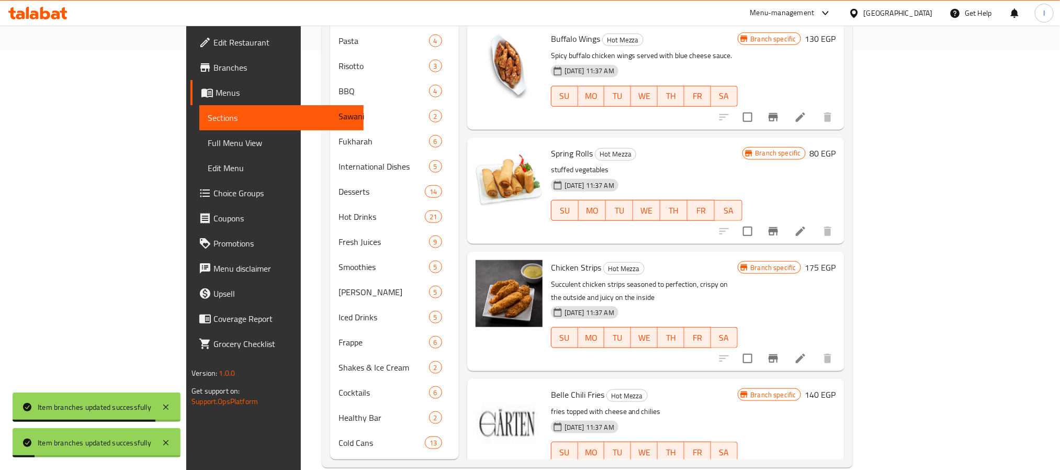
scroll to position [421, 0]
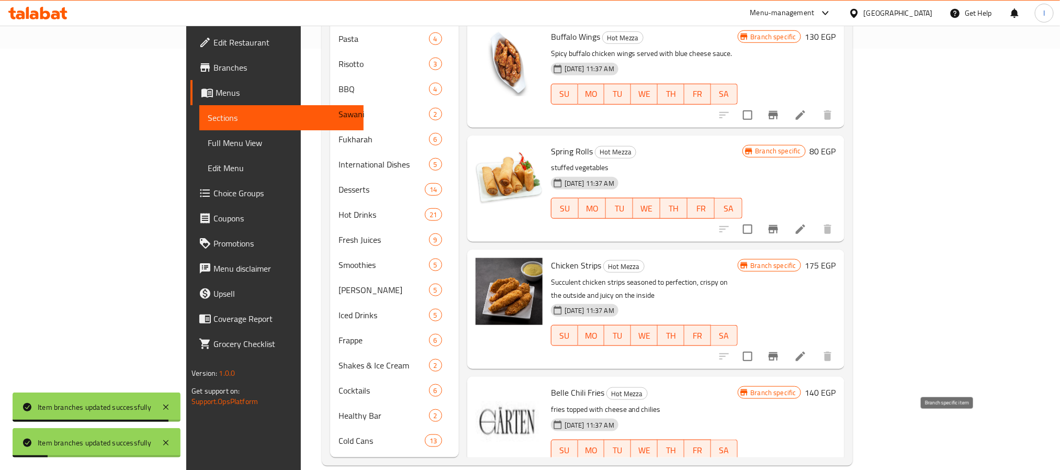
click at [780, 465] on icon "Branch-specific-item" at bounding box center [773, 471] width 13 height 13
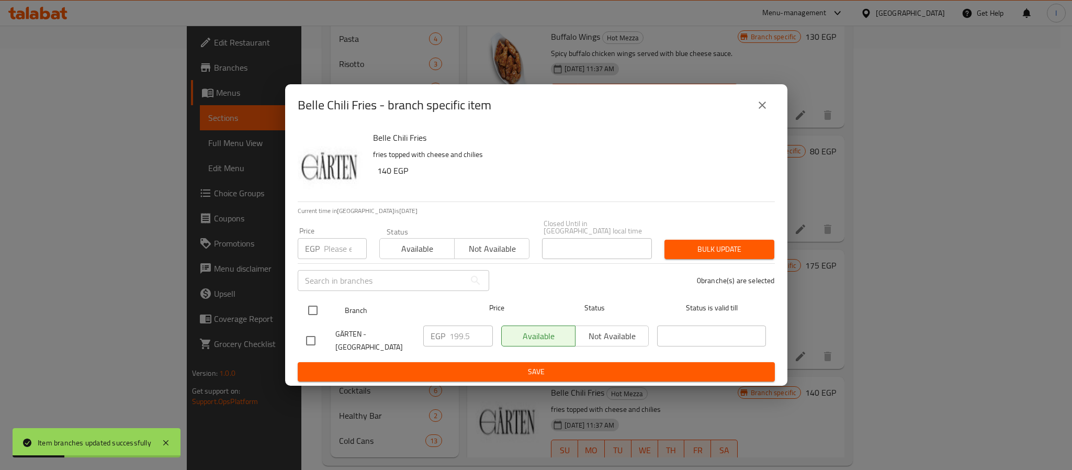
click at [313, 305] on input "checkbox" at bounding box center [313, 310] width 22 height 22
checkbox input "true"
drag, startPoint x: 455, startPoint y: 329, endPoint x: 479, endPoint y: 374, distance: 51.0
click at [456, 329] on input "199.5" at bounding box center [470, 335] width 43 height 21
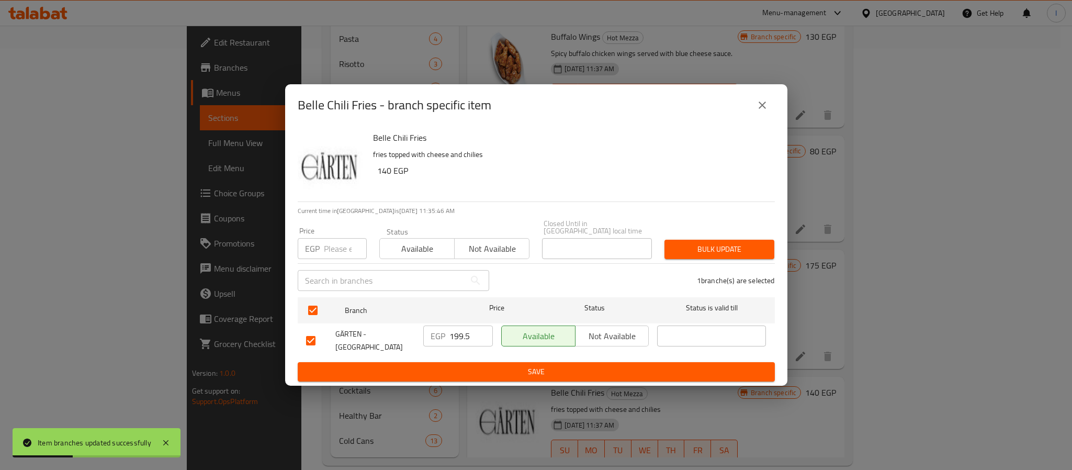
paste input "233.70"
type input "233.70"
click at [482, 367] on span "Save" at bounding box center [536, 371] width 460 height 13
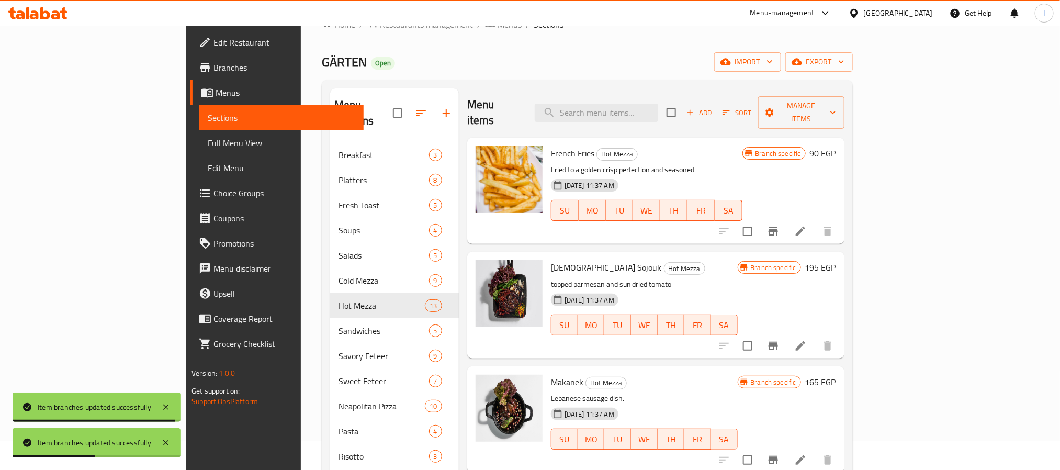
scroll to position [0, 0]
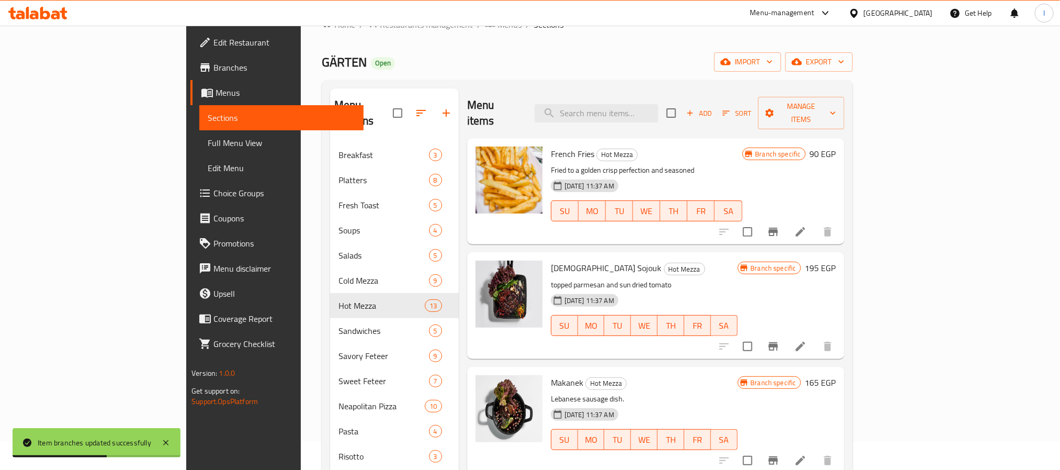
click at [778, 228] on icon "Branch-specific-item" at bounding box center [773, 232] width 9 height 8
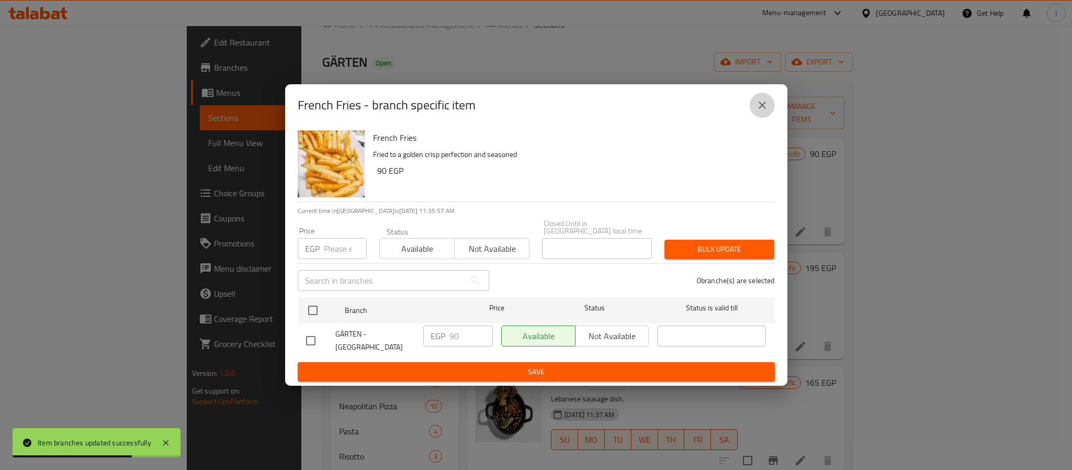
click at [763, 111] on icon "close" at bounding box center [762, 105] width 13 height 13
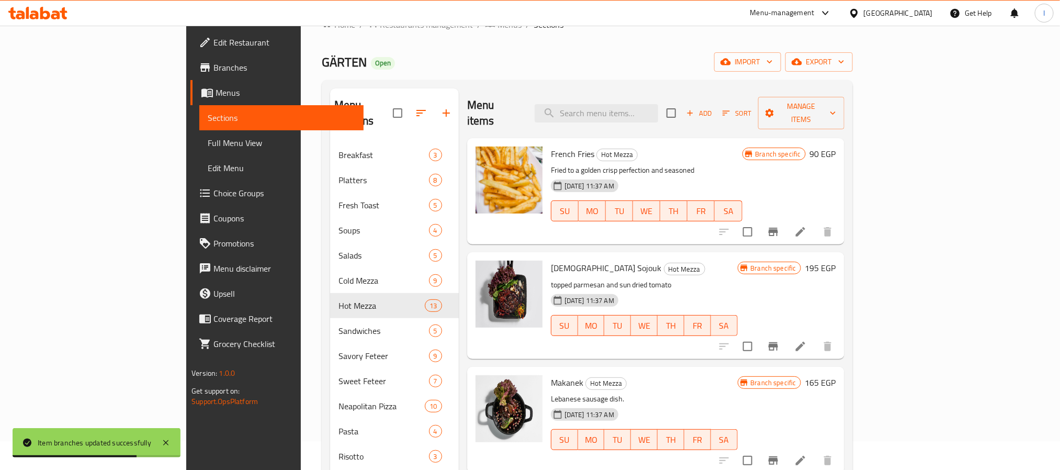
click at [752, 44] on div "Home / Restaurants management / Menus / Sections GÄRTEN Open import export Menu…" at bounding box center [587, 438] width 531 height 840
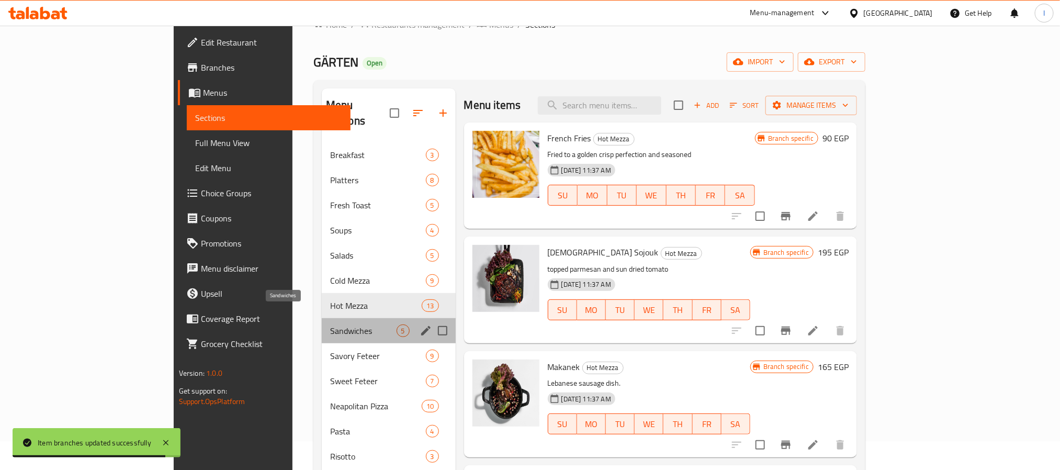
click at [330, 324] on span "Sandwiches" at bounding box center [363, 330] width 66 height 13
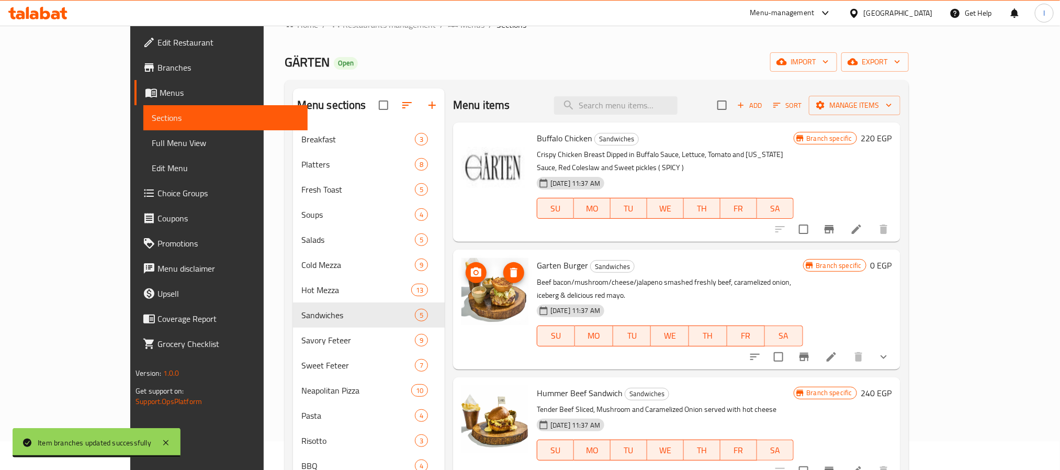
click at [515, 87] on div "Menu sections Breakfast 3 Platters 8 Fresh Toast 5 Soups 4 Salads 5 Cold Mezza …" at bounding box center [597, 461] width 624 height 762
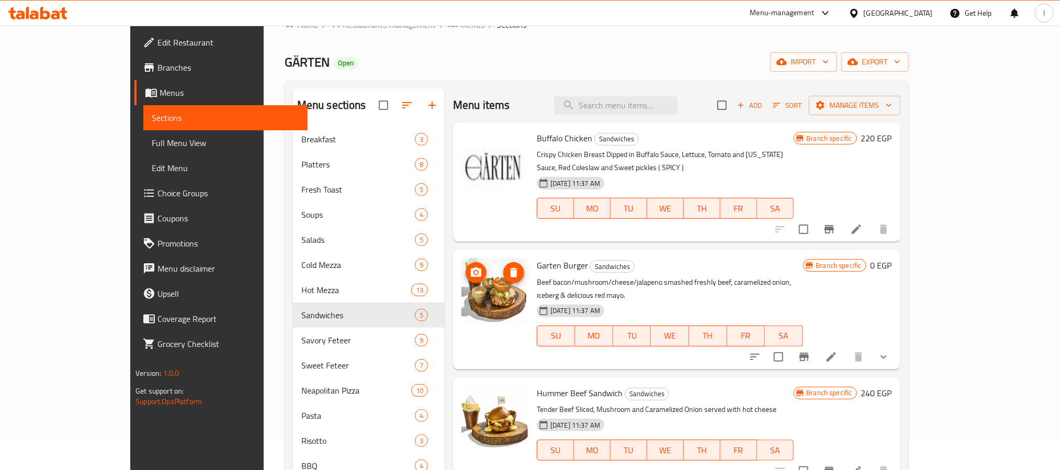
click at [468, 63] on div "GÄRTEN Open import export" at bounding box center [597, 61] width 624 height 19
click at [890, 351] on icon "show more" at bounding box center [883, 357] width 13 height 13
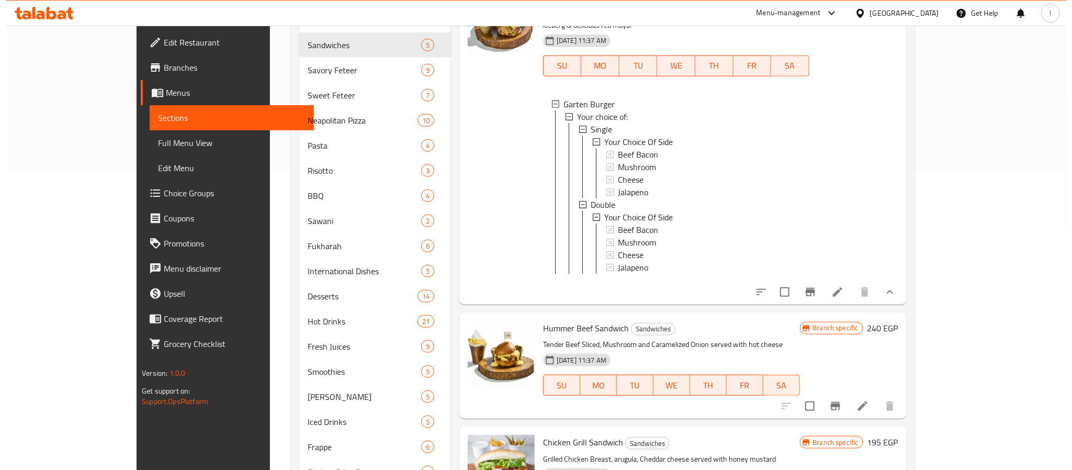
scroll to position [264, 0]
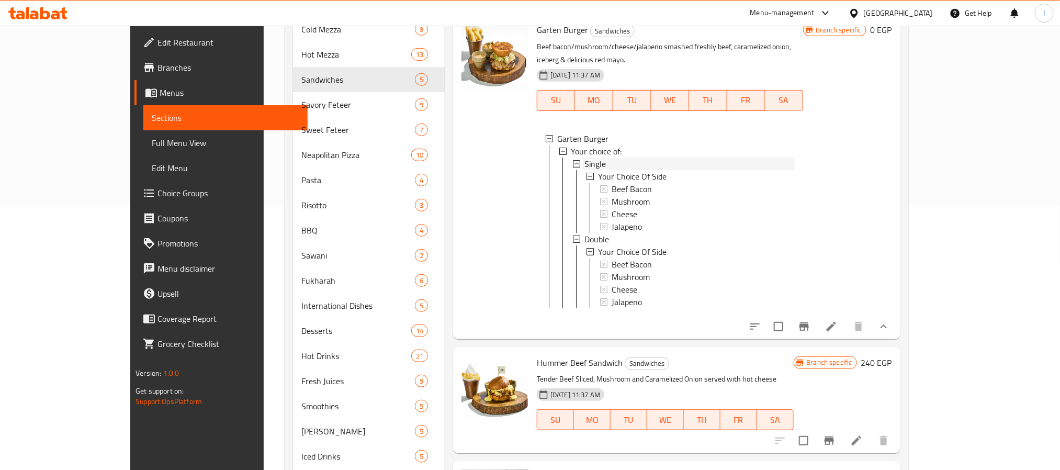
click at [584, 157] on span "Single" at bounding box center [594, 163] width 21 height 13
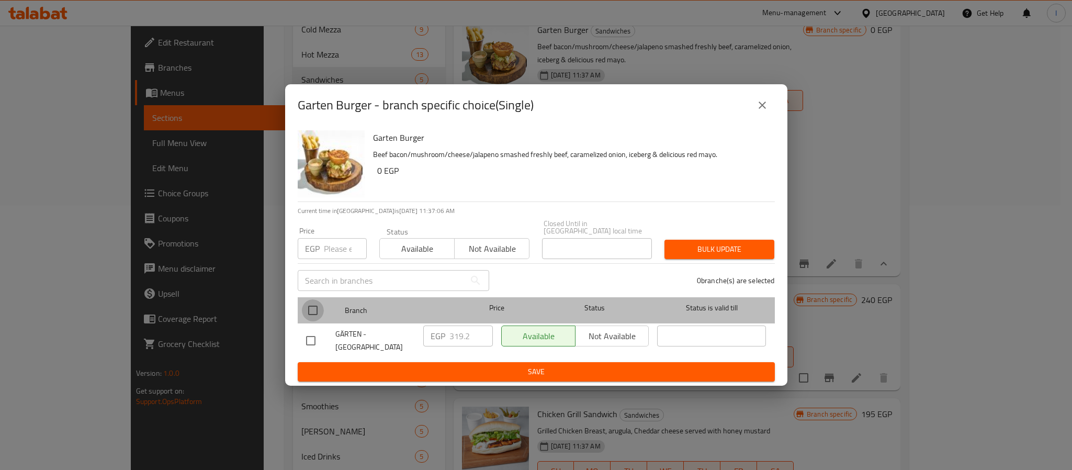
click at [314, 308] on input "checkbox" at bounding box center [313, 310] width 22 height 22
checkbox input "true"
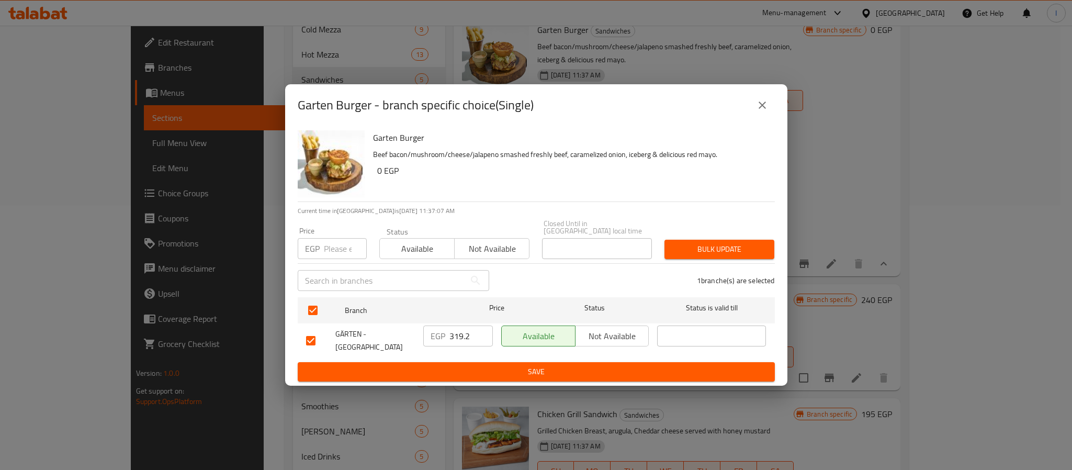
click at [454, 334] on input "319.2" at bounding box center [470, 335] width 43 height 21
paste input "53.40"
type input "353.40"
click at [487, 365] on span "Save" at bounding box center [536, 371] width 460 height 13
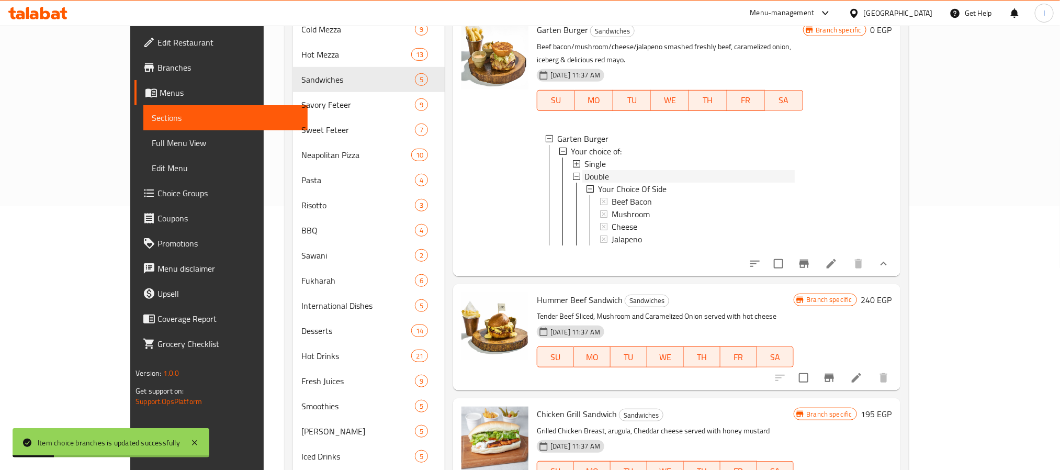
click at [584, 170] on span "Double" at bounding box center [596, 176] width 25 height 13
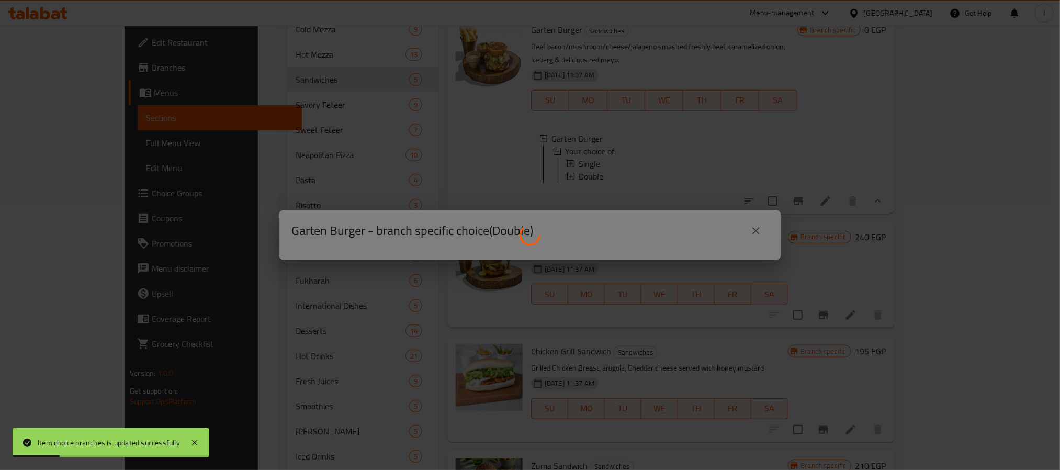
scroll to position [0, 0]
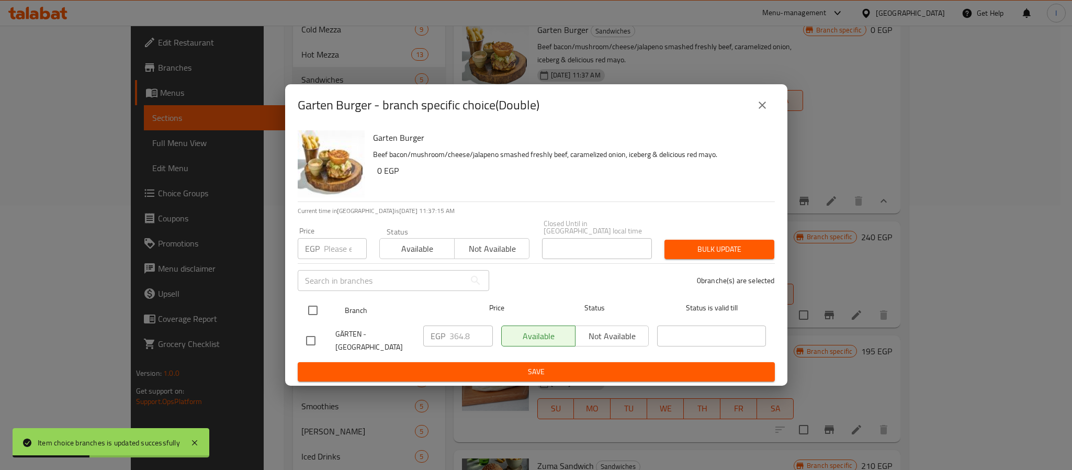
click at [313, 305] on input "checkbox" at bounding box center [313, 310] width 22 height 22
checkbox input "true"
click at [454, 329] on input "364.8" at bounding box center [470, 335] width 43 height 21
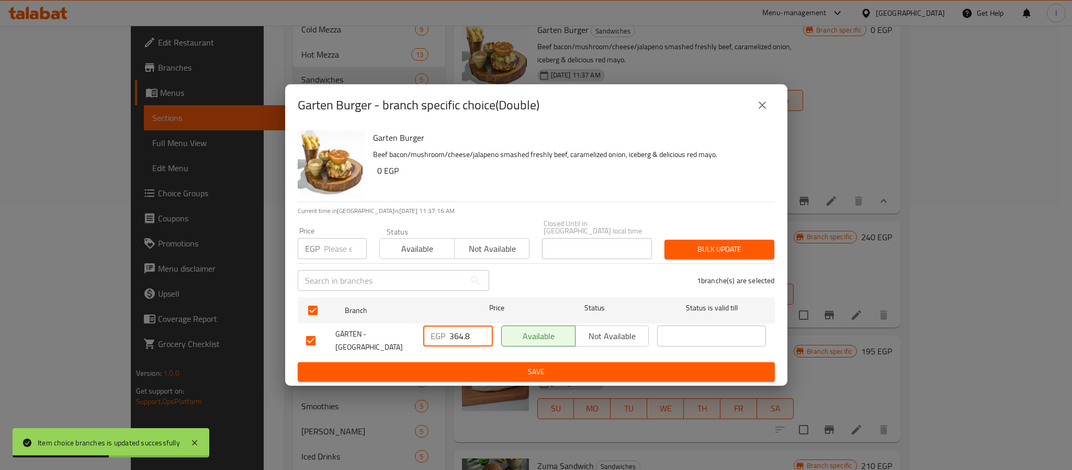
paste input "421.80"
type input "421.80"
click at [489, 365] on span "Save" at bounding box center [536, 371] width 460 height 13
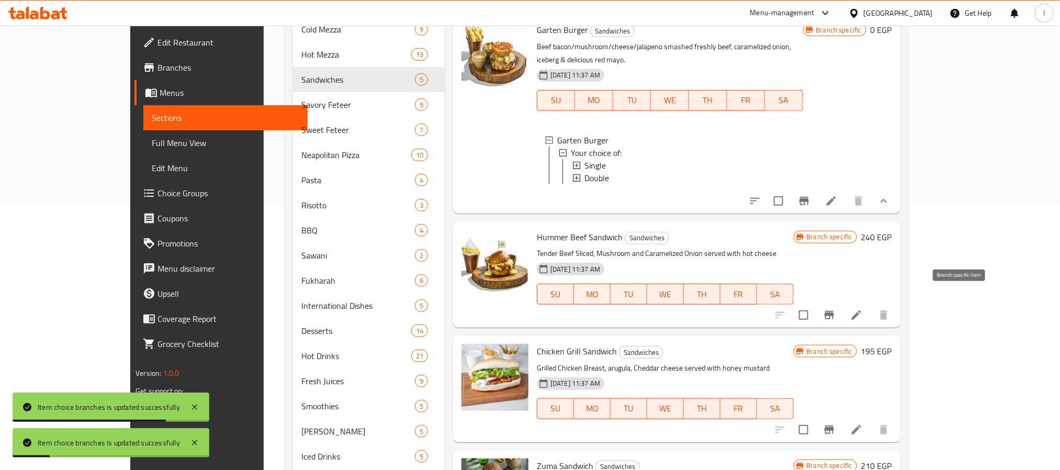
click at [834, 311] on icon "Branch-specific-item" at bounding box center [829, 315] width 9 height 8
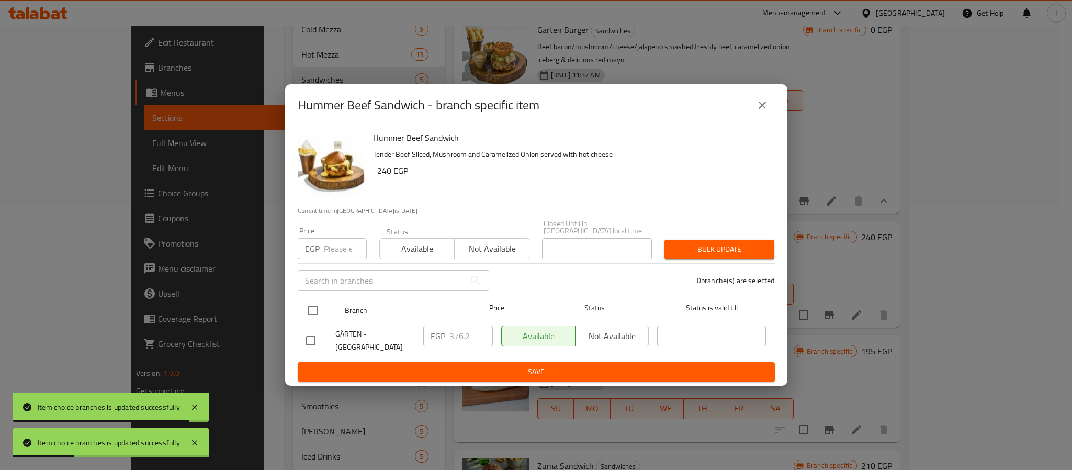
click at [318, 304] on input "checkbox" at bounding box center [313, 310] width 22 height 22
checkbox input "true"
click at [453, 334] on input "376.2" at bounding box center [470, 335] width 43 height 21
paste input "0"
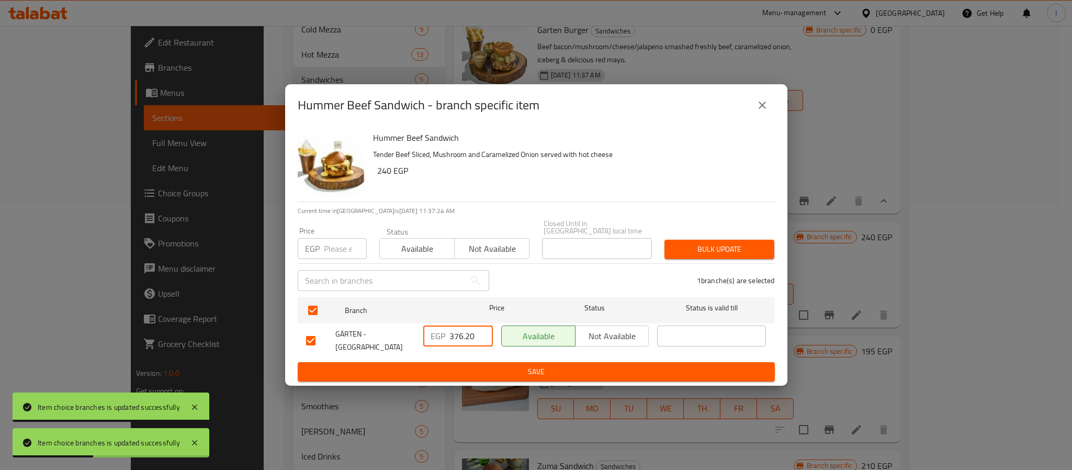
type input "376.20"
click at [470, 365] on span "Save" at bounding box center [536, 371] width 460 height 13
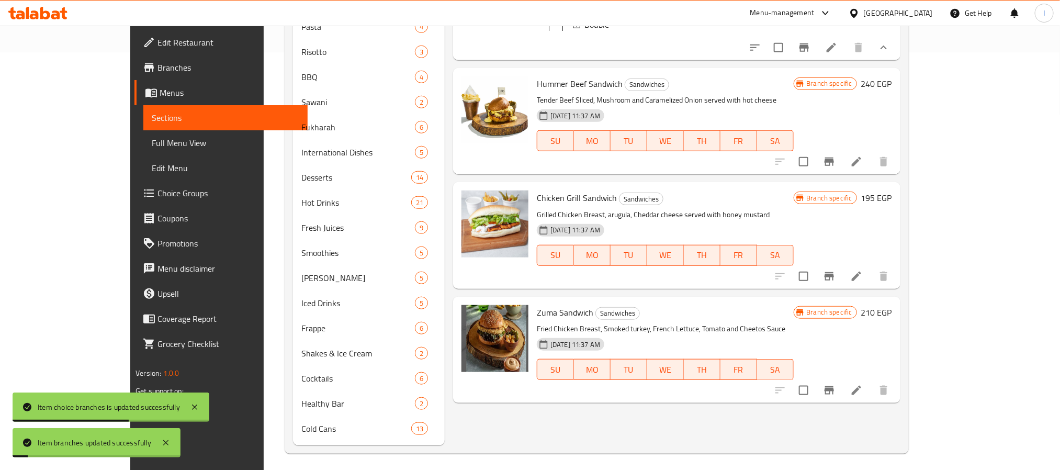
scroll to position [421, 0]
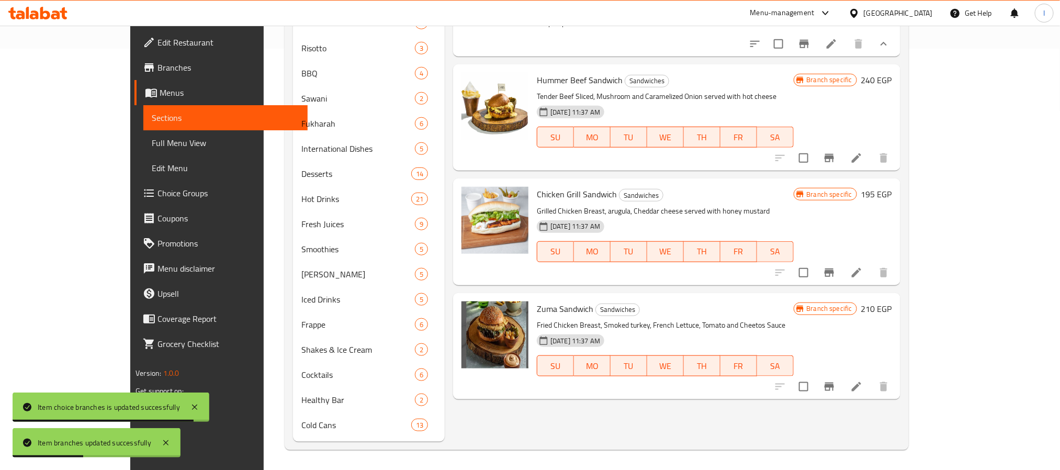
click at [834, 268] on icon "Branch-specific-item" at bounding box center [829, 272] width 9 height 8
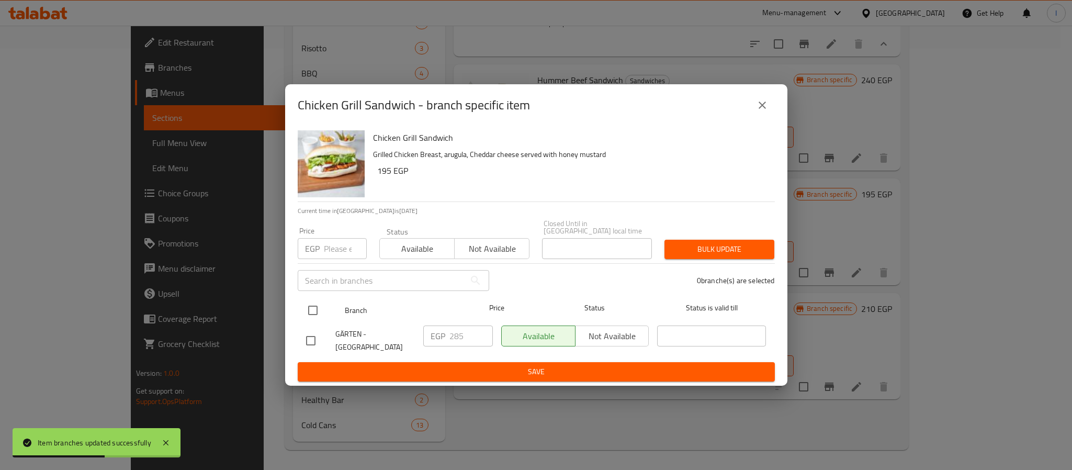
drag, startPoint x: 312, startPoint y: 303, endPoint x: 472, endPoint y: 337, distance: 163.7
click at [313, 303] on input "checkbox" at bounding box center [313, 310] width 22 height 22
checkbox input "true"
click at [465, 336] on input "285" at bounding box center [470, 335] width 43 height 21
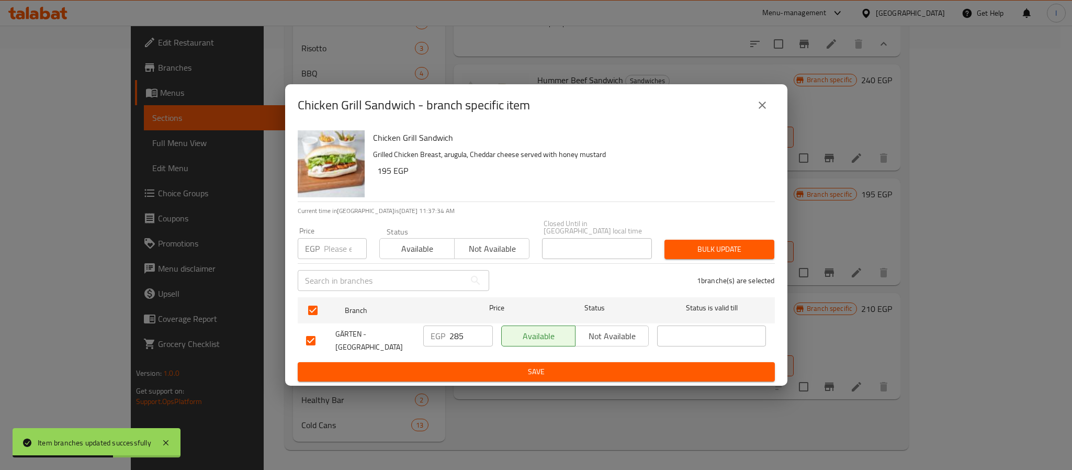
paste input "330.60"
type input "330.60"
click at [468, 365] on span "Save" at bounding box center [536, 371] width 460 height 13
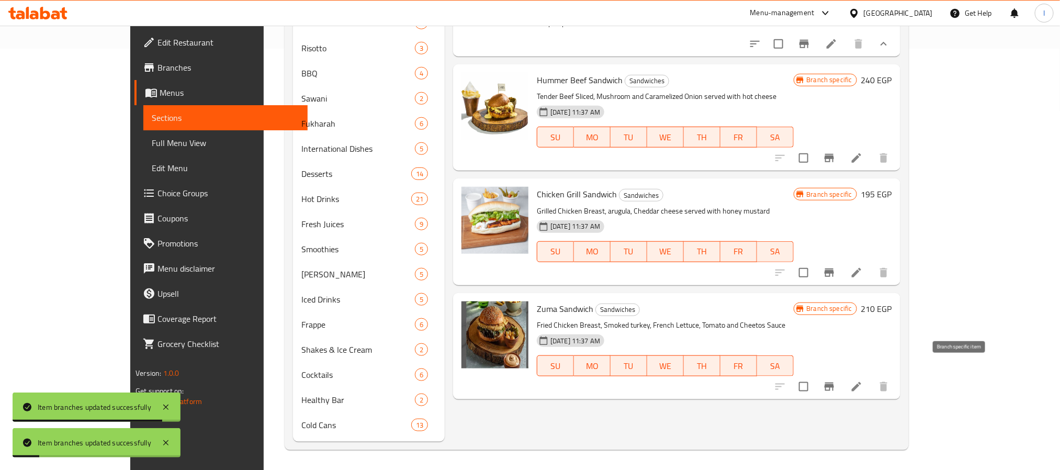
click at [835, 380] on icon "Branch-specific-item" at bounding box center [829, 386] width 13 height 13
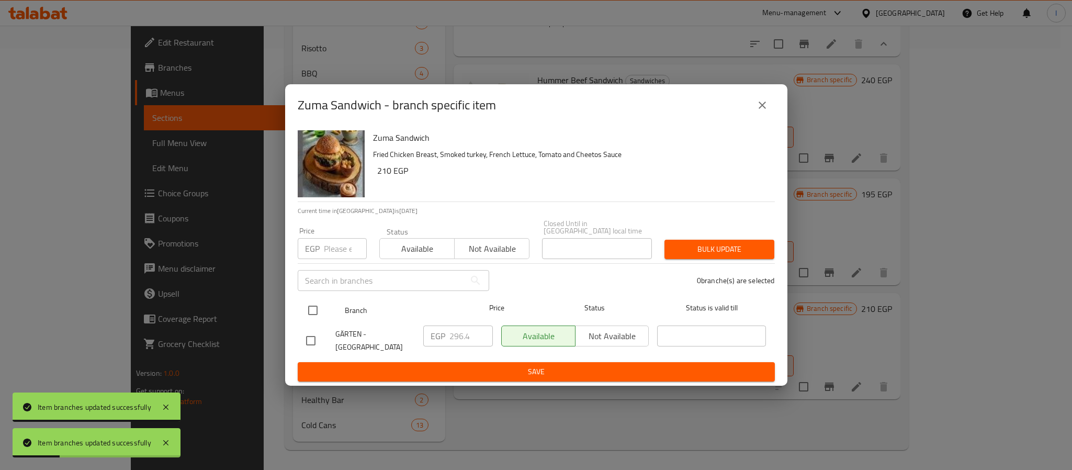
drag, startPoint x: 313, startPoint y: 303, endPoint x: 421, endPoint y: 330, distance: 111.7
click at [314, 303] on input "checkbox" at bounding box center [313, 310] width 22 height 22
checkbox input "true"
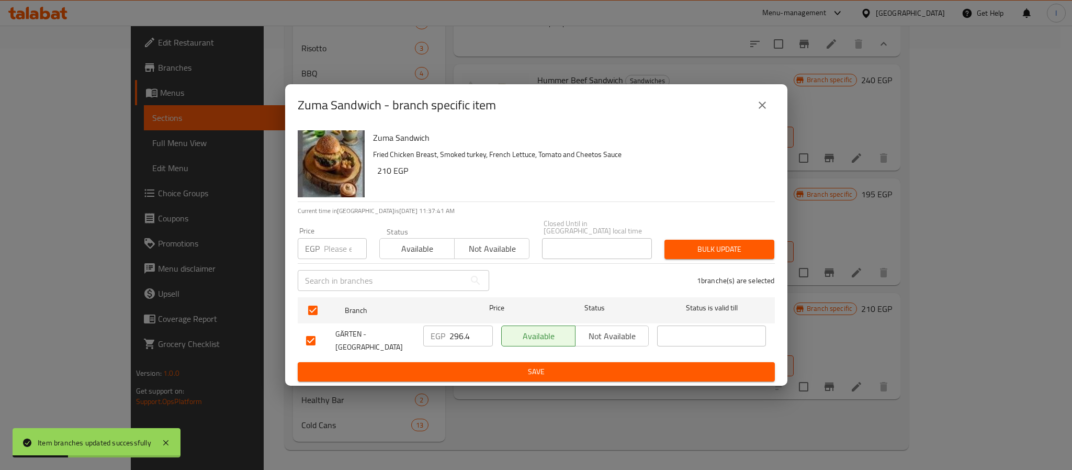
click at [466, 325] on input "296.4" at bounding box center [470, 335] width 43 height 21
paste input "330.60"
type input "330.60"
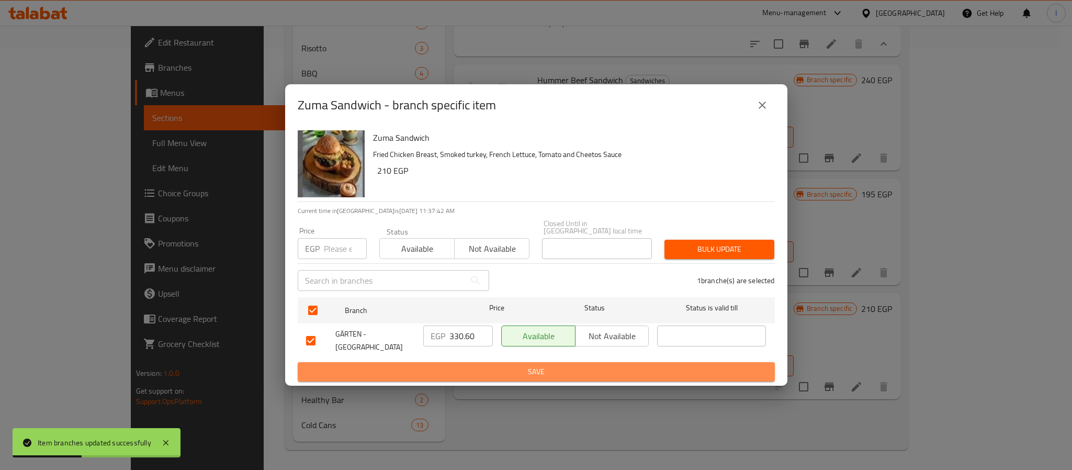
click at [471, 362] on button "Save" at bounding box center [536, 371] width 477 height 19
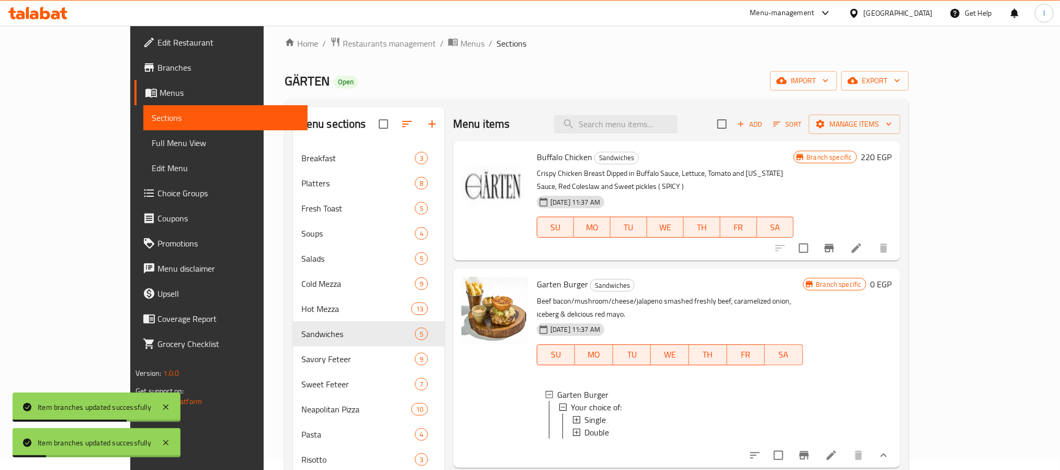
scroll to position [0, 0]
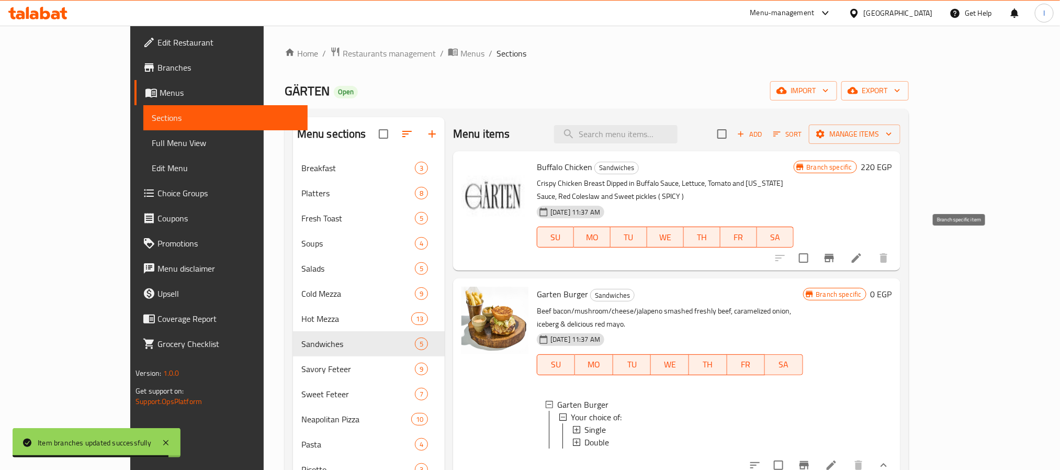
click at [834, 254] on icon "Branch-specific-item" at bounding box center [829, 258] width 9 height 8
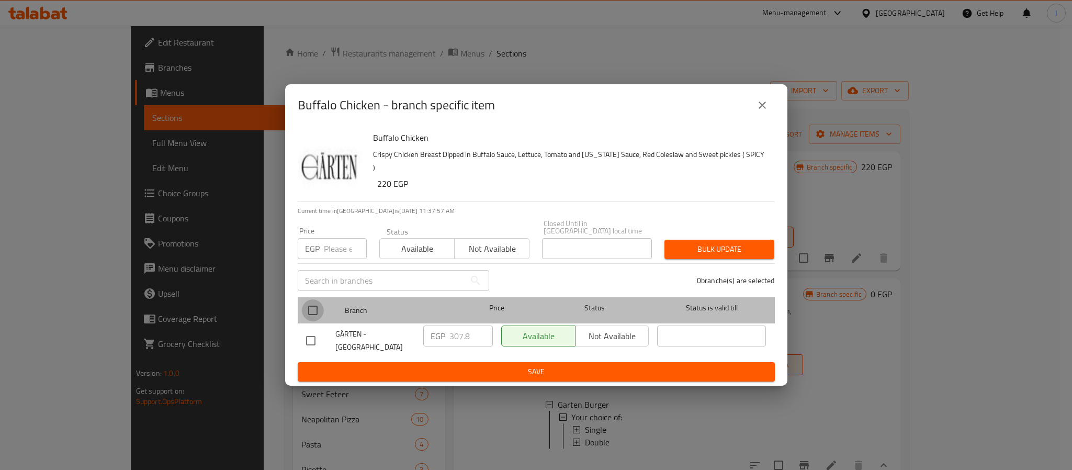
click at [313, 303] on input "checkbox" at bounding box center [313, 310] width 22 height 22
checkbox input "true"
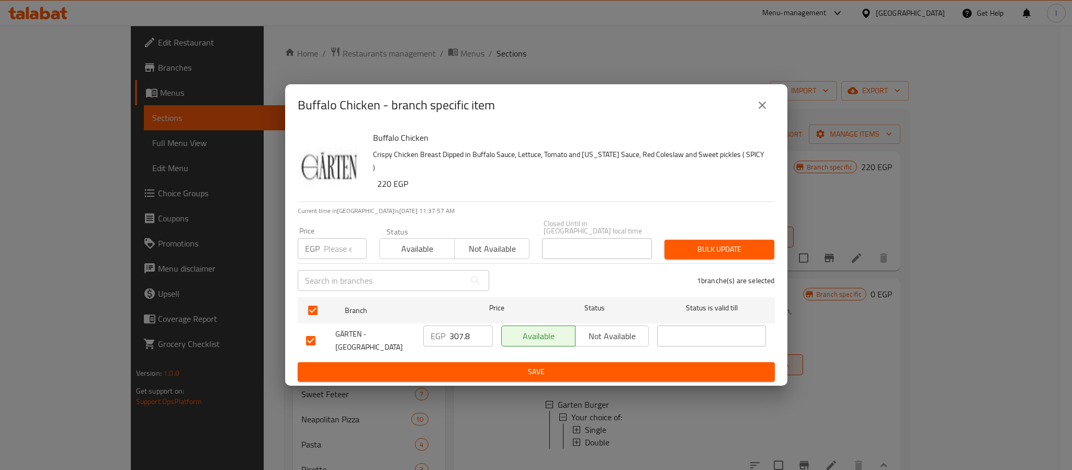
click at [457, 337] on input "307.8" at bounding box center [470, 335] width 43 height 21
paste input "42.00"
type input "342.00"
click at [471, 365] on span "Save" at bounding box center [536, 371] width 460 height 13
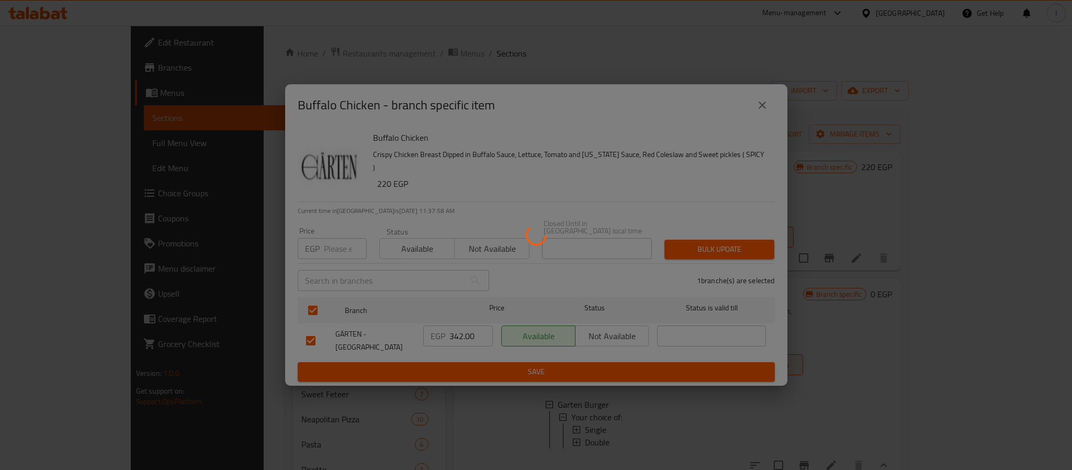
click at [620, 57] on div at bounding box center [536, 235] width 1072 height 470
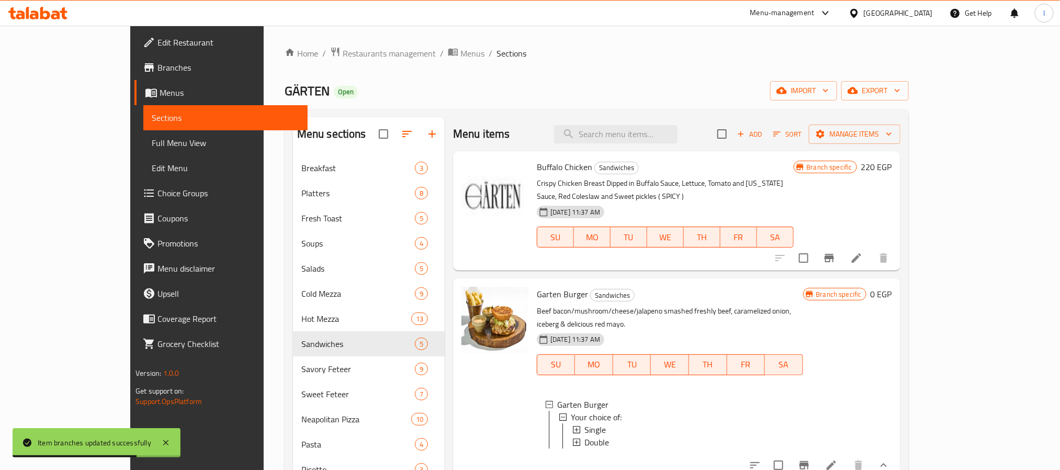
click at [501, 107] on div "Home / Restaurants management / Menus / Sections GÄRTEN Open import export Menu…" at bounding box center [597, 459] width 624 height 825
click at [835, 252] on icon "Branch-specific-item" at bounding box center [829, 258] width 13 height 13
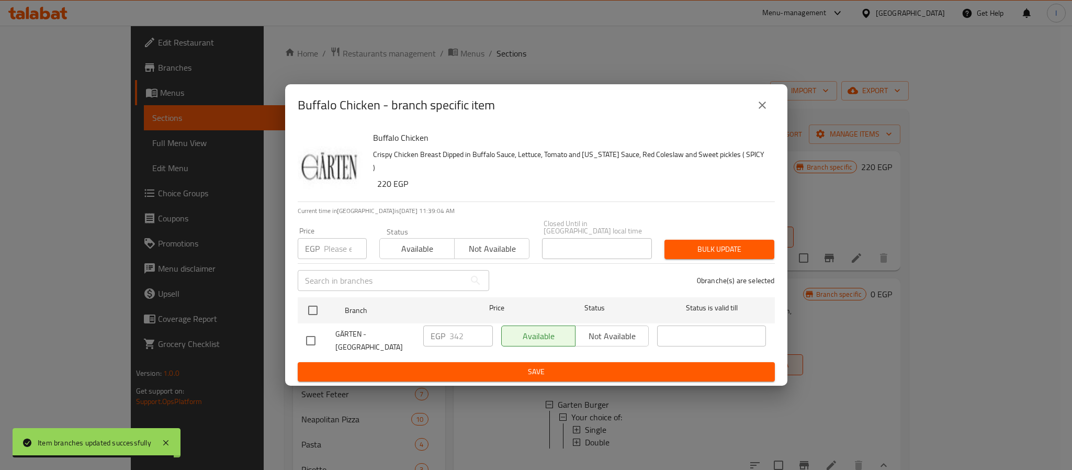
click at [762, 108] on icon "close" at bounding box center [762, 105] width 13 height 13
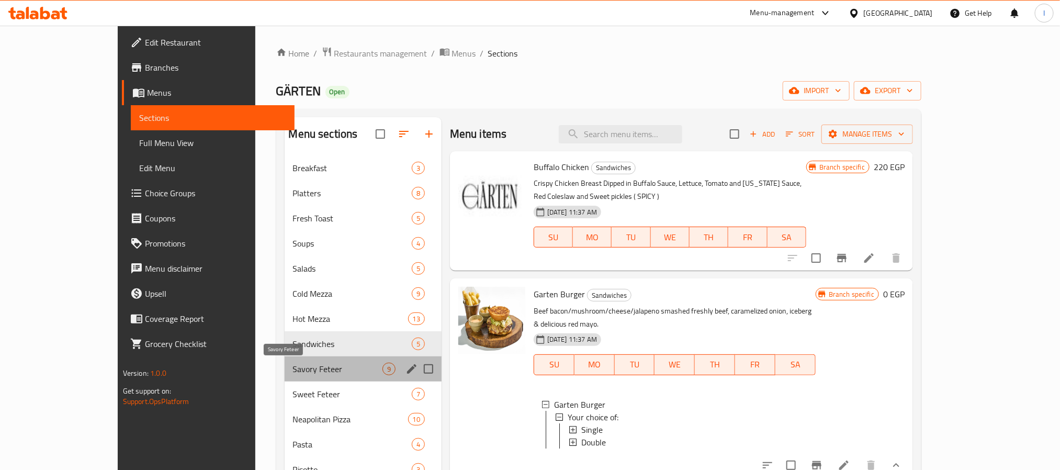
click at [293, 369] on span "Savory Feteer" at bounding box center [337, 369] width 89 height 13
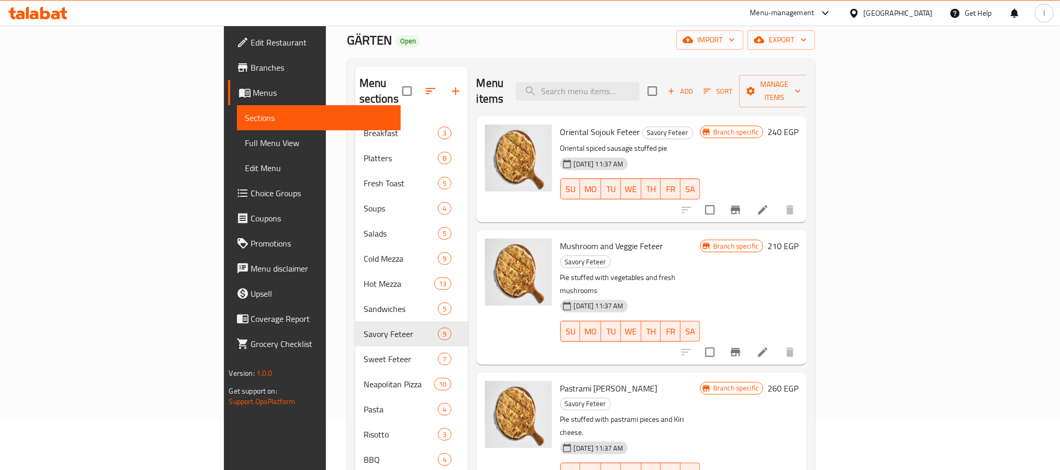
scroll to position [78, 0]
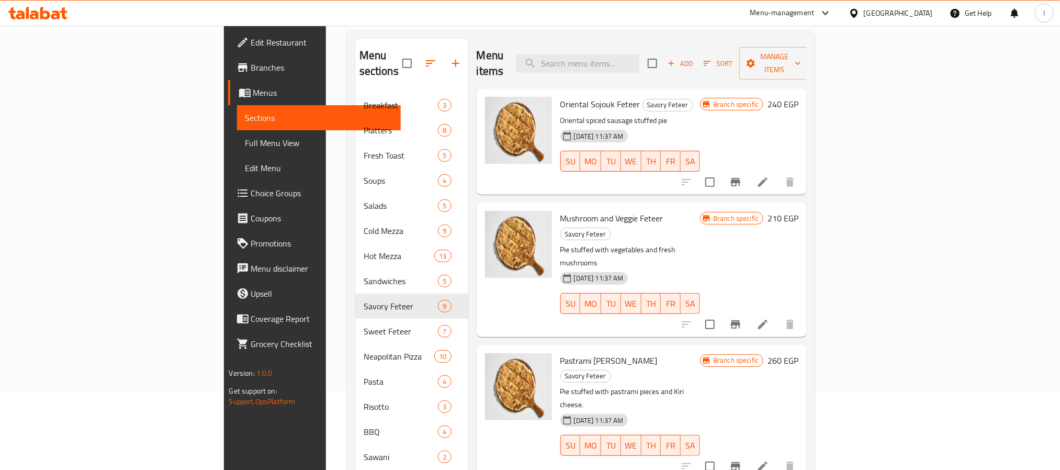
click at [779, 44] on div "Menu items Add Sort Manage items" at bounding box center [642, 64] width 331 height 50
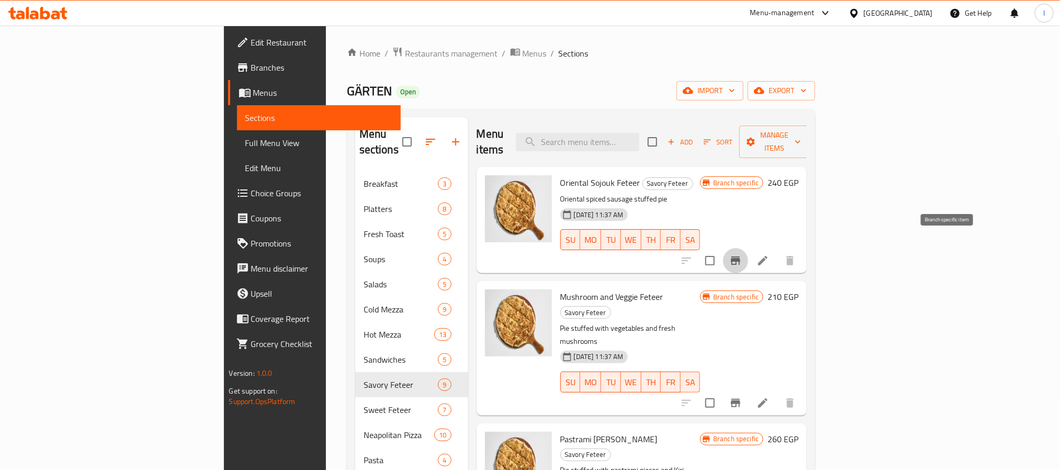
click at [748, 250] on button "Branch-specific-item" at bounding box center [735, 260] width 25 height 25
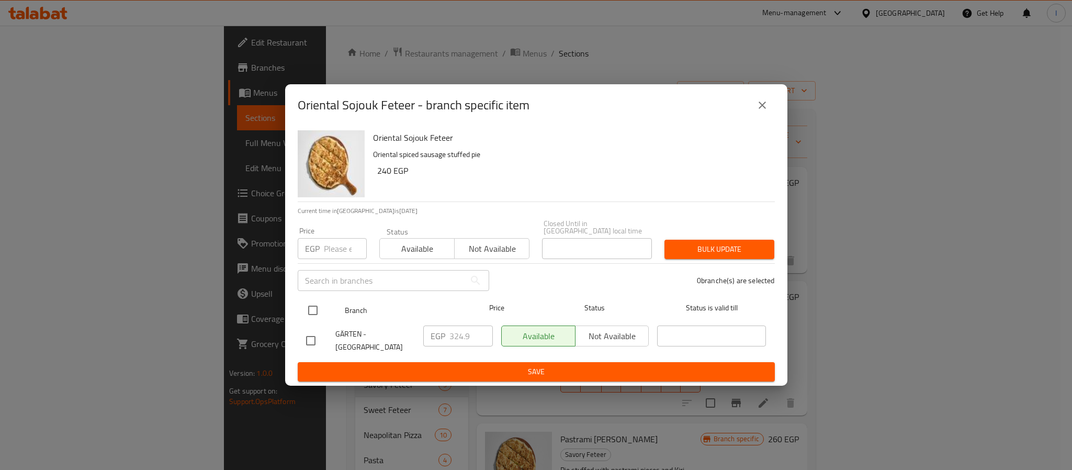
click at [316, 304] on input "checkbox" at bounding box center [313, 310] width 22 height 22
checkbox input "true"
click at [472, 334] on input "324.9" at bounding box center [470, 335] width 43 height 21
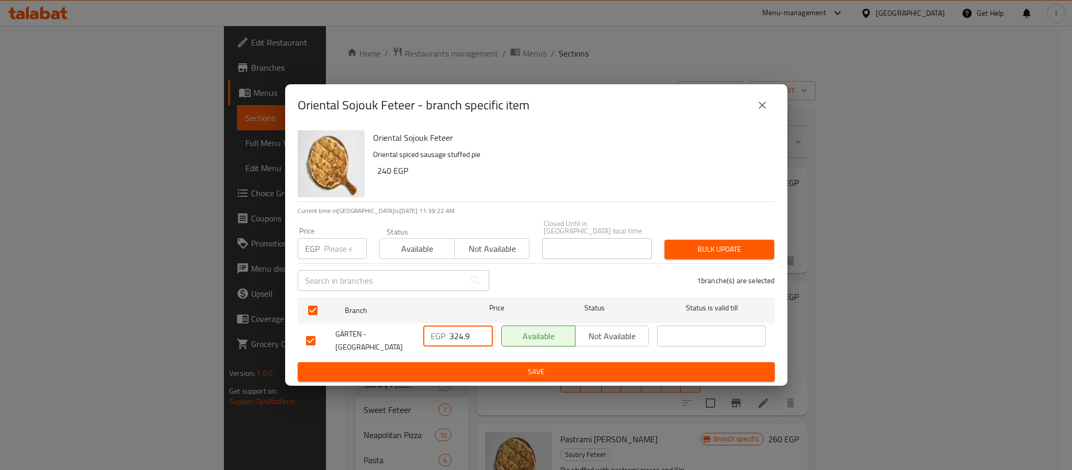
paste input "76.20"
type input "376.20"
click at [471, 365] on span "Save" at bounding box center [536, 371] width 460 height 13
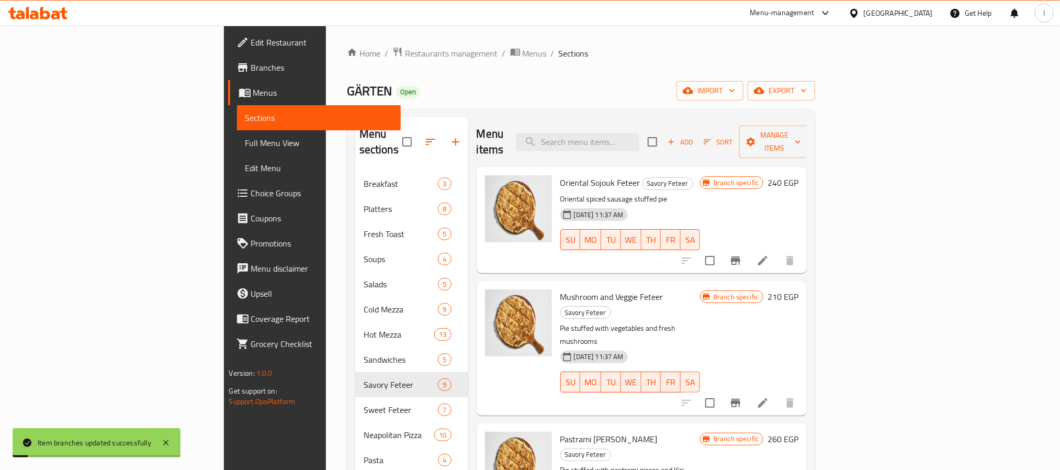
scroll to position [78, 0]
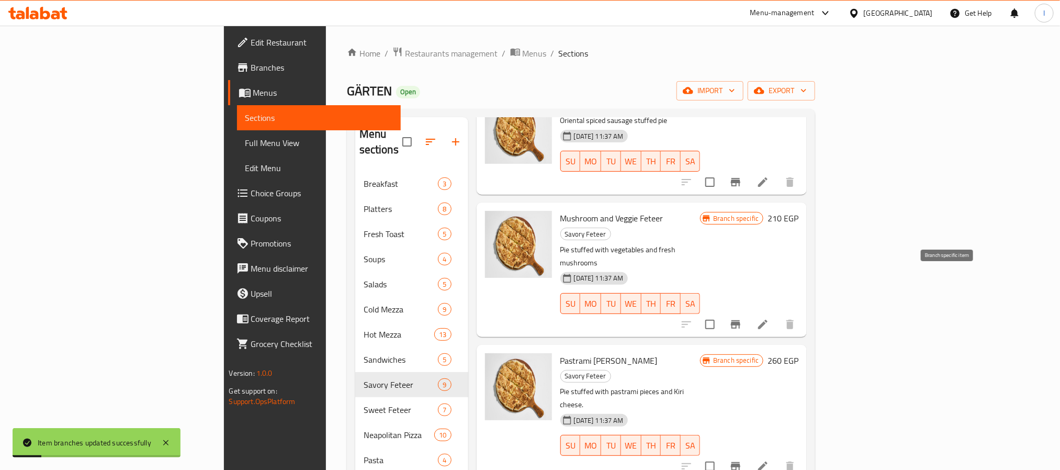
click at [740, 320] on icon "Branch-specific-item" at bounding box center [735, 324] width 9 height 8
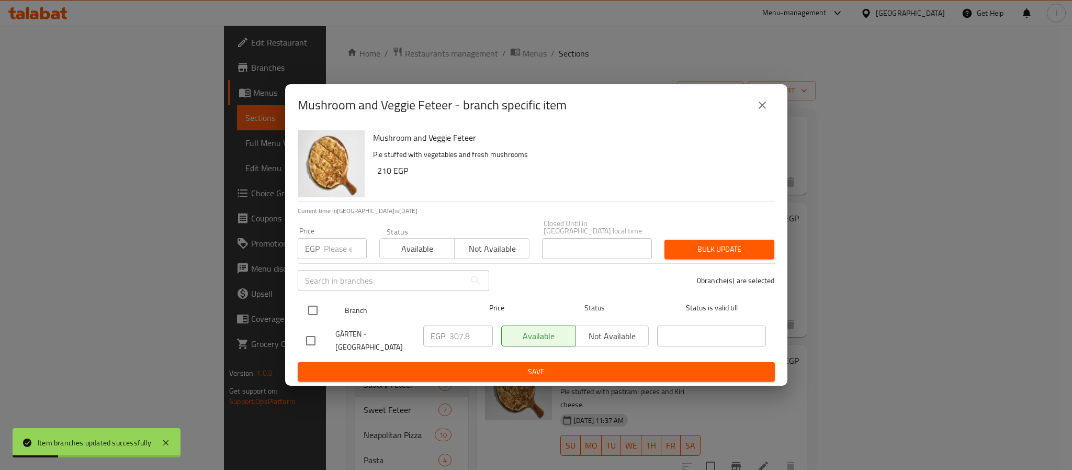
click at [317, 307] on input "checkbox" at bounding box center [313, 310] width 22 height 22
checkbox input "true"
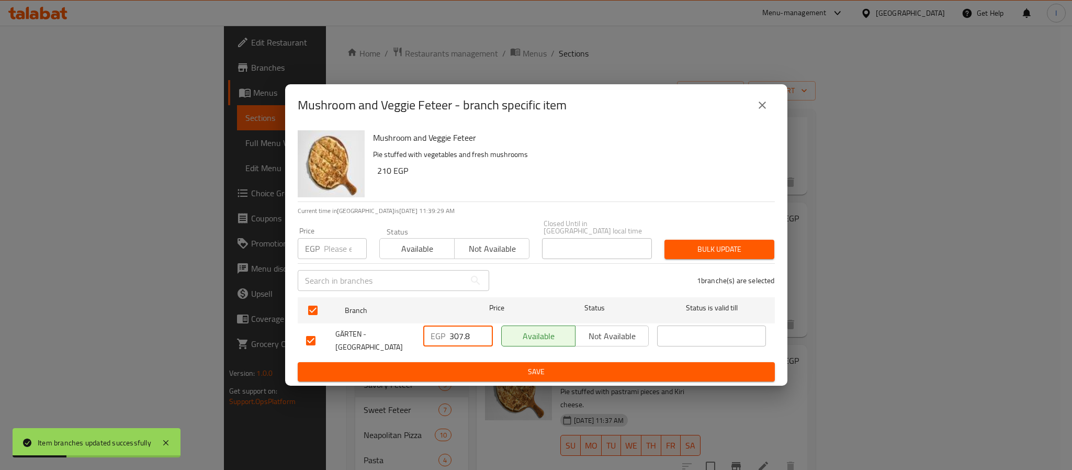
click at [455, 331] on input "307.8" at bounding box center [470, 335] width 43 height 21
paste input "59.10"
type input "359.10"
click at [467, 365] on span "Save" at bounding box center [536, 371] width 460 height 13
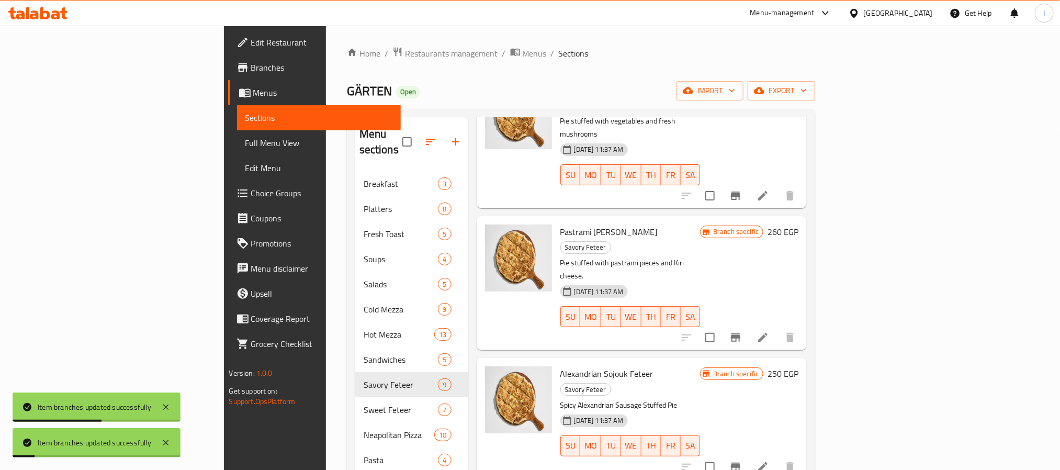
scroll to position [235, 0]
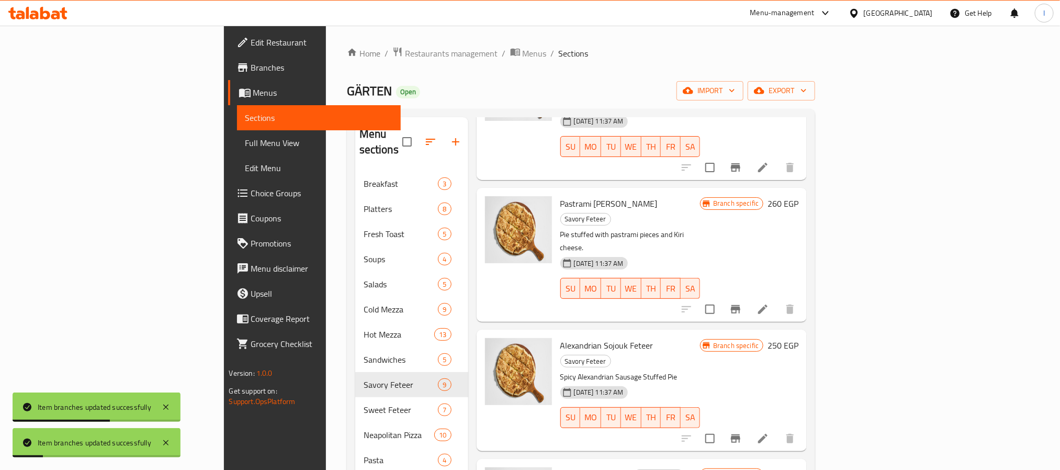
click at [740, 305] on icon "Branch-specific-item" at bounding box center [735, 309] width 9 height 8
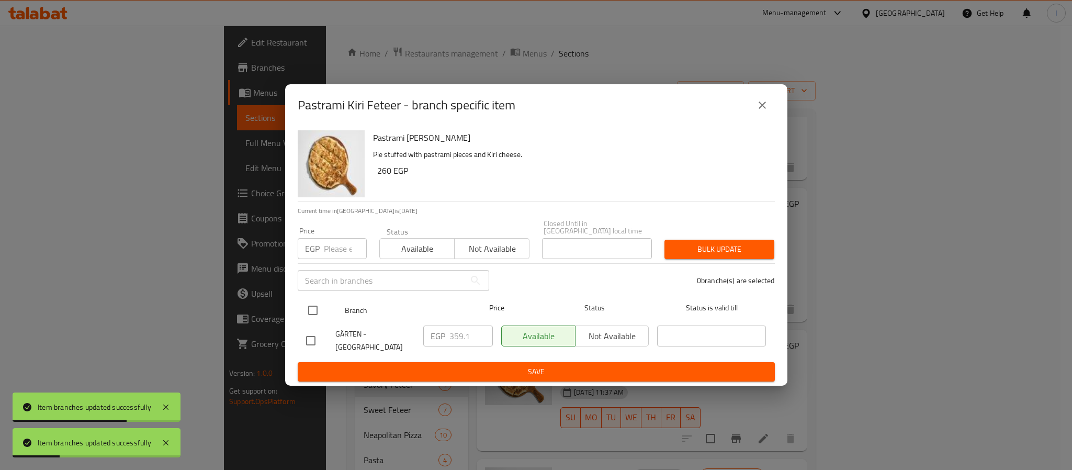
drag, startPoint x: 319, startPoint y: 304, endPoint x: 312, endPoint y: 304, distance: 6.8
click at [314, 304] on input "checkbox" at bounding box center [313, 310] width 22 height 22
checkbox input "true"
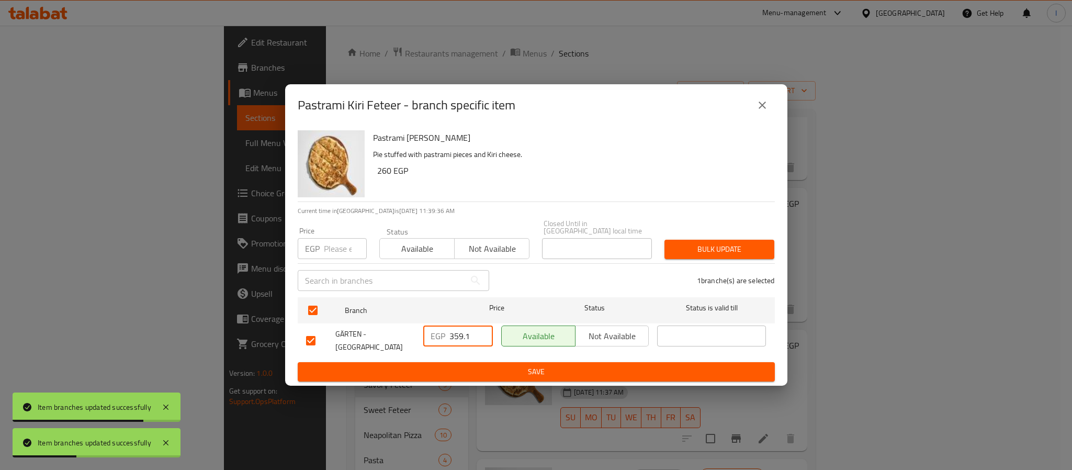
click at [465, 340] on input "359.1" at bounding box center [470, 335] width 43 height 21
paste input "410.40"
type input "410.40"
click at [480, 365] on span "Save" at bounding box center [536, 371] width 460 height 13
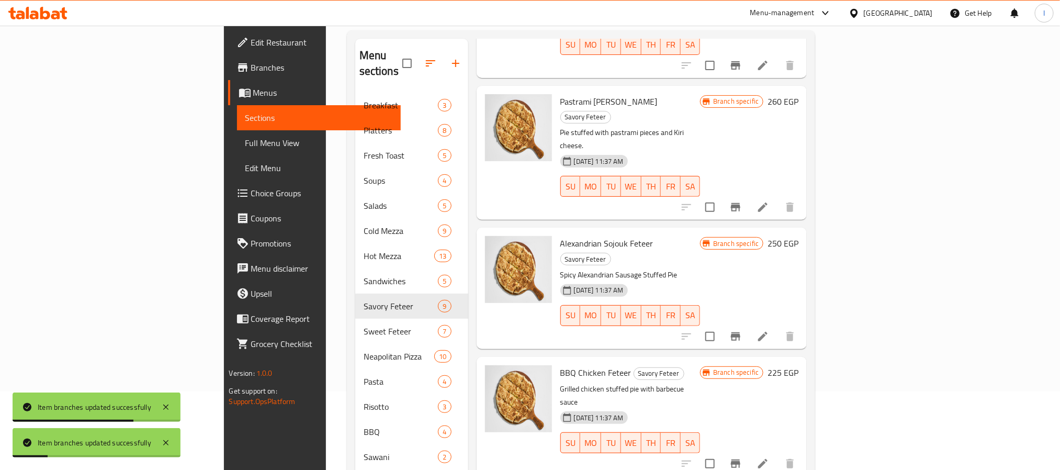
scroll to position [231, 0]
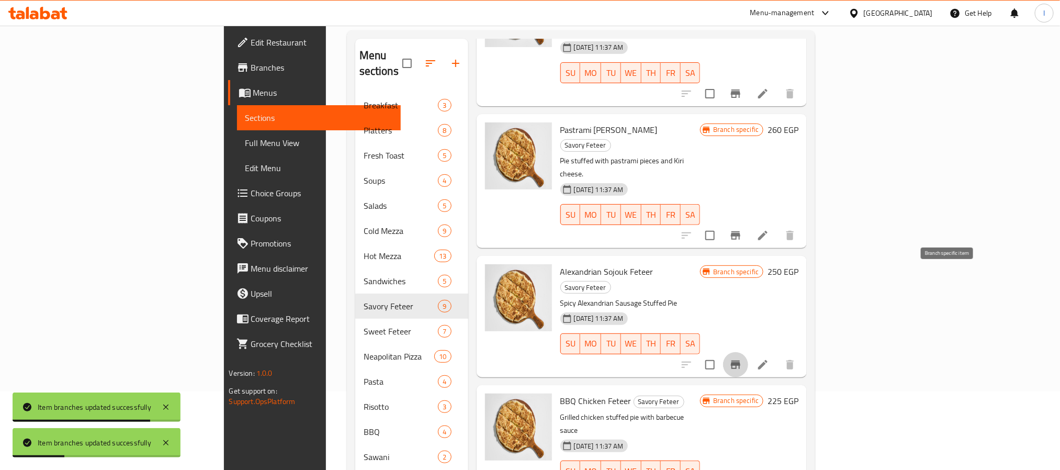
click at [748, 352] on button "Branch-specific-item" at bounding box center [735, 364] width 25 height 25
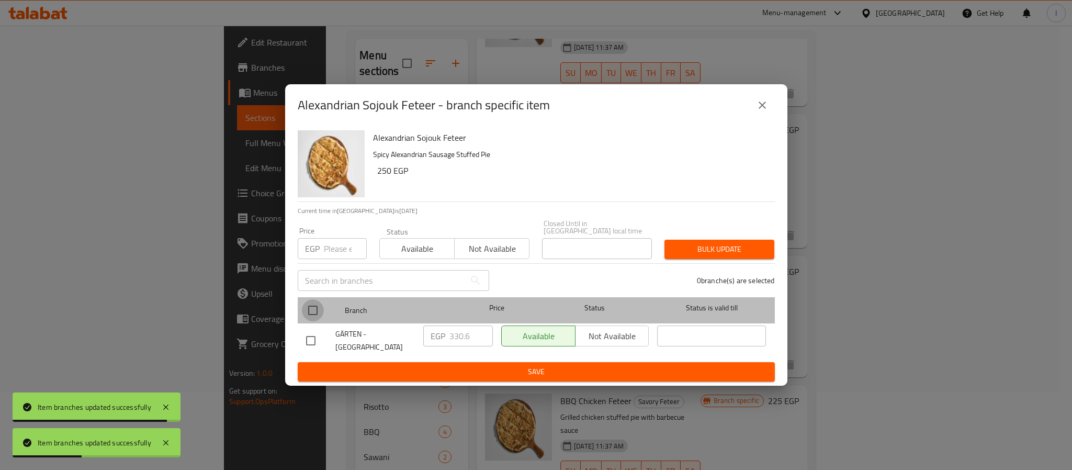
click at [309, 311] on input "checkbox" at bounding box center [313, 310] width 22 height 22
checkbox input "true"
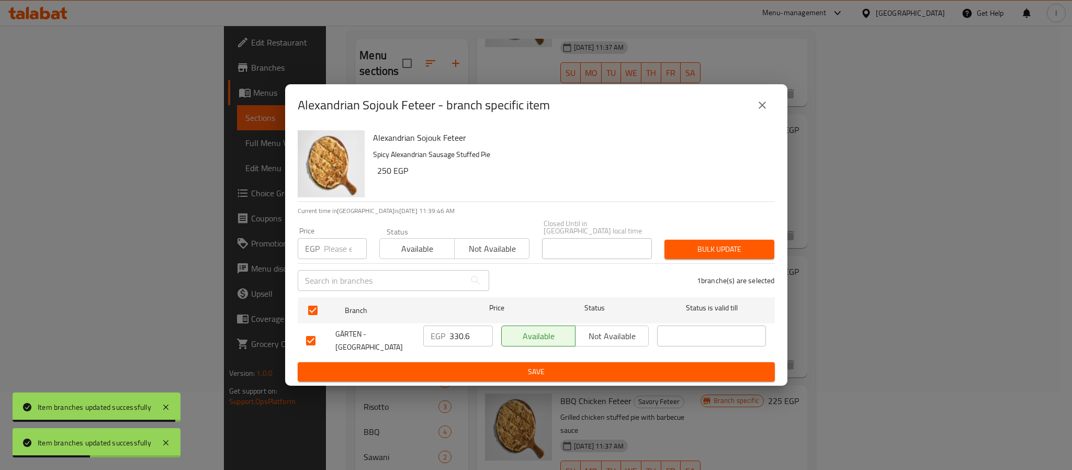
click at [457, 330] on input "330.6" at bounding box center [470, 335] width 43 height 21
paste input "81.90"
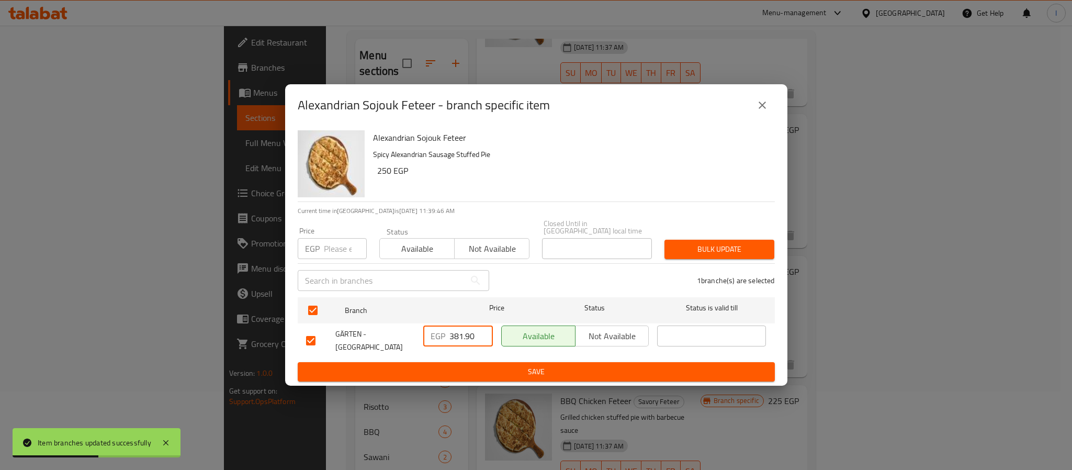
type input "381.90"
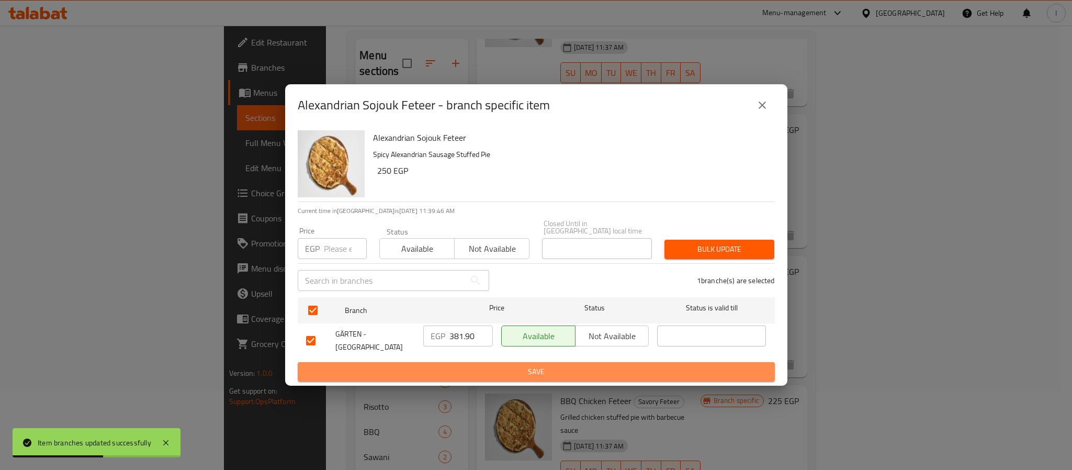
click at [464, 362] on button "Save" at bounding box center [536, 371] width 477 height 19
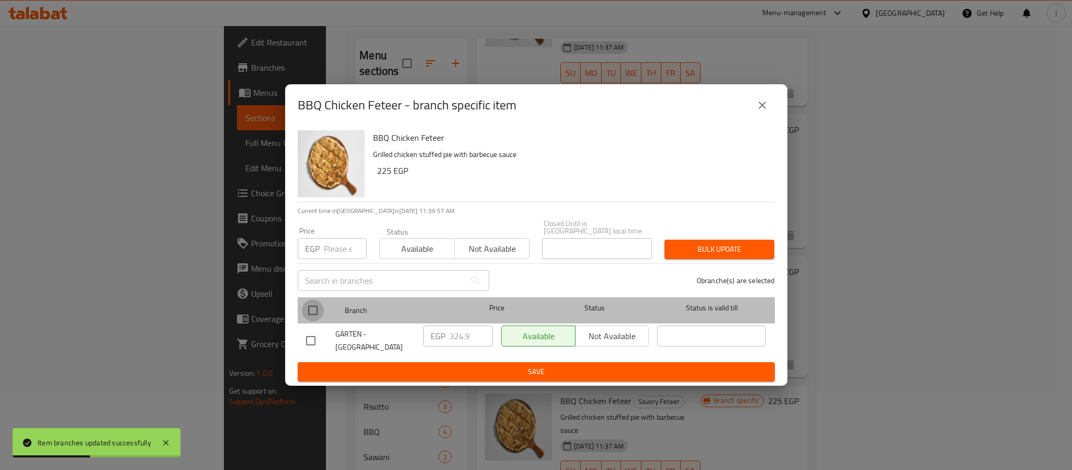
click at [312, 308] on input "checkbox" at bounding box center [313, 310] width 22 height 22
checkbox input "true"
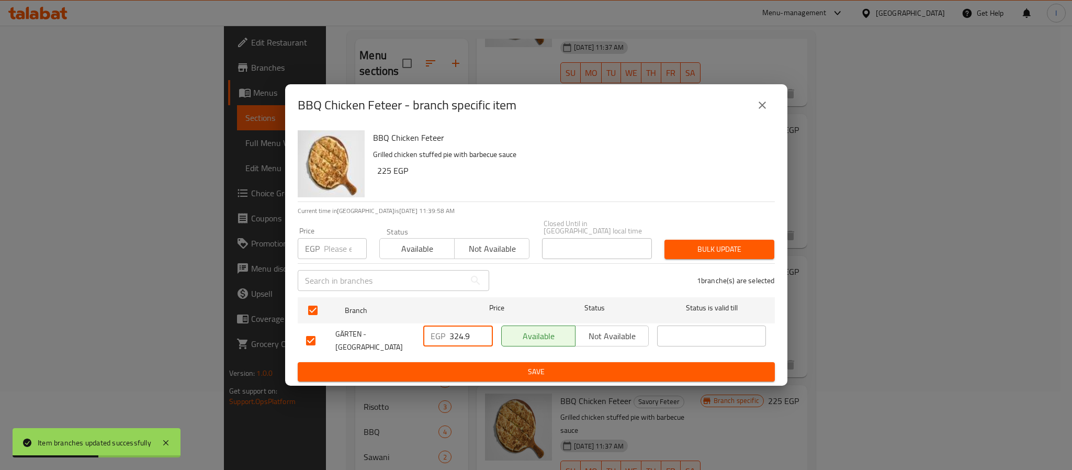
click at [466, 333] on input "324.9" at bounding box center [470, 335] width 43 height 21
paste input "76.20"
type input "376.20"
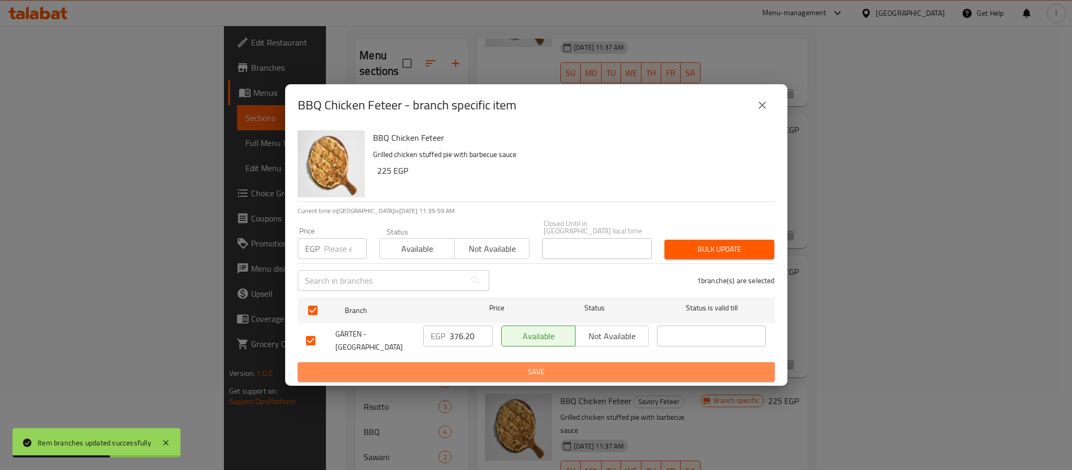
click at [478, 366] on span "Save" at bounding box center [536, 371] width 460 height 13
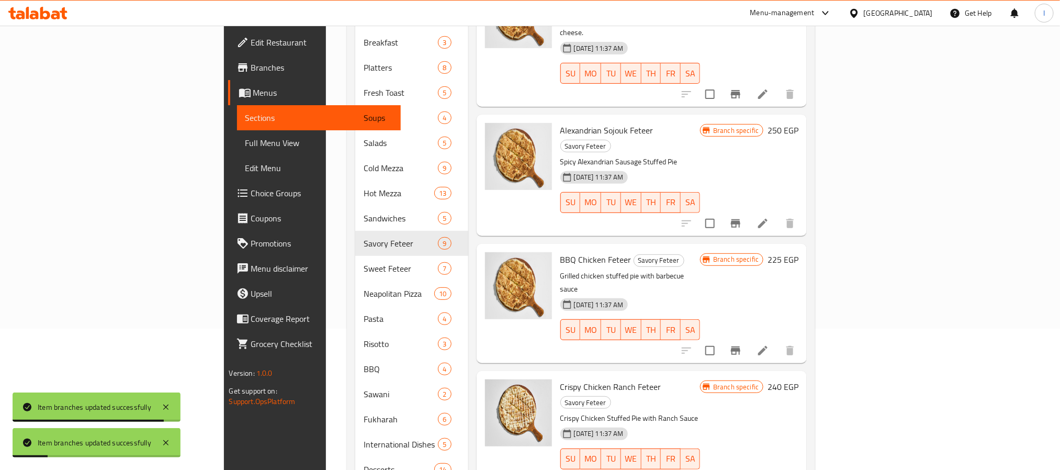
scroll to position [235, 0]
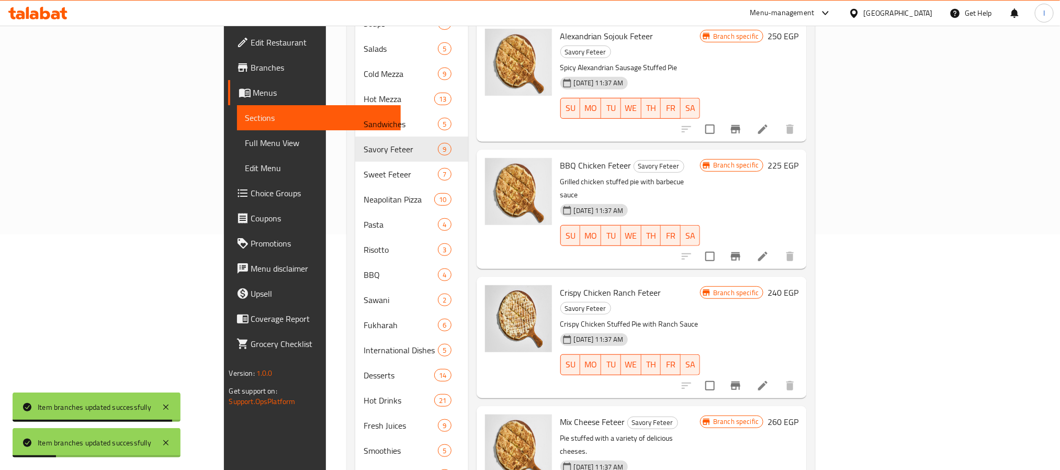
click at [742, 379] on icon "Branch-specific-item" at bounding box center [735, 385] width 13 height 13
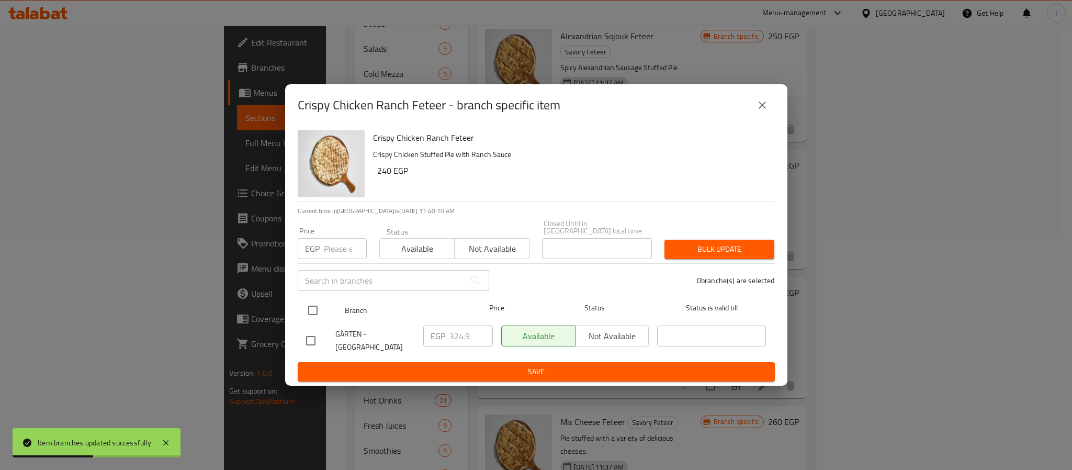
drag, startPoint x: 311, startPoint y: 300, endPoint x: 424, endPoint y: 337, distance: 118.6
click at [312, 300] on input "checkbox" at bounding box center [313, 310] width 22 height 22
checkbox input "true"
click at [457, 336] on input "324.9" at bounding box center [470, 335] width 43 height 21
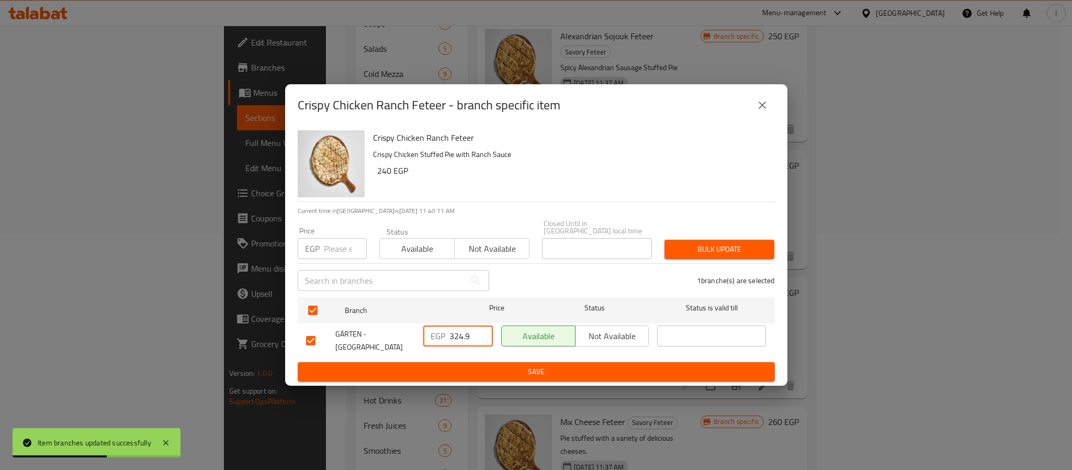
paste input "76.20"
type input "376.20"
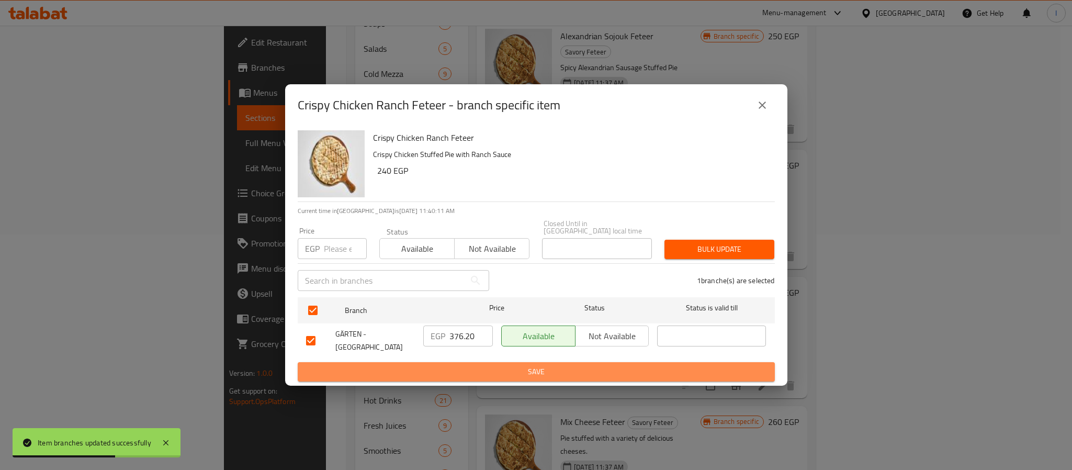
click at [463, 365] on span "Save" at bounding box center [536, 371] width 460 height 13
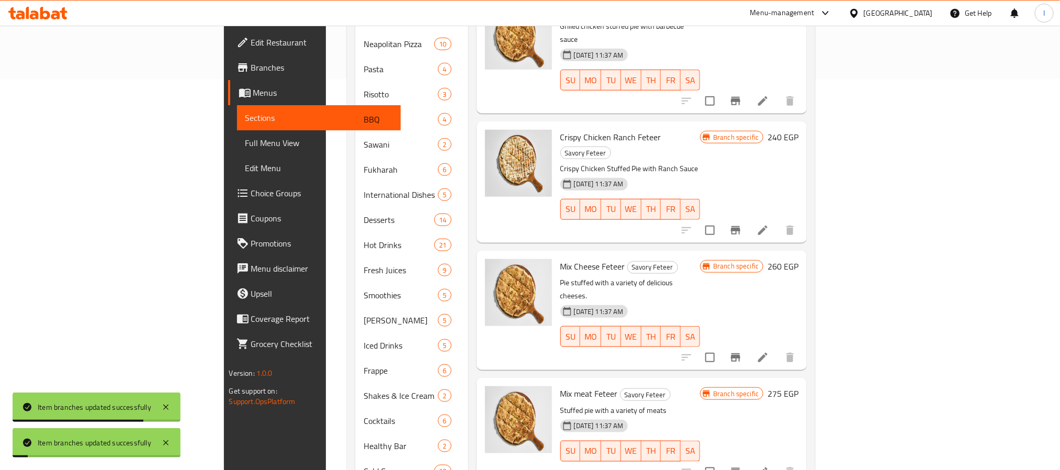
scroll to position [392, 0]
click at [748, 343] on button "Branch-specific-item" at bounding box center [735, 355] width 25 height 25
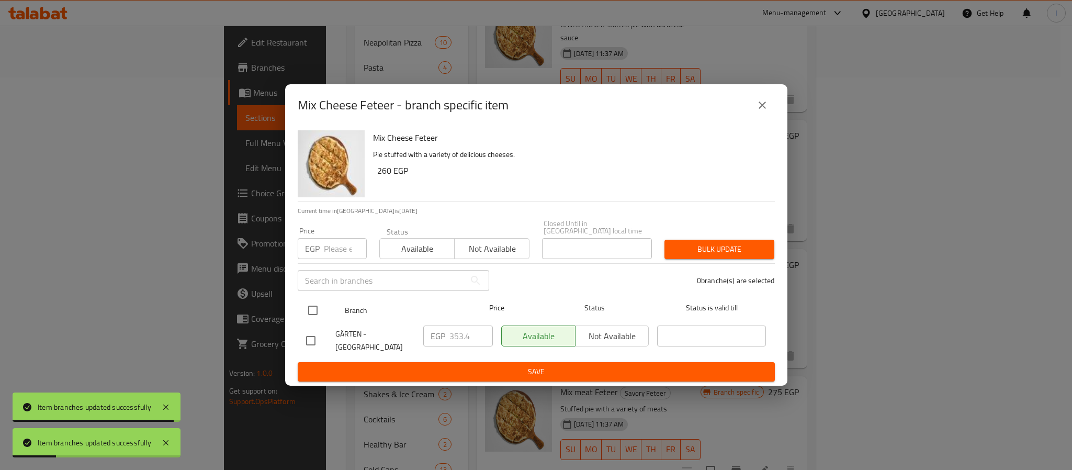
click at [318, 305] on input "checkbox" at bounding box center [313, 310] width 22 height 22
checkbox input "true"
click at [465, 338] on input "353.4" at bounding box center [470, 335] width 43 height 21
paste input "404.70"
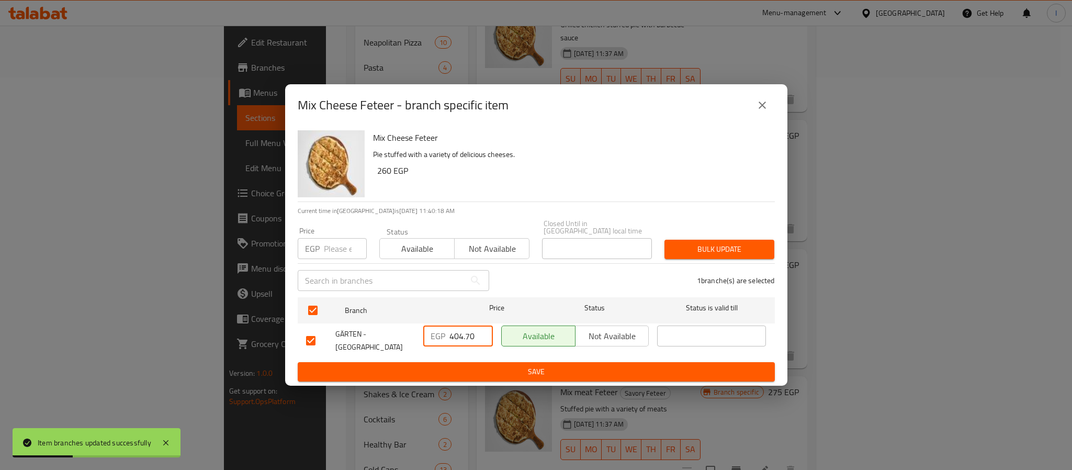
type input "404.70"
click at [473, 365] on span "Save" at bounding box center [536, 371] width 460 height 13
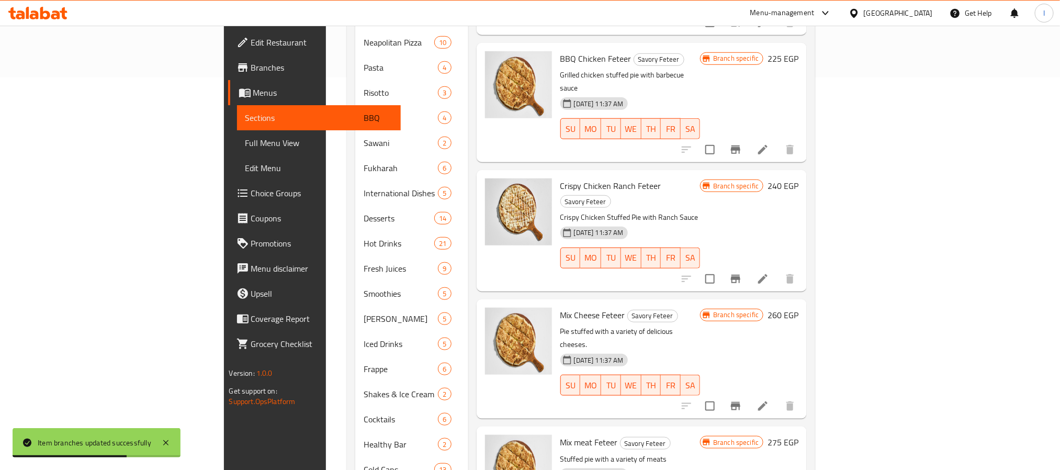
scroll to position [231, 0]
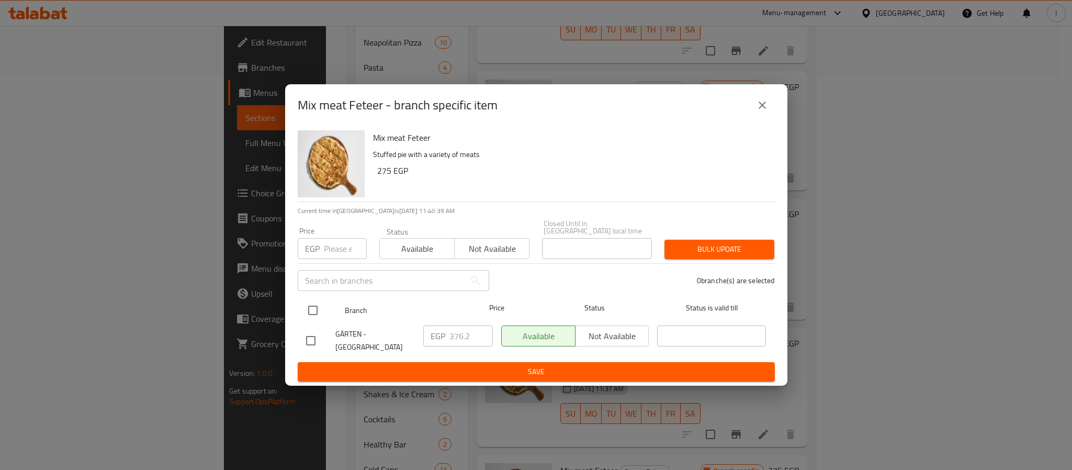
click at [314, 305] on input "checkbox" at bounding box center [313, 310] width 22 height 22
checkbox input "true"
click at [463, 332] on input "376.2" at bounding box center [470, 335] width 43 height 21
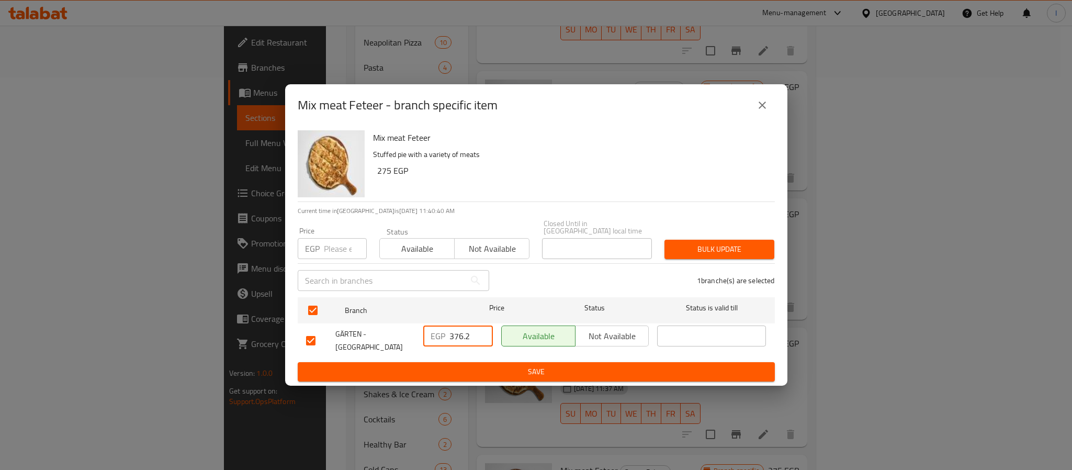
paste input "427.50"
type input "427.50"
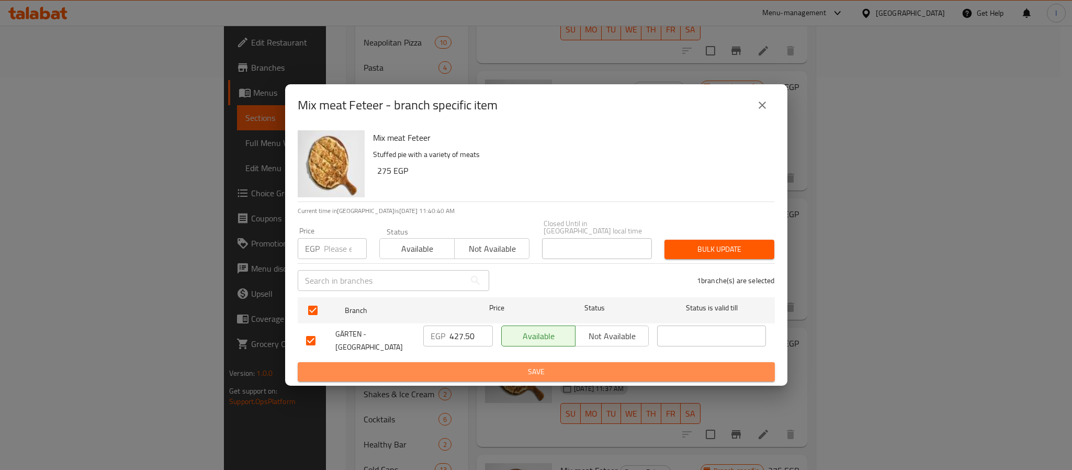
click at [487, 365] on span "Save" at bounding box center [536, 371] width 460 height 13
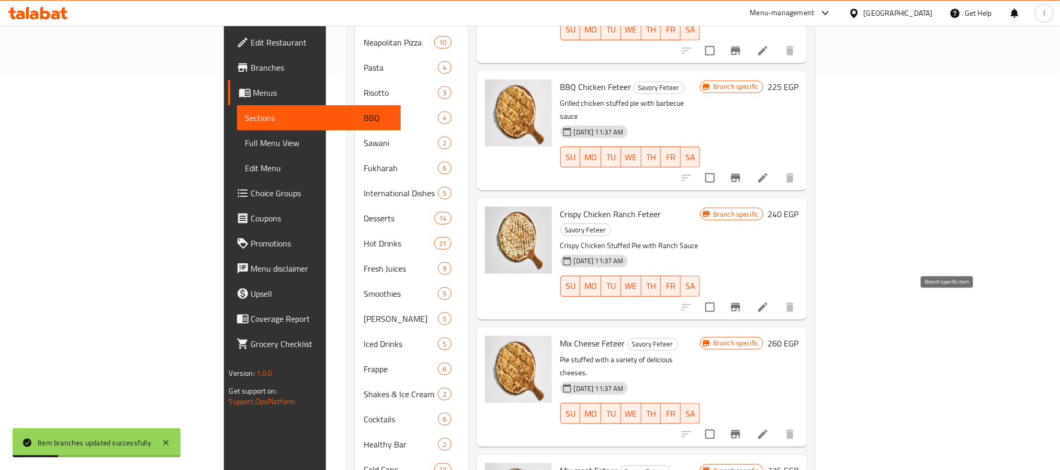
click at [742, 428] on icon "Branch-specific-item" at bounding box center [735, 434] width 13 height 13
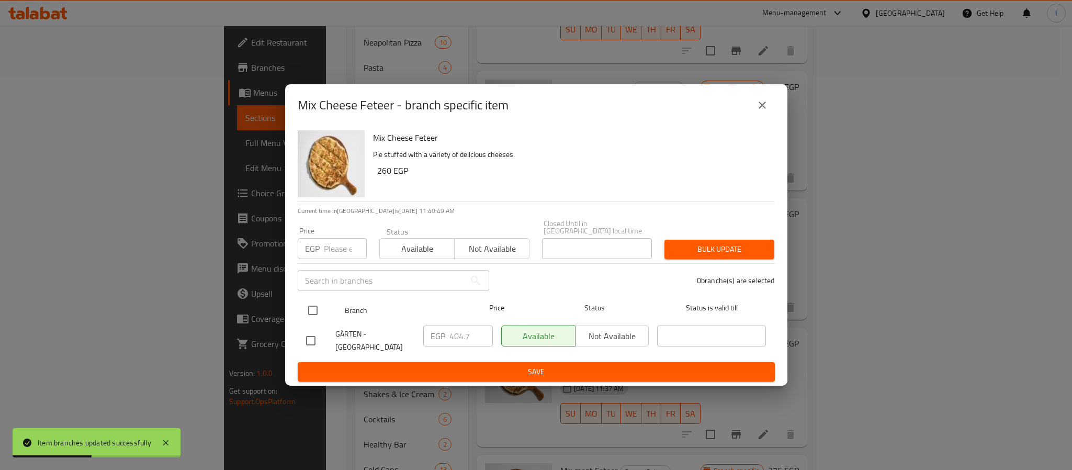
click at [316, 307] on input "checkbox" at bounding box center [313, 310] width 22 height 22
checkbox input "true"
click at [466, 333] on input "404.7" at bounding box center [470, 335] width 43 height 21
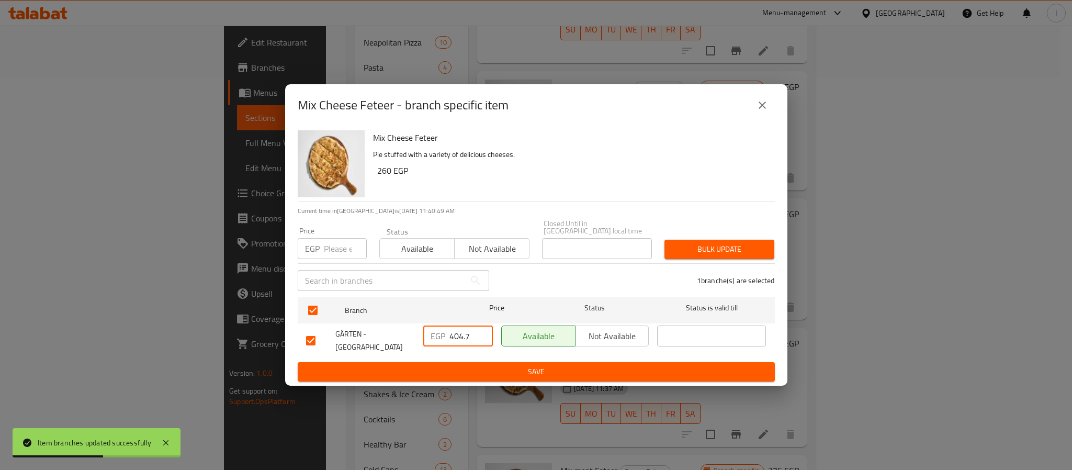
paste input "0"
type input "404.70"
drag, startPoint x: 477, startPoint y: 369, endPoint x: 503, endPoint y: 392, distance: 34.5
click at [479, 370] on span "Save" at bounding box center [536, 371] width 460 height 13
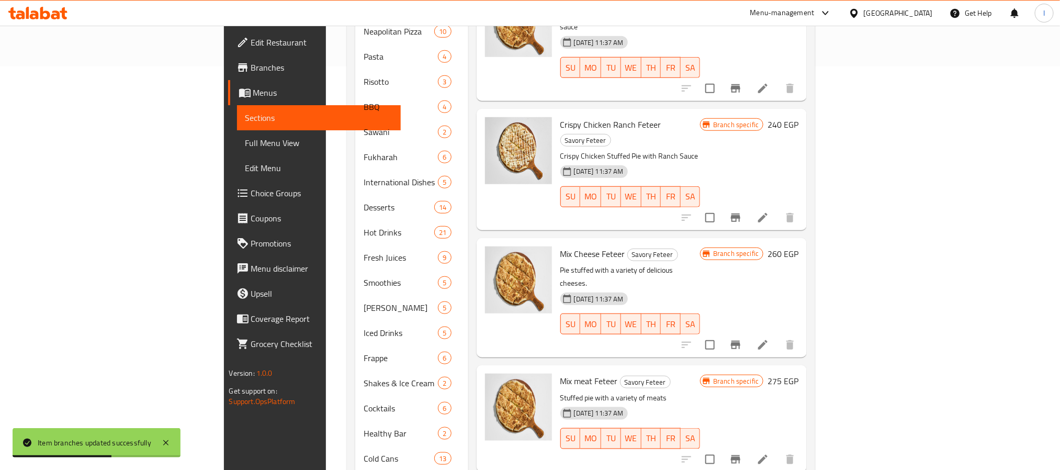
scroll to position [421, 0]
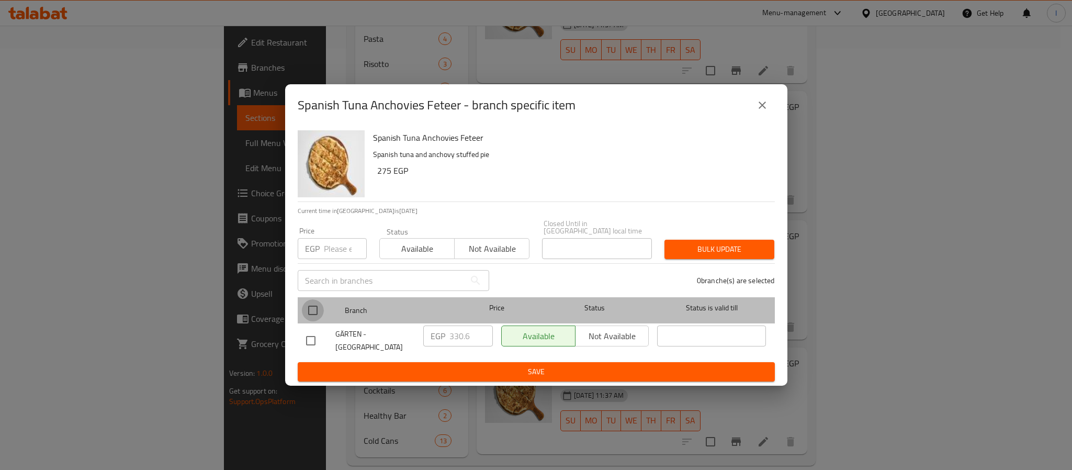
click at [308, 306] on input "checkbox" at bounding box center [313, 310] width 22 height 22
checkbox input "true"
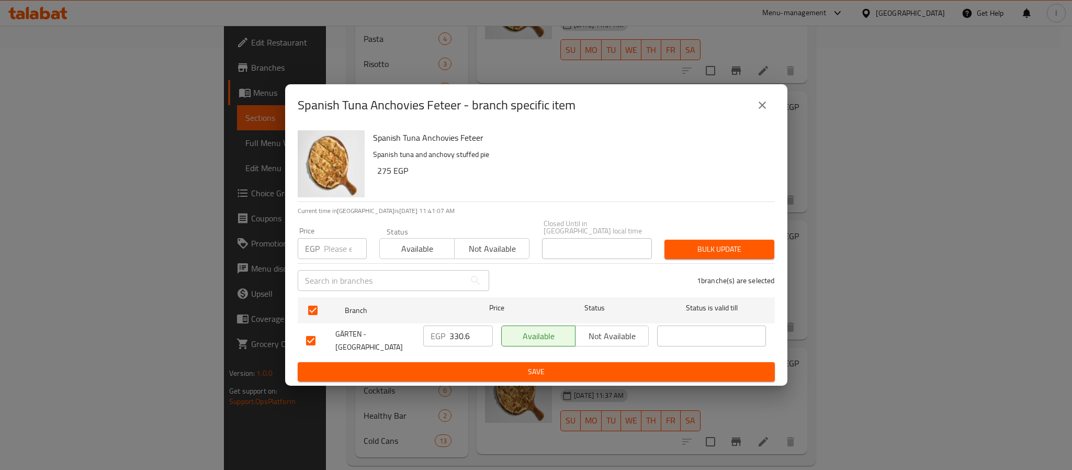
click at [454, 337] on input "330.6" at bounding box center [470, 335] width 43 height 21
paste input "93.30"
type input "393.30"
click at [479, 366] on span "Save" at bounding box center [536, 371] width 460 height 13
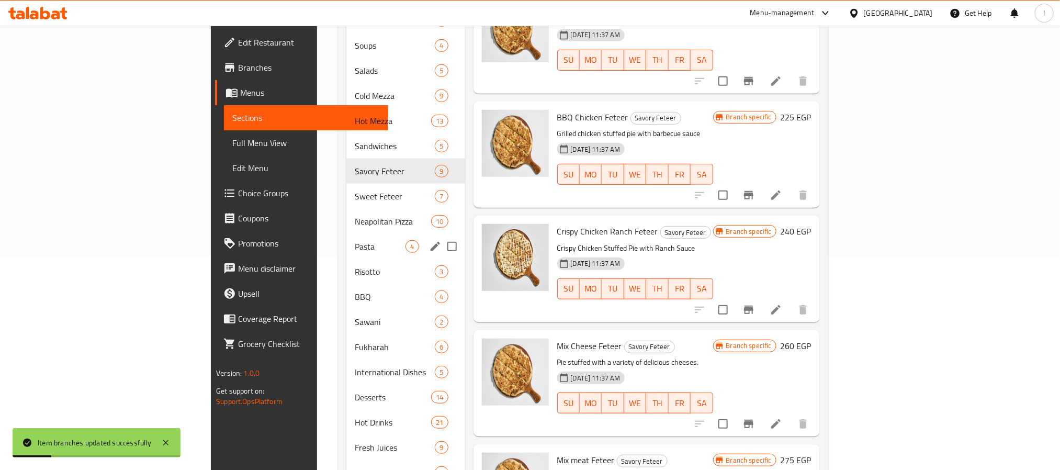
scroll to position [186, 0]
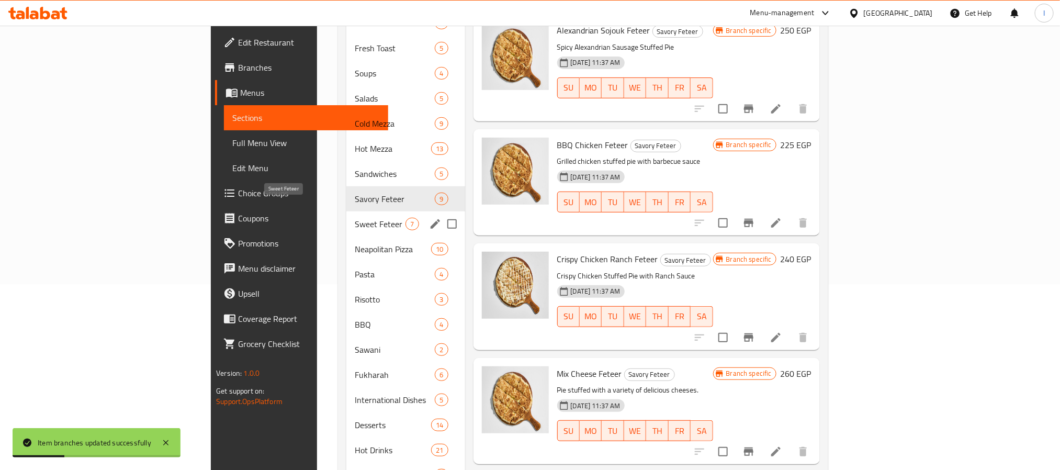
click at [355, 218] on span "Sweet Feteer" at bounding box center [380, 224] width 51 height 13
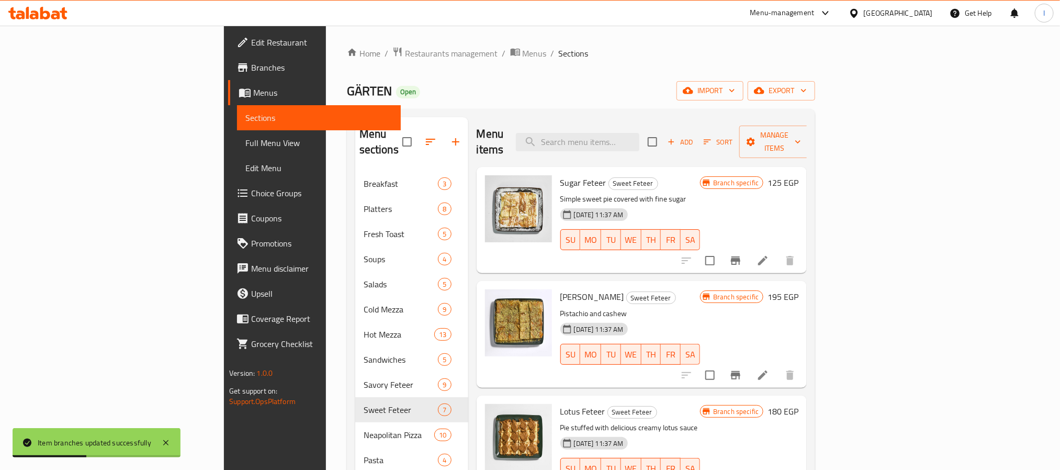
click at [562, 106] on div "Home / Restaurants management / Menus / Sections GÄRTEN Open import export Menu…" at bounding box center [581, 467] width 469 height 840
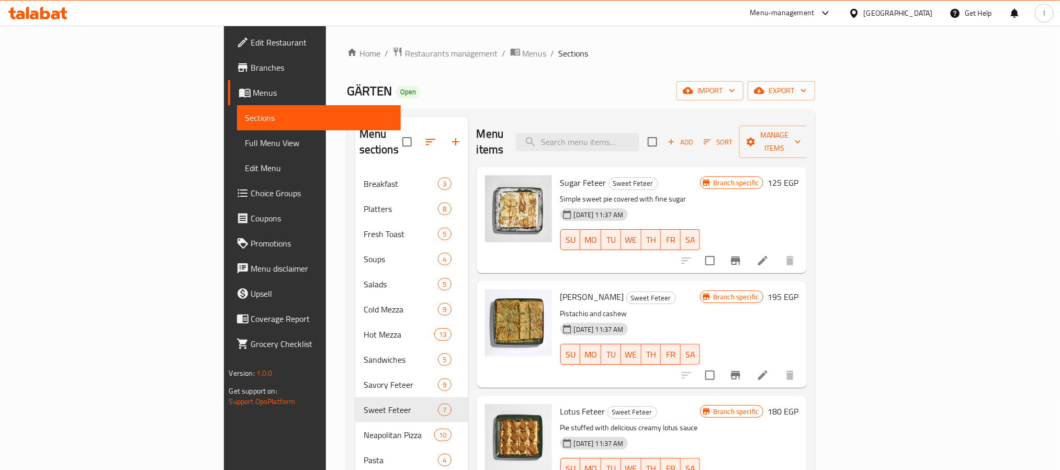
click at [740, 256] on icon "Branch-specific-item" at bounding box center [735, 260] width 9 height 8
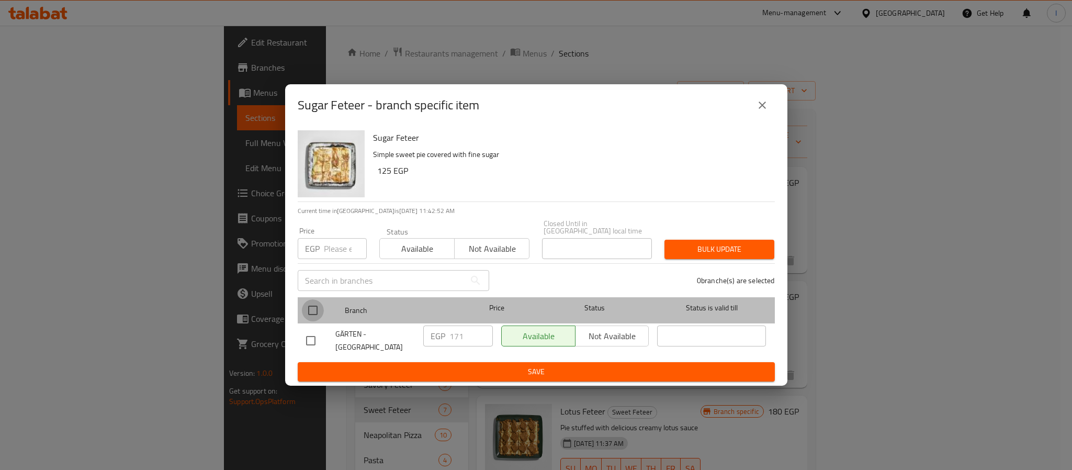
click at [308, 302] on input "checkbox" at bounding box center [313, 310] width 22 height 22
checkbox input "true"
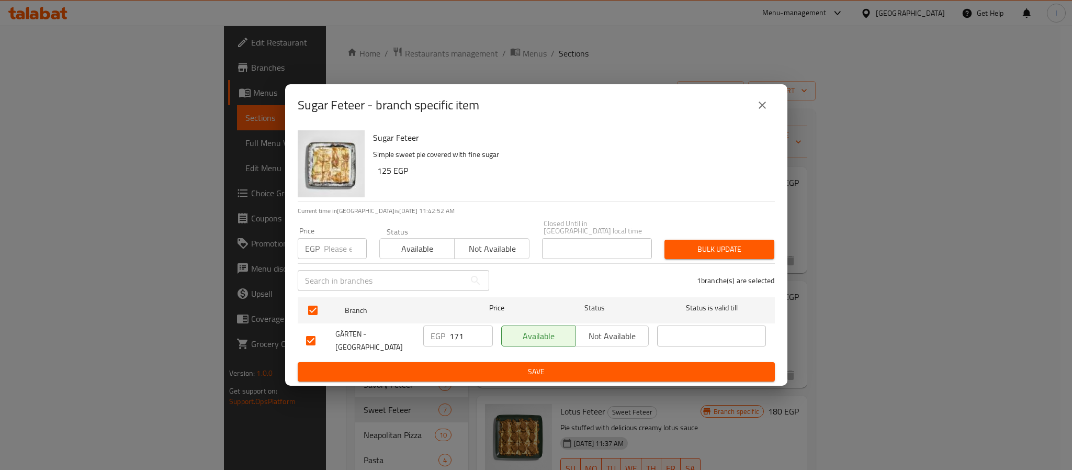
click at [468, 330] on input "171" at bounding box center [470, 335] width 43 height 21
paste input ".00"
type input "171.00"
click at [478, 365] on span "Save" at bounding box center [536, 371] width 460 height 13
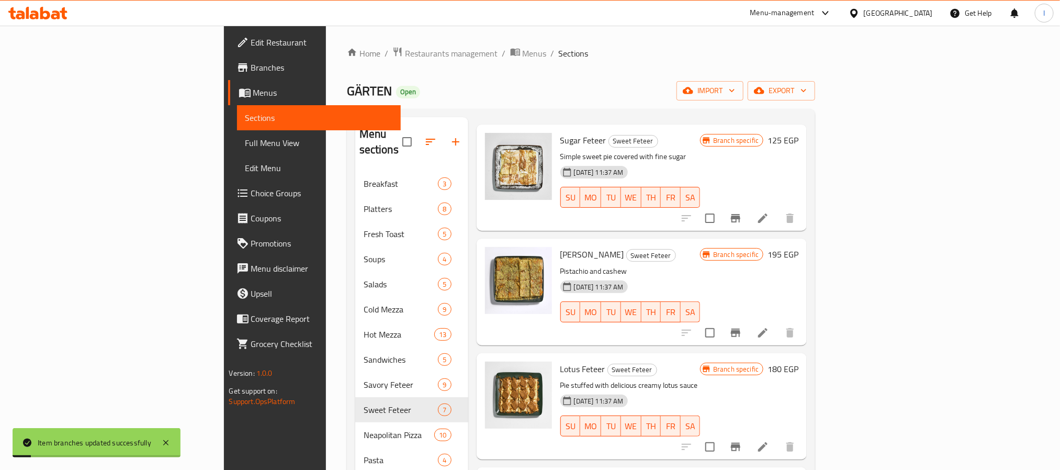
scroll to position [65, 0]
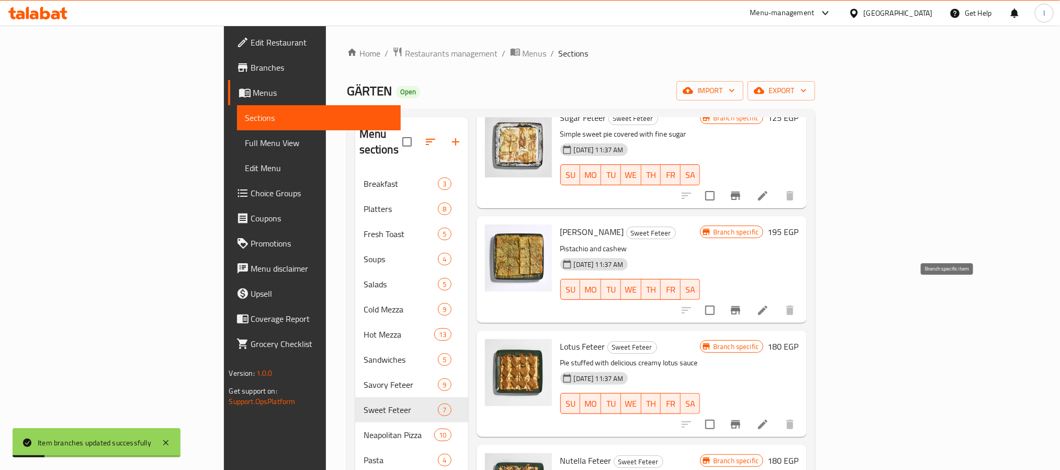
click at [742, 304] on icon "Branch-specific-item" at bounding box center [735, 310] width 13 height 13
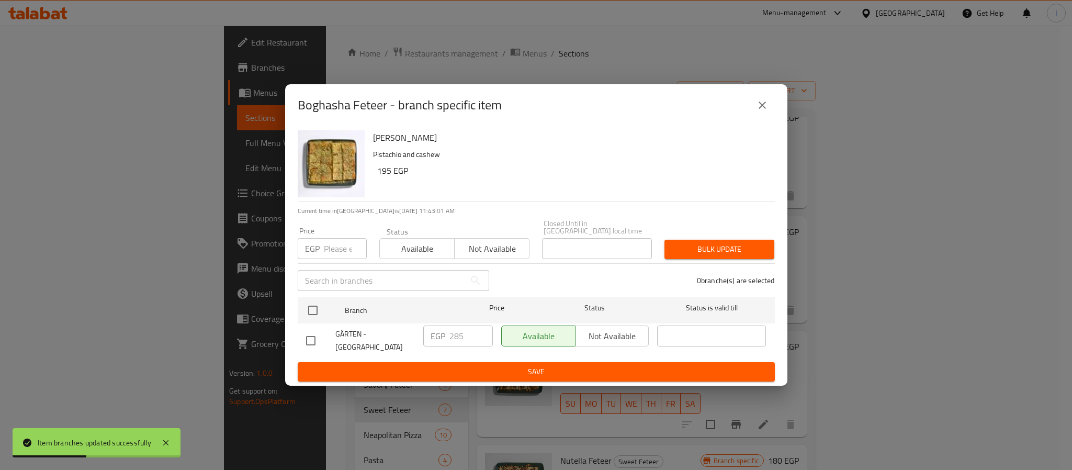
drag, startPoint x: 752, startPoint y: 109, endPoint x: 781, endPoint y: 192, distance: 87.8
click at [754, 109] on button "close" at bounding box center [762, 105] width 25 height 25
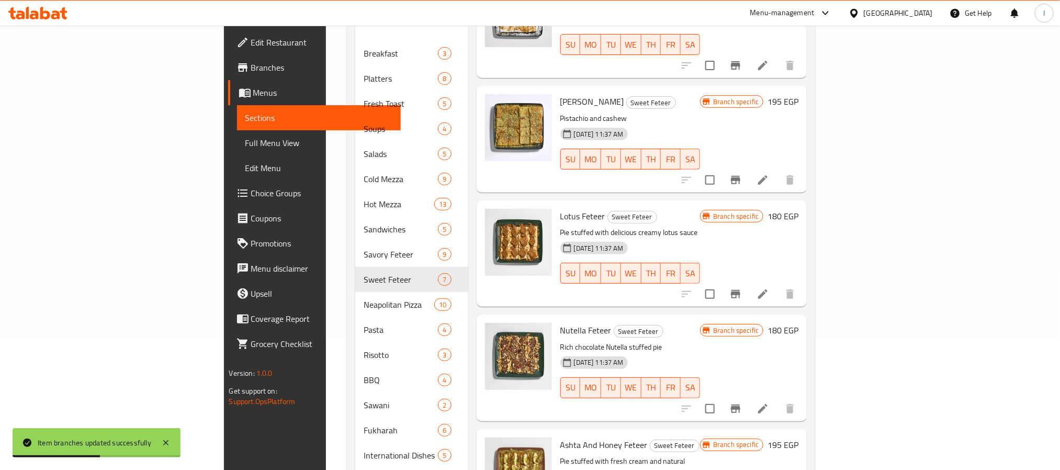
scroll to position [157, 0]
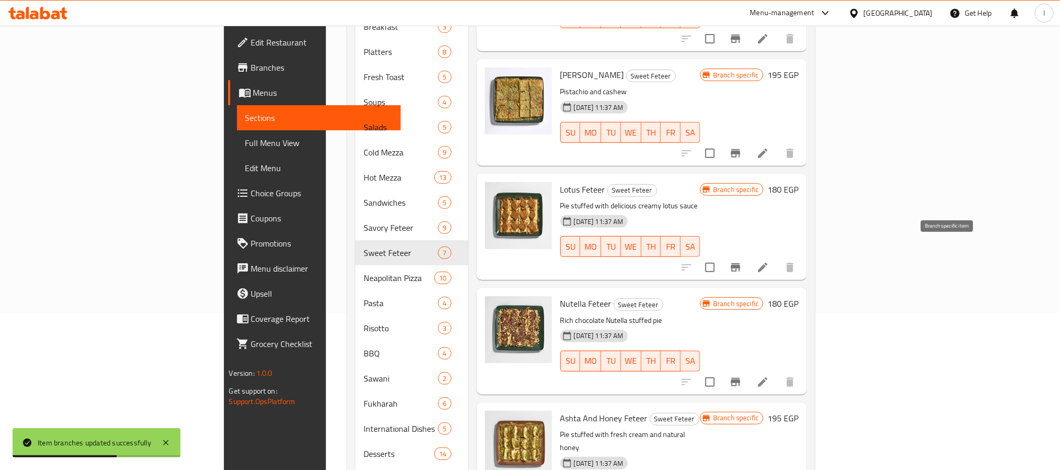
click at [740, 263] on icon "Branch-specific-item" at bounding box center [735, 267] width 9 height 8
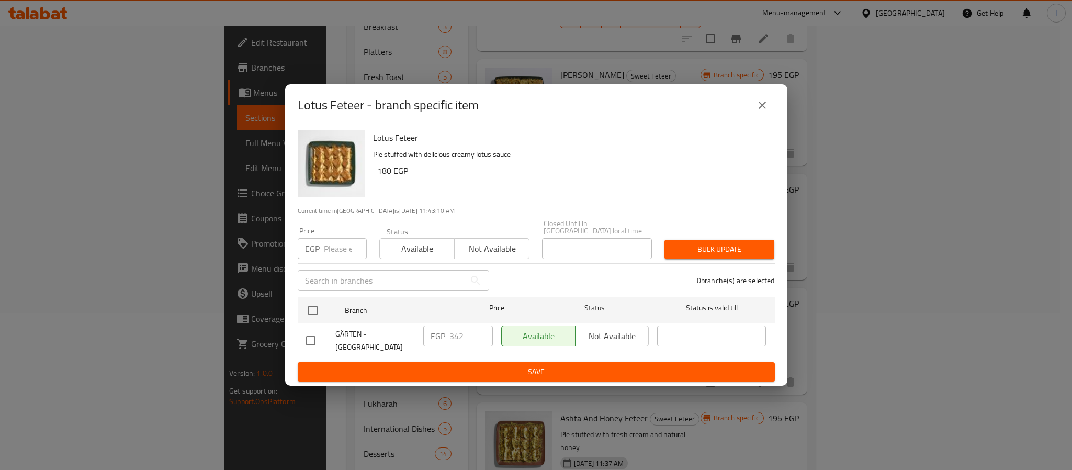
click at [753, 110] on button "close" at bounding box center [762, 105] width 25 height 25
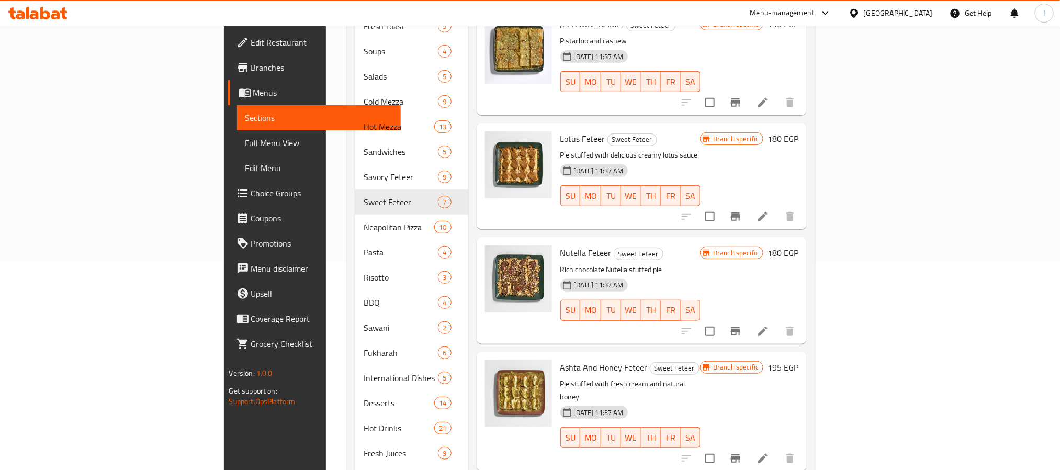
scroll to position [235, 0]
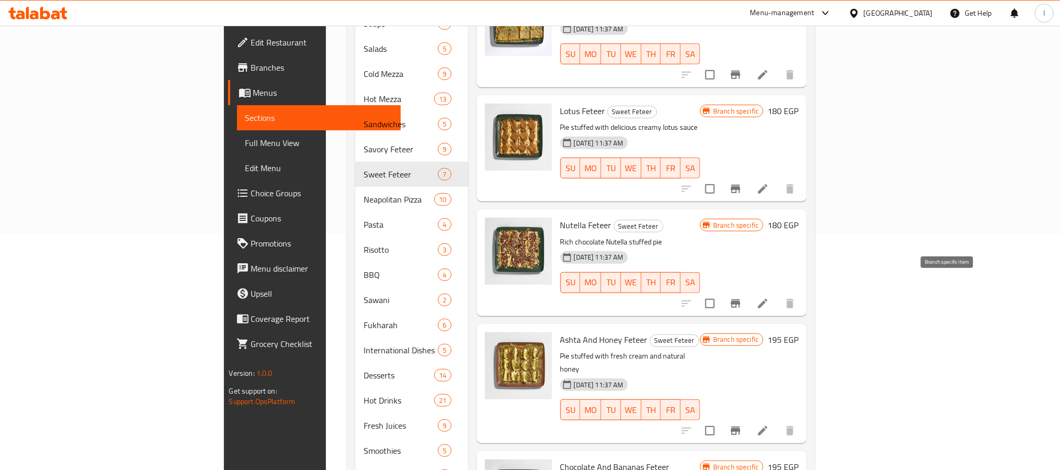
click at [742, 297] on icon "Branch-specific-item" at bounding box center [735, 303] width 13 height 13
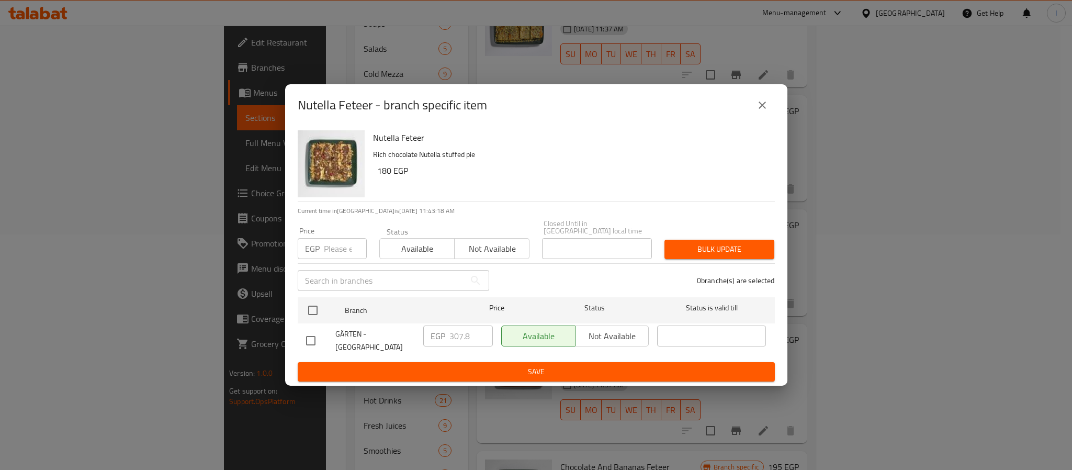
click at [760, 102] on icon "close" at bounding box center [762, 105] width 13 height 13
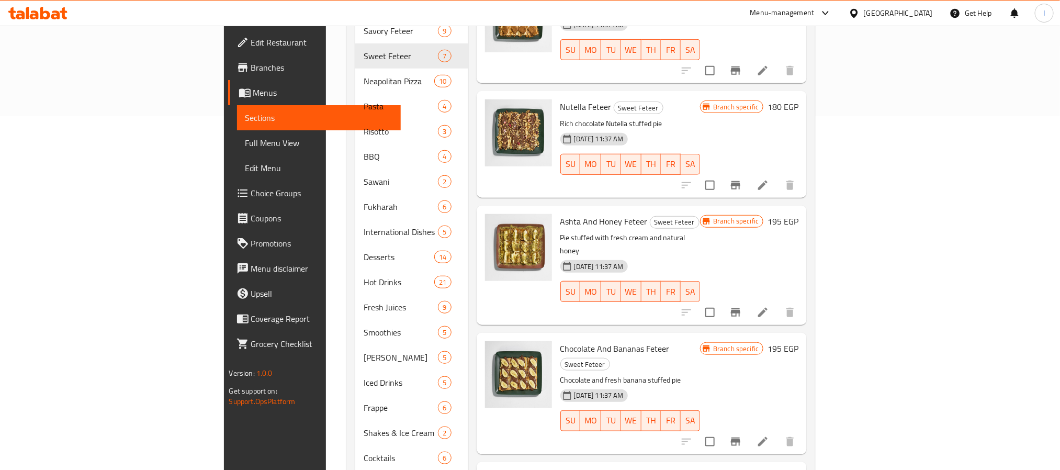
scroll to position [392, 0]
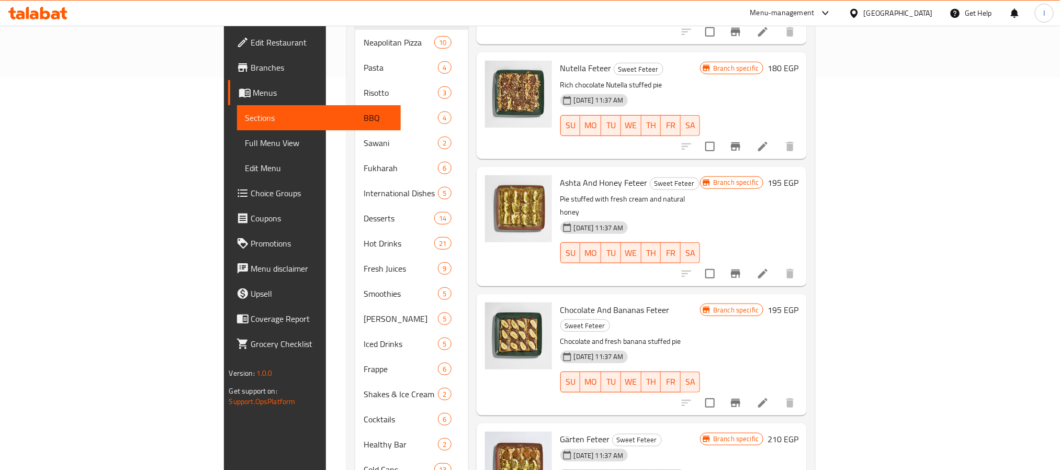
click at [742, 267] on icon "Branch-specific-item" at bounding box center [735, 273] width 13 height 13
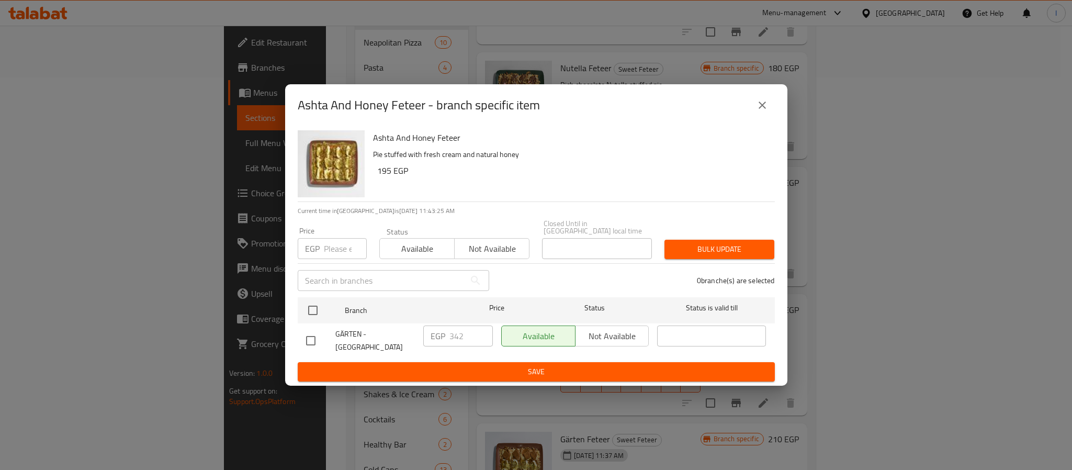
click at [763, 111] on icon "close" at bounding box center [762, 105] width 13 height 13
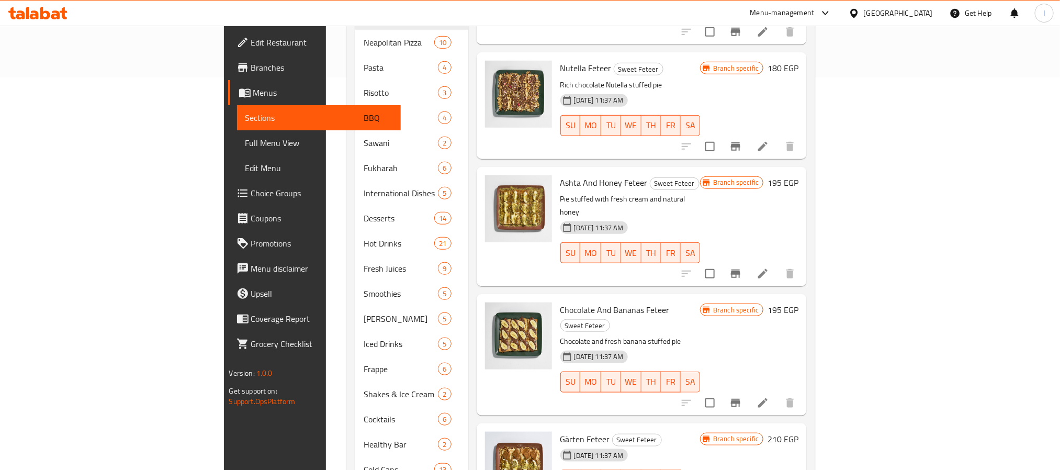
scroll to position [421, 0]
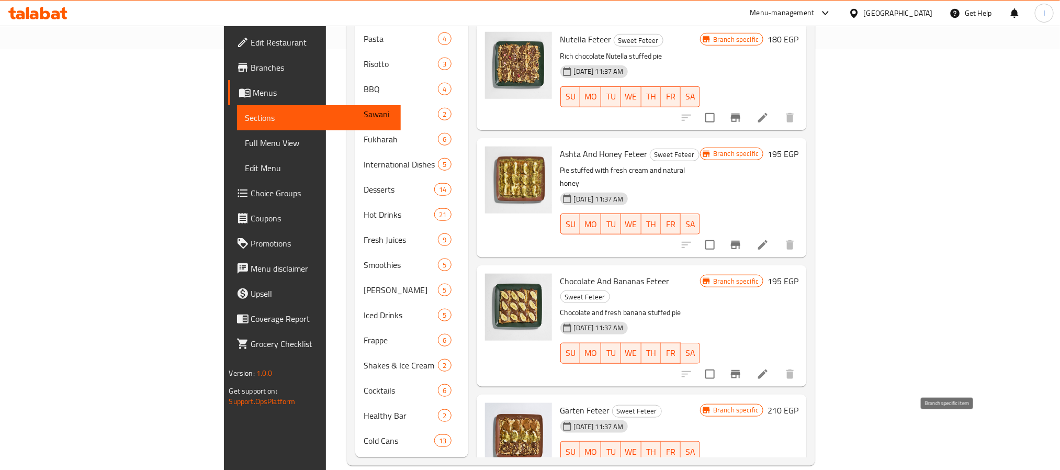
click at [748, 460] on button "Branch-specific-item" at bounding box center [735, 472] width 25 height 25
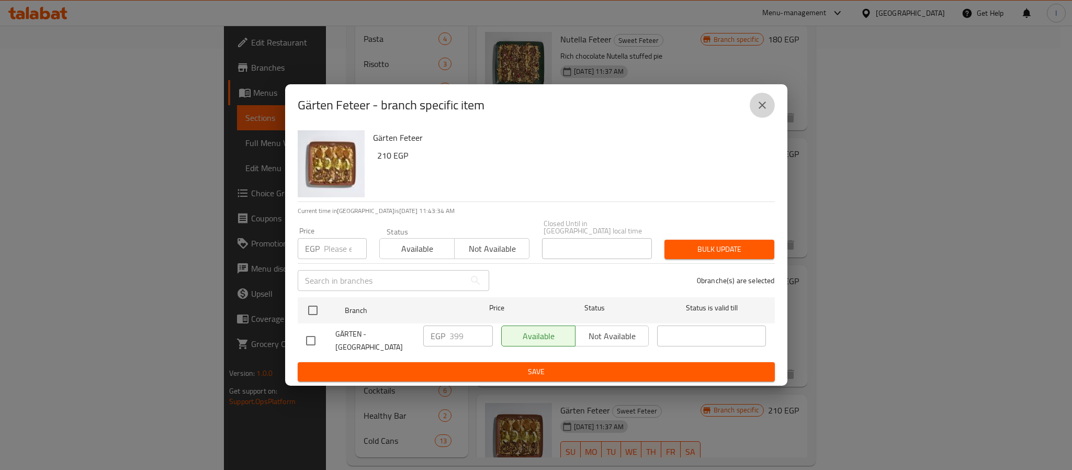
click at [764, 107] on icon "close" at bounding box center [762, 105] width 13 height 13
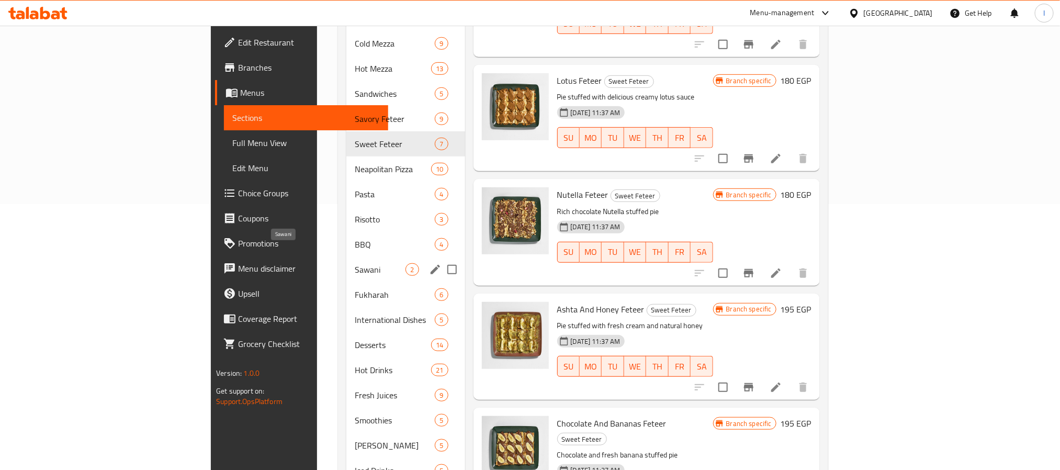
scroll to position [256, 0]
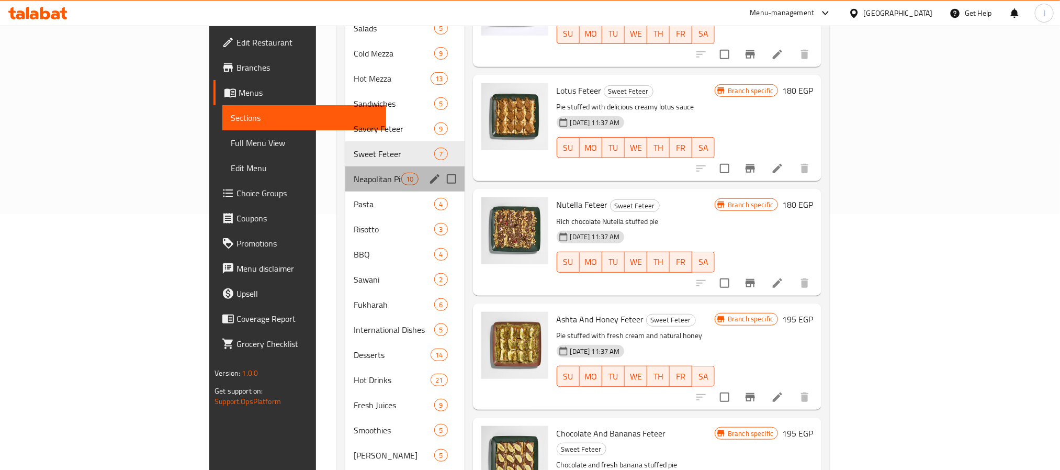
click at [345, 171] on div "Neapolitan Pizza 10" at bounding box center [404, 178] width 119 height 25
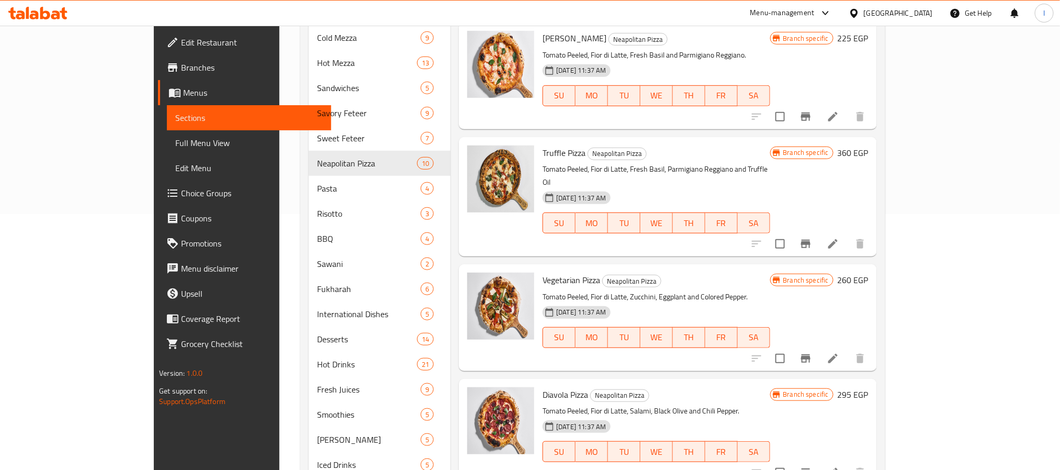
scroll to position [20, 0]
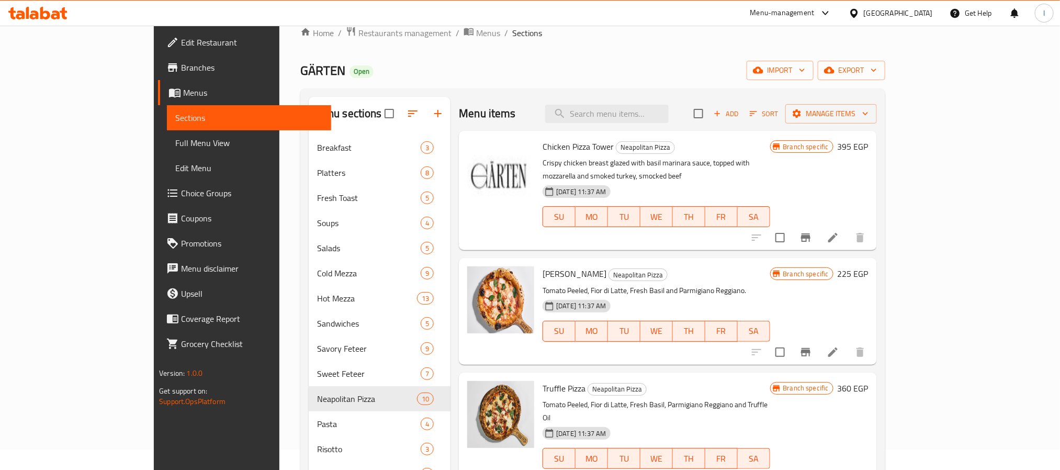
click at [552, 100] on div "Menu items Add Sort Manage items" at bounding box center [667, 114] width 417 height 34
